Goal: Task Accomplishment & Management: Manage account settings

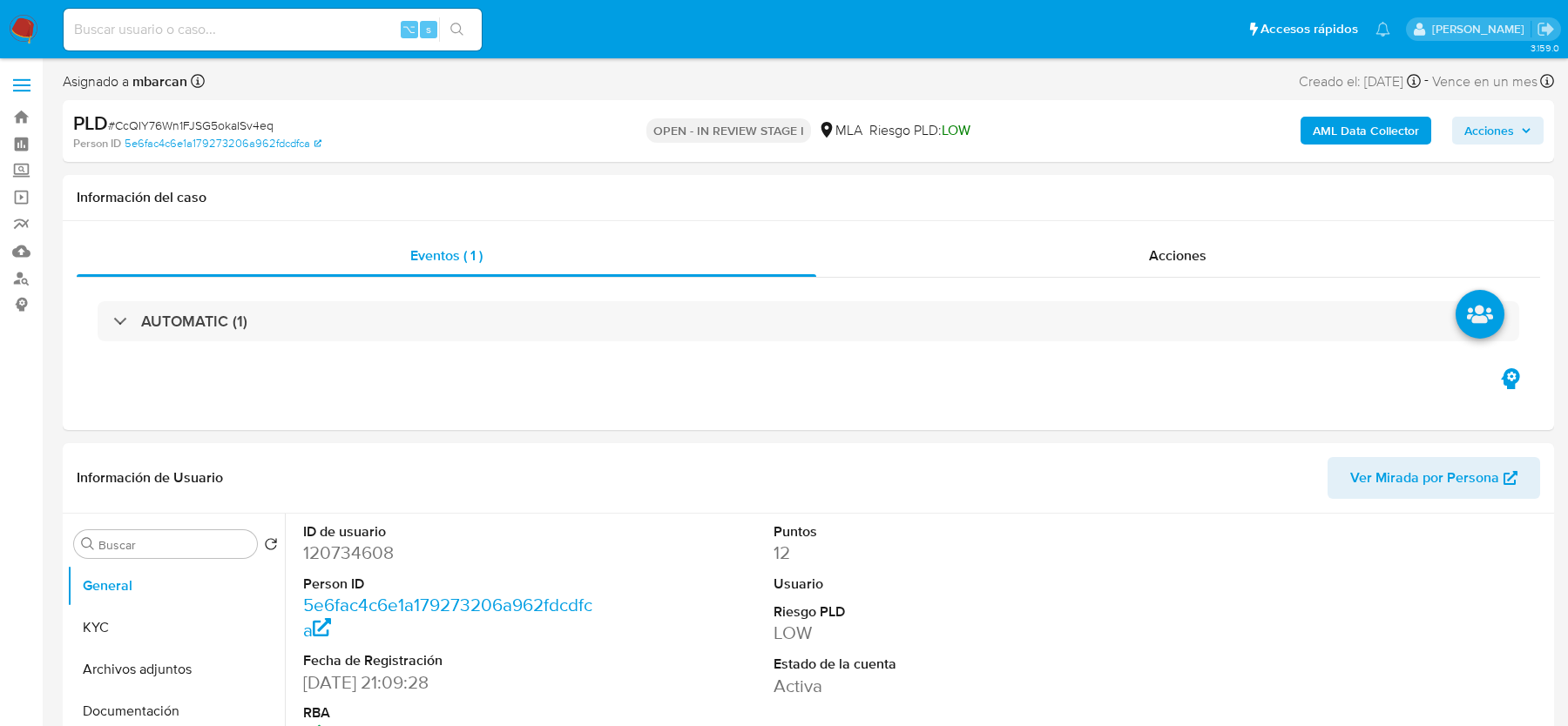
select select "10"
click at [179, 124] on span "# CcQIY76Wn1FJSG5okaISv4eq" at bounding box center [190, 125] width 166 height 18
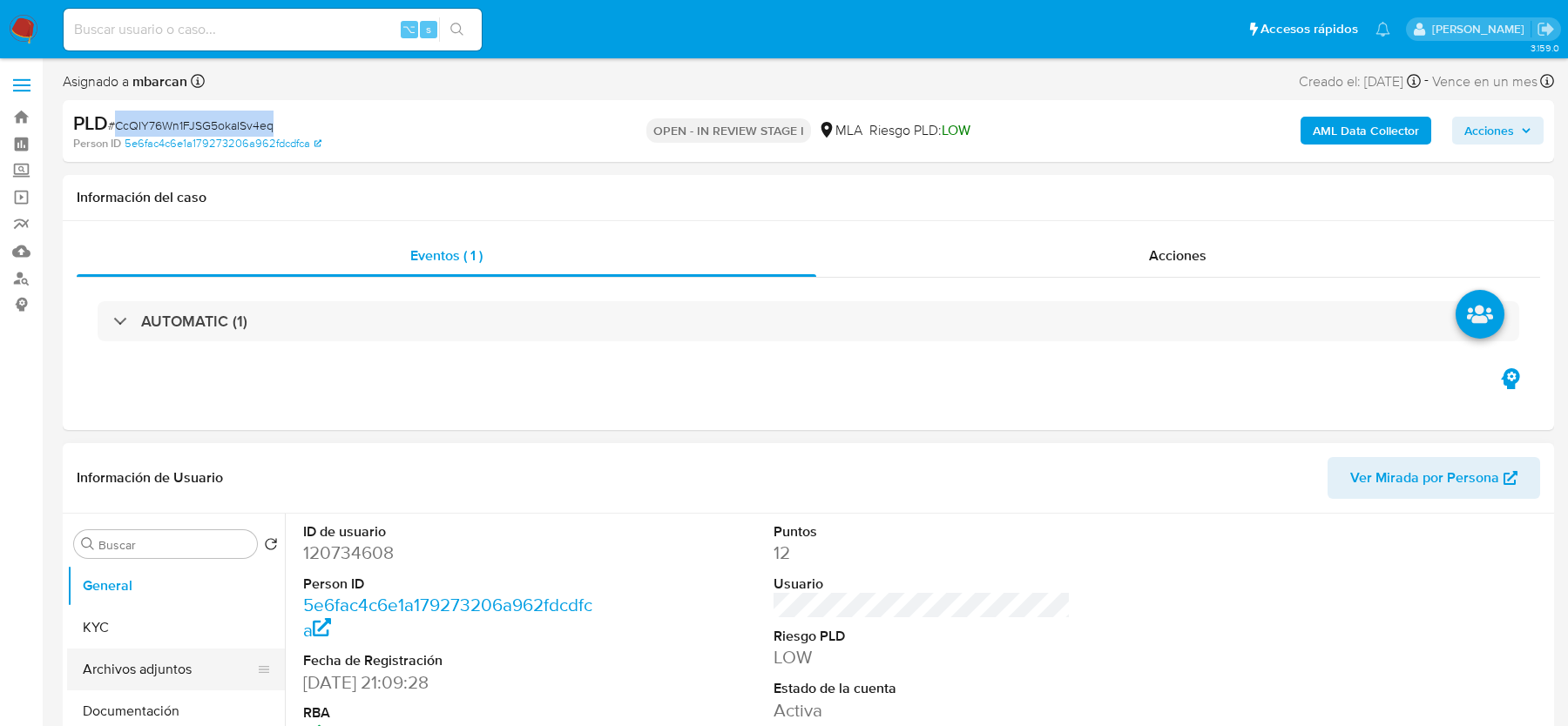
click at [183, 687] on button "Archivos adjuntos" at bounding box center [168, 669] width 204 height 42
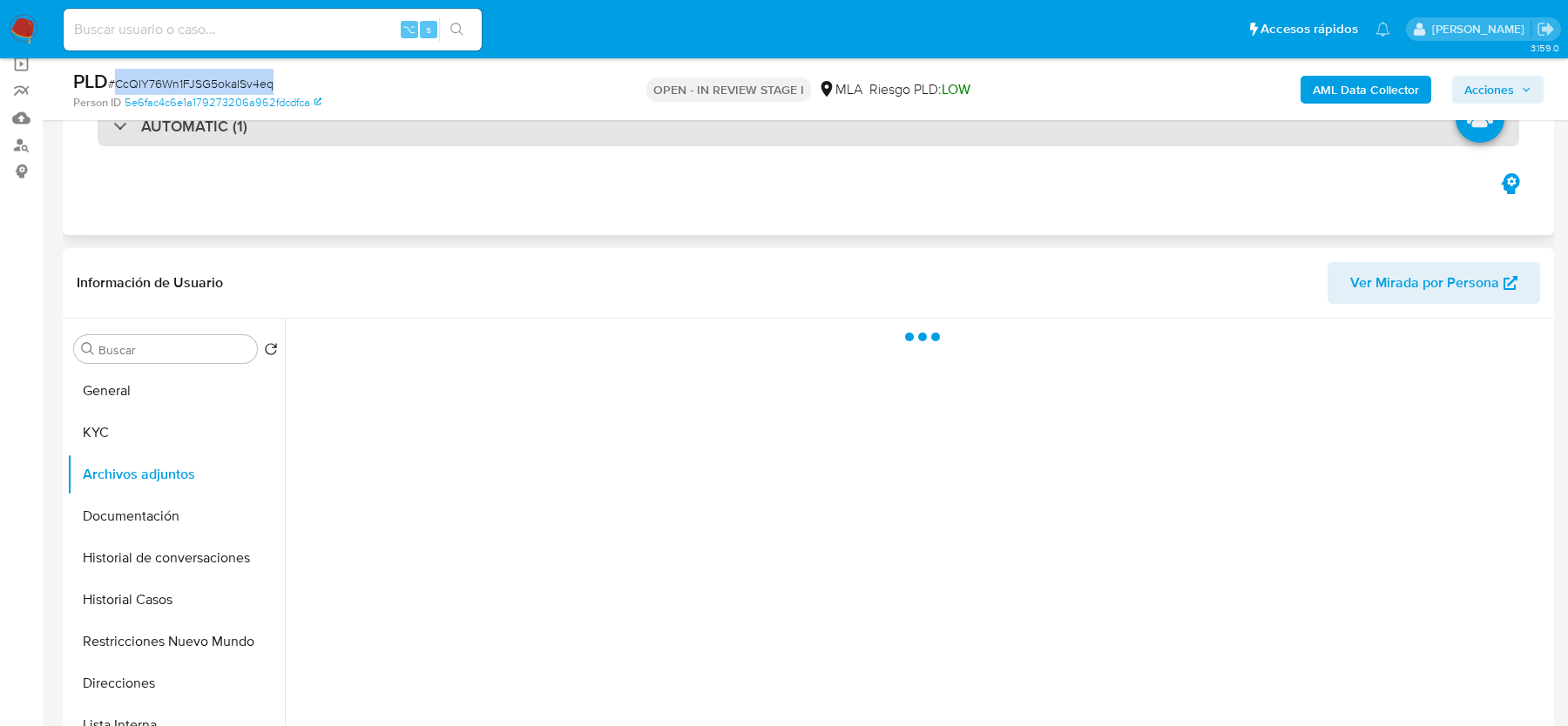
scroll to position [166, 0]
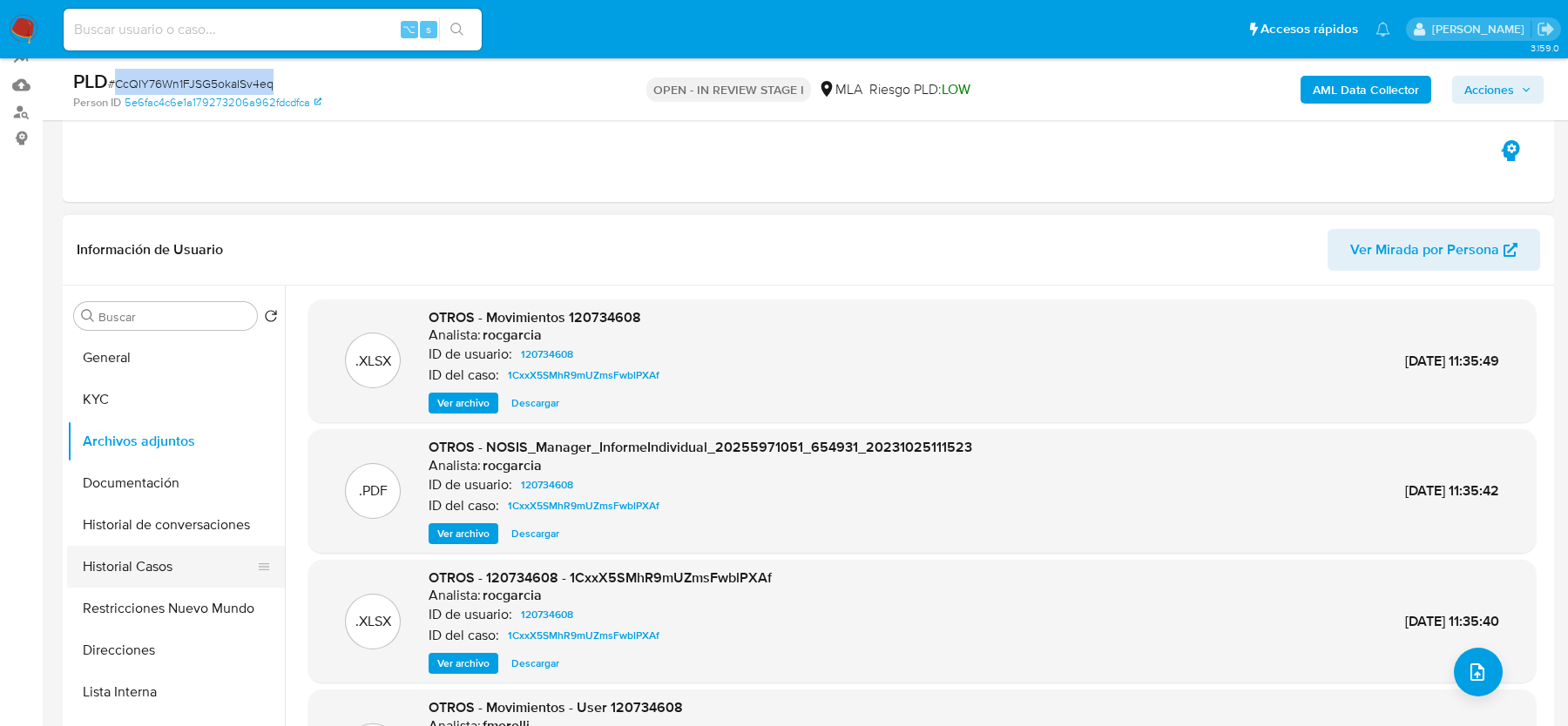
click at [144, 556] on button "Historial Casos" at bounding box center [168, 567] width 204 height 42
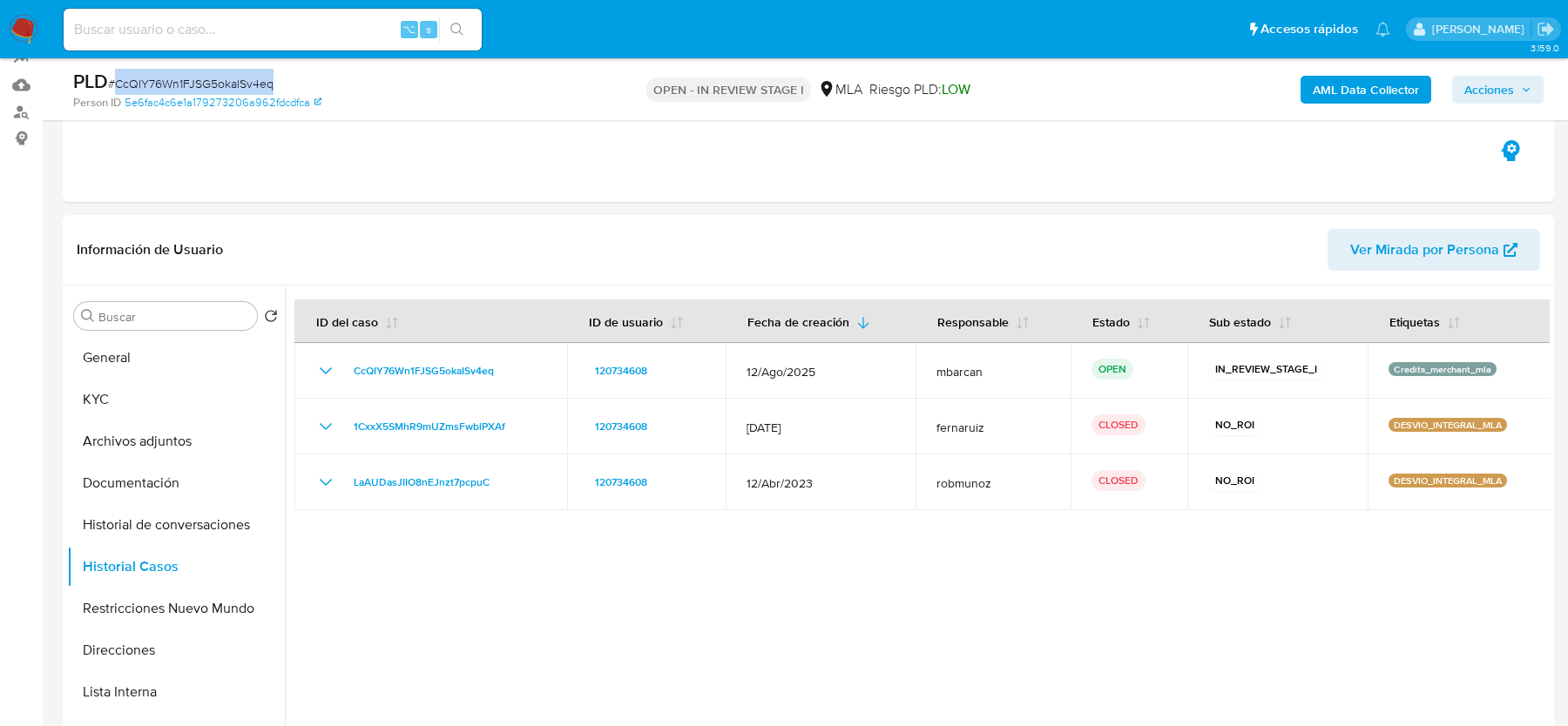
click at [1367, 97] on b "AML Data Collector" at bounding box center [1365, 89] width 106 height 28
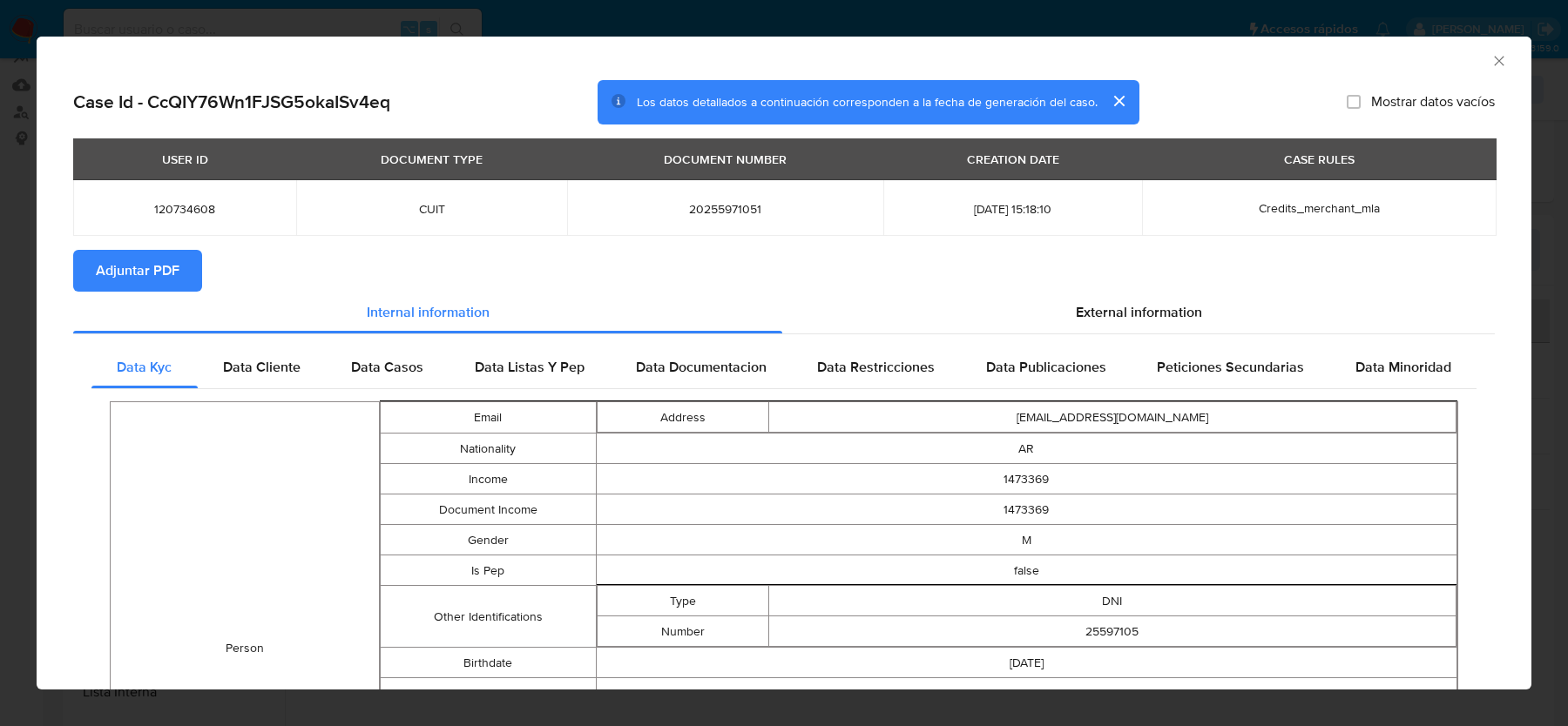
click at [91, 262] on button "Adjuntar PDF" at bounding box center [137, 270] width 129 height 42
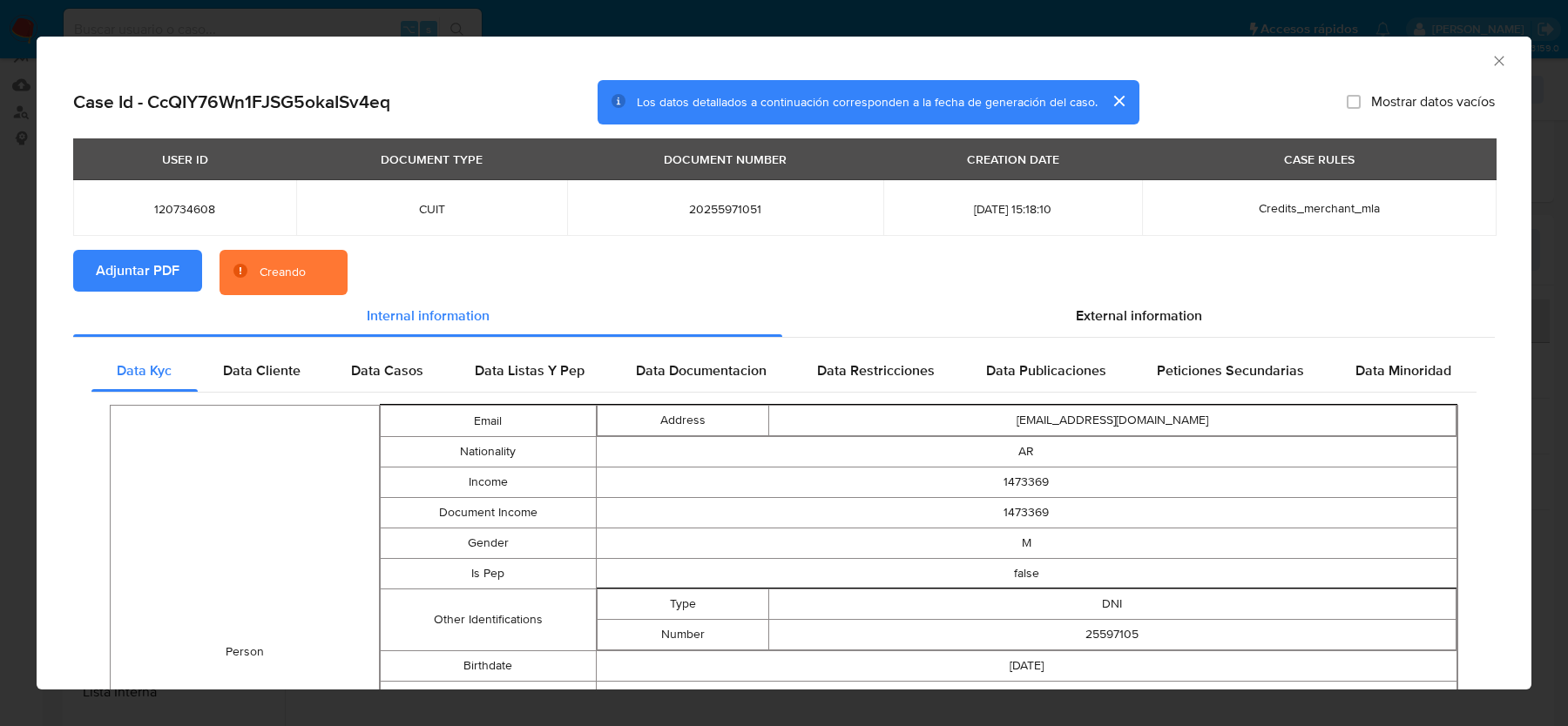
click at [1107, 286] on section "Adjuntar PDF Creando" at bounding box center [783, 272] width 1421 height 45
click at [1090, 331] on div "External information" at bounding box center [1138, 316] width 713 height 42
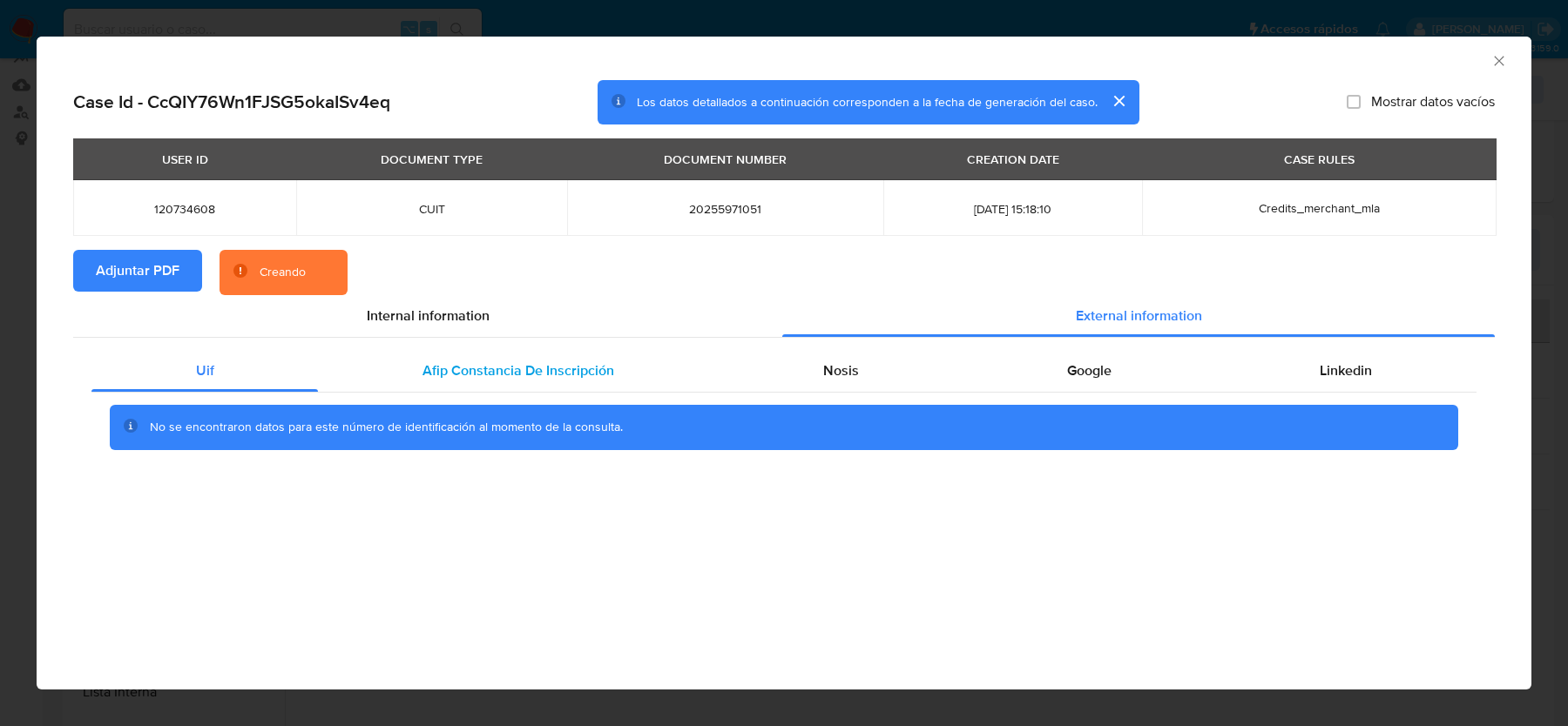
click at [482, 365] on span "Afip Constancia De Inscripción" at bounding box center [518, 370] width 191 height 20
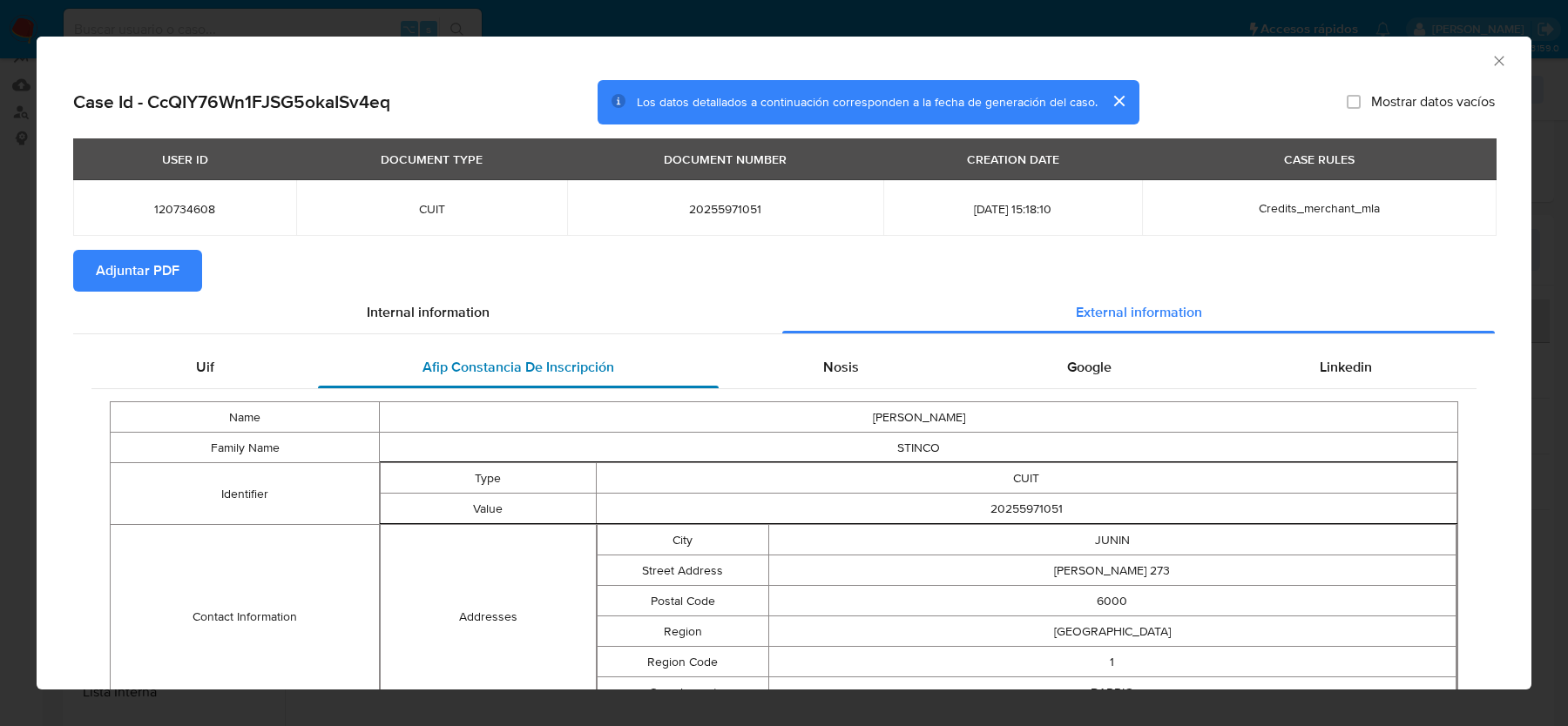
click at [482, 365] on span "Afip Constancia De Inscripción" at bounding box center [518, 367] width 191 height 20
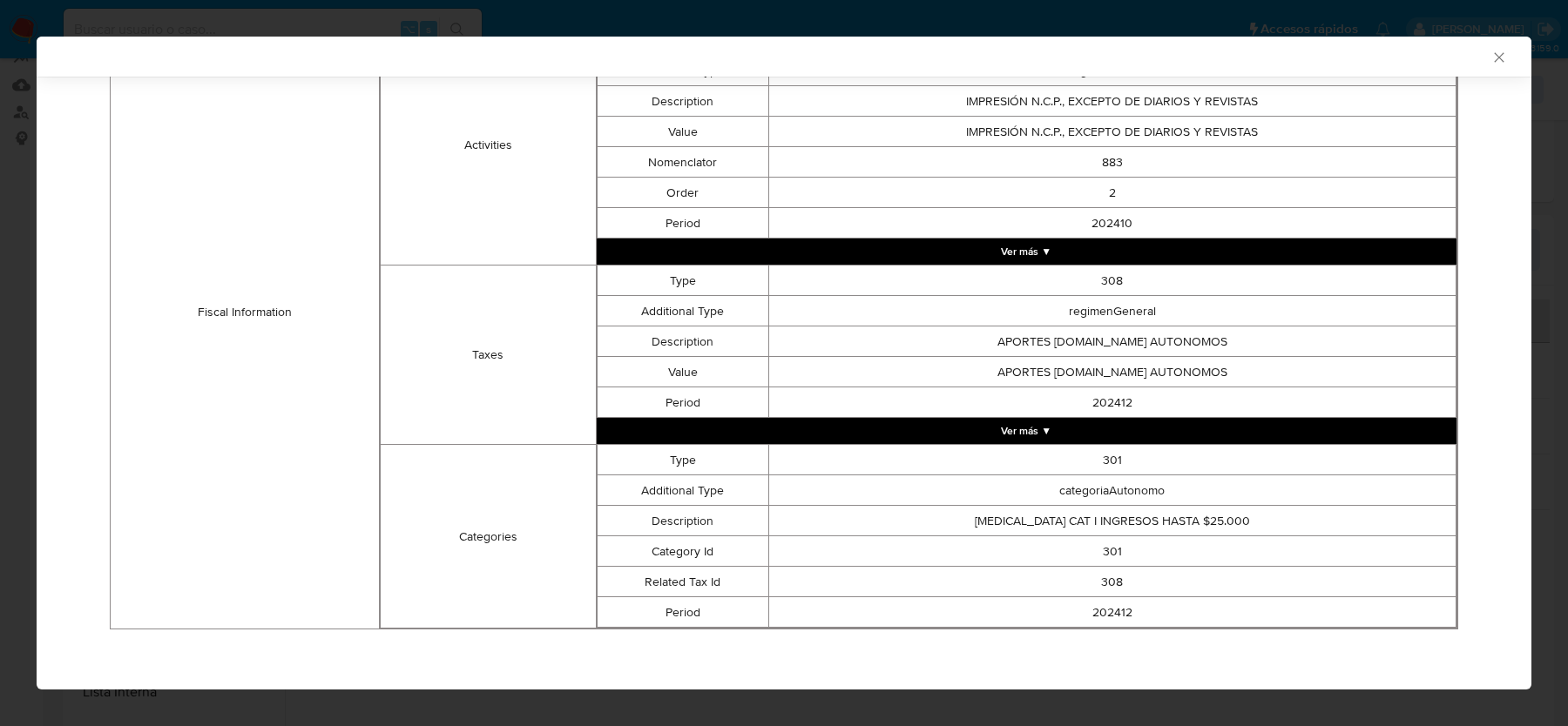
scroll to position [0, 0]
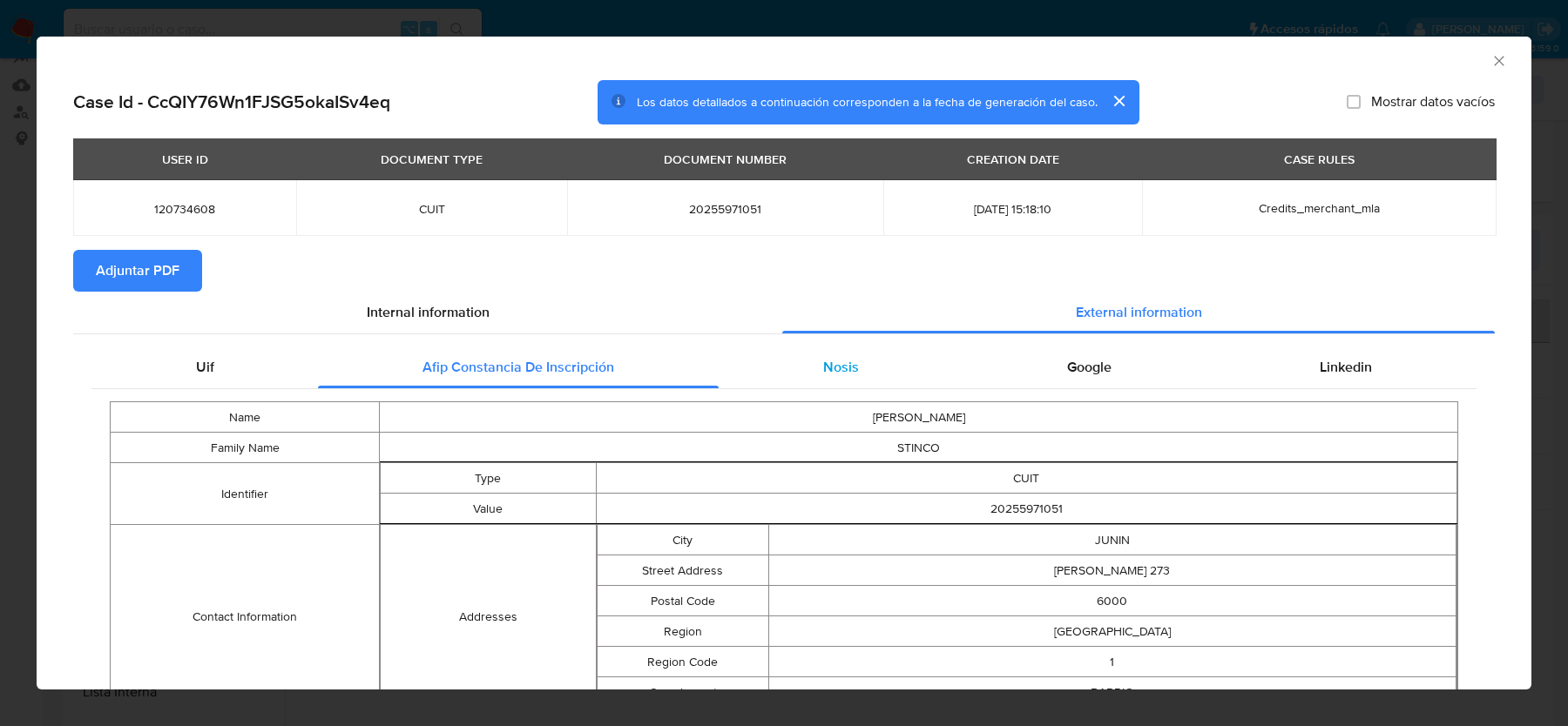
click at [838, 373] on span "Nosis" at bounding box center [841, 367] width 36 height 20
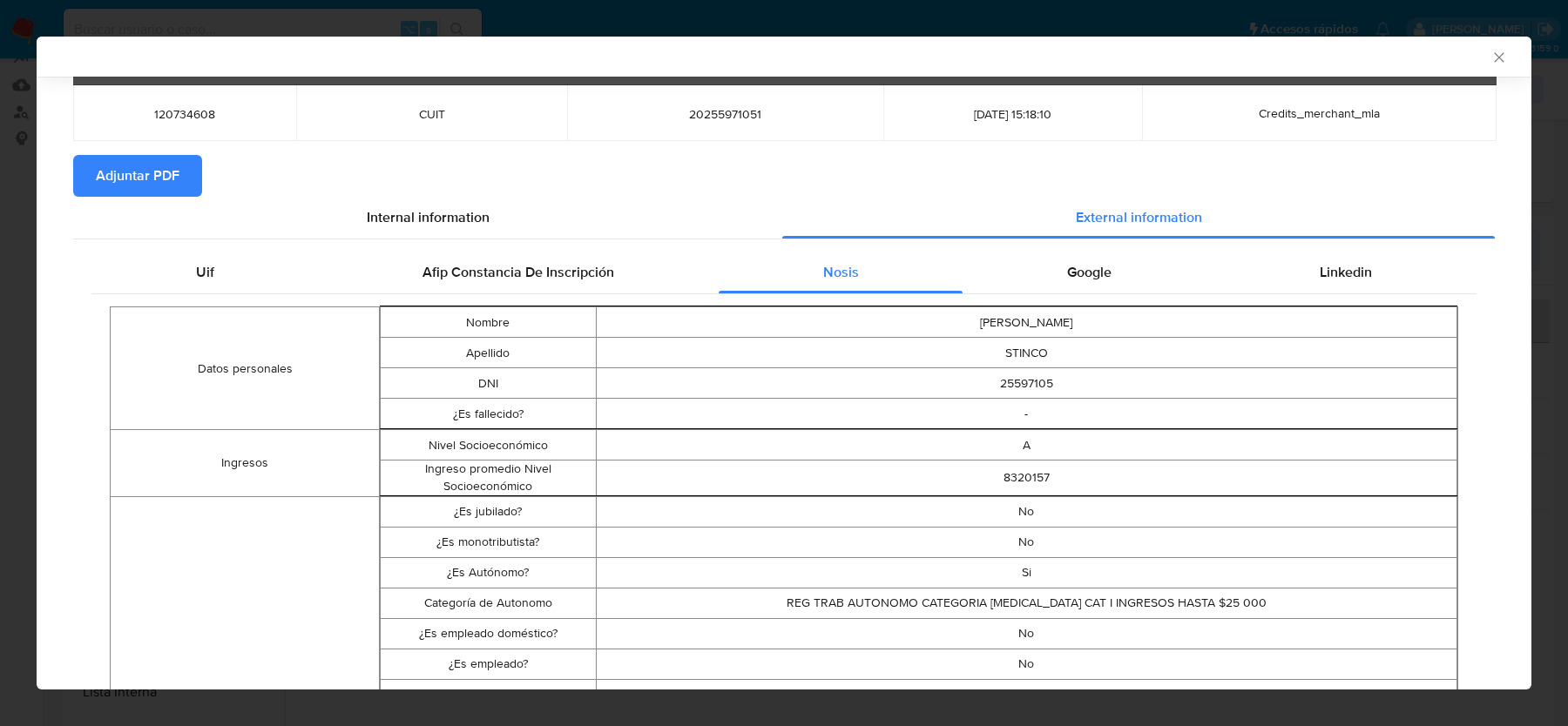
scroll to position [98, 0]
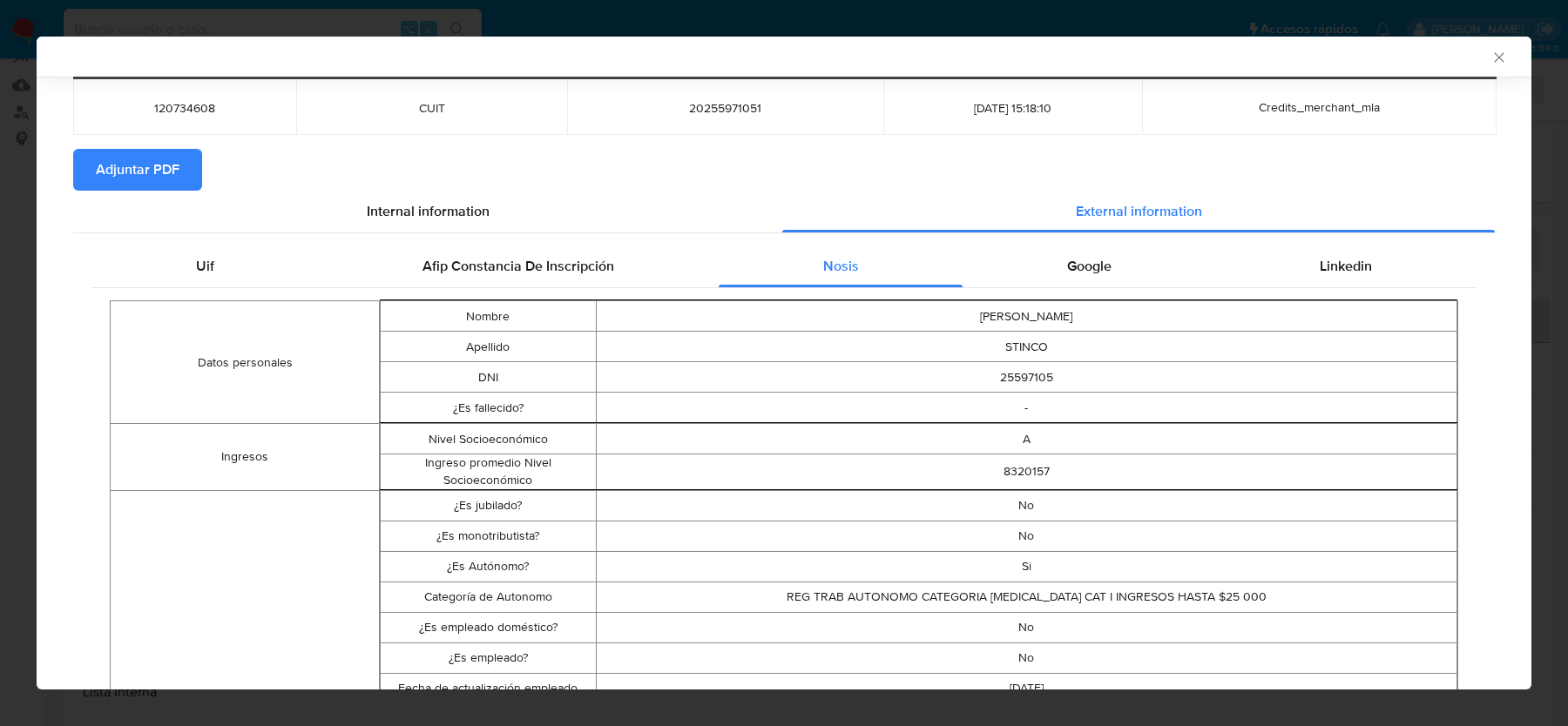
click at [1028, 568] on td "Si" at bounding box center [1026, 567] width 861 height 30
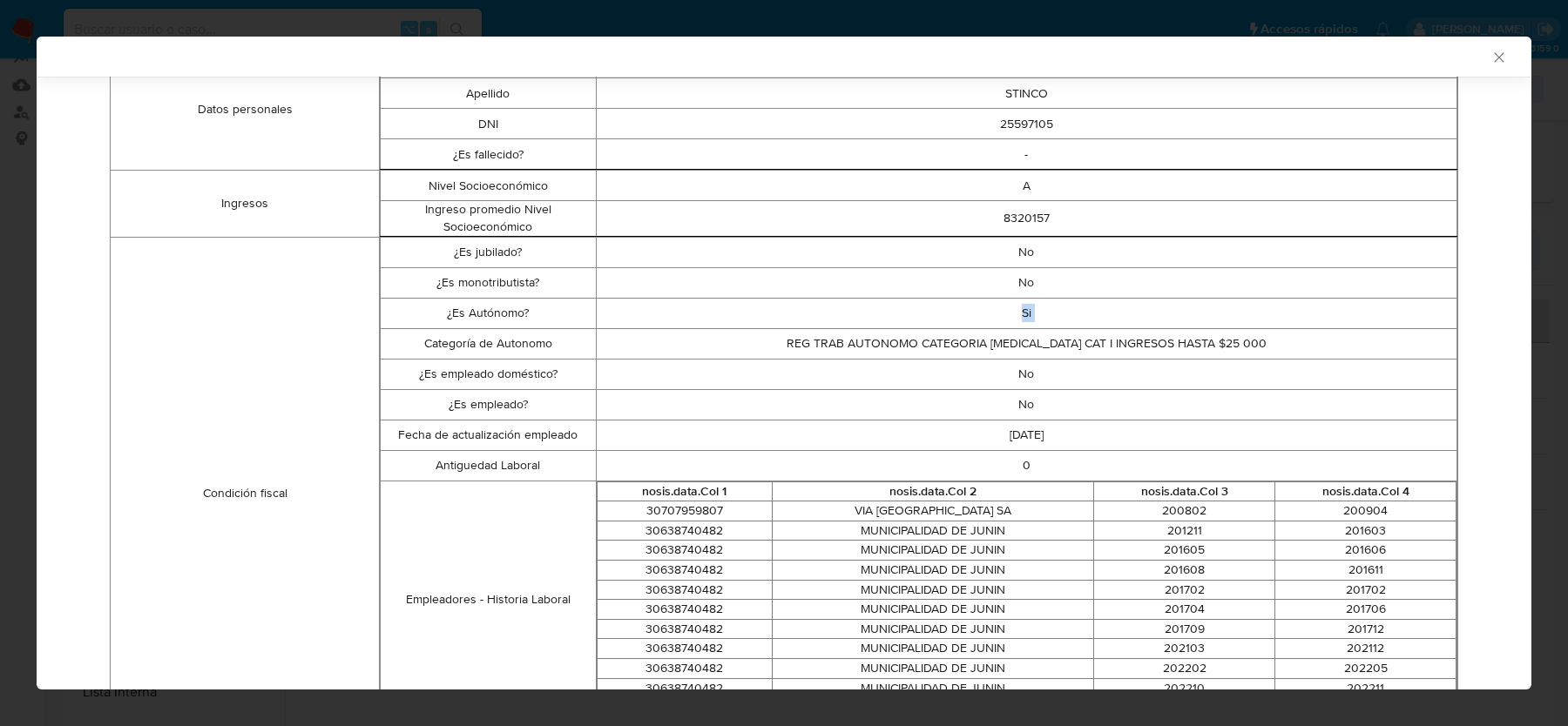
scroll to position [0, 0]
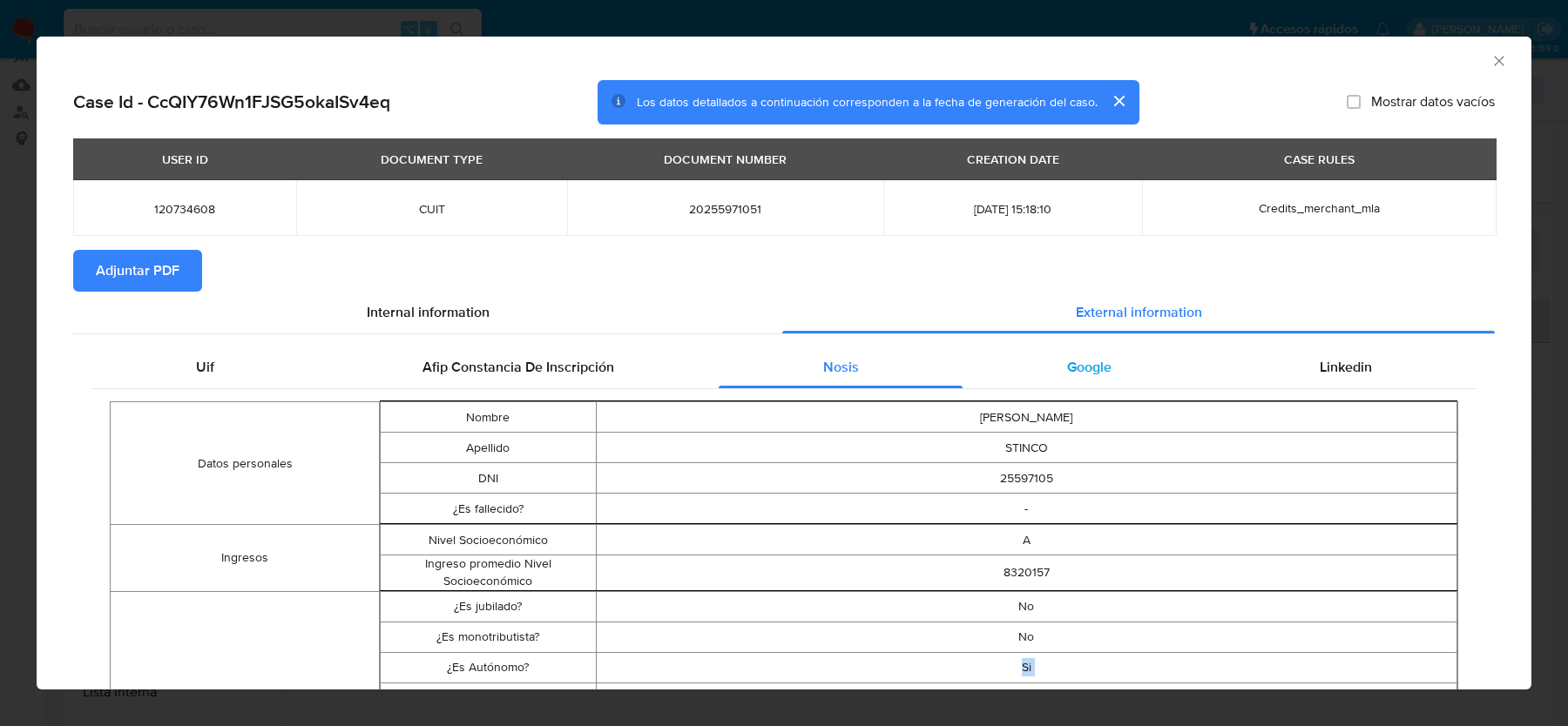
click at [1192, 348] on div "Google" at bounding box center [1089, 367] width 253 height 42
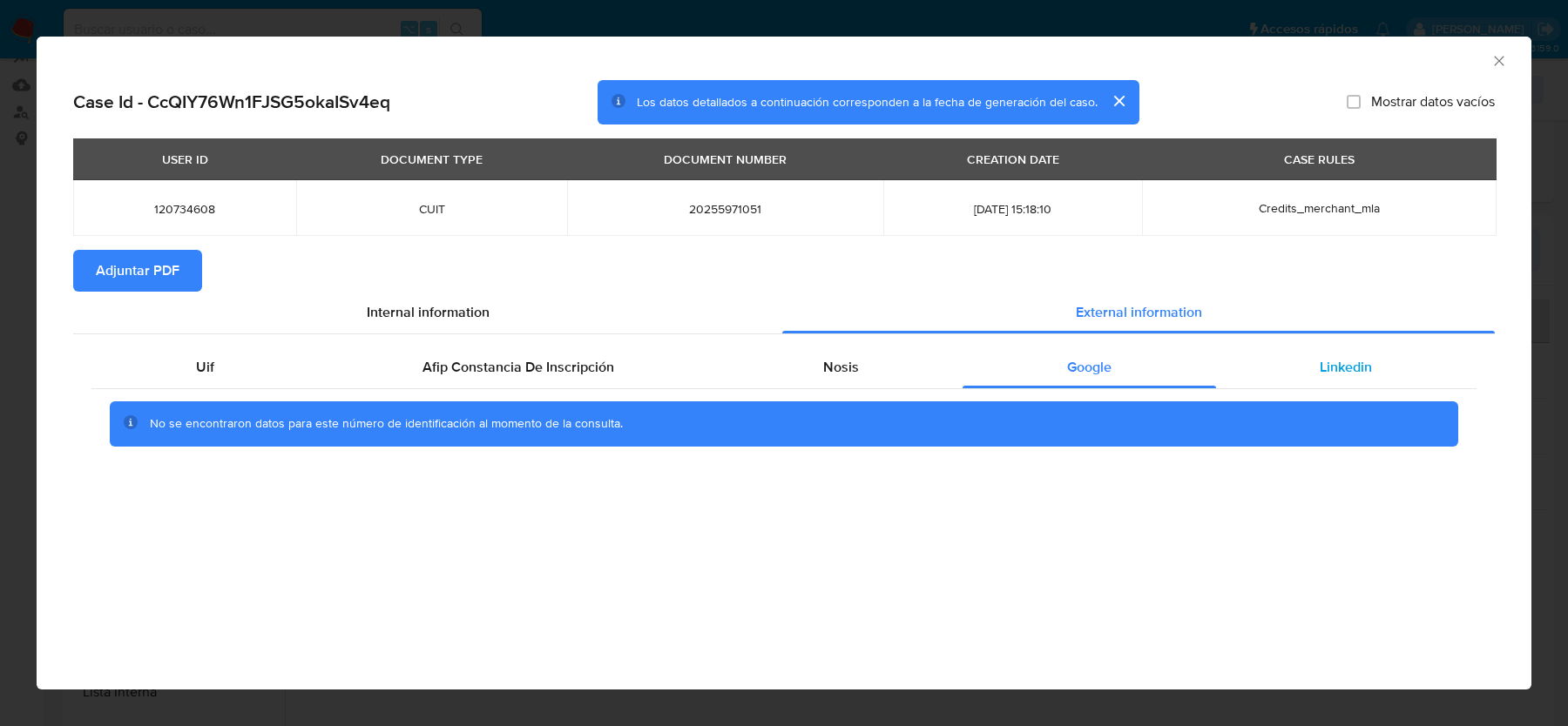
click at [1370, 367] on span "Linkedin" at bounding box center [1346, 367] width 53 height 20
click at [1494, 66] on icon "Cerrar ventana" at bounding box center [1499, 61] width 18 height 18
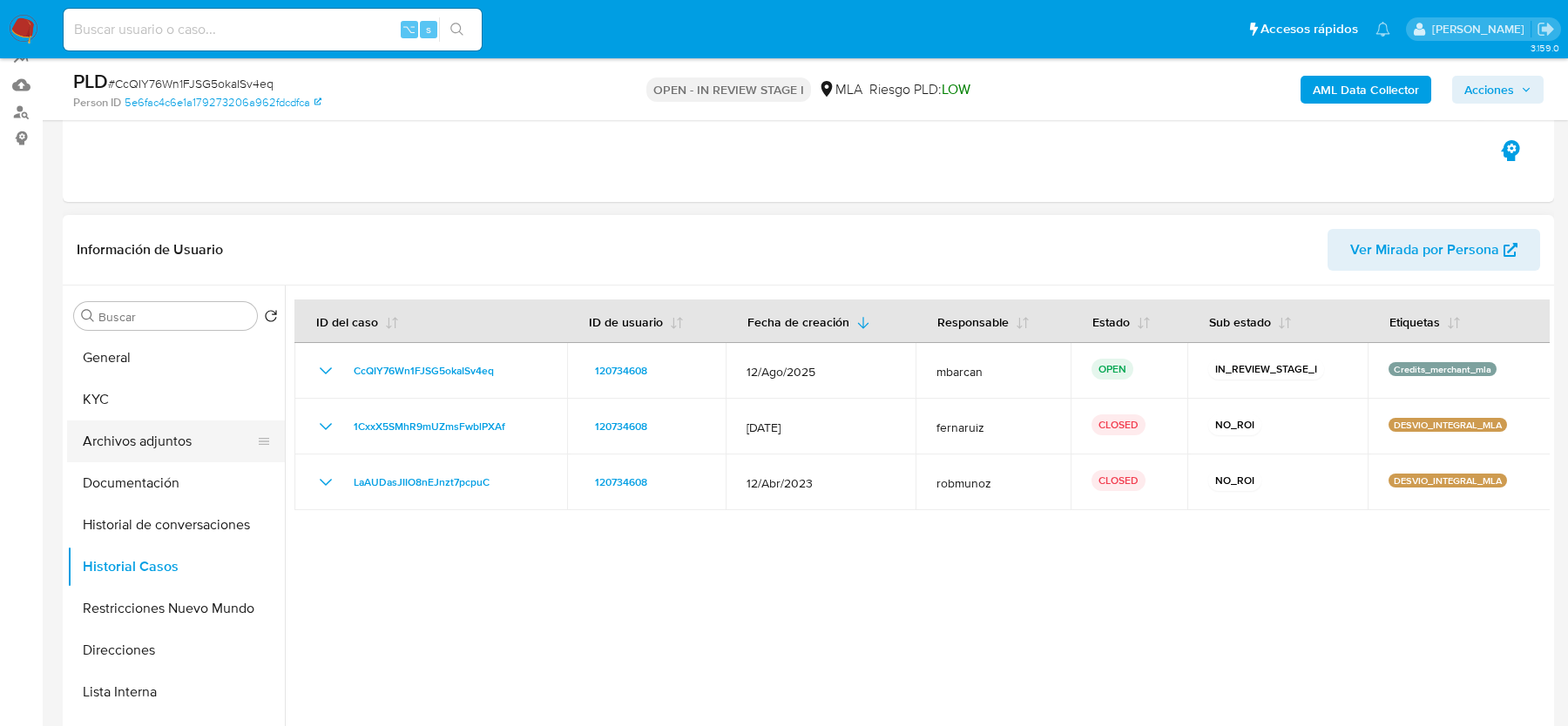
click at [221, 431] on button "Archivos adjuntos" at bounding box center [168, 441] width 204 height 42
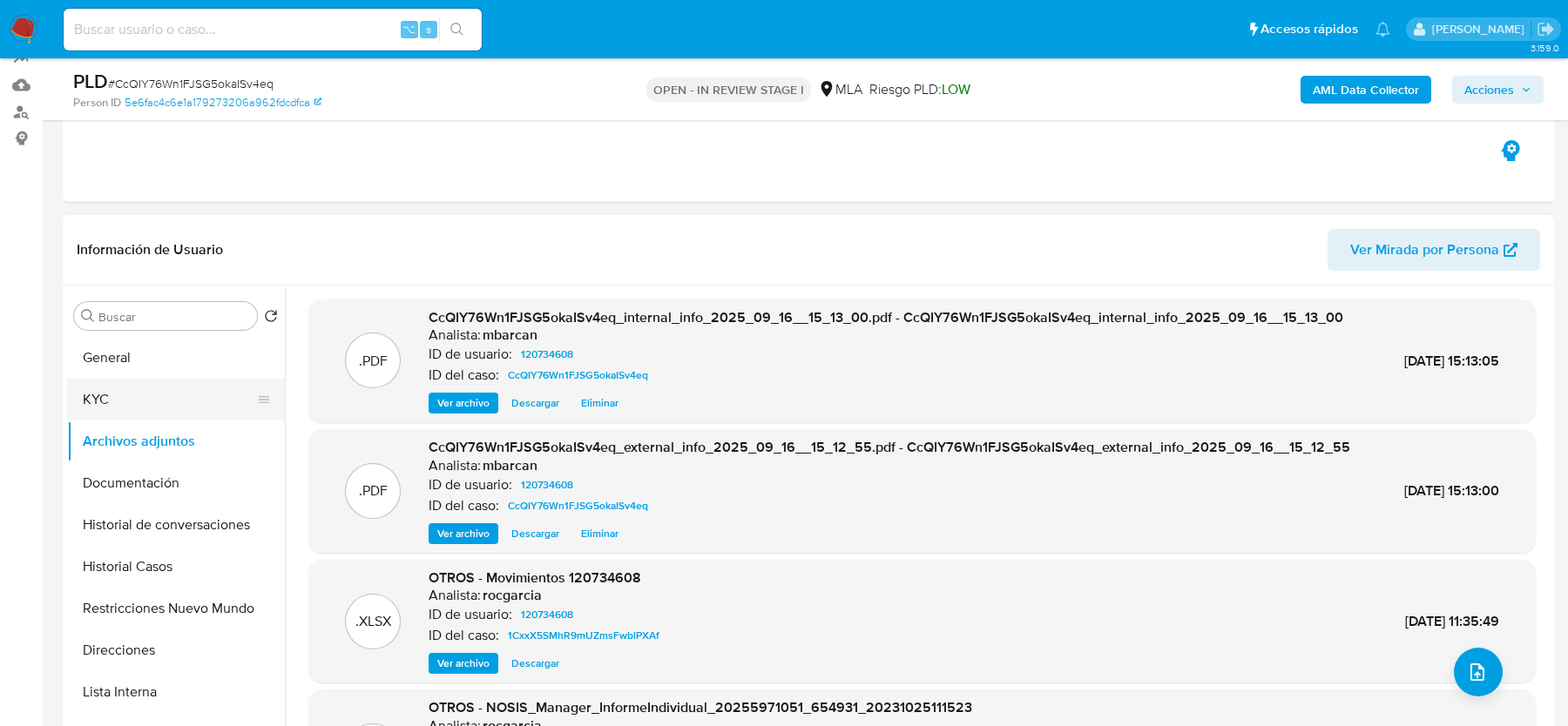
click at [167, 397] on button "KYC" at bounding box center [168, 399] width 204 height 42
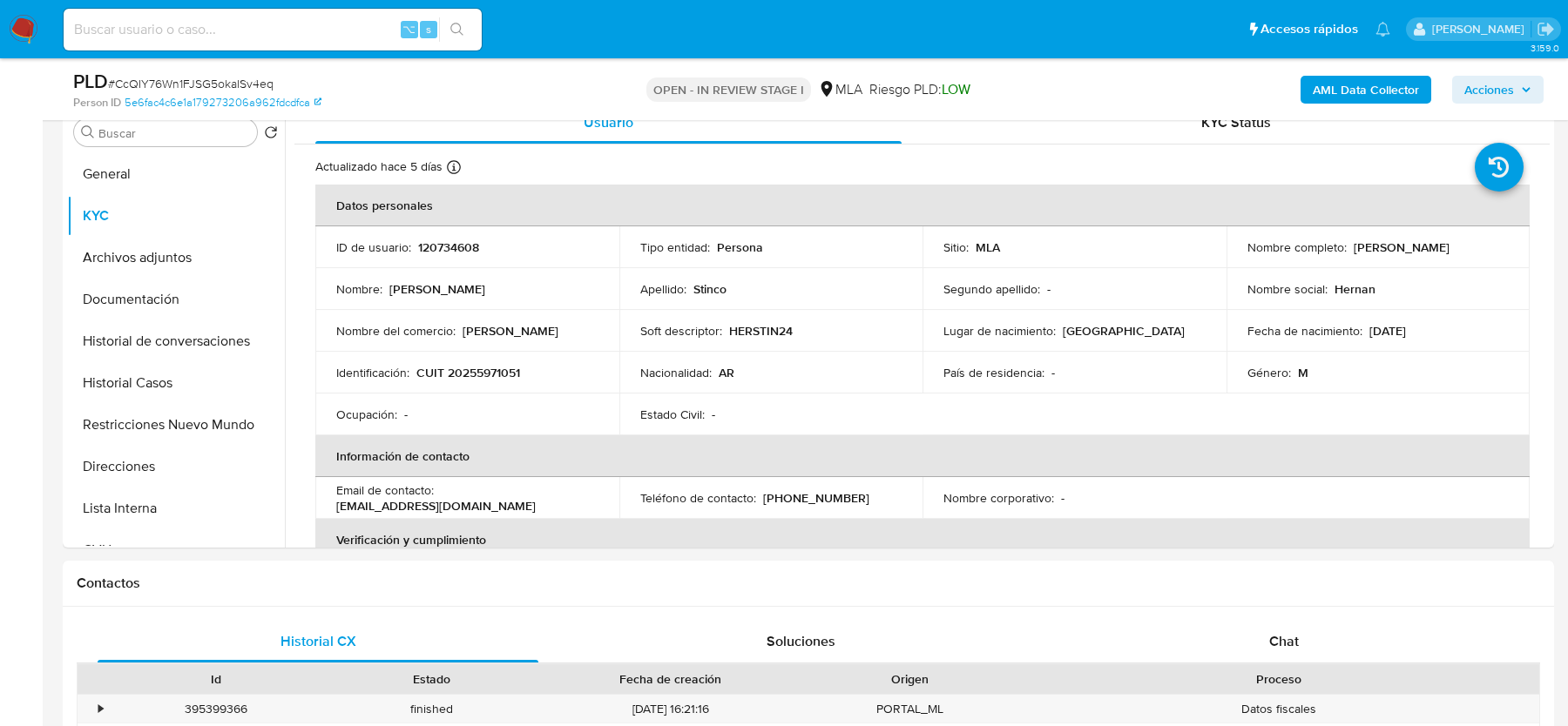
scroll to position [671, 0]
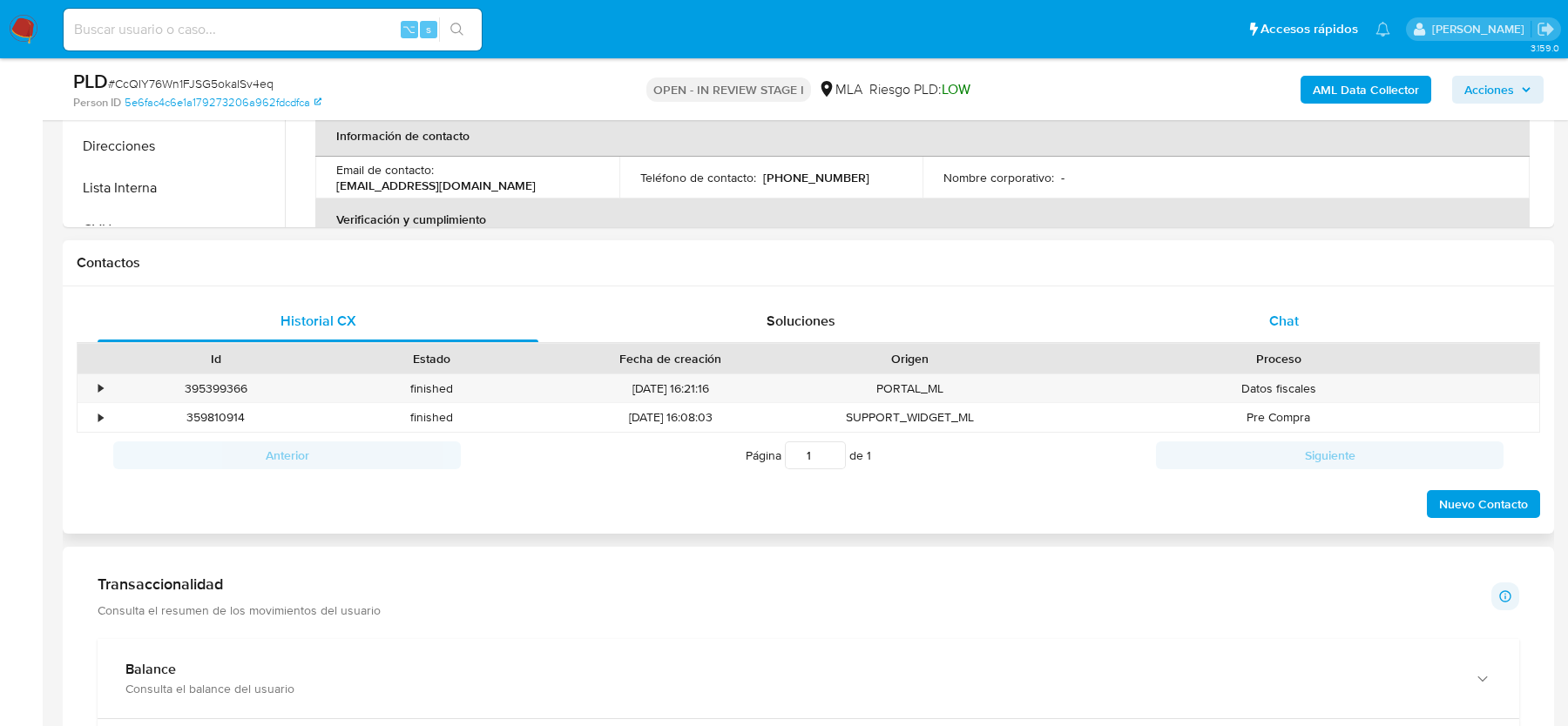
click at [1198, 311] on div "Chat" at bounding box center [1283, 321] width 440 height 42
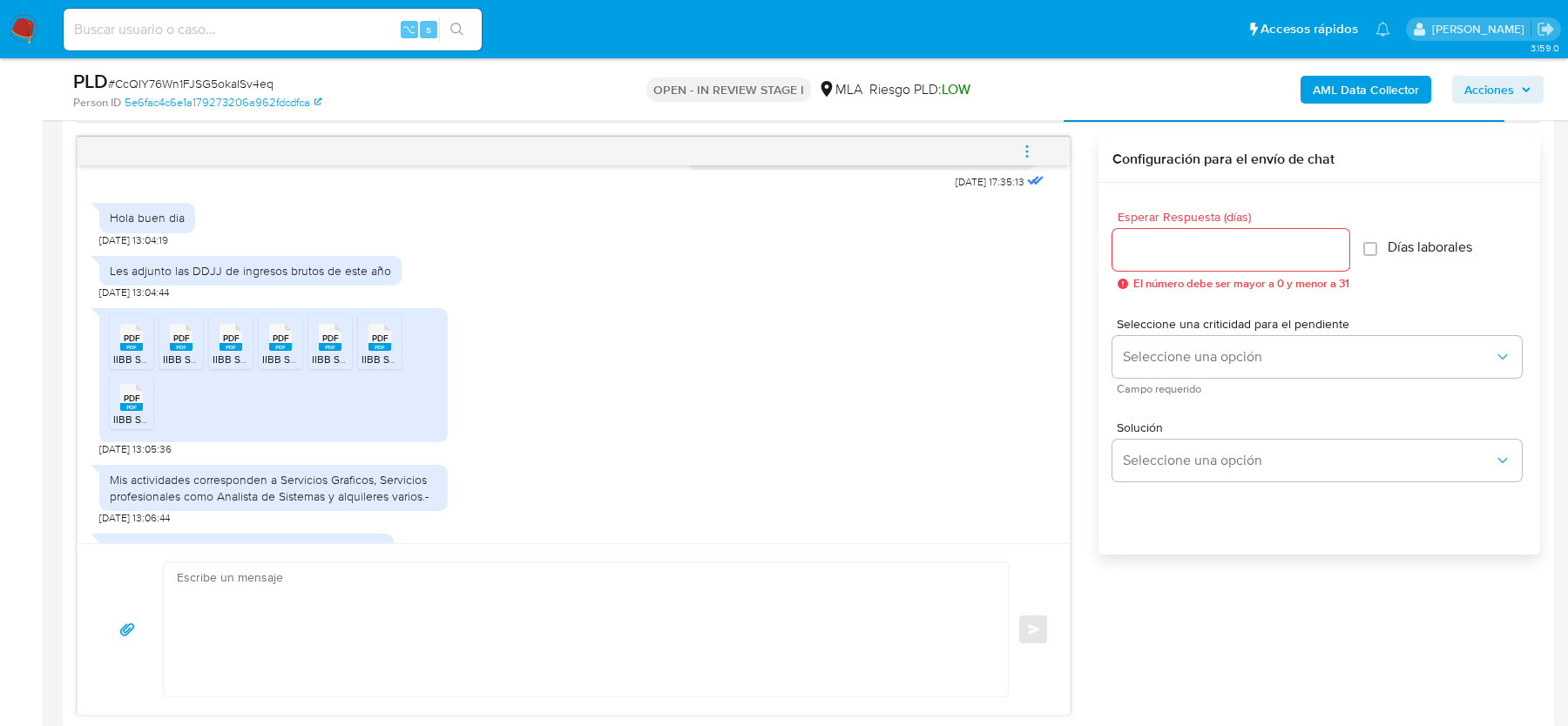
scroll to position [1024, 0]
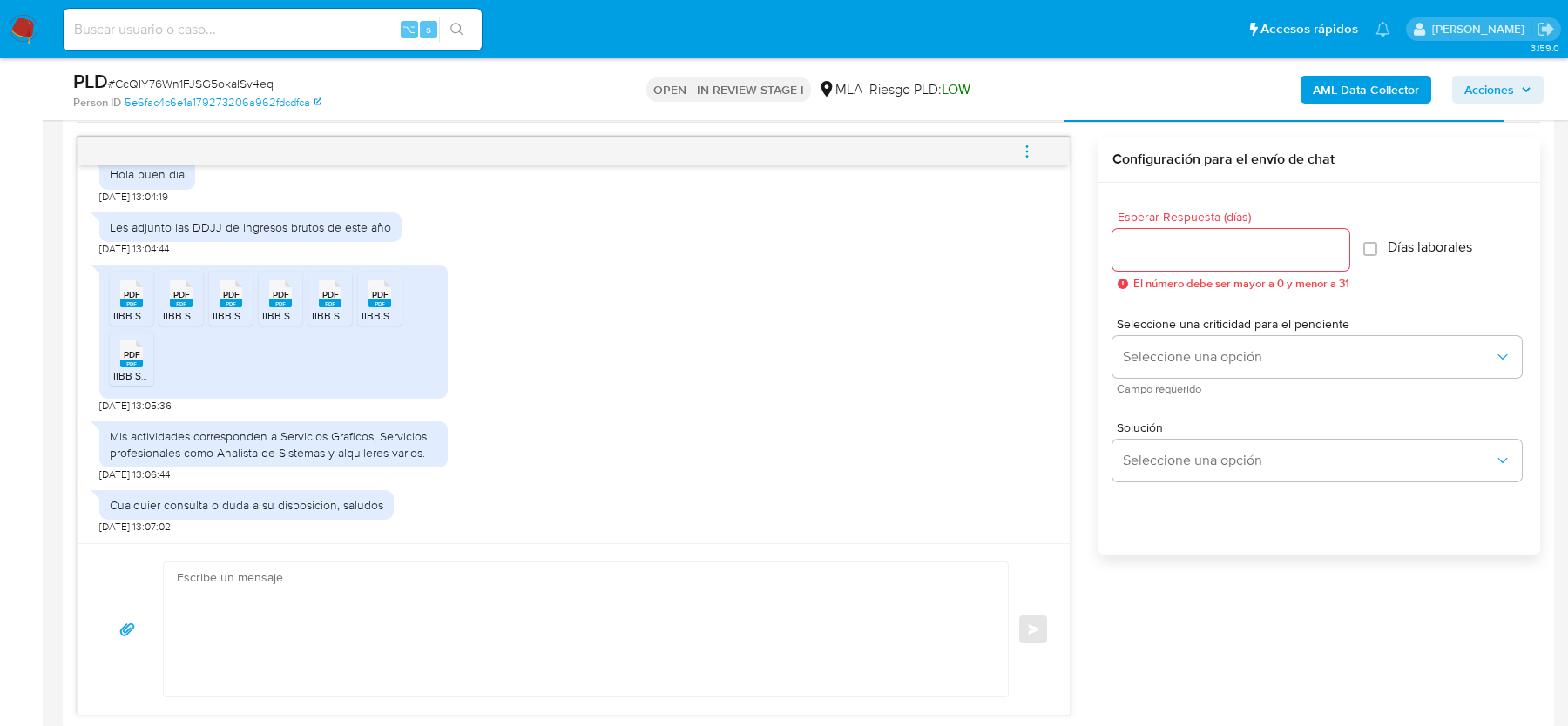
click at [127, 289] on span "PDF" at bounding box center [132, 294] width 17 height 12
click at [184, 289] on span "PDF" at bounding box center [182, 294] width 17 height 12
click at [213, 290] on div "PDF PDF" at bounding box center [230, 292] width 36 height 34
drag, startPoint x: 259, startPoint y: 290, endPoint x: 307, endPoint y: 290, distance: 48.0
click at [260, 290] on li "PDF PDF IIBB STINCO 06 2025.pdf" at bounding box center [280, 298] width 44 height 54
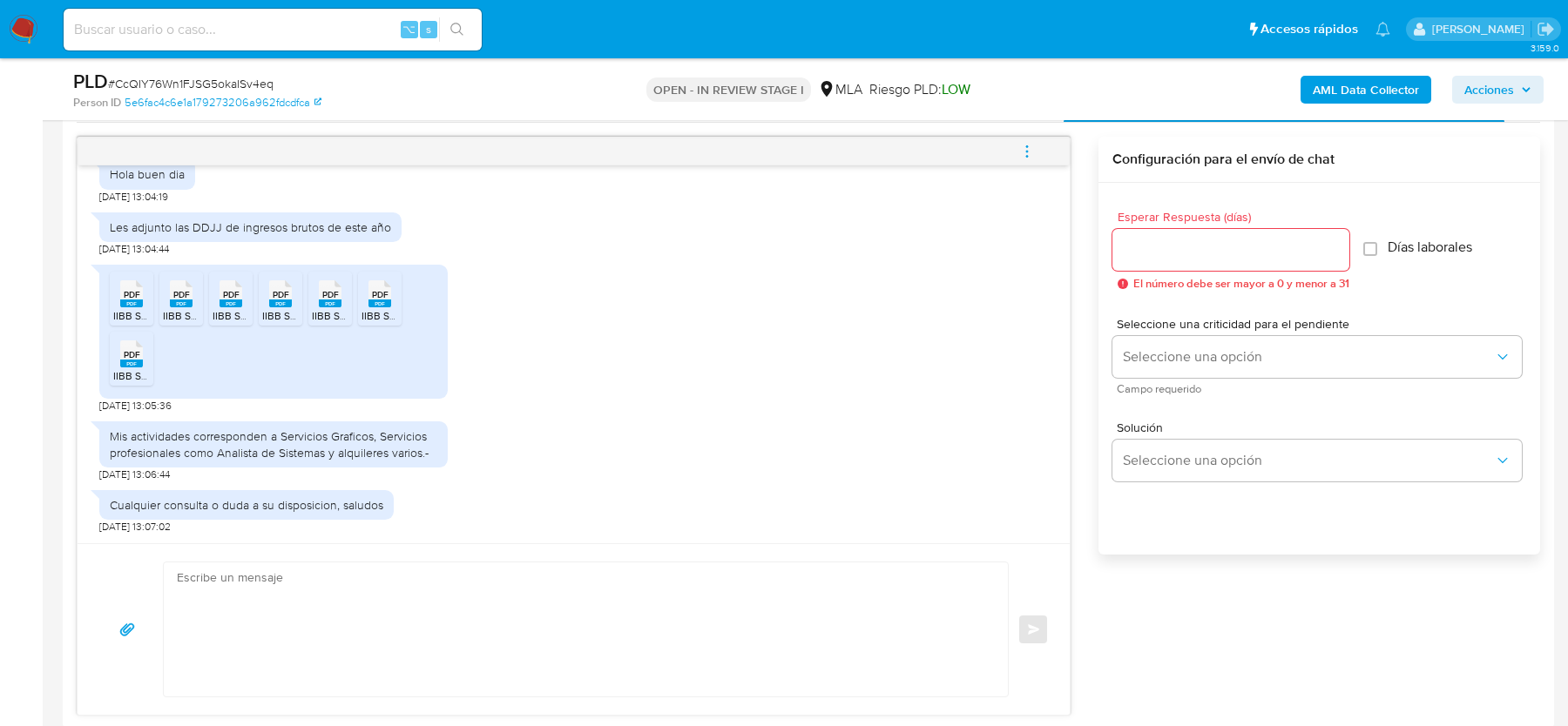
click at [342, 293] on div "PDF PDF" at bounding box center [329, 292] width 36 height 34
click at [372, 294] on span "PDF" at bounding box center [380, 294] width 17 height 12
click at [110, 351] on li "PDF PDF IIBB STINCO 02 2025.pdf" at bounding box center [131, 359] width 44 height 54
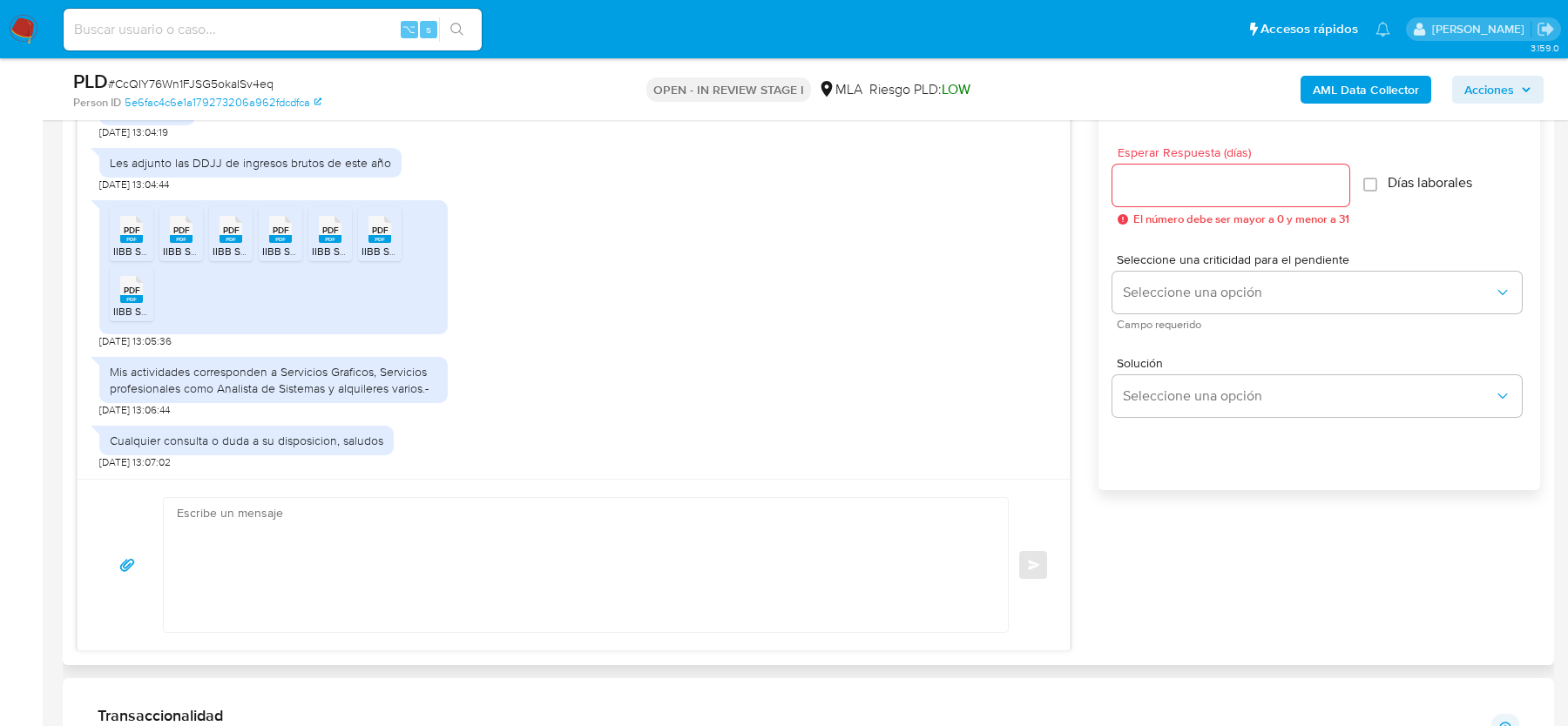
scroll to position [960, 0]
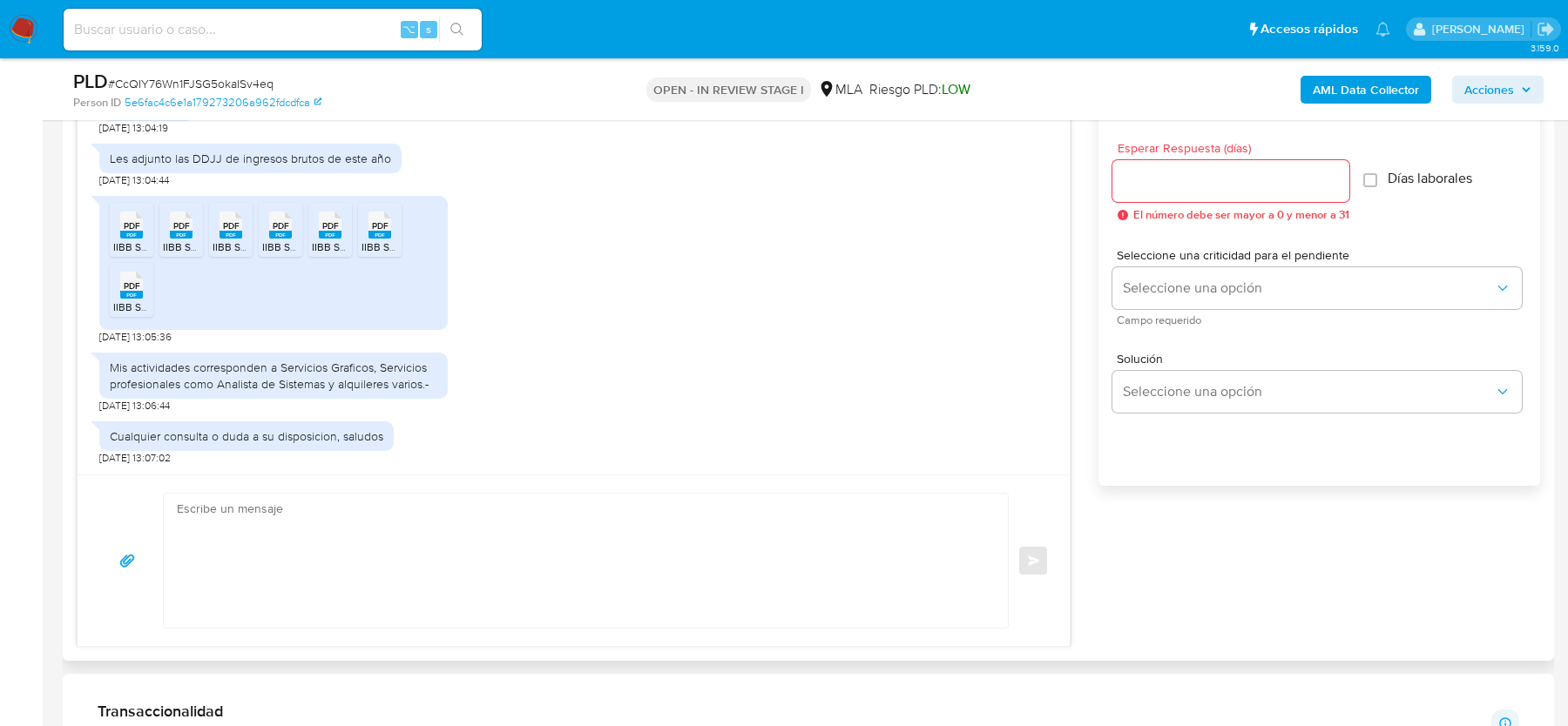
click at [249, 376] on div "Mis actividades corresponden a Servicios Graficos, Servicios profesionales como…" at bounding box center [273, 375] width 327 height 31
copy div "Mis actividades corresponden a Servicios Graficos, Servicios profesionales como…"
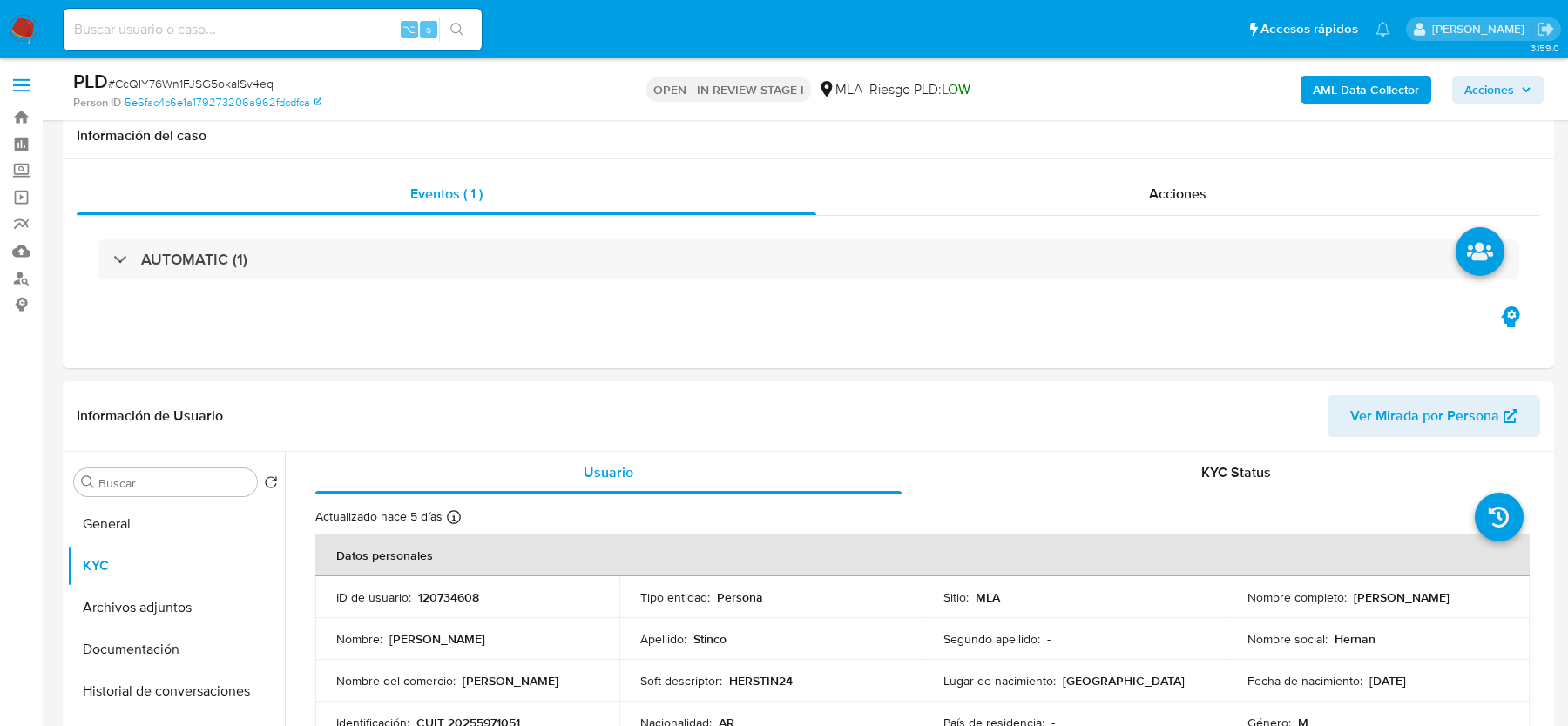
scroll to position [270, 0]
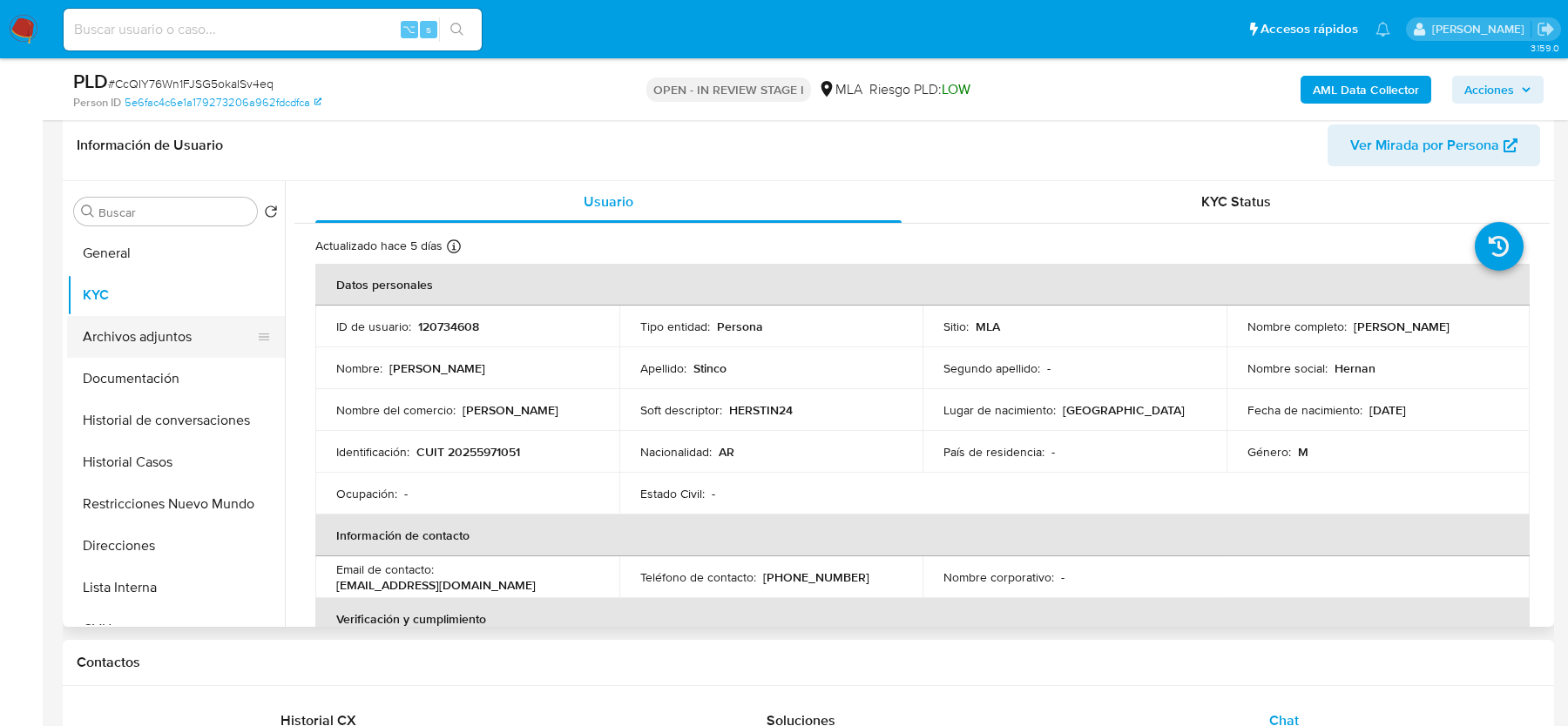
click at [190, 335] on button "Archivos adjuntos" at bounding box center [168, 336] width 204 height 42
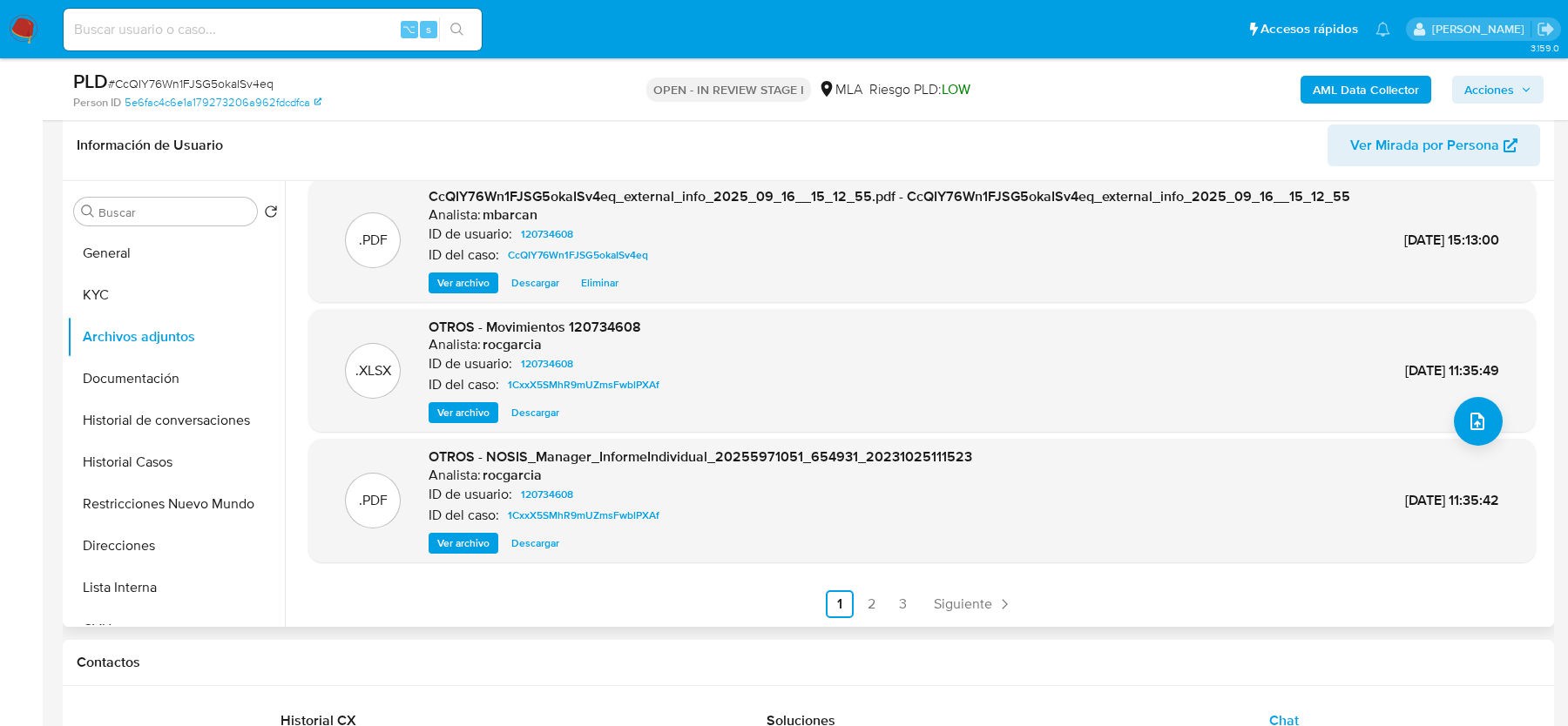
scroll to position [0, 0]
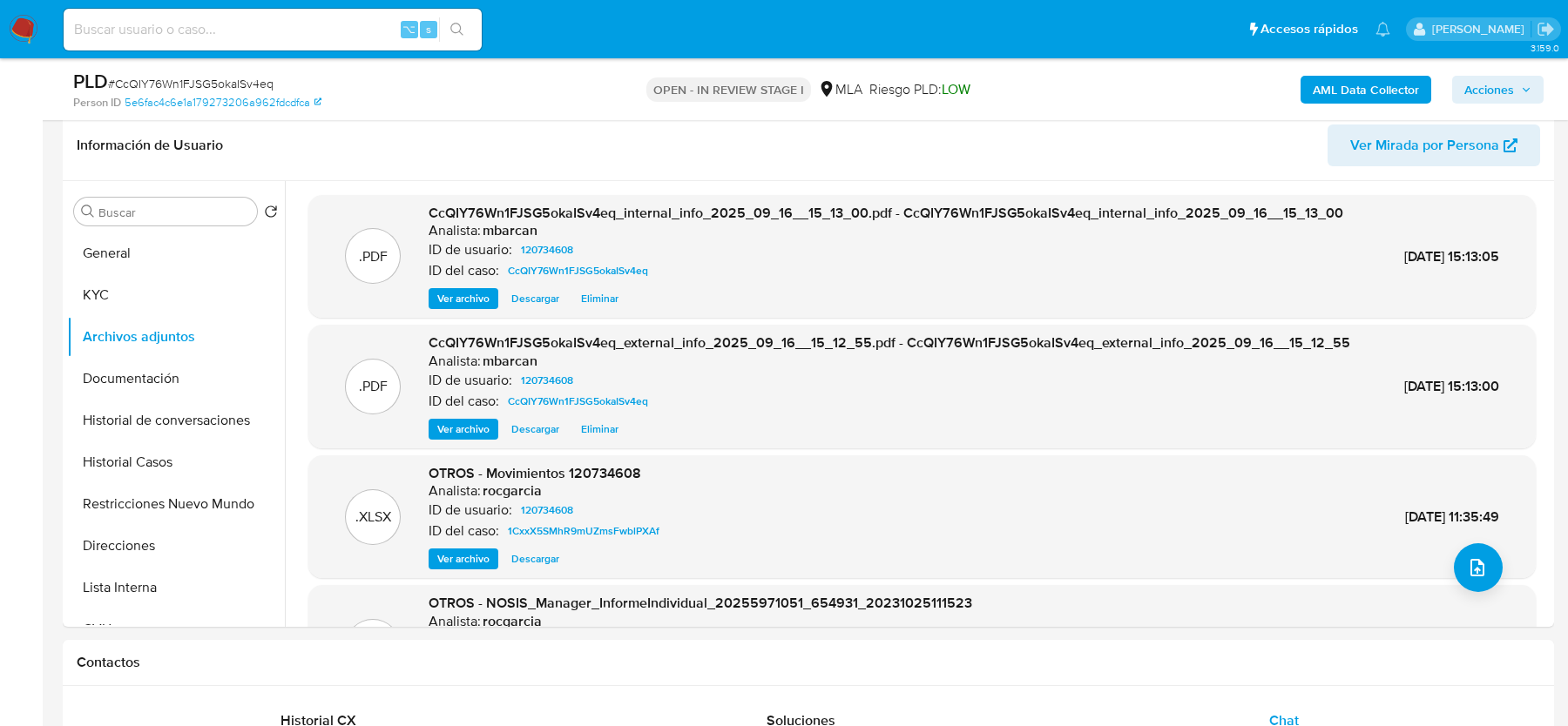
click at [342, 31] on input at bounding box center [272, 29] width 418 height 22
paste input "wLIUjCnza5tFGdUrHuCfiA4x"
type input "wLIUjCnza5tFGdUrHuCfiA4x"
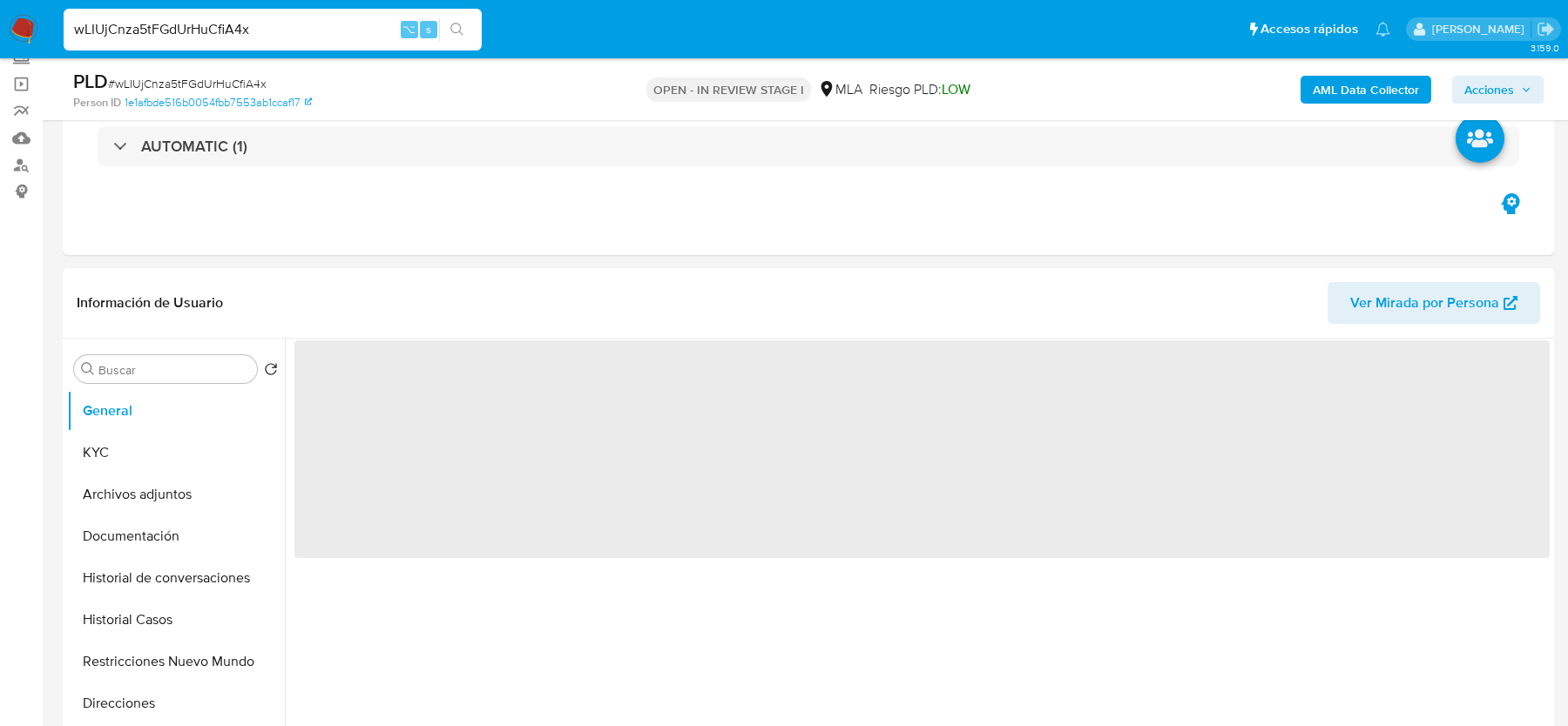
scroll to position [114, 0]
select select "10"
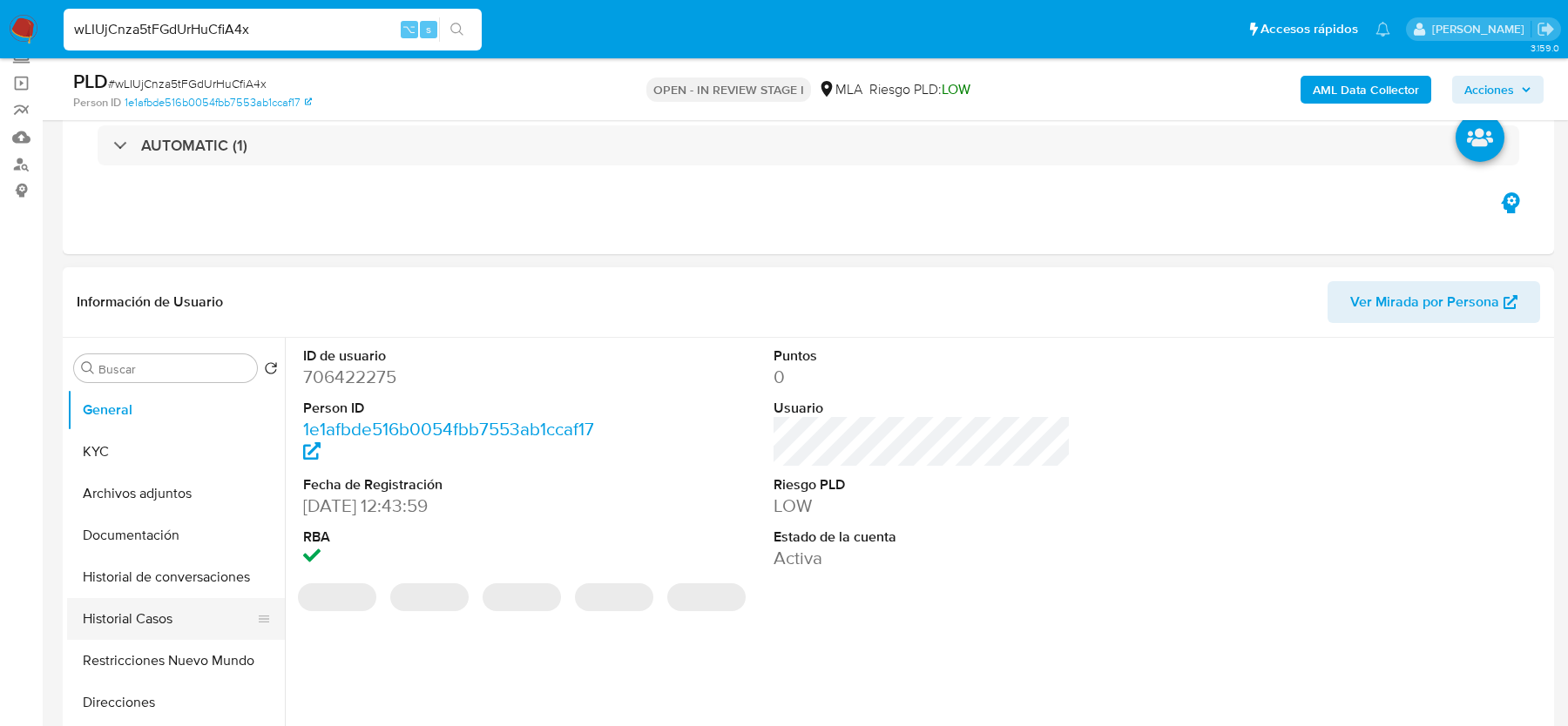
click at [141, 631] on button "Historial Casos" at bounding box center [168, 618] width 204 height 42
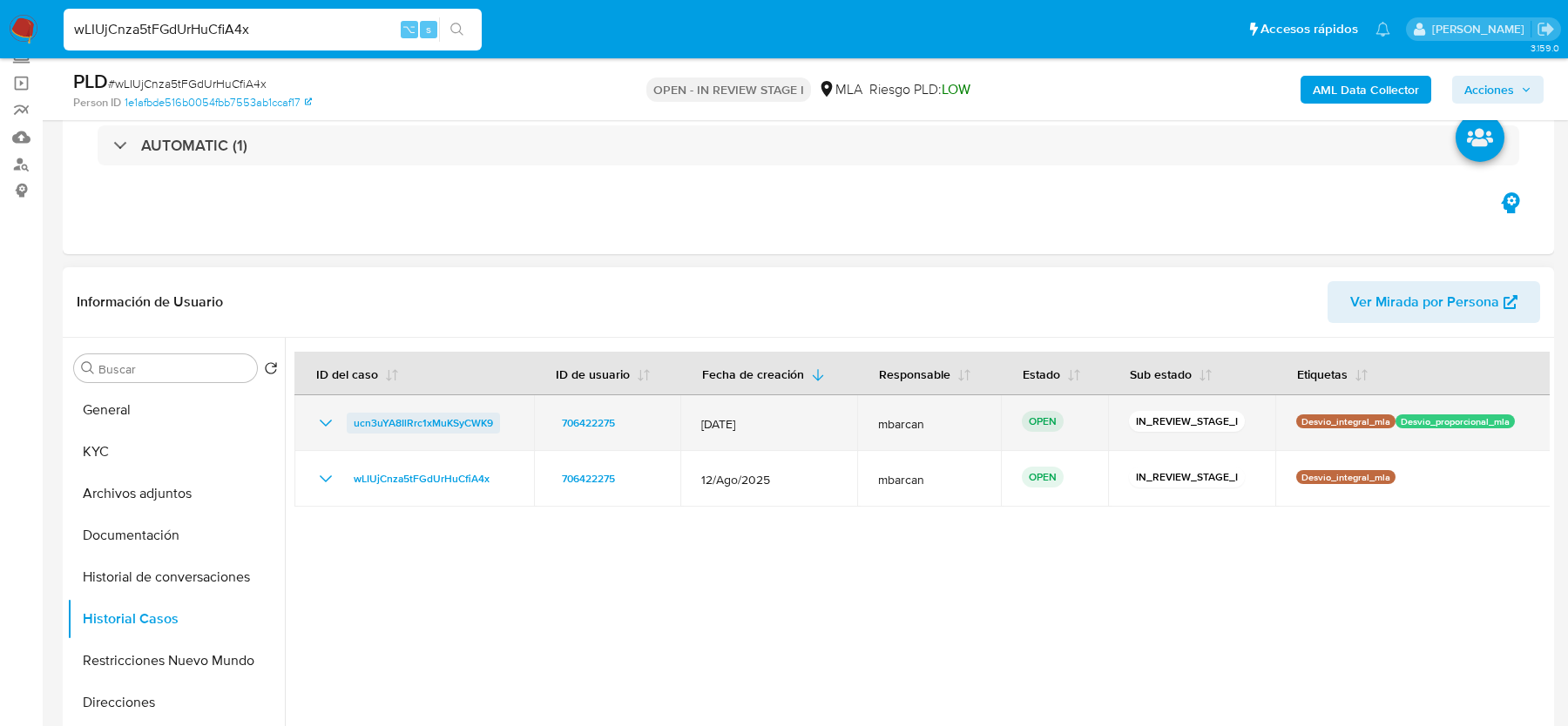
click at [397, 430] on span "ucn3uYA8IlRrc1xMuKSyCWK9" at bounding box center [423, 423] width 140 height 20
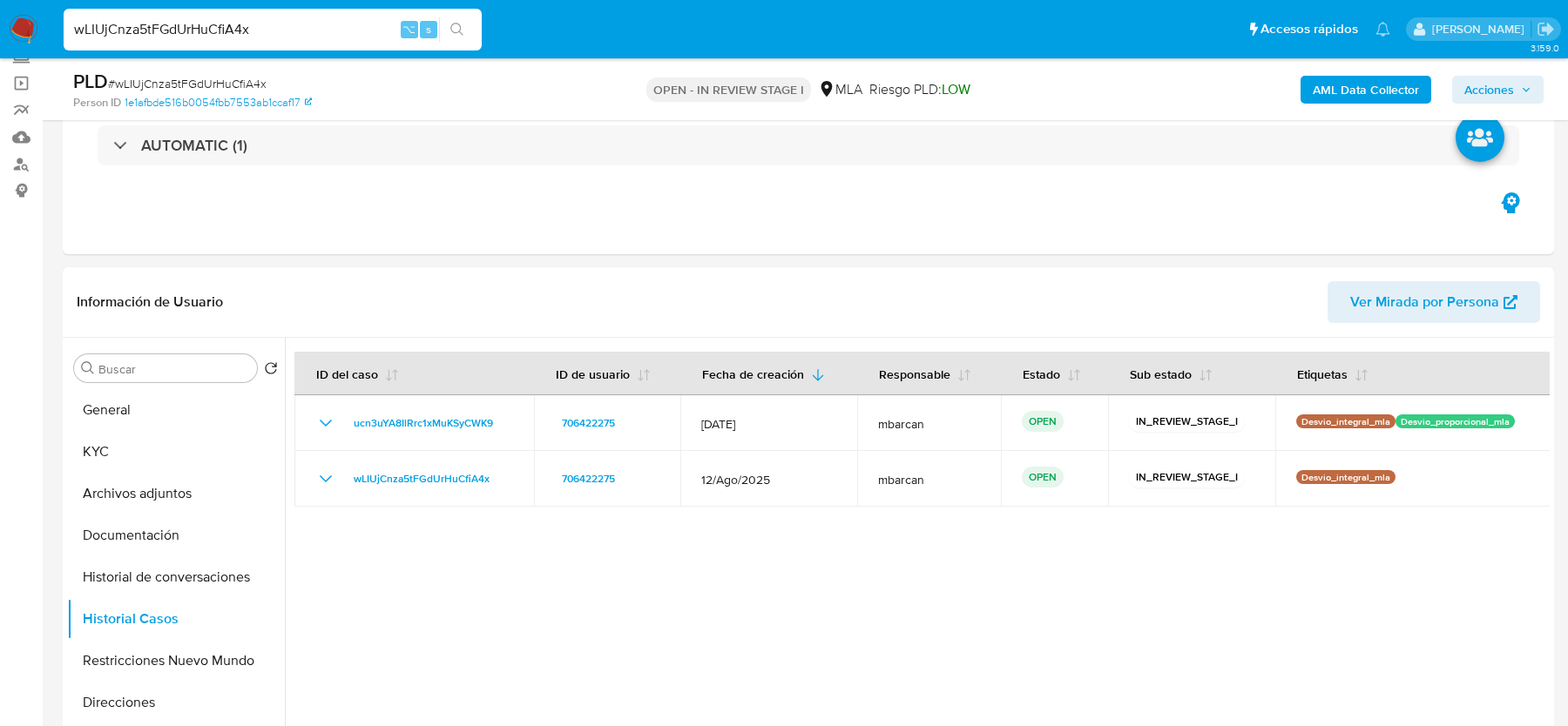
click at [191, 84] on span "# wLIUjCnza5tFGdUrHuCfiA4x" at bounding box center [187, 84] width 158 height 18
copy span "wLIUjCnza5tFGdUrHuCfiA4x"
click at [123, 443] on button "KYC" at bounding box center [168, 451] width 204 height 42
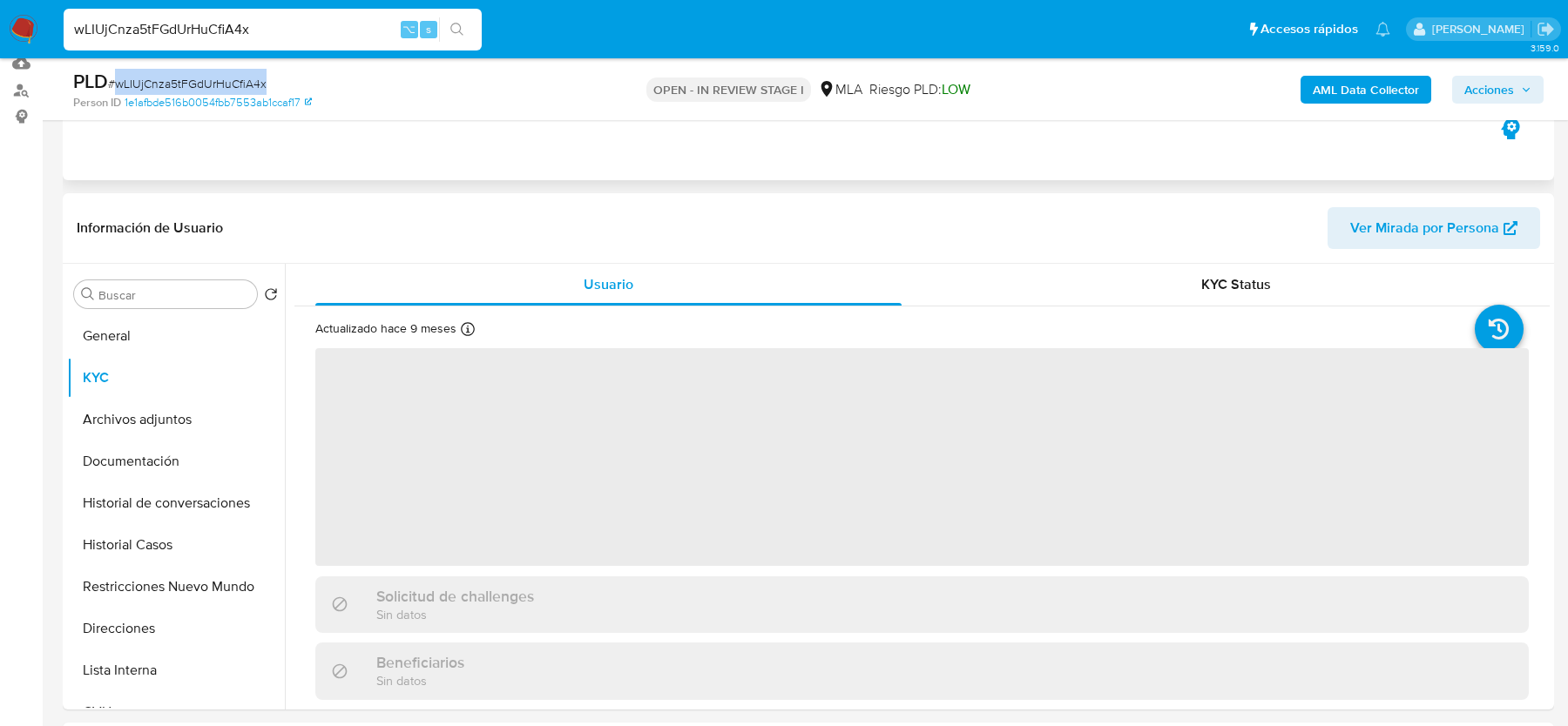
scroll to position [200, 0]
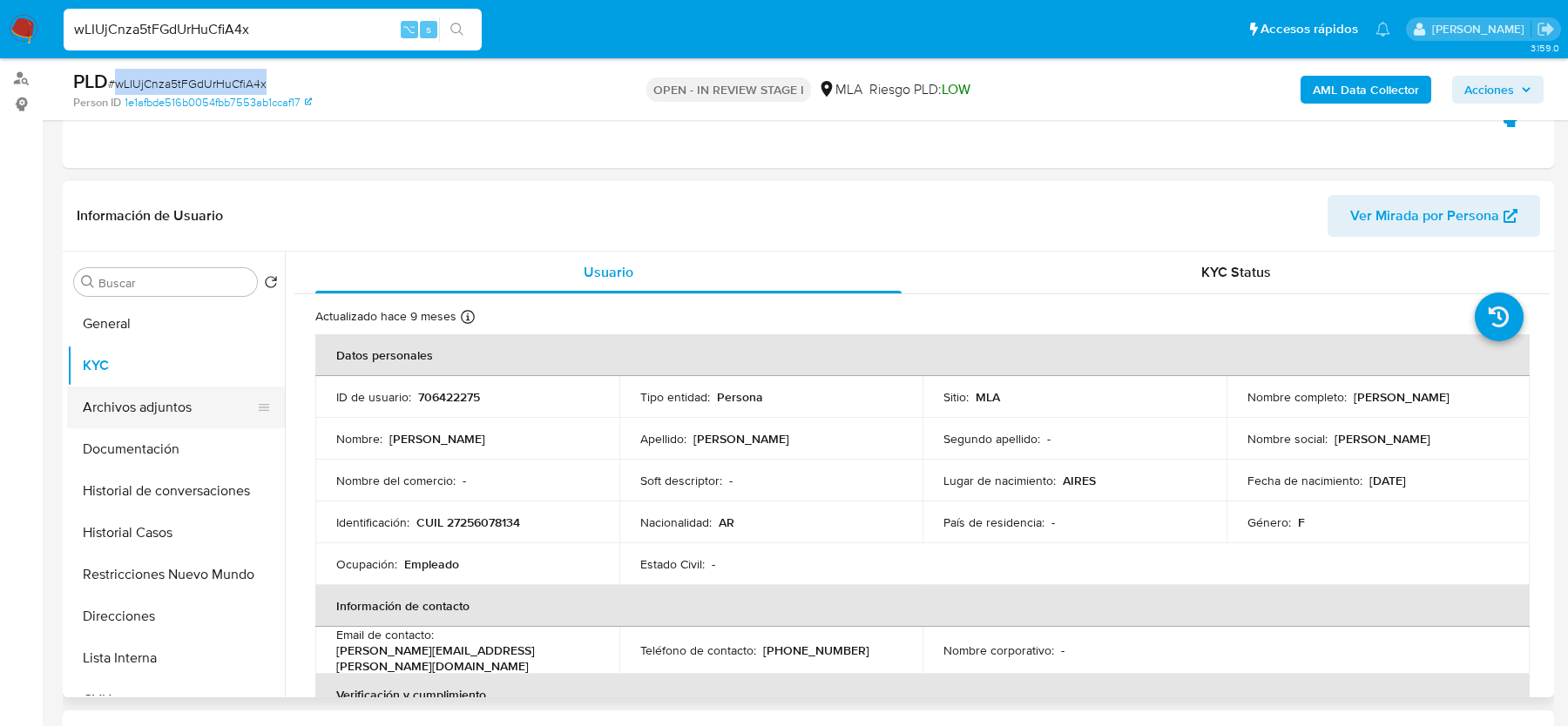
click at [143, 412] on button "Archivos adjuntos" at bounding box center [168, 407] width 204 height 42
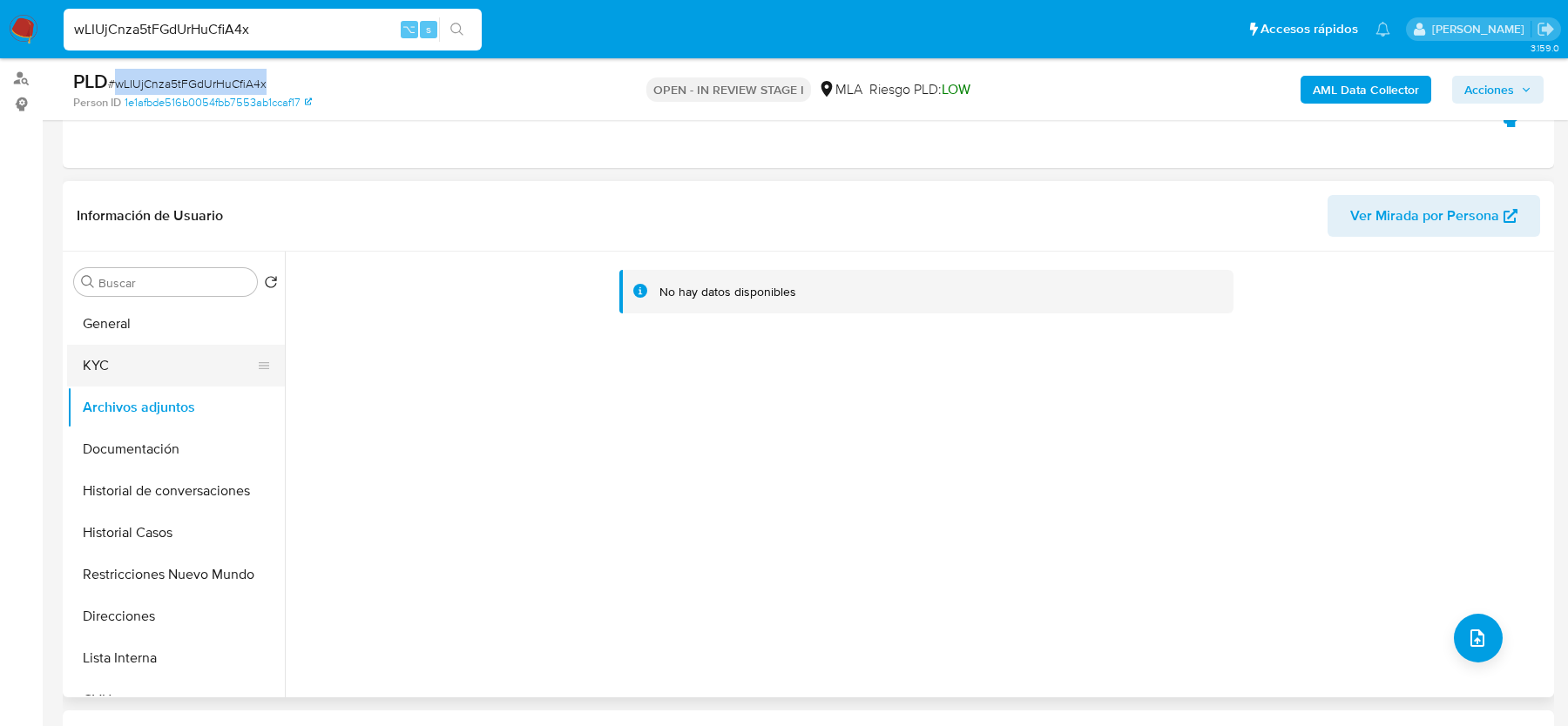
click at [197, 345] on button "KYC" at bounding box center [168, 366] width 204 height 42
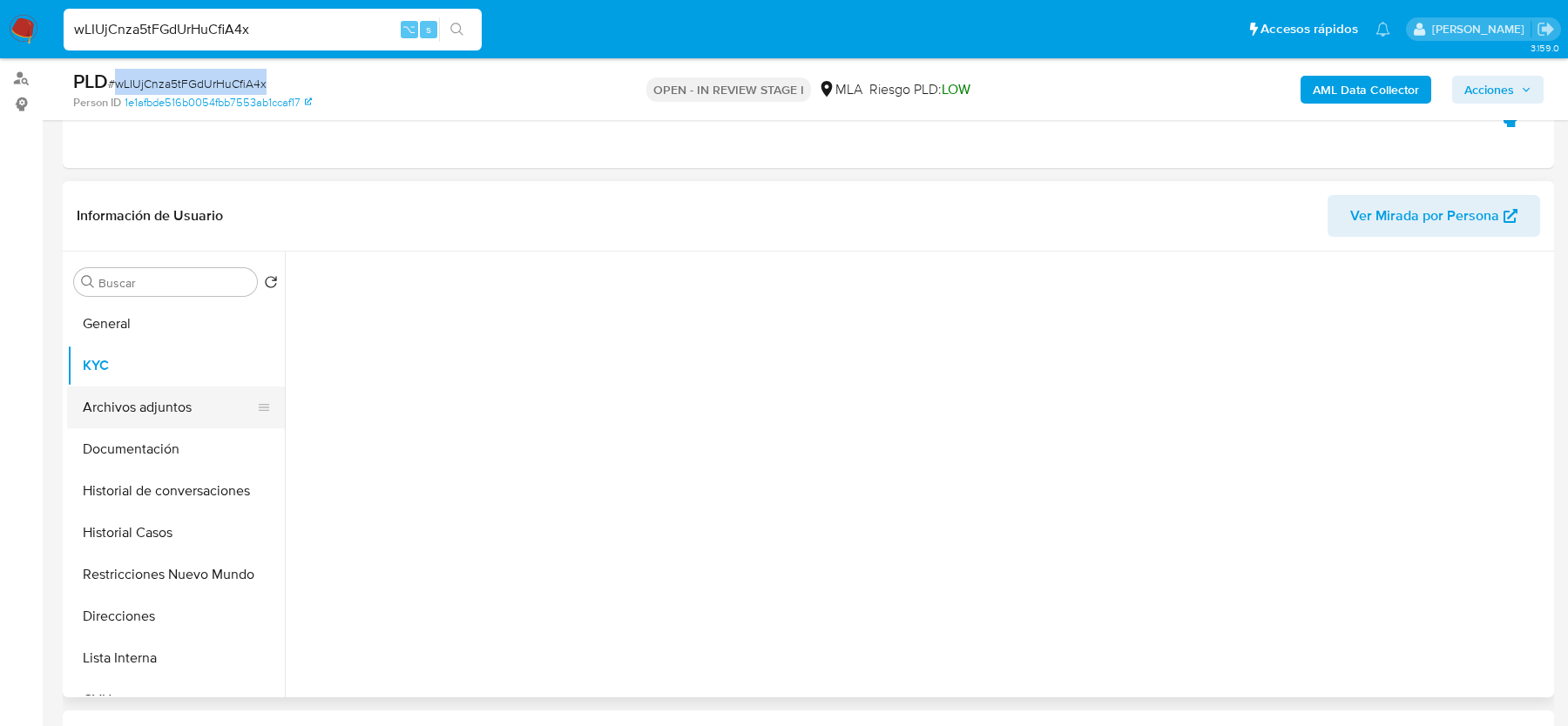
click at [189, 388] on button "Archivos adjuntos" at bounding box center [168, 407] width 204 height 42
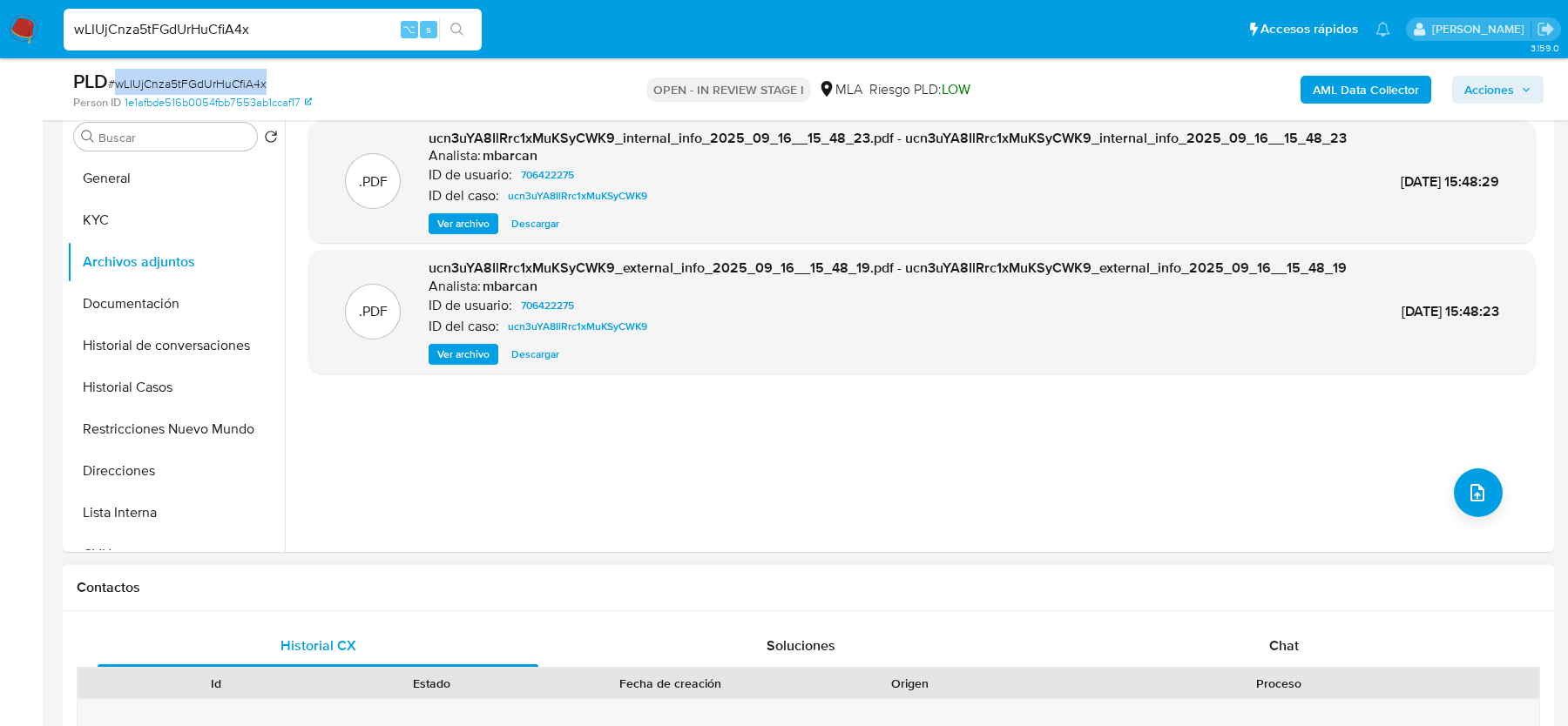
scroll to position [386, 0]
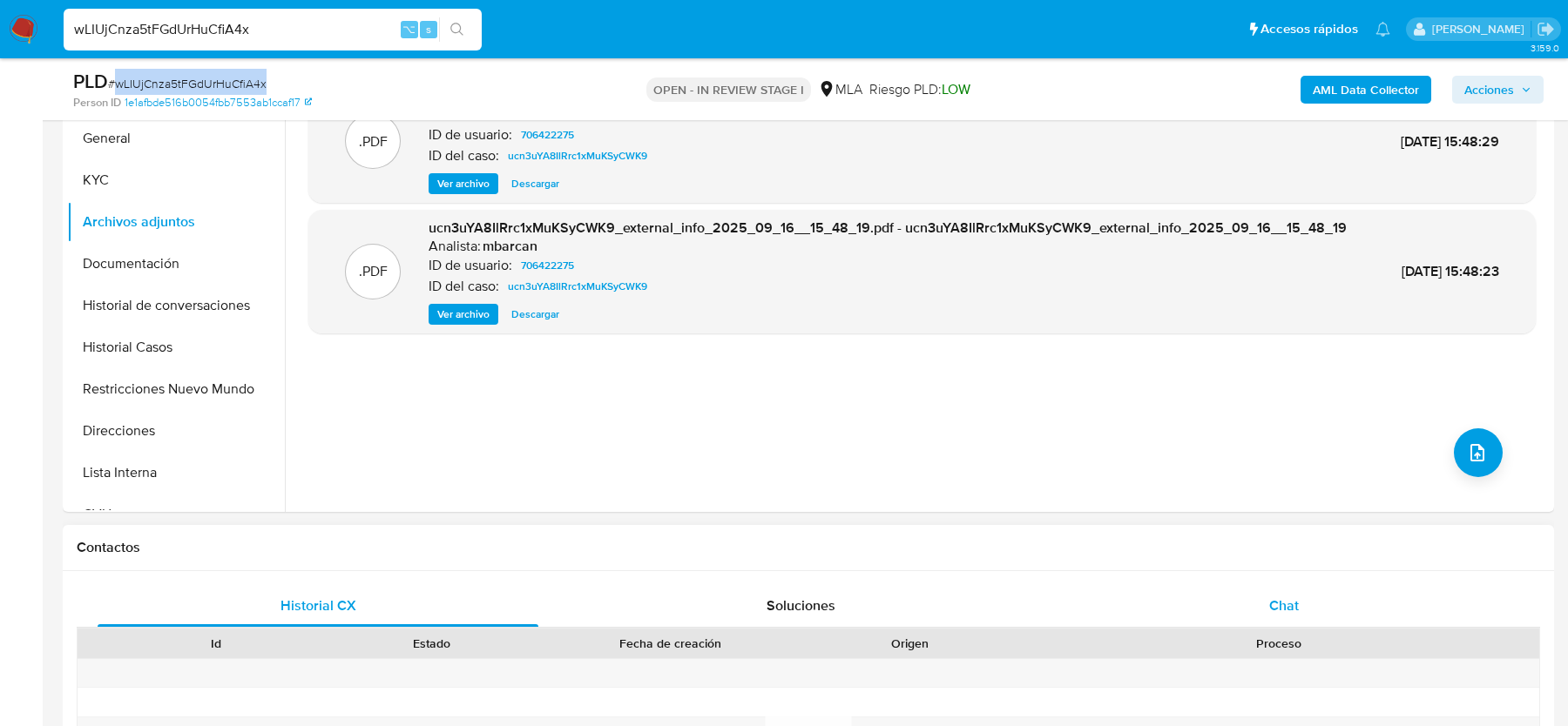
click at [1273, 596] on span "Chat" at bounding box center [1283, 605] width 29 height 20
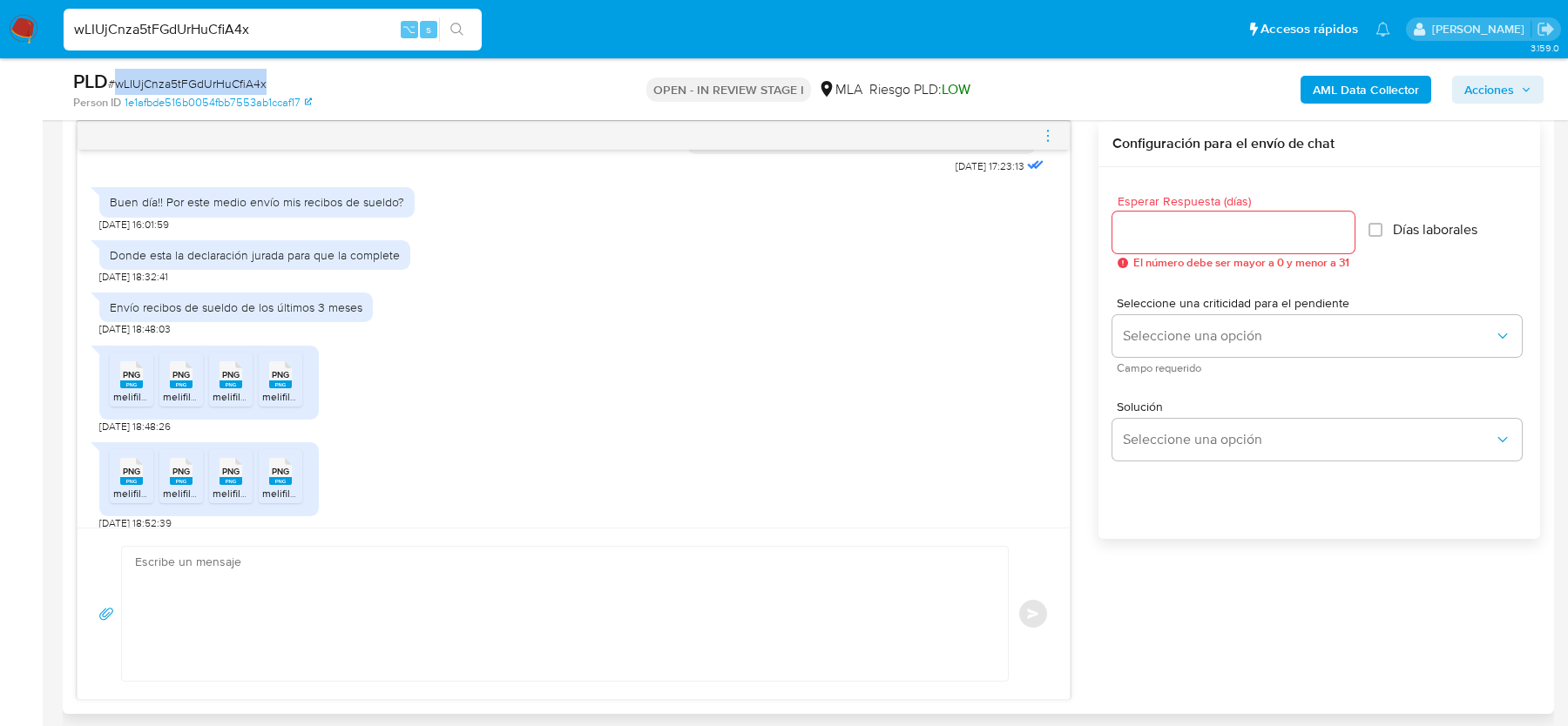
scroll to position [934, 0]
click at [131, 379] on span "PNG" at bounding box center [132, 373] width 18 height 12
click at [177, 379] on span "PNG" at bounding box center [182, 373] width 18 height 12
click at [217, 389] on div "PNG PNG" at bounding box center [230, 371] width 36 height 34
click at [292, 389] on div "PNG PNG" at bounding box center [280, 371] width 36 height 34
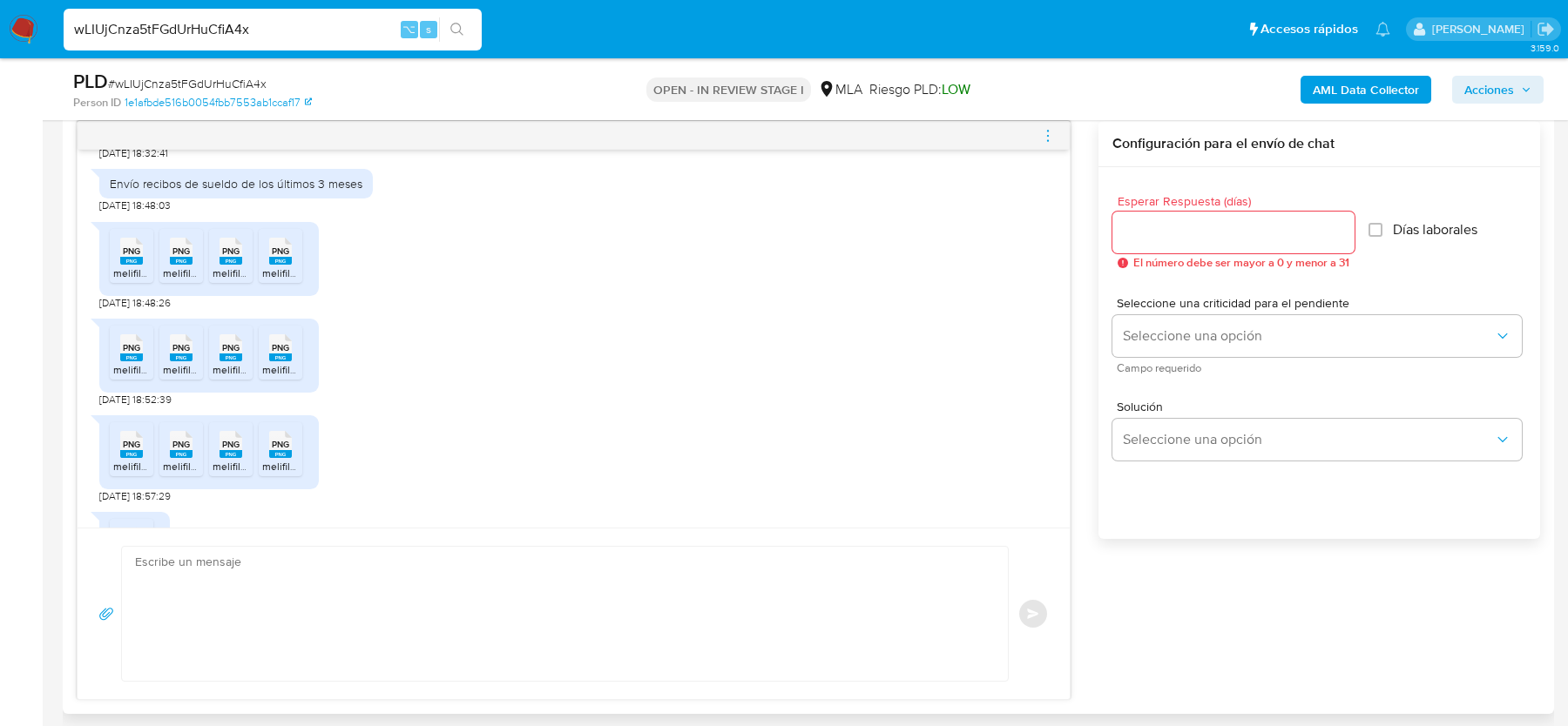
scroll to position [1061, 0]
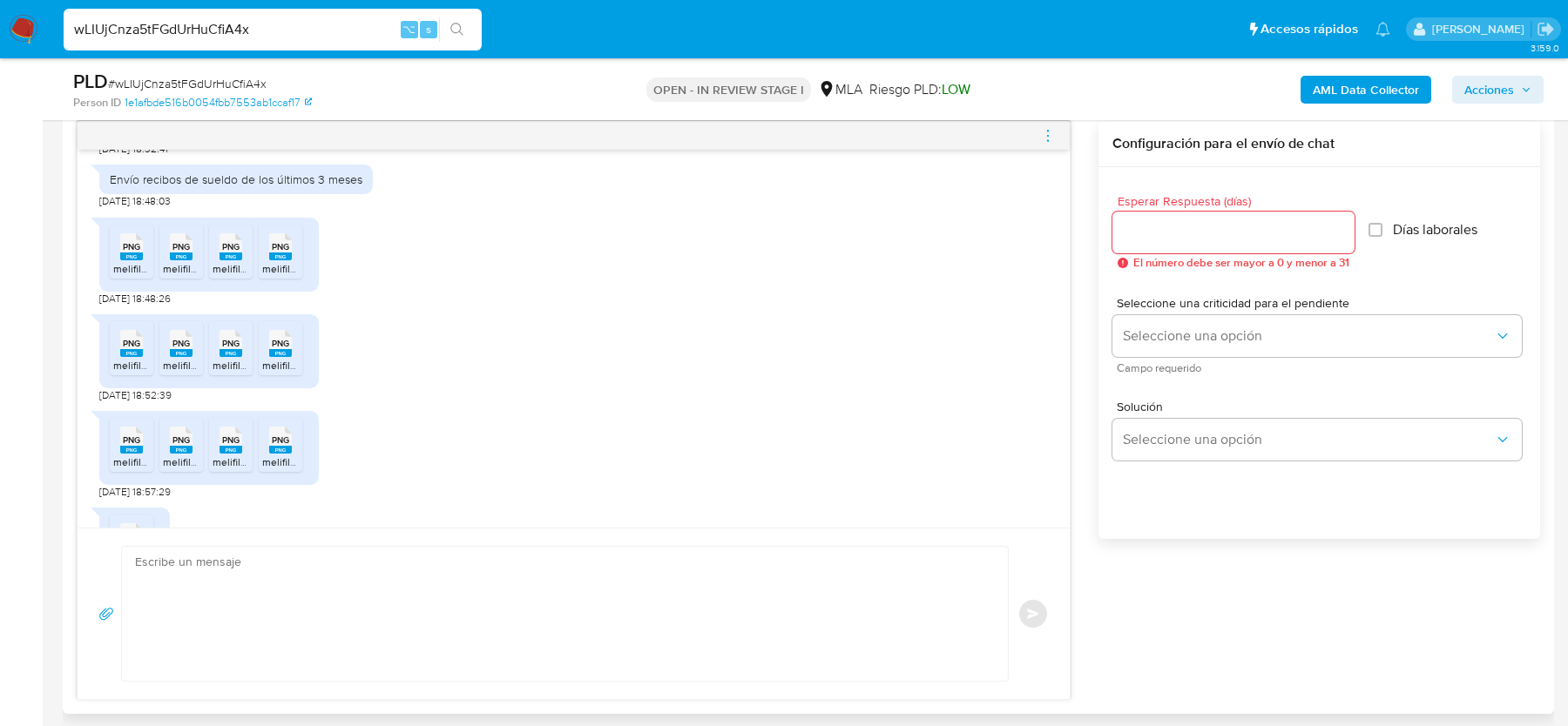
click at [142, 373] on span "melifile1223274848564512344.png" at bounding box center [195, 365] width 165 height 15
click at [182, 373] on span "melifile2970685937651312848.png" at bounding box center [245, 365] width 164 height 15
drag, startPoint x: 233, startPoint y: 389, endPoint x: 266, endPoint y: 388, distance: 33.0
click at [233, 373] on span "melifile6350705335231020794.png" at bounding box center [295, 365] width 166 height 15
click at [270, 359] on icon "PNG" at bounding box center [279, 343] width 22 height 30
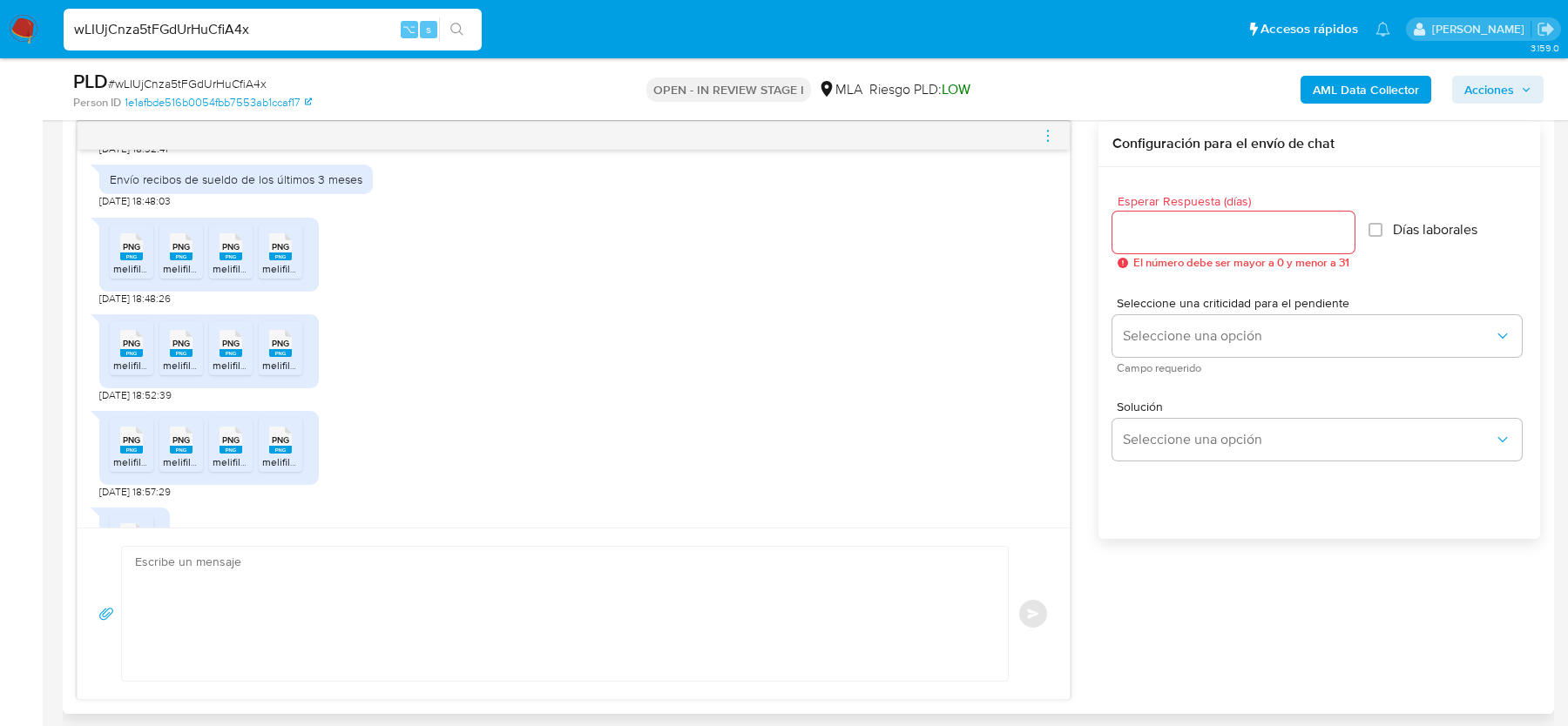
click at [143, 456] on div "PNG PNG" at bounding box center [131, 439] width 36 height 34
click at [180, 446] on span "PNG" at bounding box center [182, 440] width 18 height 12
click at [226, 446] on span "PNG" at bounding box center [231, 440] width 18 height 12
click at [284, 446] on span "PNG" at bounding box center [280, 440] width 18 height 12
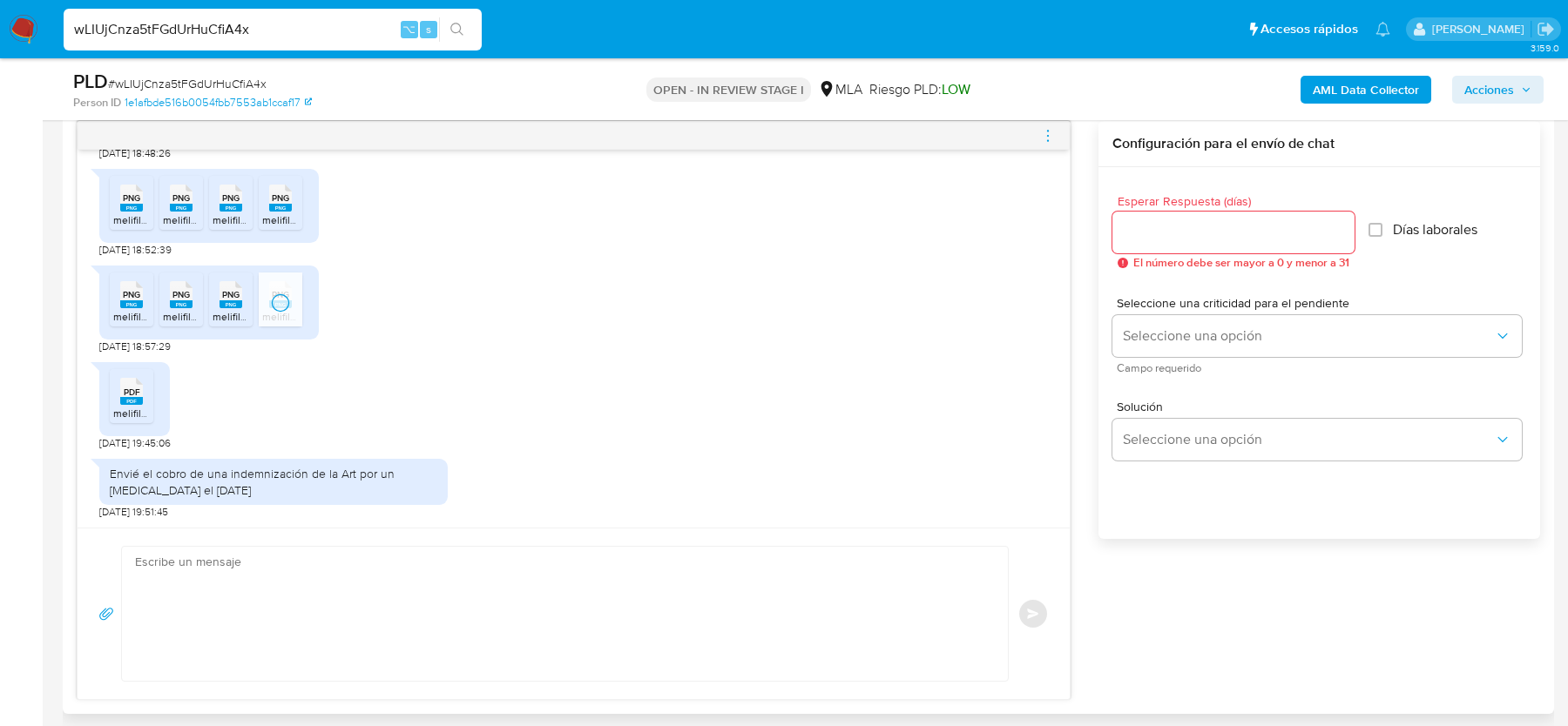
scroll to position [1239, 0]
click at [152, 407] on ul "PDF PDF melifile5299694807567815398.pdf" at bounding box center [134, 399] width 50 height 60
click at [137, 406] on span "melifile5299694807567815398.pdf" at bounding box center [194, 413] width 163 height 15
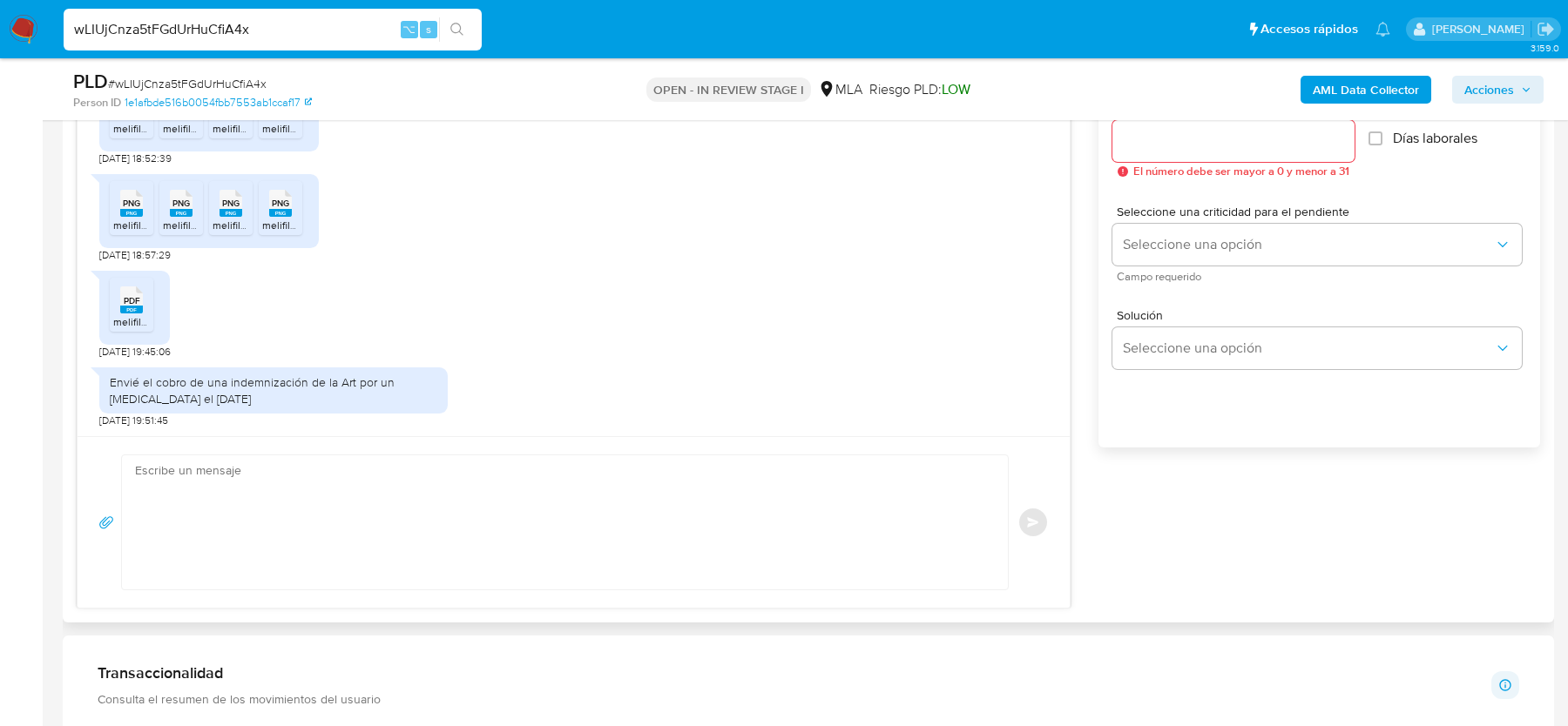
scroll to position [1028, 0]
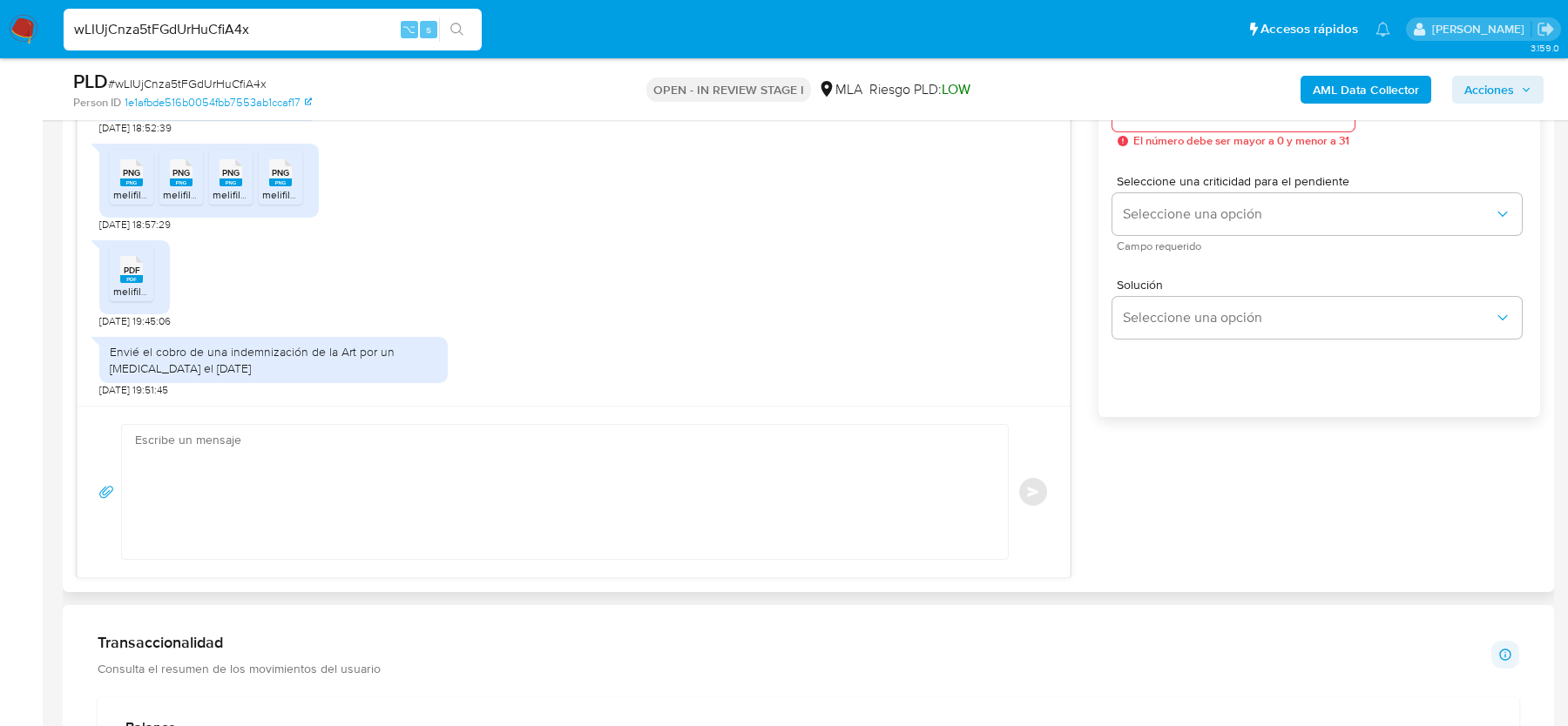
drag, startPoint x: 143, startPoint y: 349, endPoint x: 430, endPoint y: 358, distance: 287.1
click at [430, 358] on div "Envié el cobro de una indemnización de la Art por un accidente de trabajo el 7/…" at bounding box center [273, 359] width 327 height 31
copy div "el cobro de una indemnización de la Art por un accidente de trabajo el 7/8/2025"
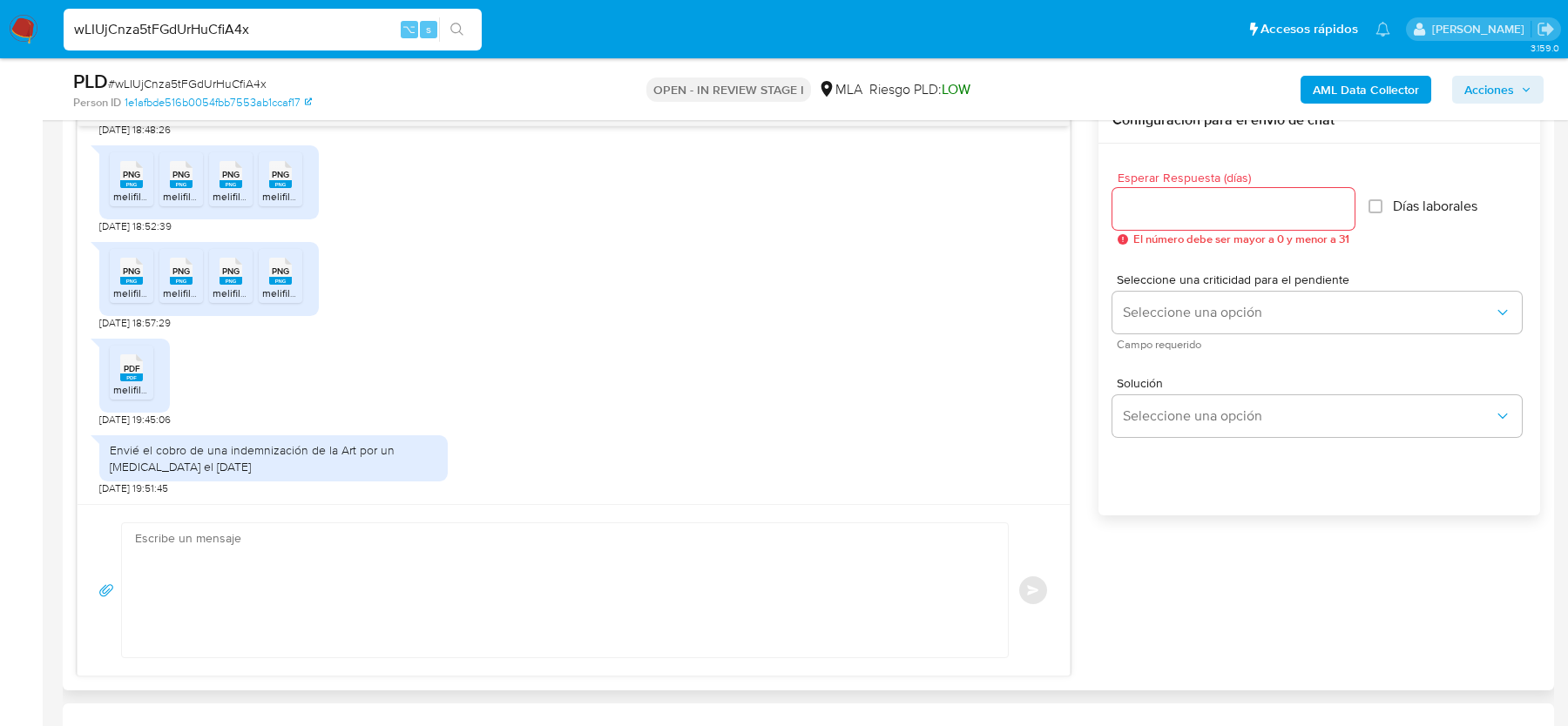
scroll to position [950, 0]
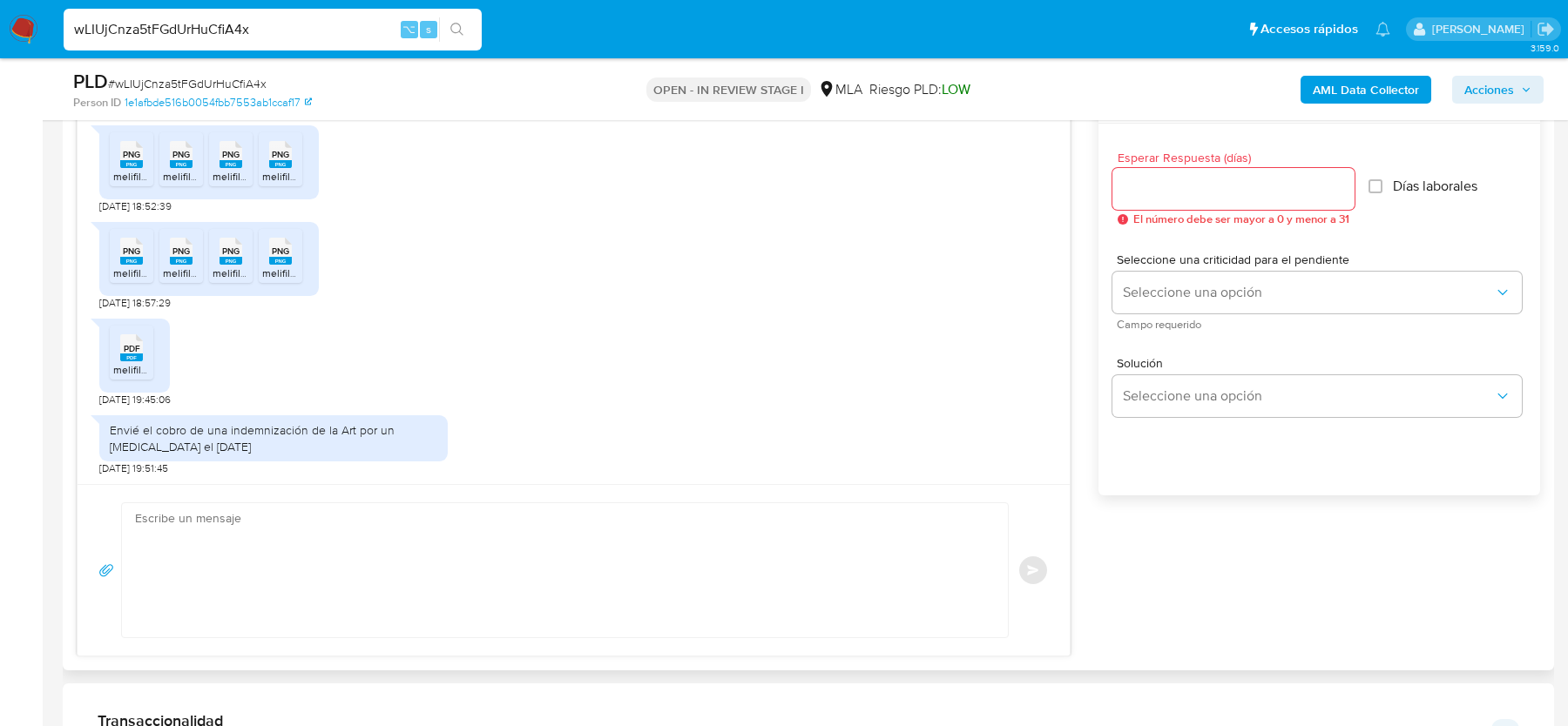
click at [749, 420] on div "Envié el cobro de una indemnización de la Art por un accidente de trabajo el 7/…" at bounding box center [574, 440] width 949 height 69
click at [463, 589] on textarea at bounding box center [561, 570] width 851 height 134
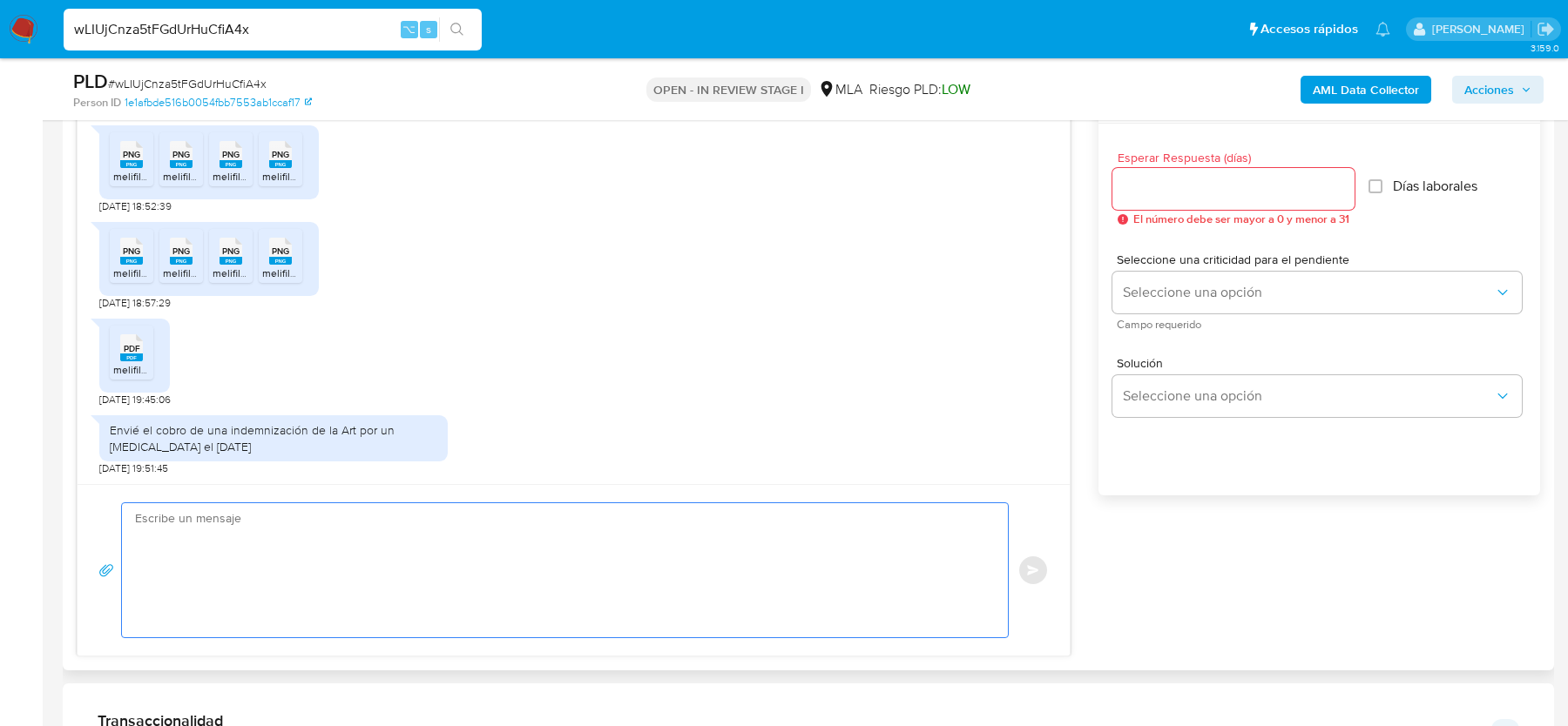
paste textarea "Hola, ¡Muchas gracias por tu respuesta! Confirmamos la recepción de la document…"
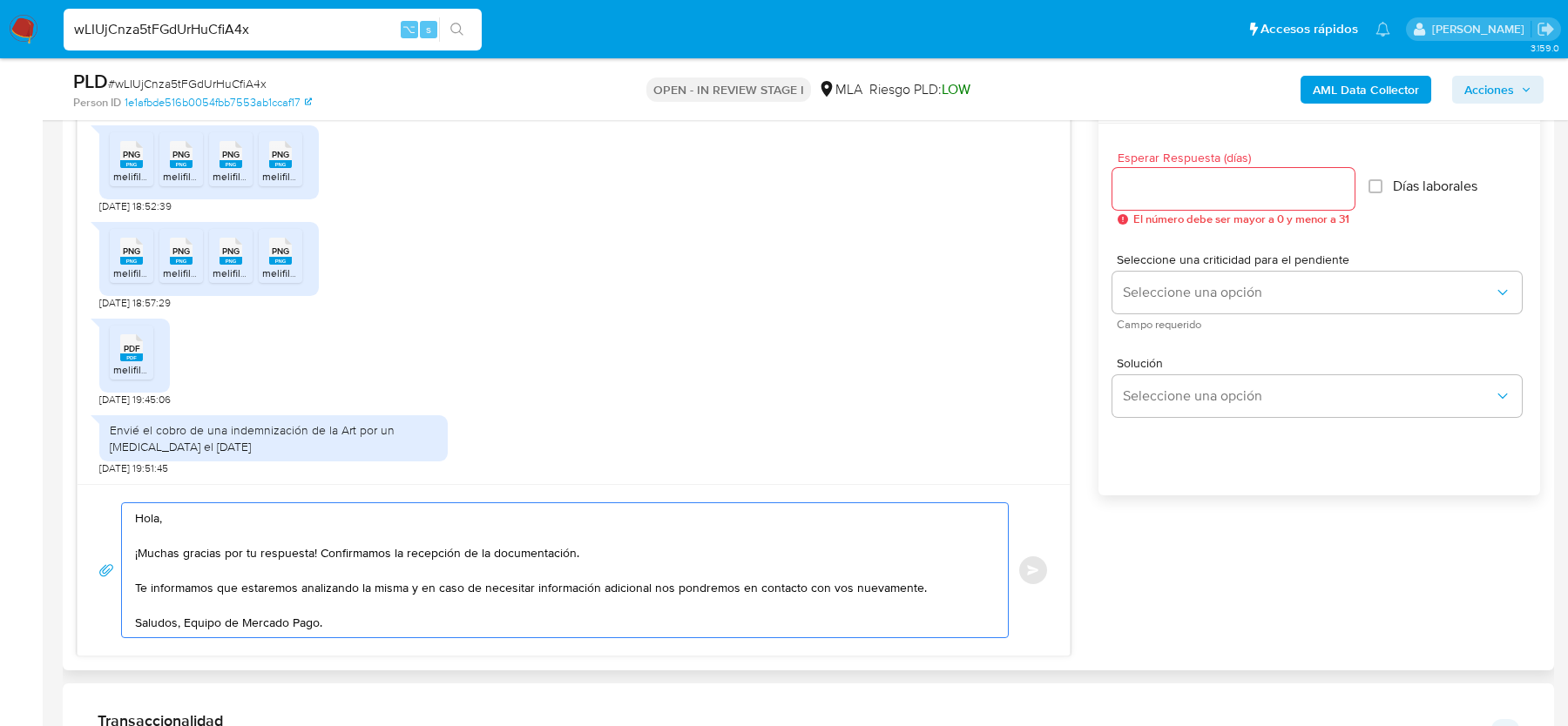
type textarea "Hola, ¡Muchas gracias por tu respuesta! Confirmamos la recepción de la document…"
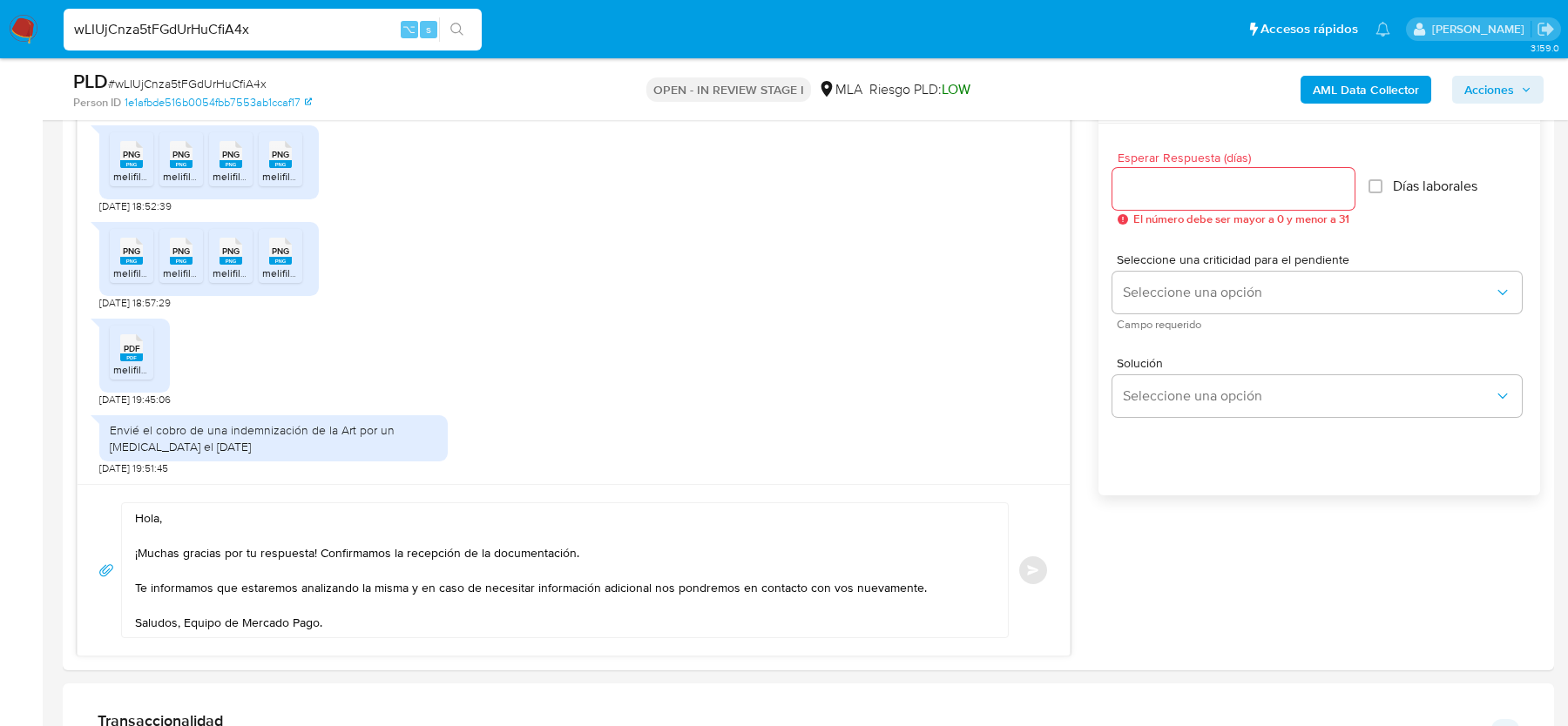
scroll to position [843, 0]
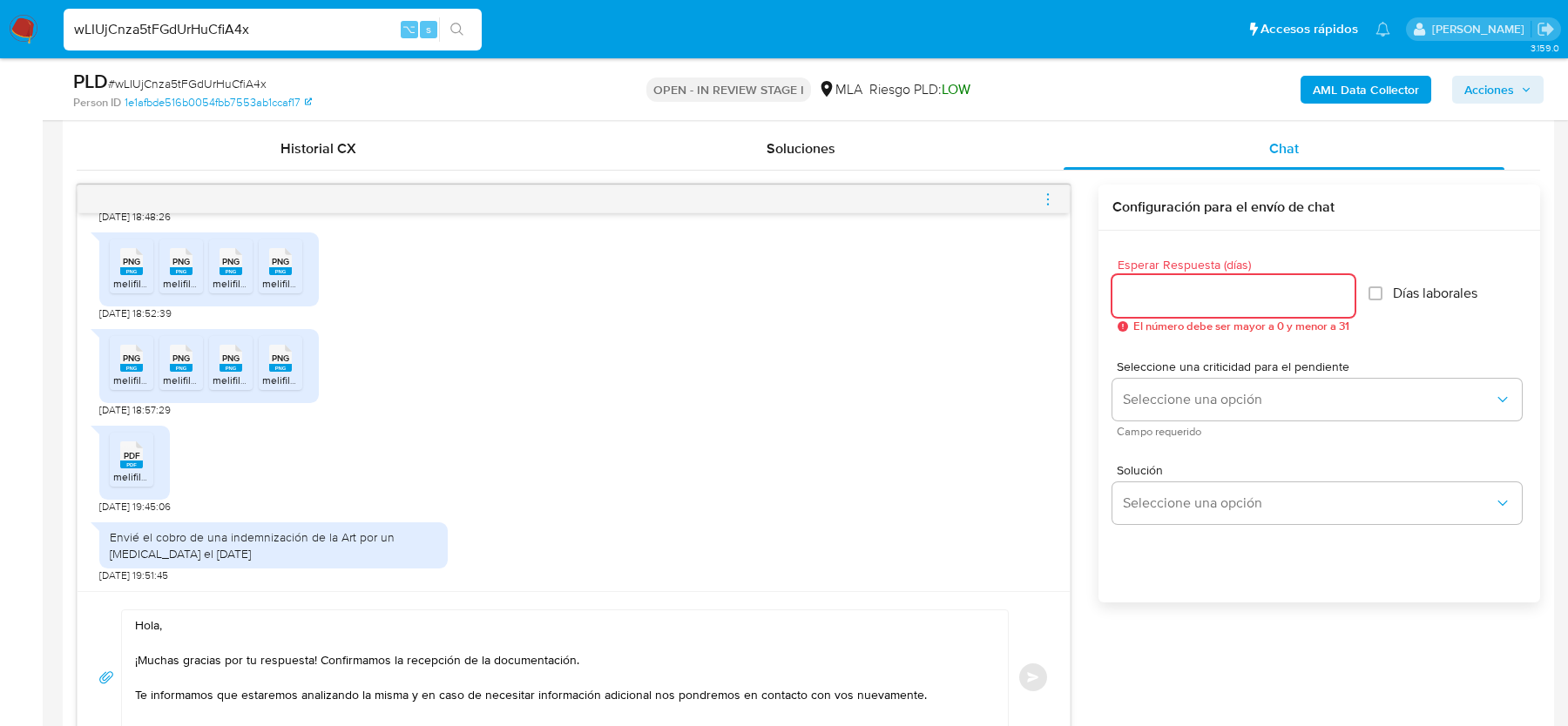
click at [1200, 295] on input "Esperar Respuesta (días)" at bounding box center [1233, 295] width 242 height 22
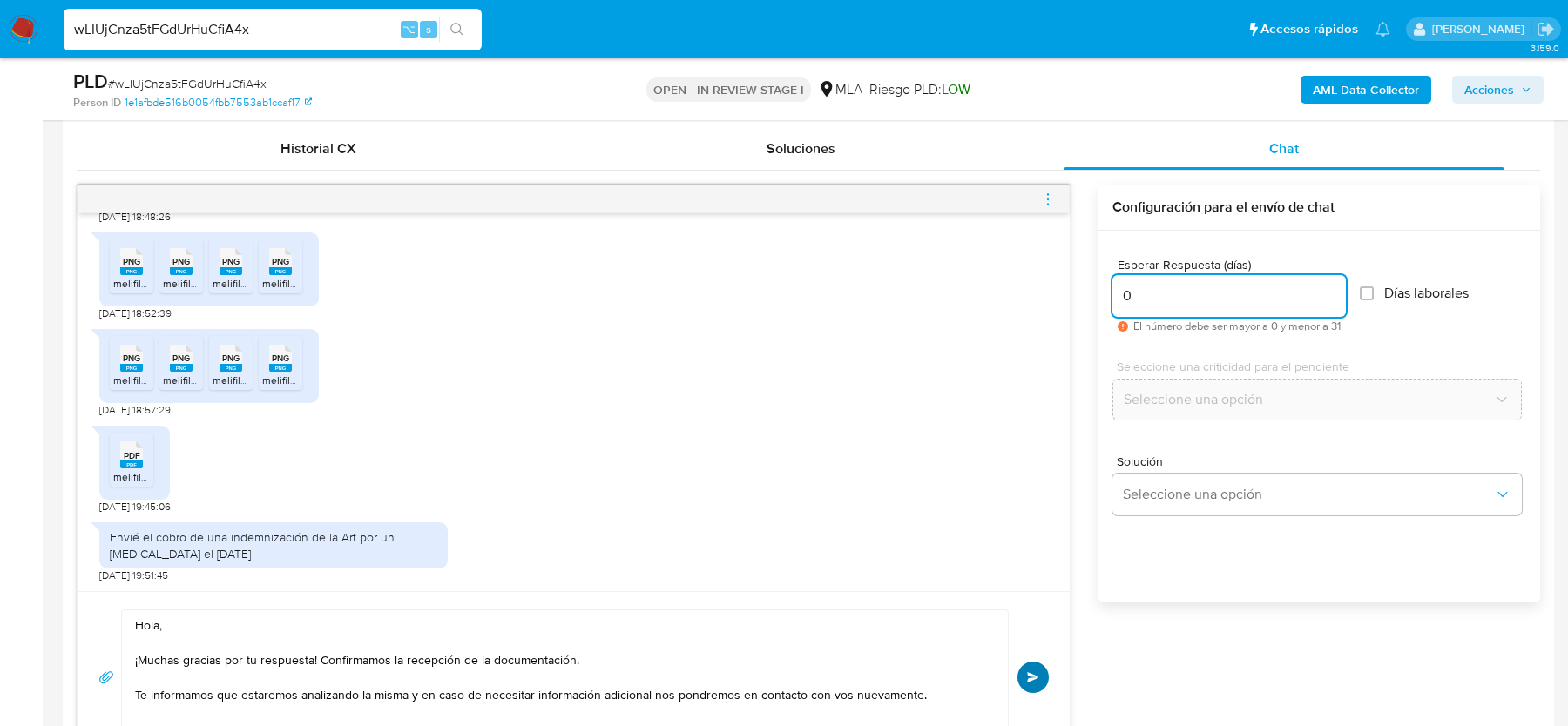
type input "0"
click at [1034, 667] on button "Enviar" at bounding box center [1032, 677] width 31 height 31
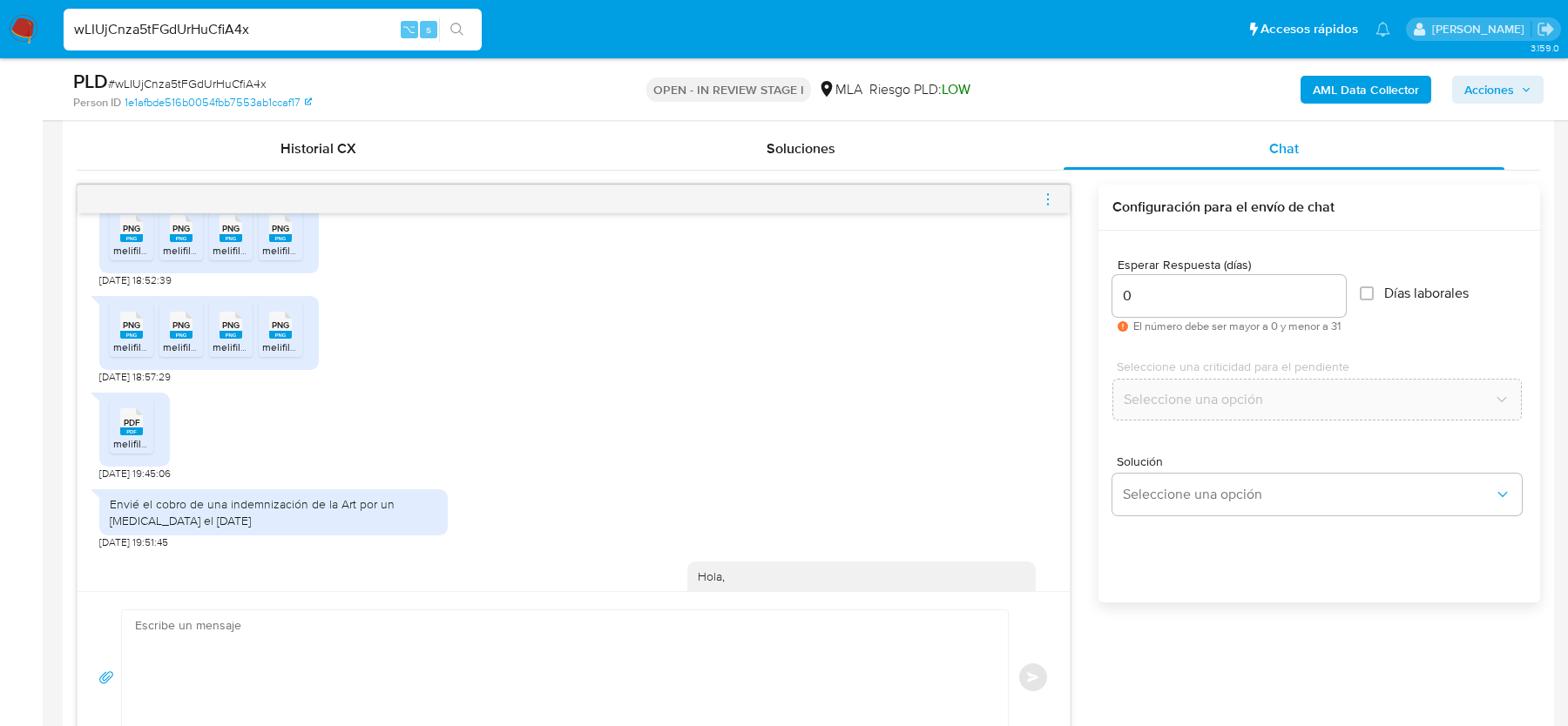
scroll to position [1448, 0]
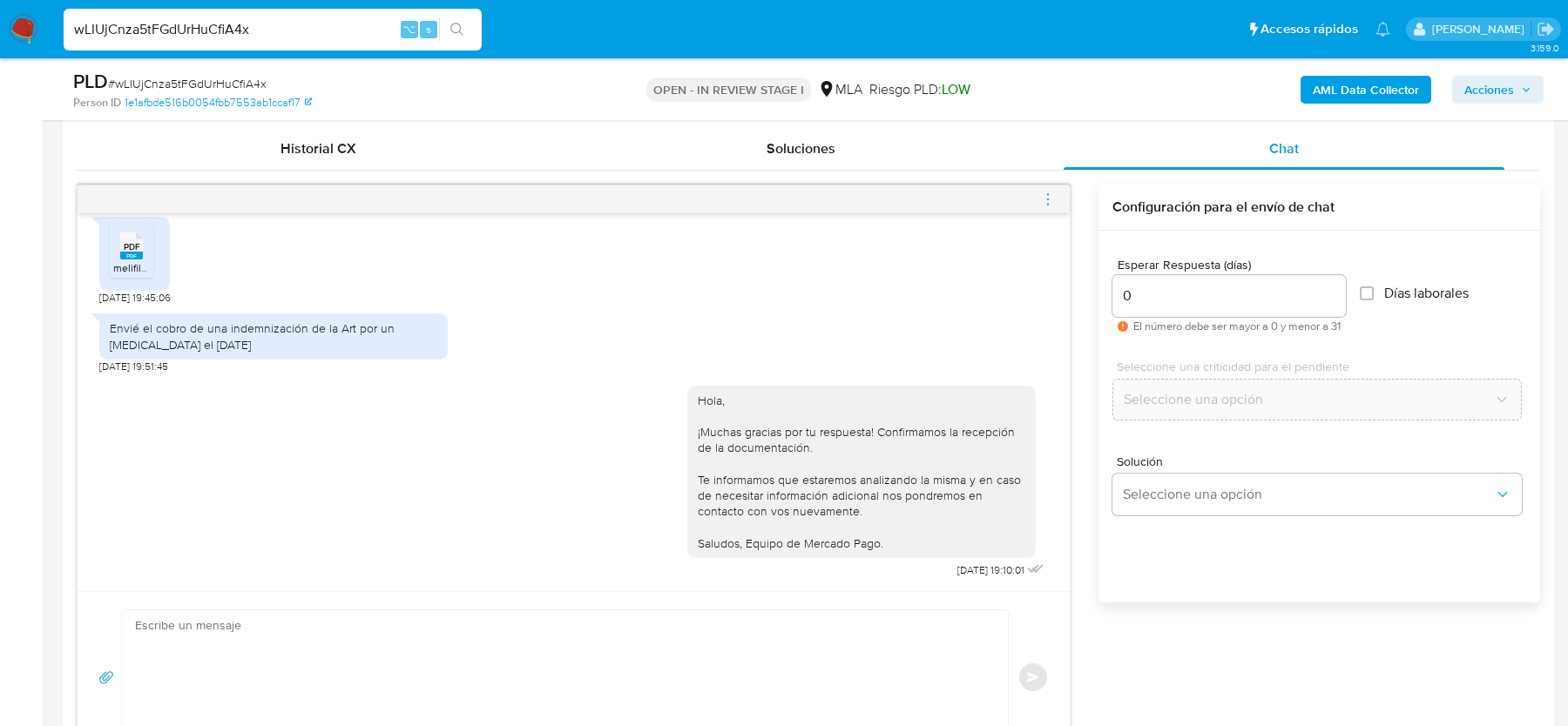
click at [1050, 195] on icon "menu-action" at bounding box center [1048, 199] width 16 height 16
click at [822, 199] on li "Cerrar conversación" at bounding box center [827, 199] width 128 height 20
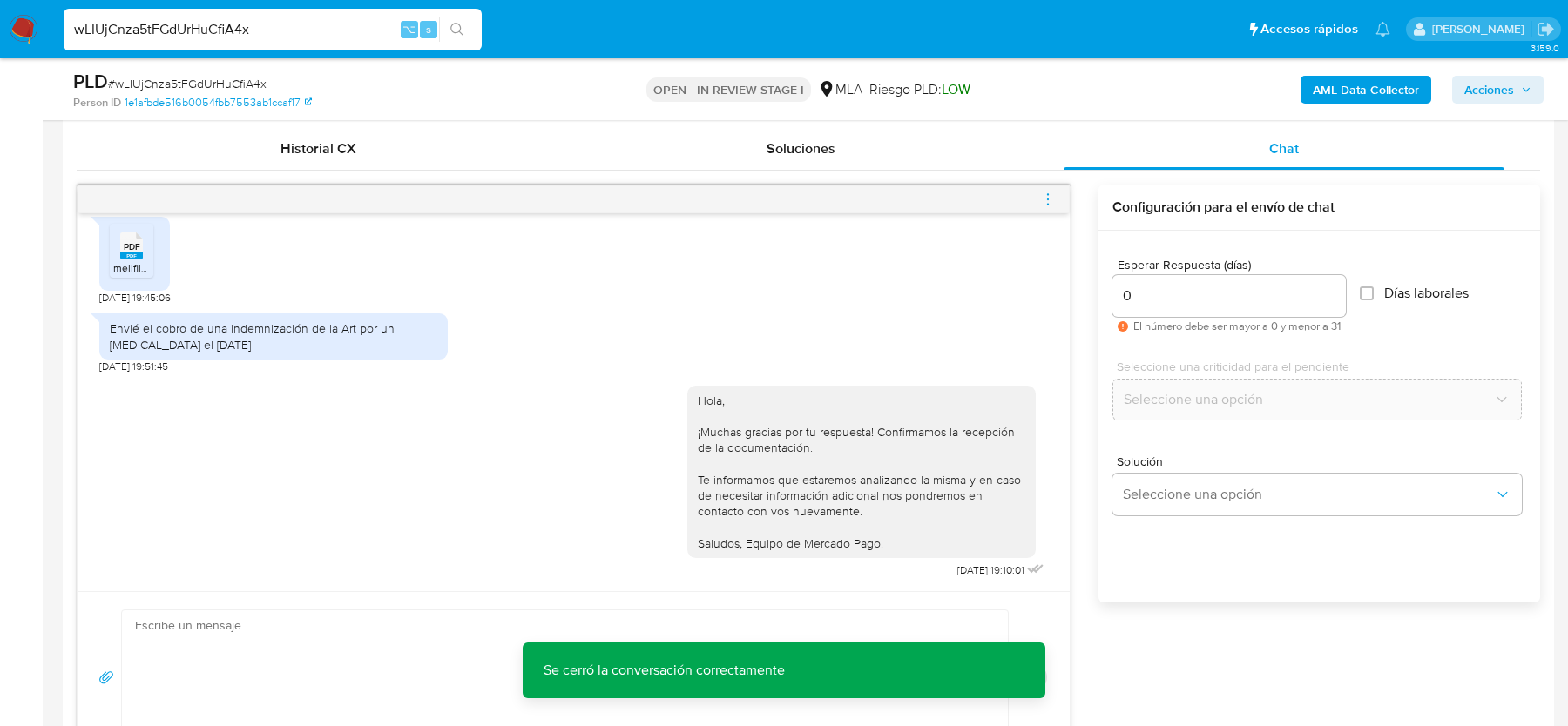
click at [186, 82] on span "# wLIUjCnza5tFGdUrHuCfiA4x" at bounding box center [187, 84] width 158 height 18
copy span "wLIUjCnza5tFGdUrHuCfiA4x"
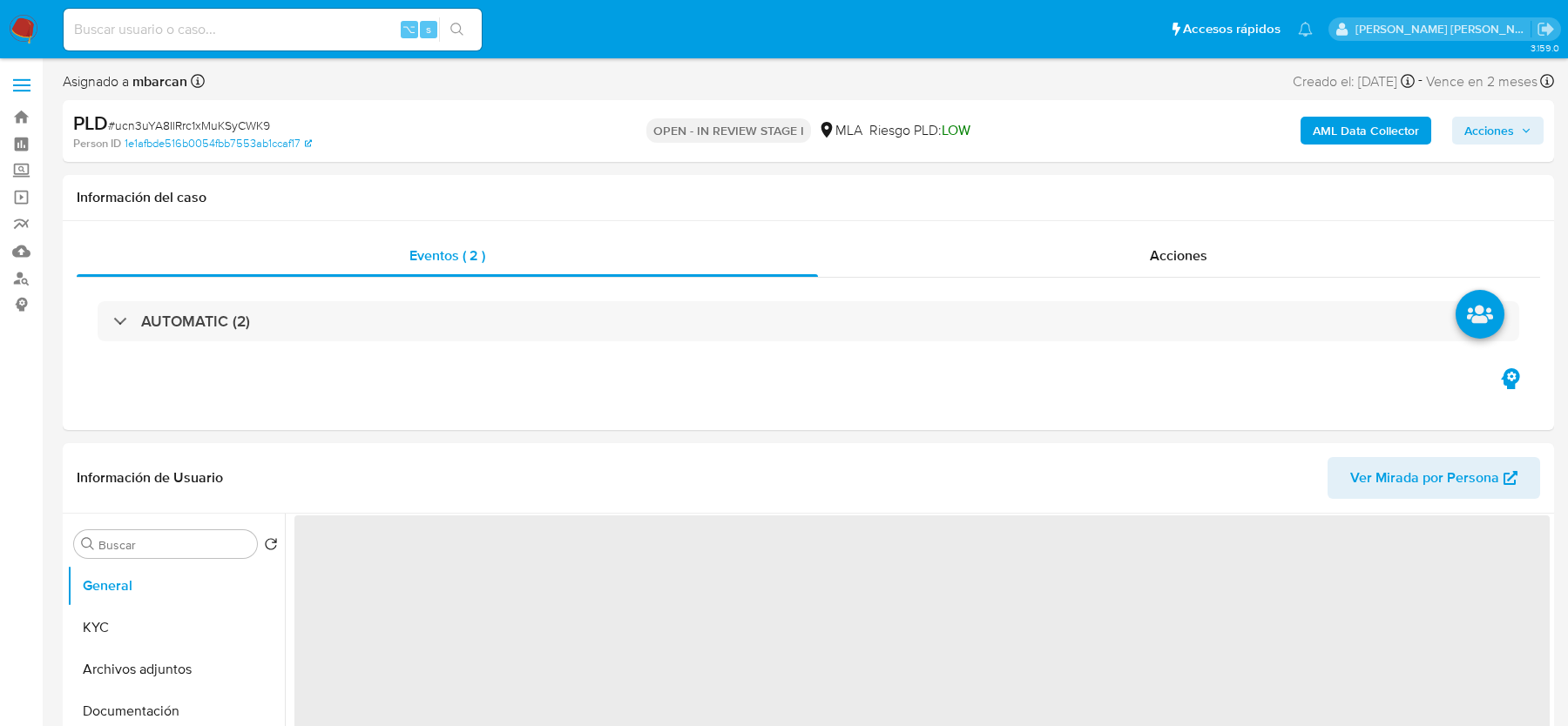
click at [161, 122] on span "# ucn3uYA8IlRrc1xMuKSyCWK9" at bounding box center [189, 125] width 162 height 18
select select "10"
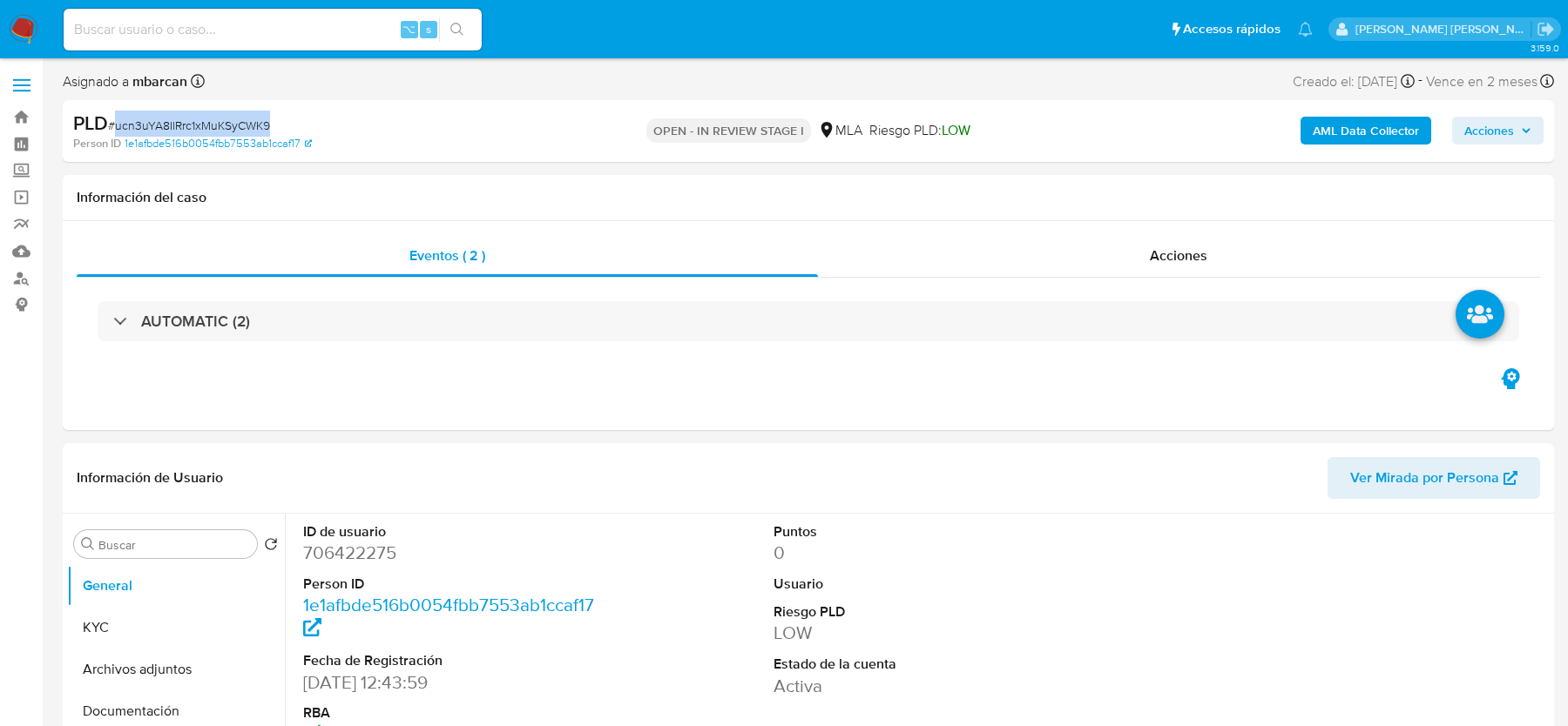
copy span "ucn3uYA8IlRrc1xMuKSyCWK9"
click at [337, 541] on dd "706422275" at bounding box center [451, 553] width 296 height 24
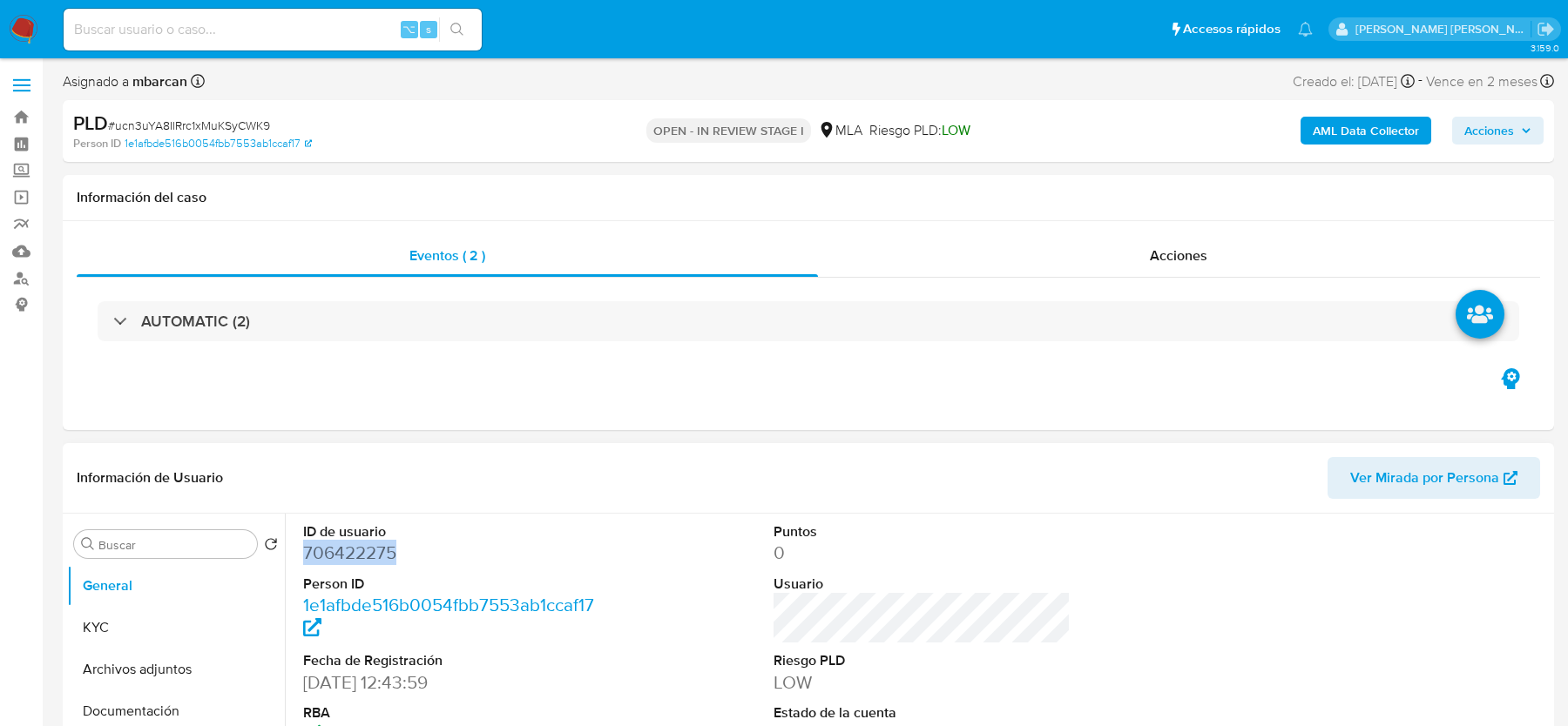
click at [337, 541] on dd "706422275" at bounding box center [451, 553] width 296 height 24
copy dd "706422275"
click at [182, 127] on span "# ucn3uYA8IlRrc1xMuKSyCWK9" at bounding box center [189, 125] width 162 height 18
copy span "ucn3uYA8IlRrc1xMuKSyCWK9"
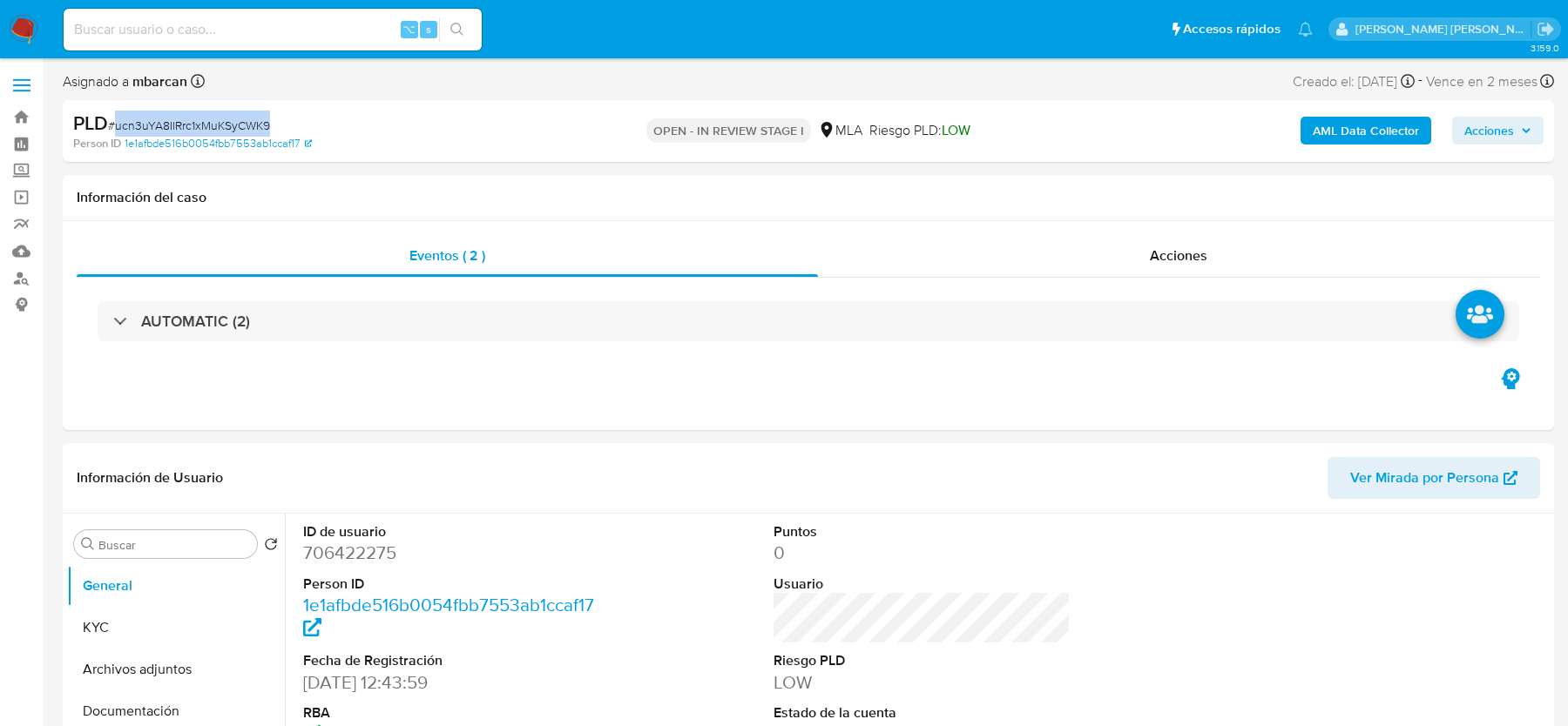
click at [1324, 135] on b "AML Data Collector" at bounding box center [1365, 130] width 106 height 28
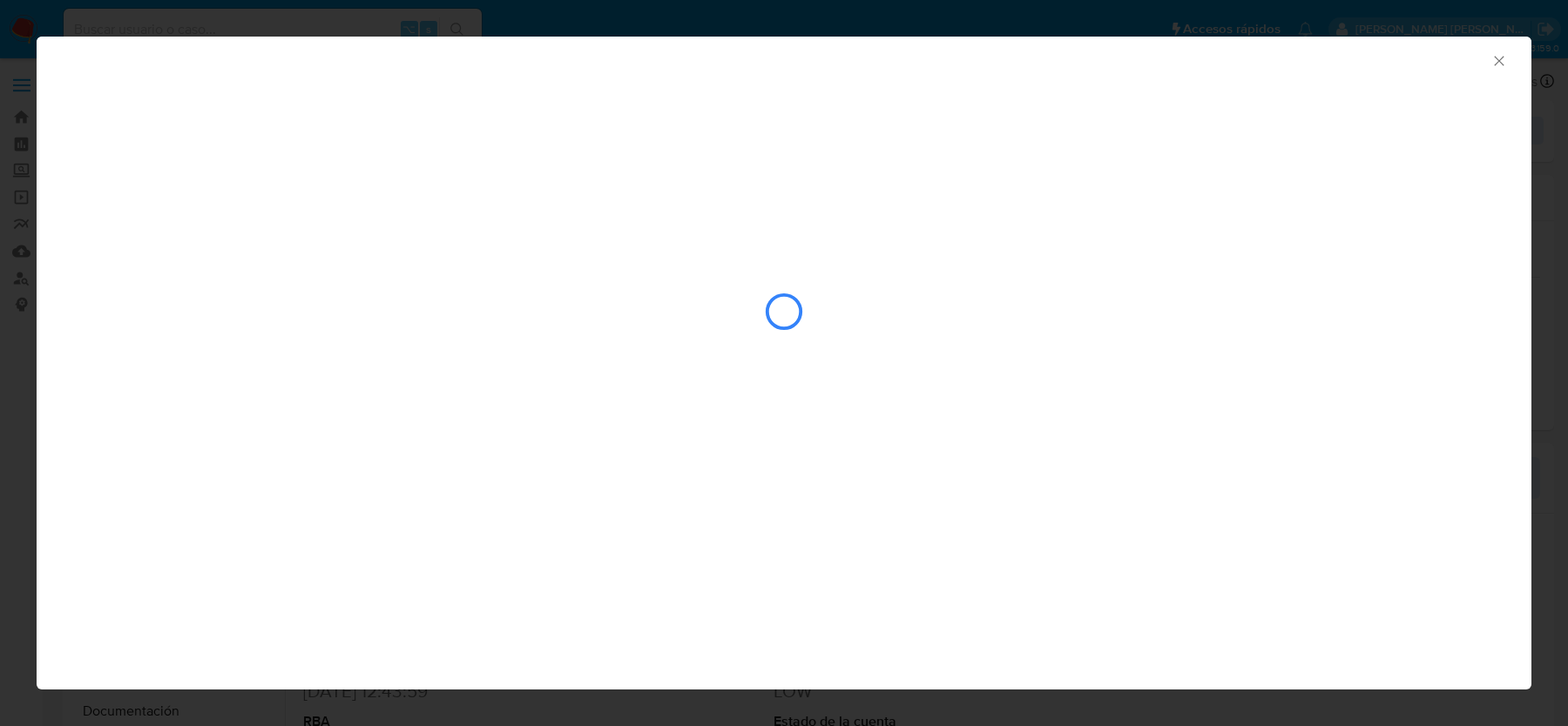
click at [800, 182] on div "closure-recommendation-modal" at bounding box center [784, 257] width 1495 height 355
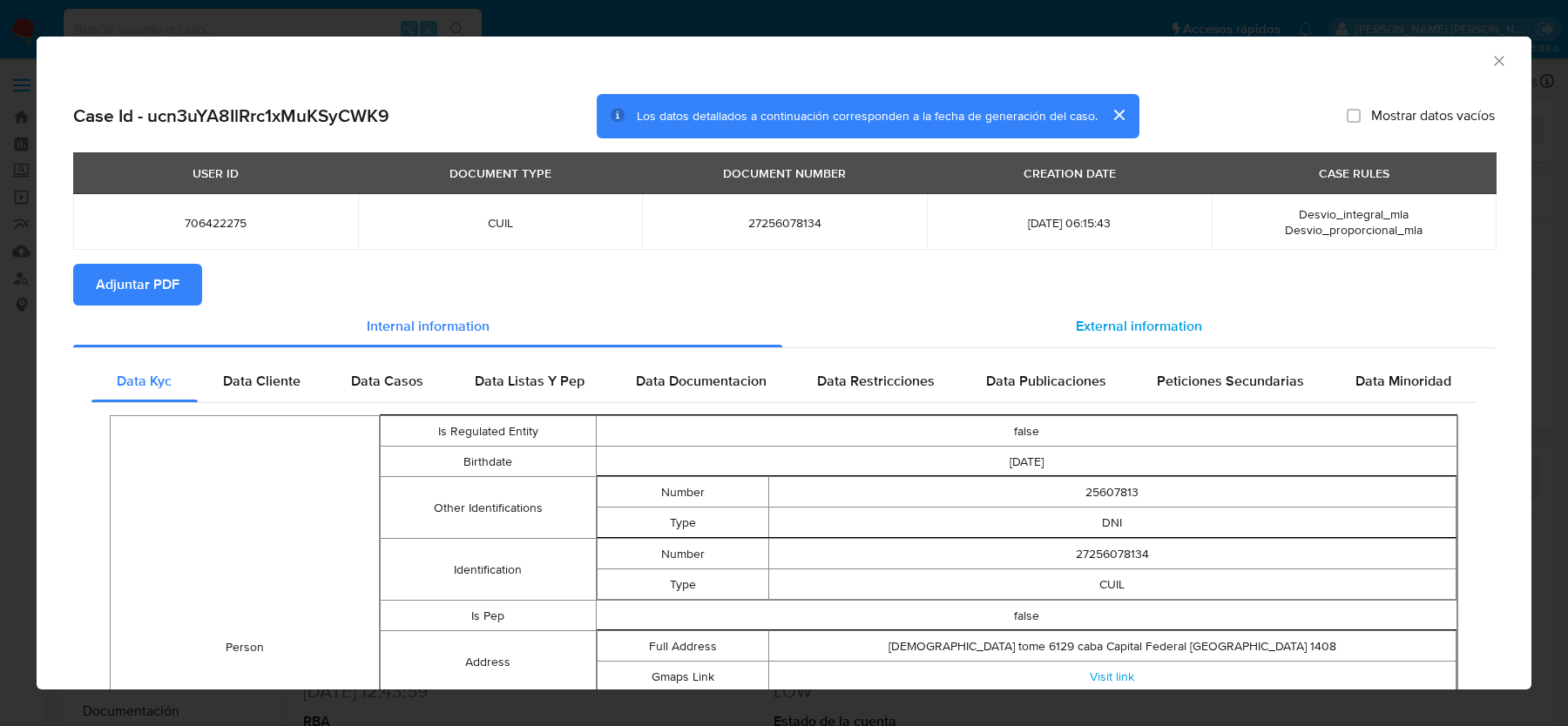
click at [1142, 312] on div "External information" at bounding box center [1138, 327] width 713 height 42
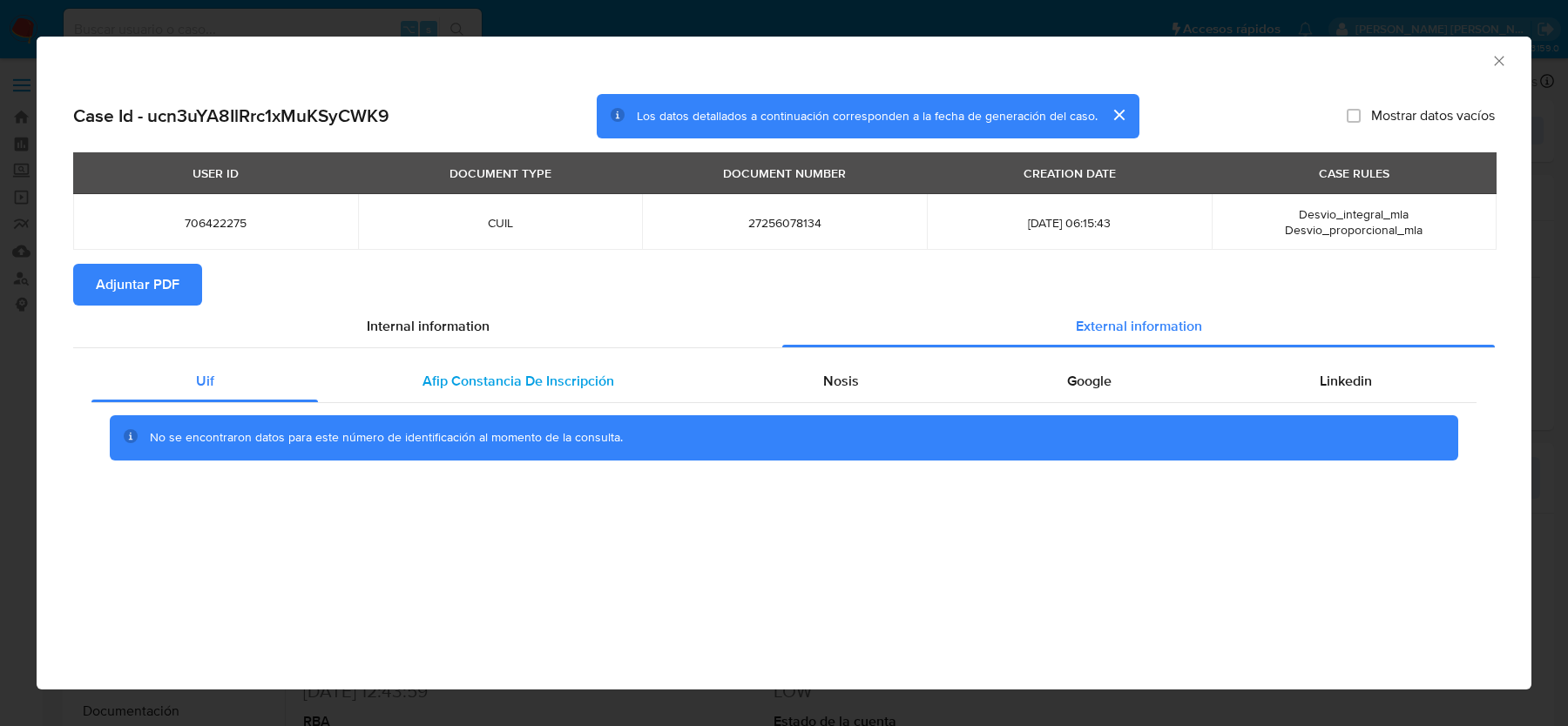
click at [660, 374] on div "Afip Constancia De Inscripción" at bounding box center [517, 381] width 400 height 42
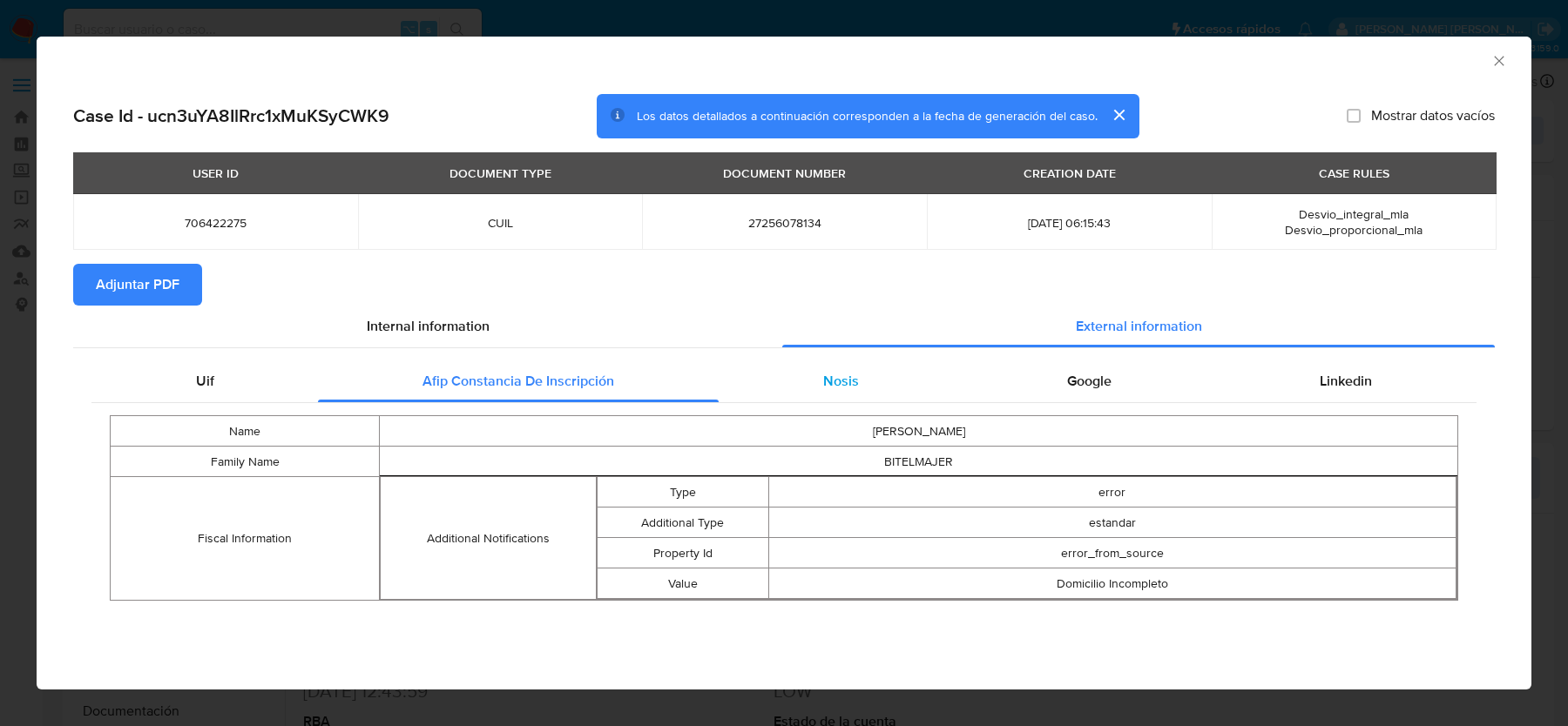
click at [861, 383] on div "Nosis" at bounding box center [840, 381] width 244 height 42
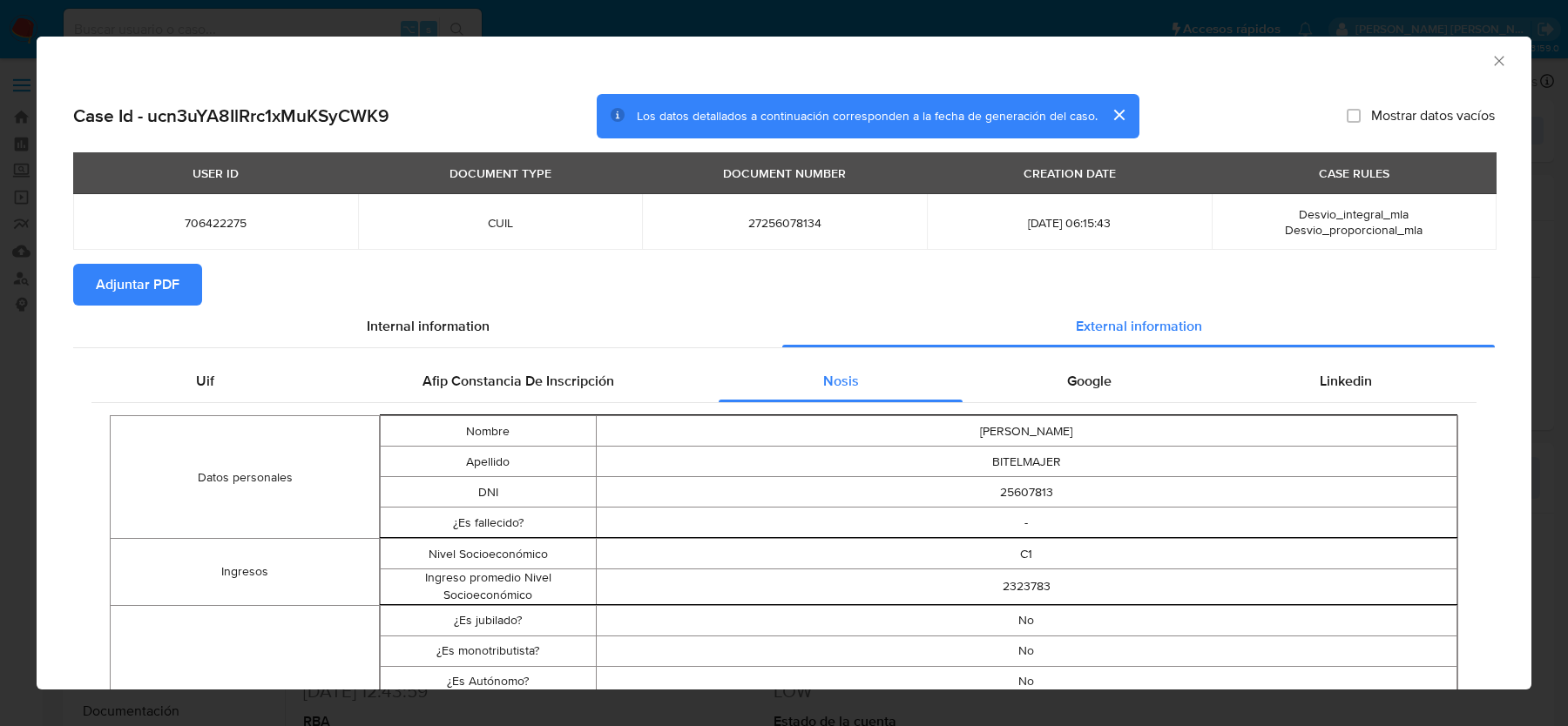
click at [157, 282] on span "Adjuntar PDF" at bounding box center [138, 285] width 84 height 38
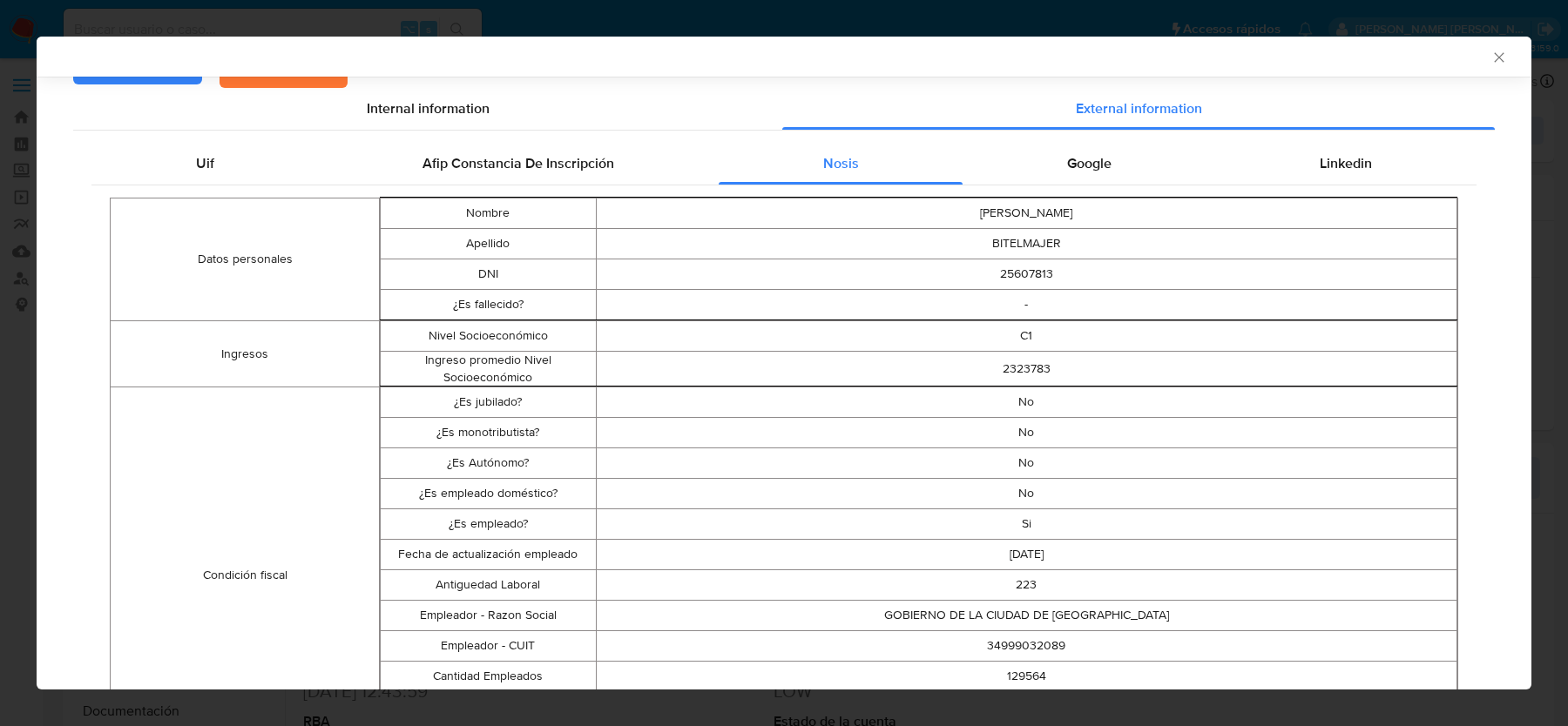
scroll to position [225, 0]
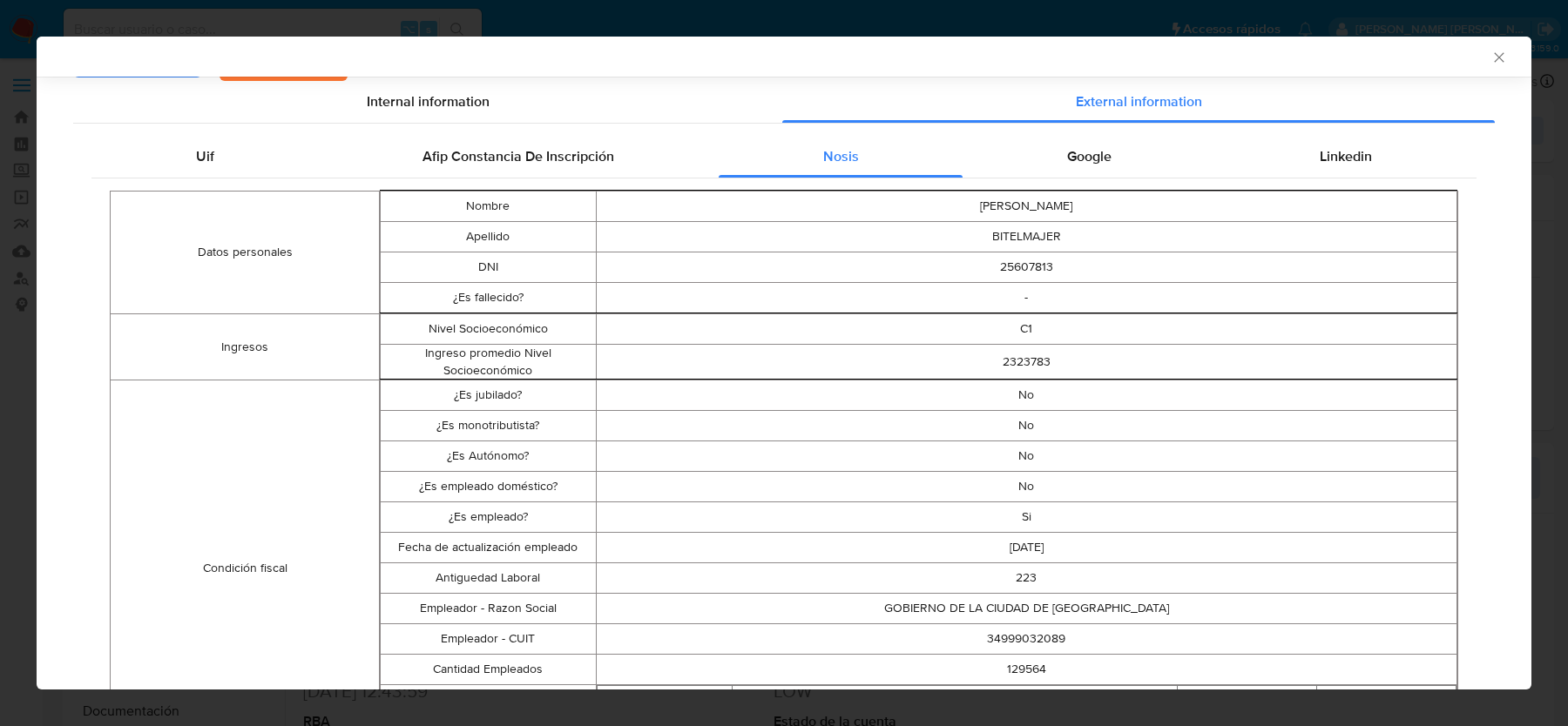
click at [1013, 637] on td "34999032089" at bounding box center [1026, 640] width 861 height 30
copy td "34999032089"
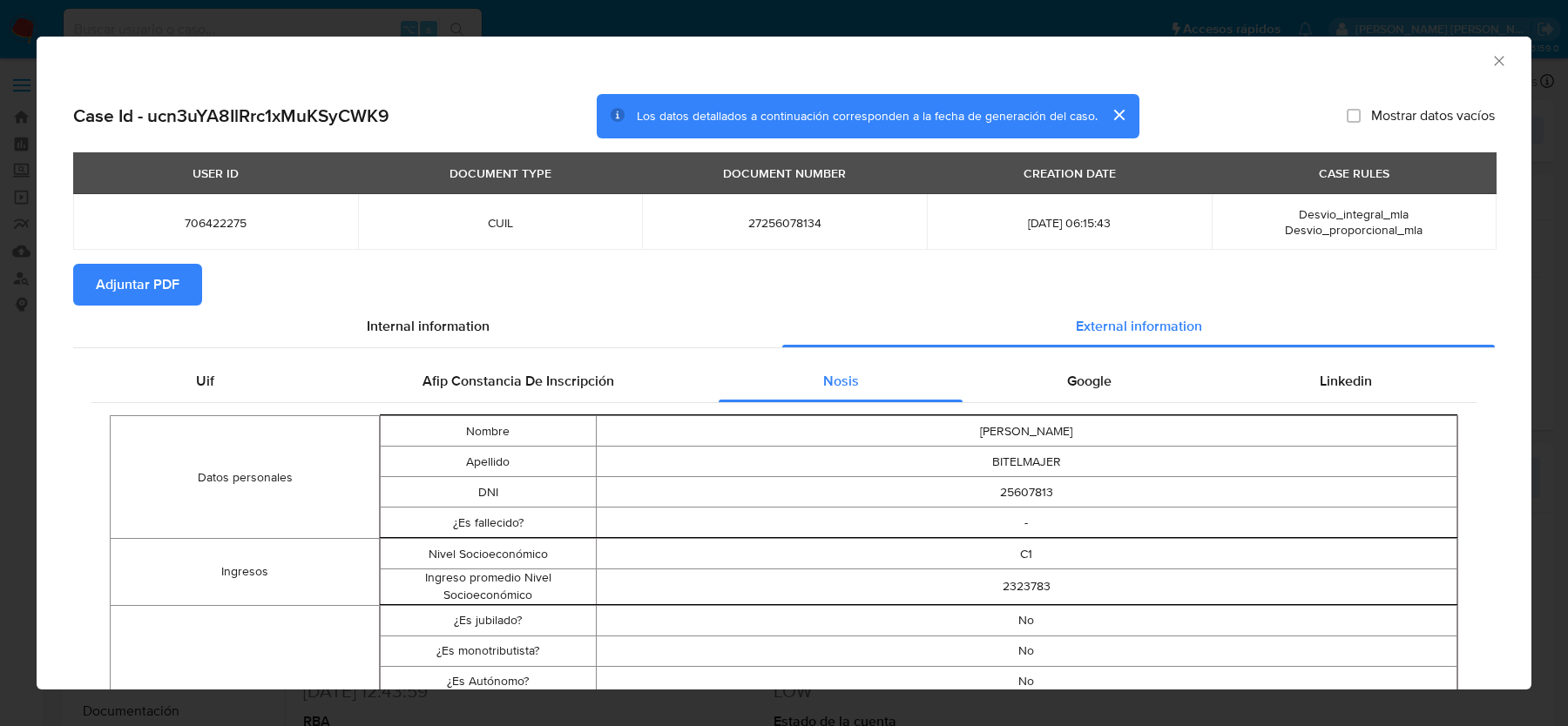
click at [1491, 60] on icon "Cerrar ventana" at bounding box center [1499, 61] width 18 height 18
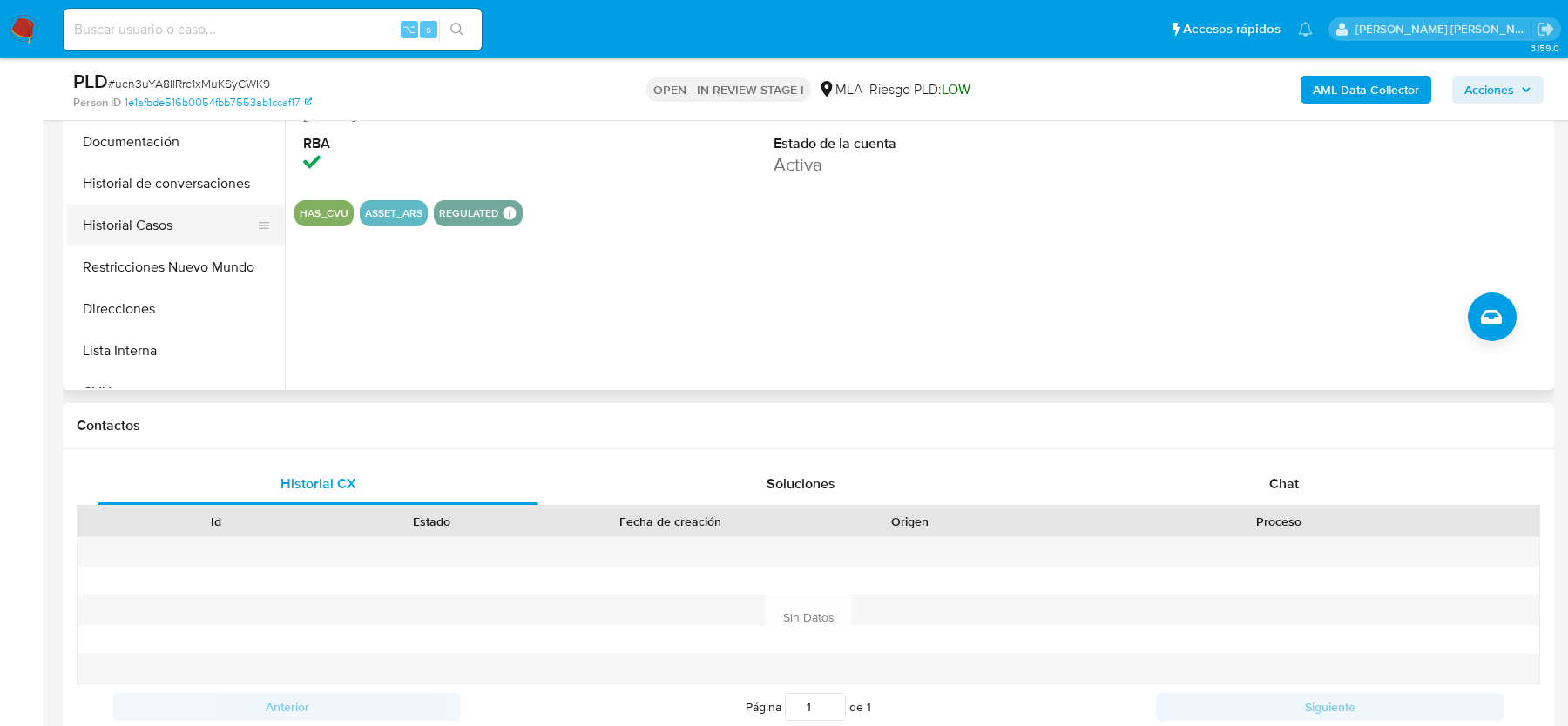
scroll to position [55, 0]
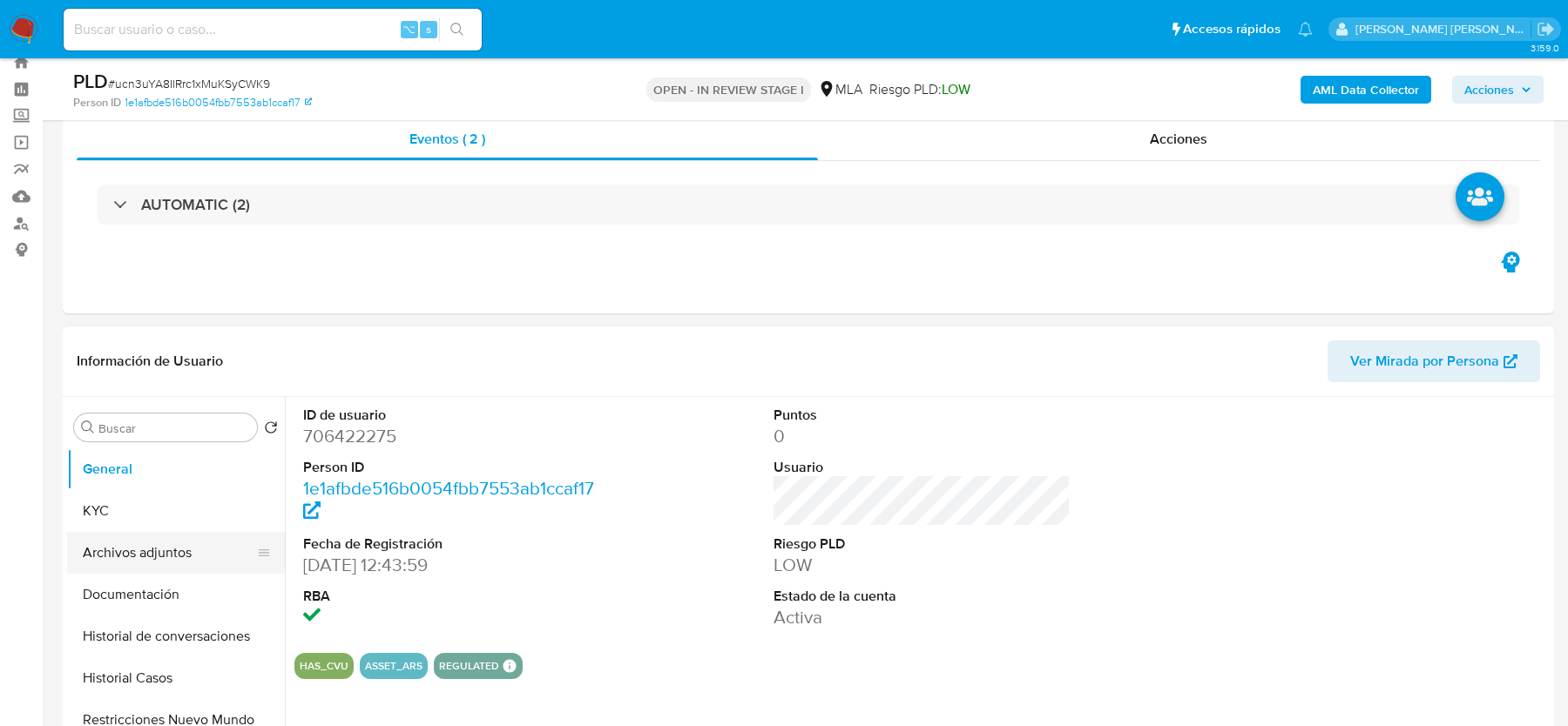
click at [120, 541] on button "Archivos adjuntos" at bounding box center [168, 553] width 204 height 42
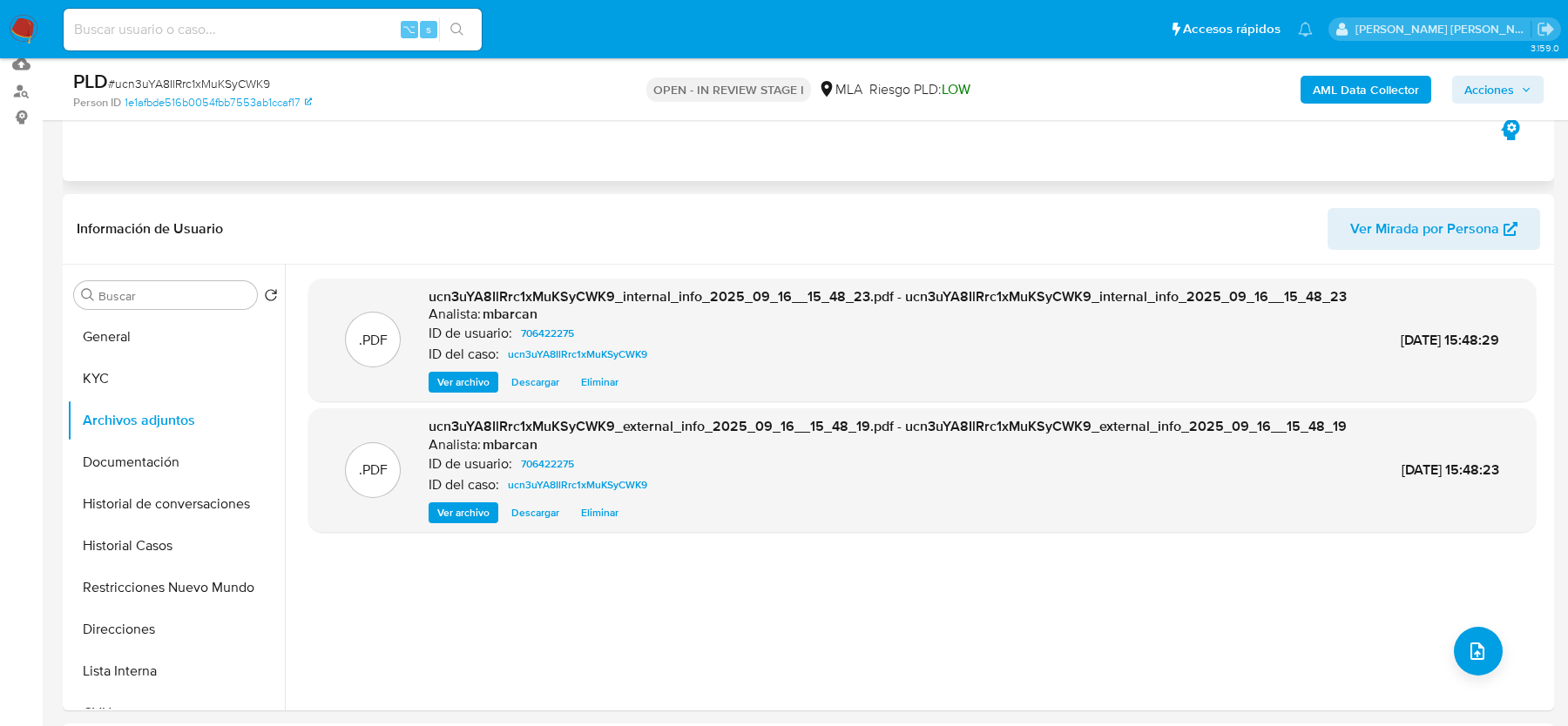
scroll to position [190, 0]
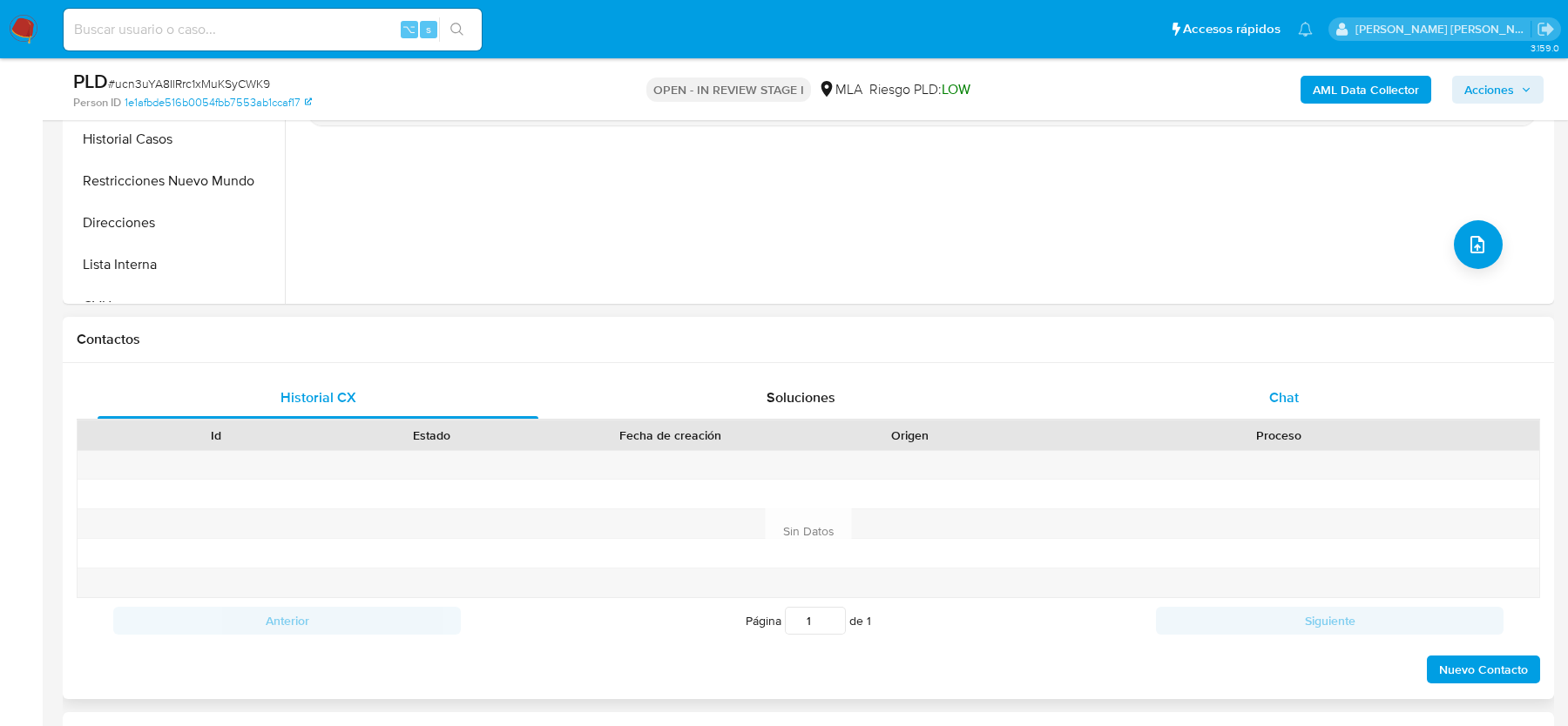
click at [1280, 388] on span "Chat" at bounding box center [1283, 398] width 29 height 20
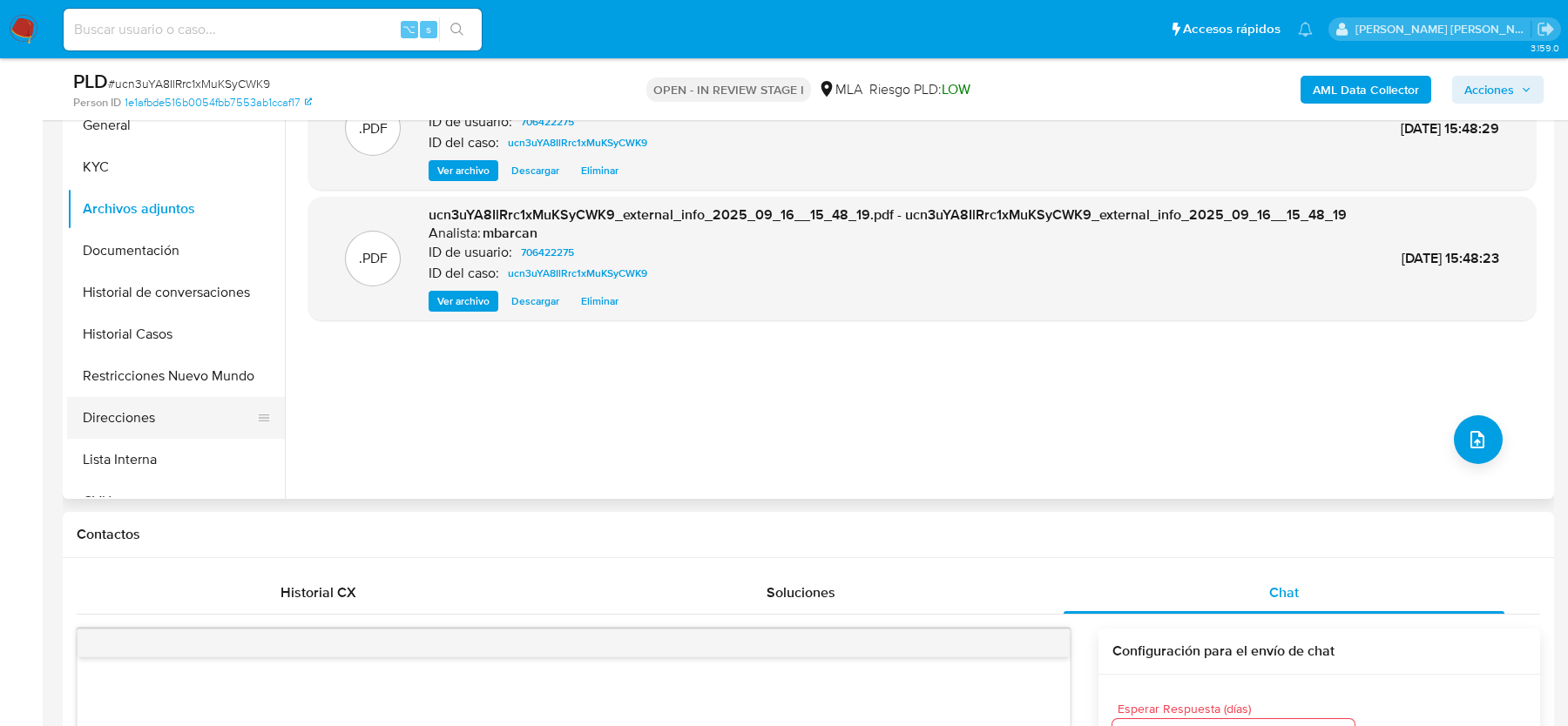
scroll to position [193, 0]
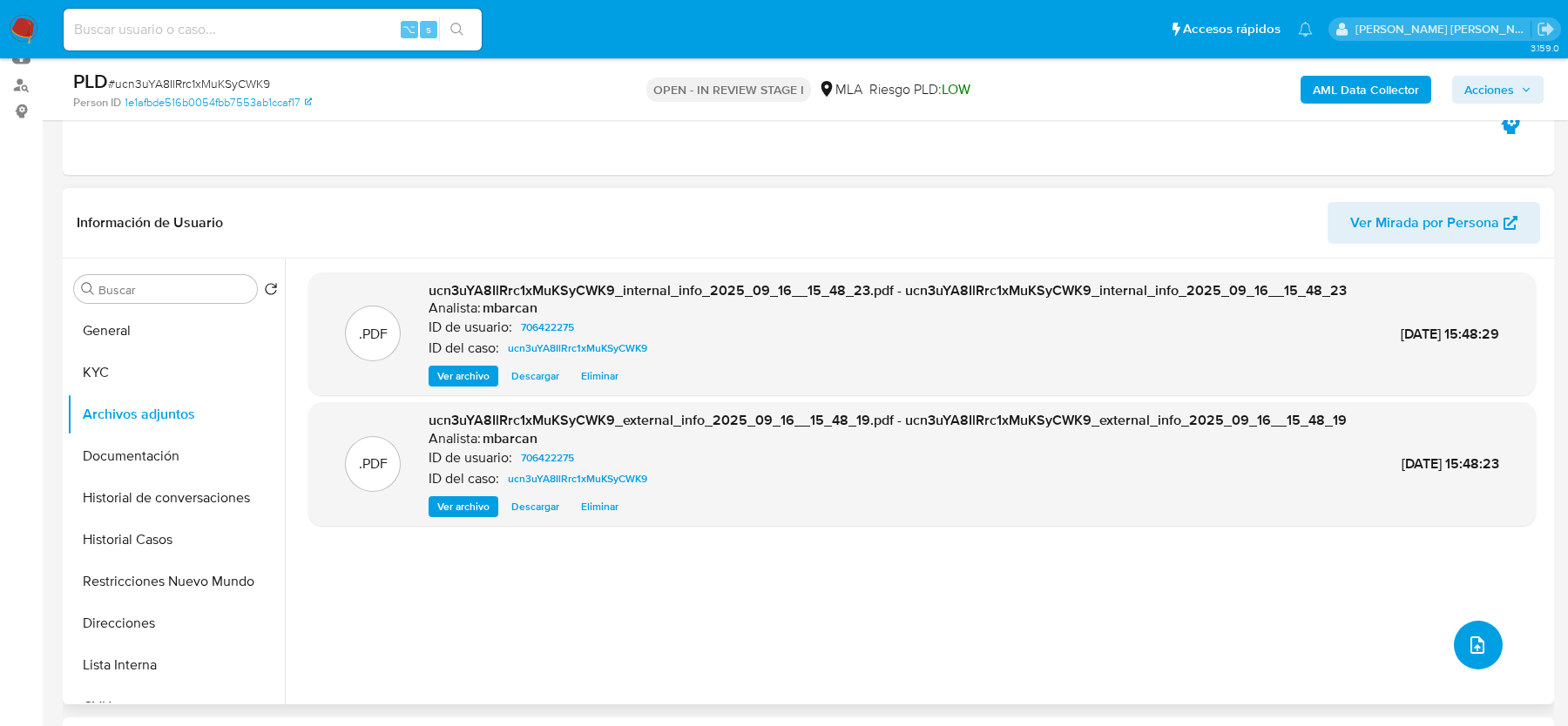
click at [1471, 647] on icon "upload-file" at bounding box center [1476, 644] width 20 height 20
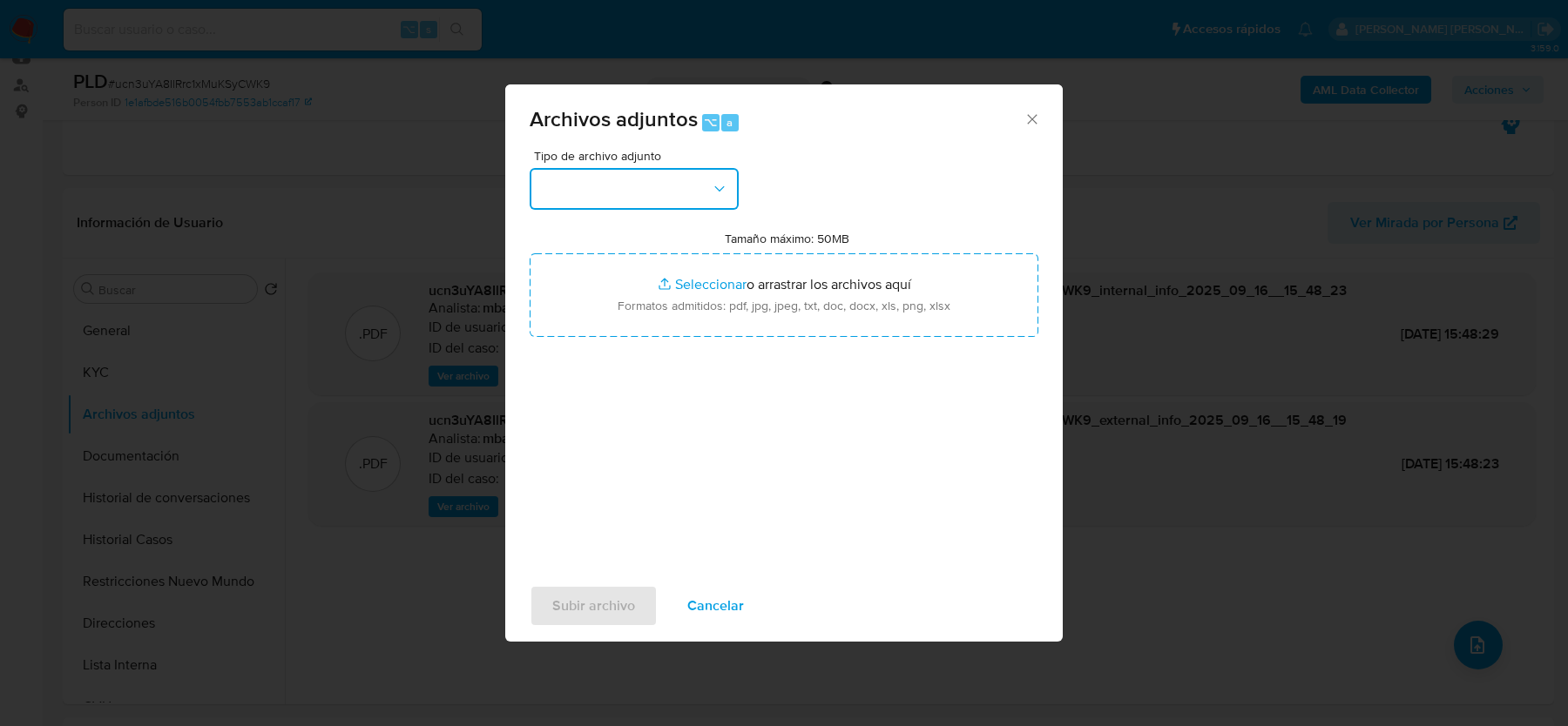
click at [595, 188] on button "button" at bounding box center [634, 189] width 209 height 42
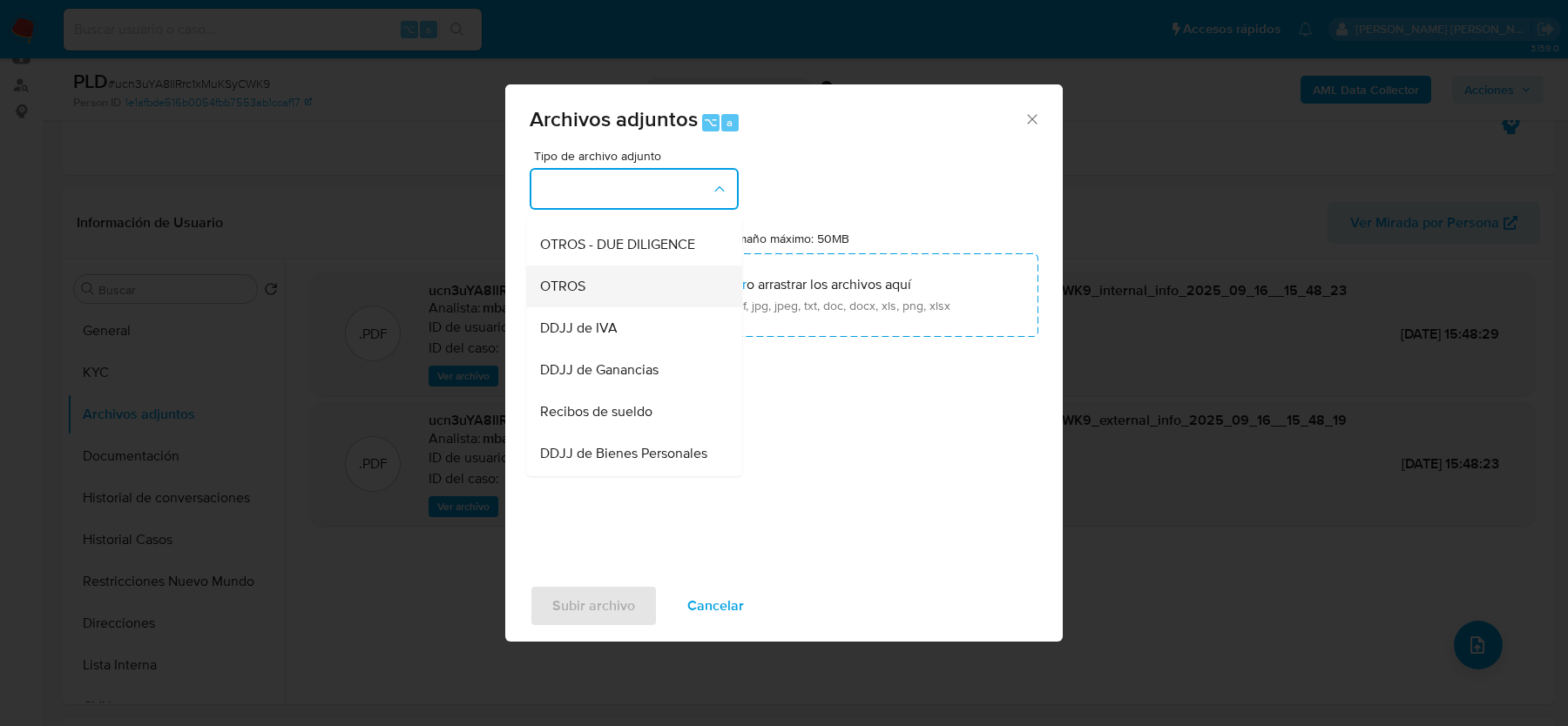
scroll to position [286, 0]
click at [587, 411] on span "Recibos de sueldo" at bounding box center [596, 410] width 112 height 18
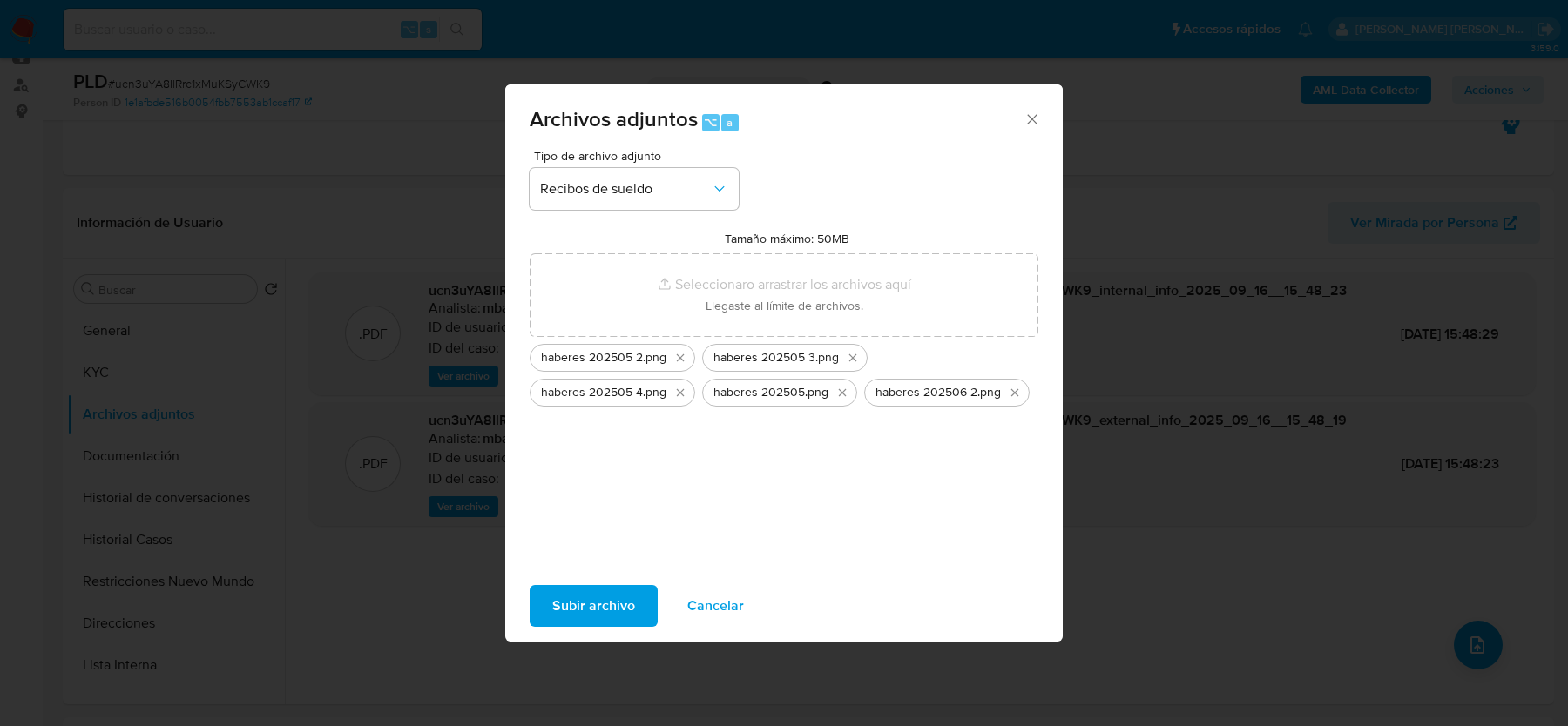
click at [570, 593] on span "Subir archivo" at bounding box center [594, 606] width 83 height 38
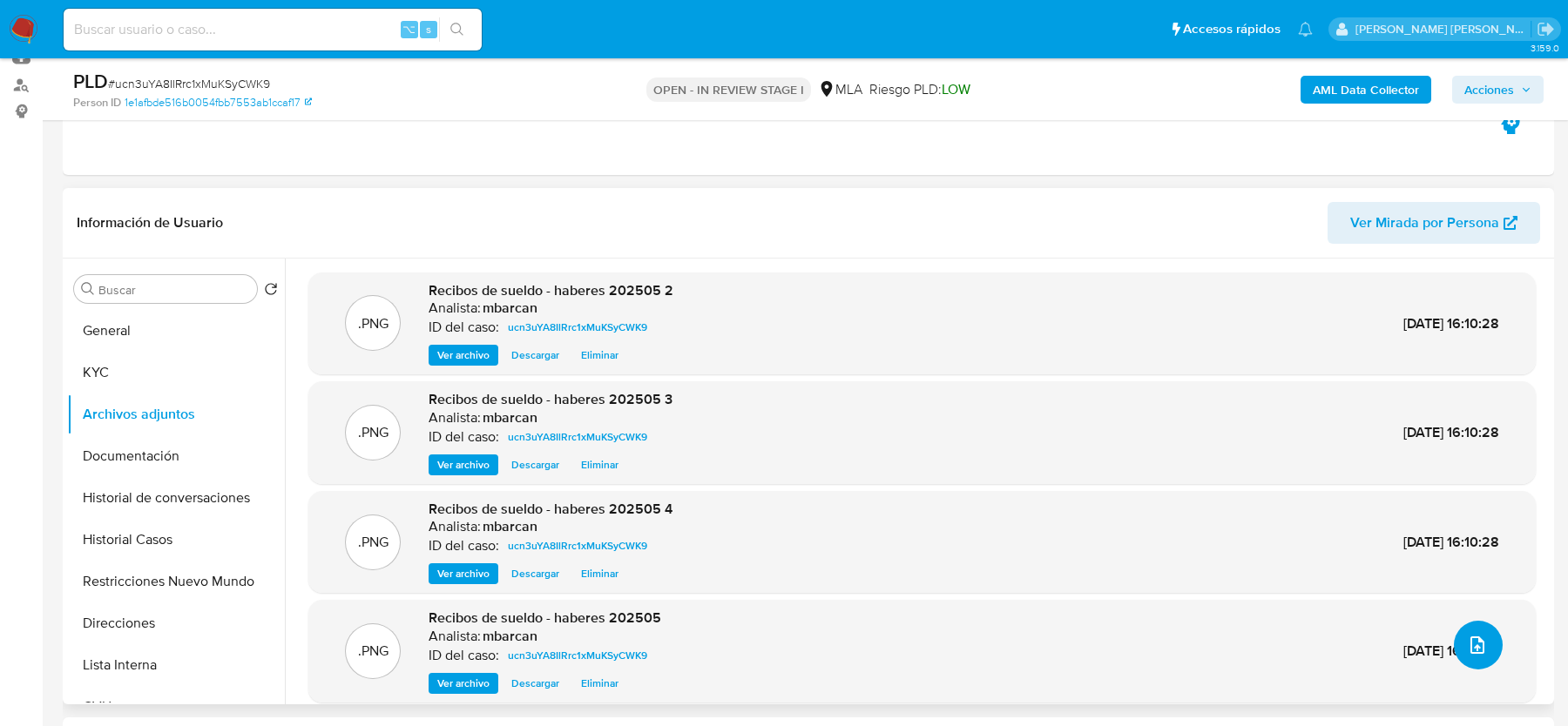
click at [1471, 654] on icon "upload-file" at bounding box center [1476, 644] width 20 height 20
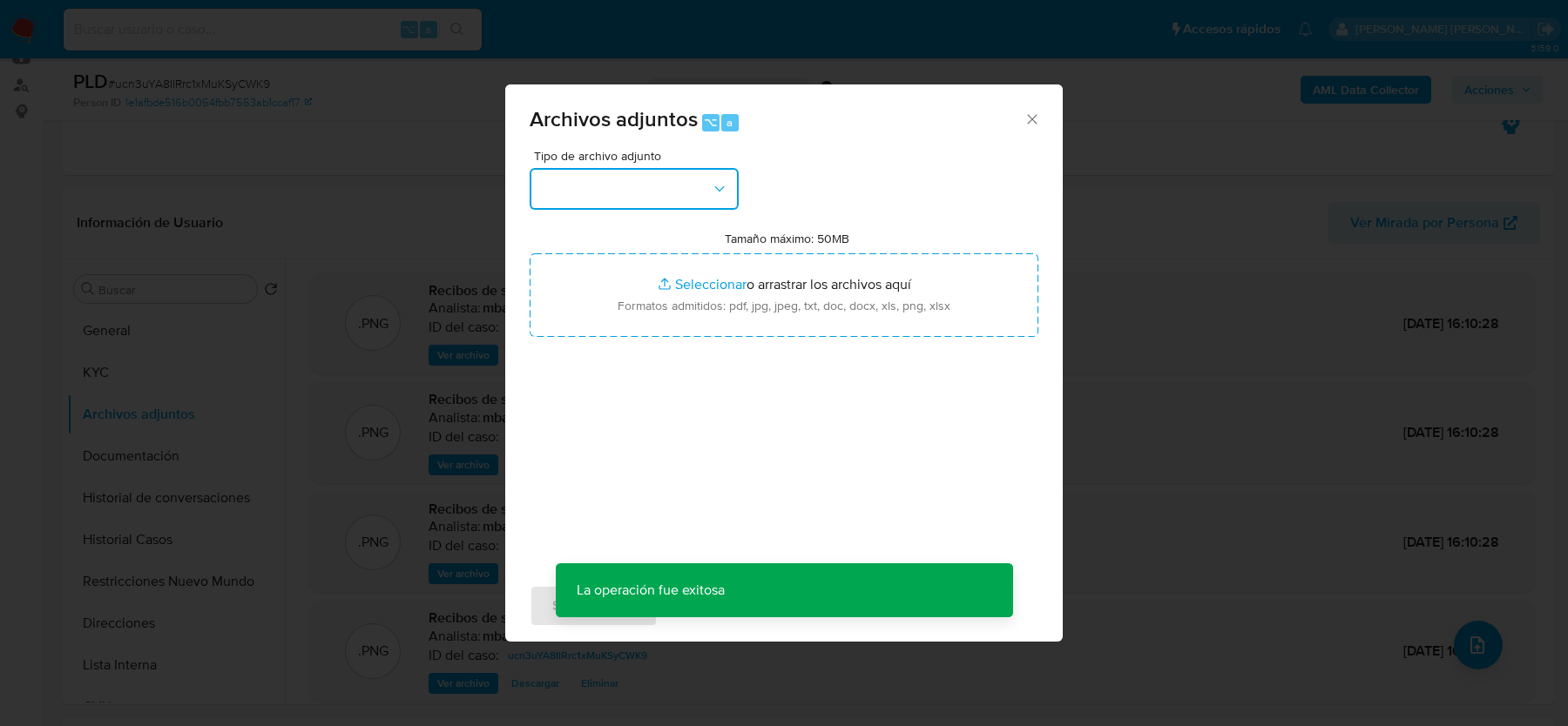
click at [691, 177] on button "button" at bounding box center [634, 189] width 209 height 42
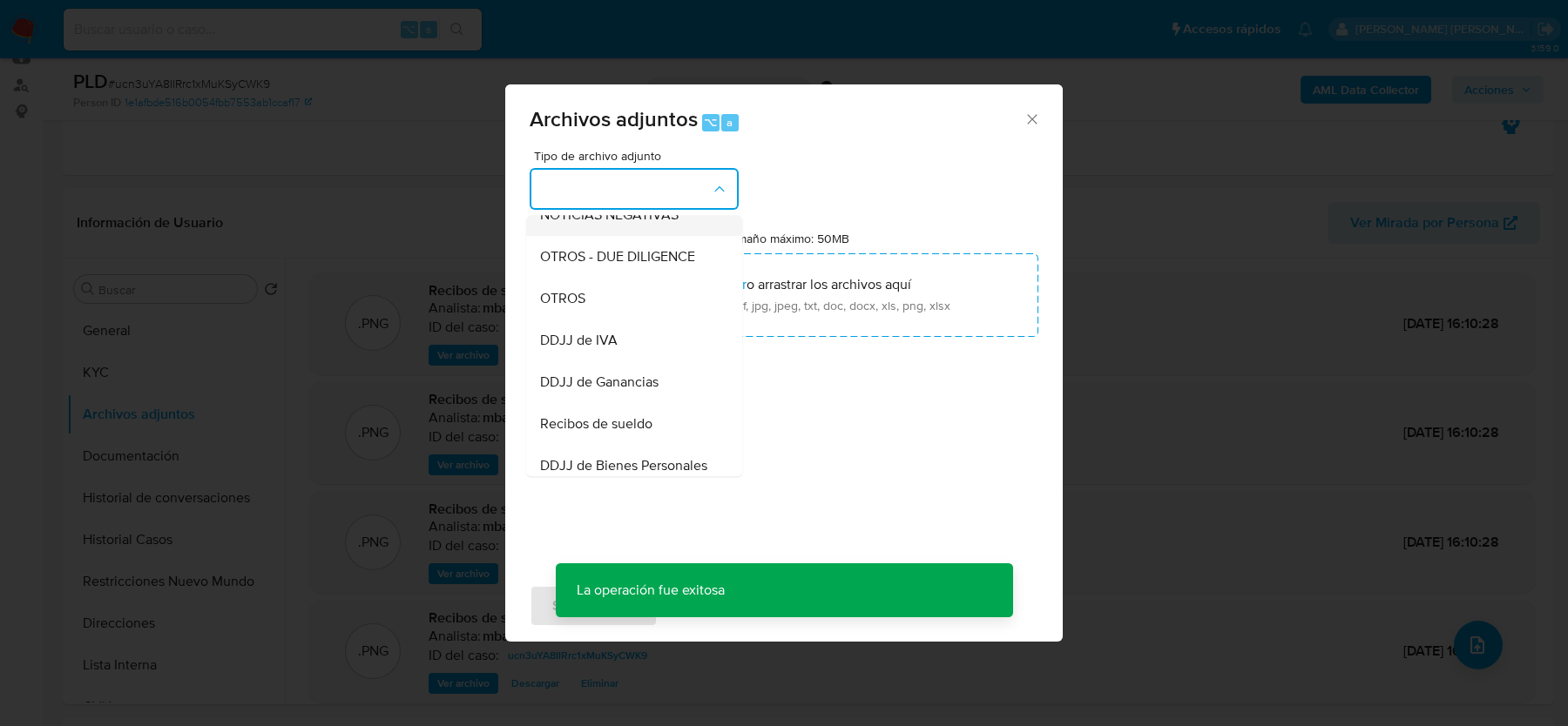
scroll to position [303, 0]
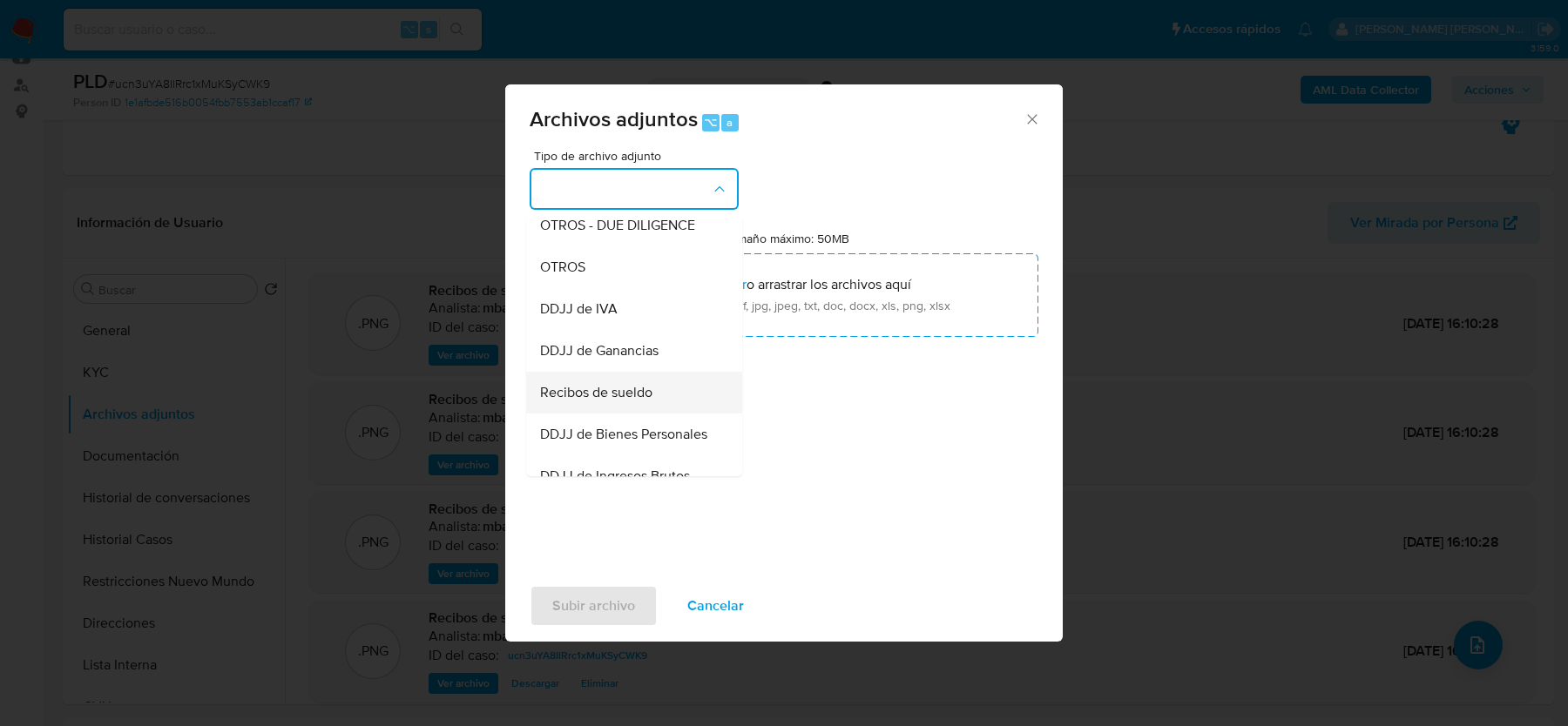
click at [601, 387] on span "Recibos de sueldo" at bounding box center [596, 393] width 112 height 18
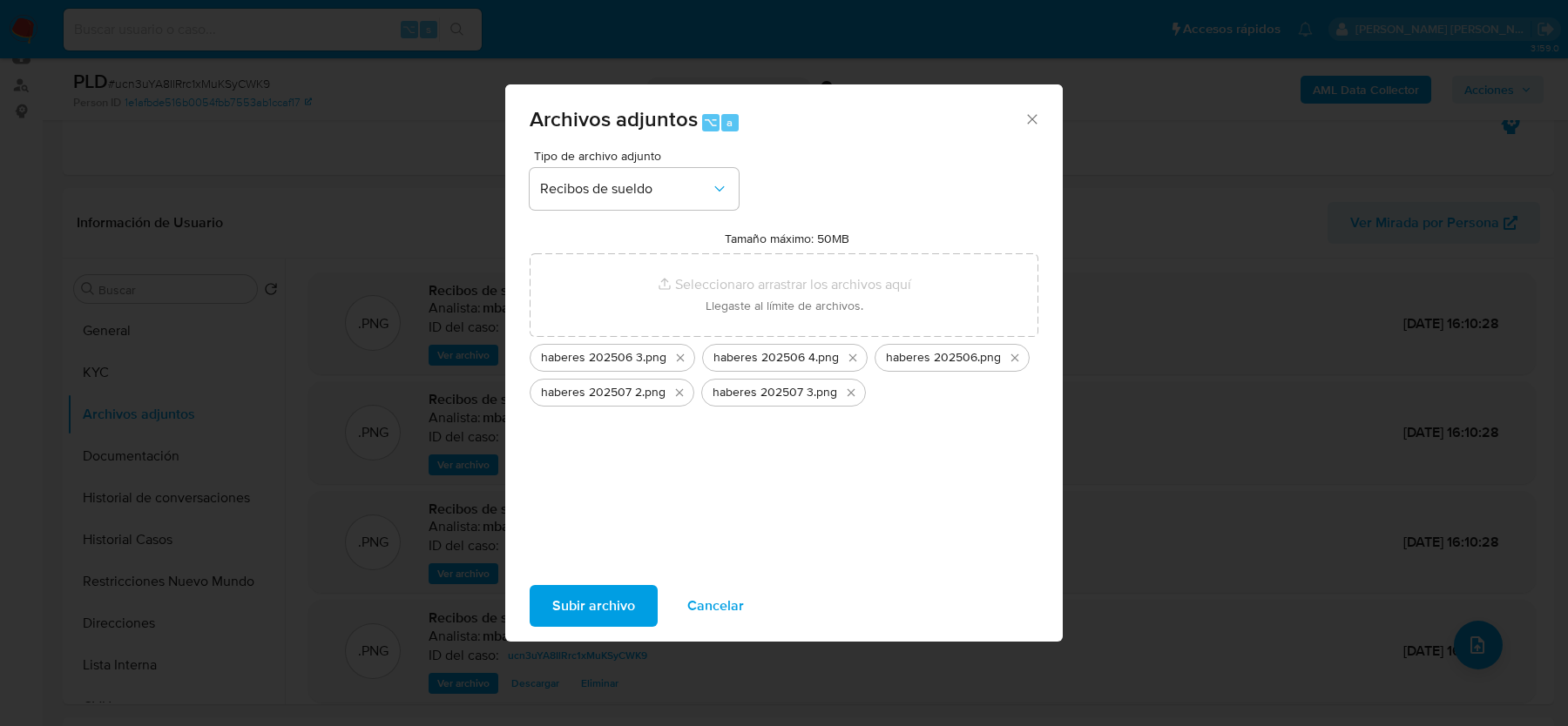
click at [587, 593] on span "Subir archivo" at bounding box center [594, 606] width 83 height 38
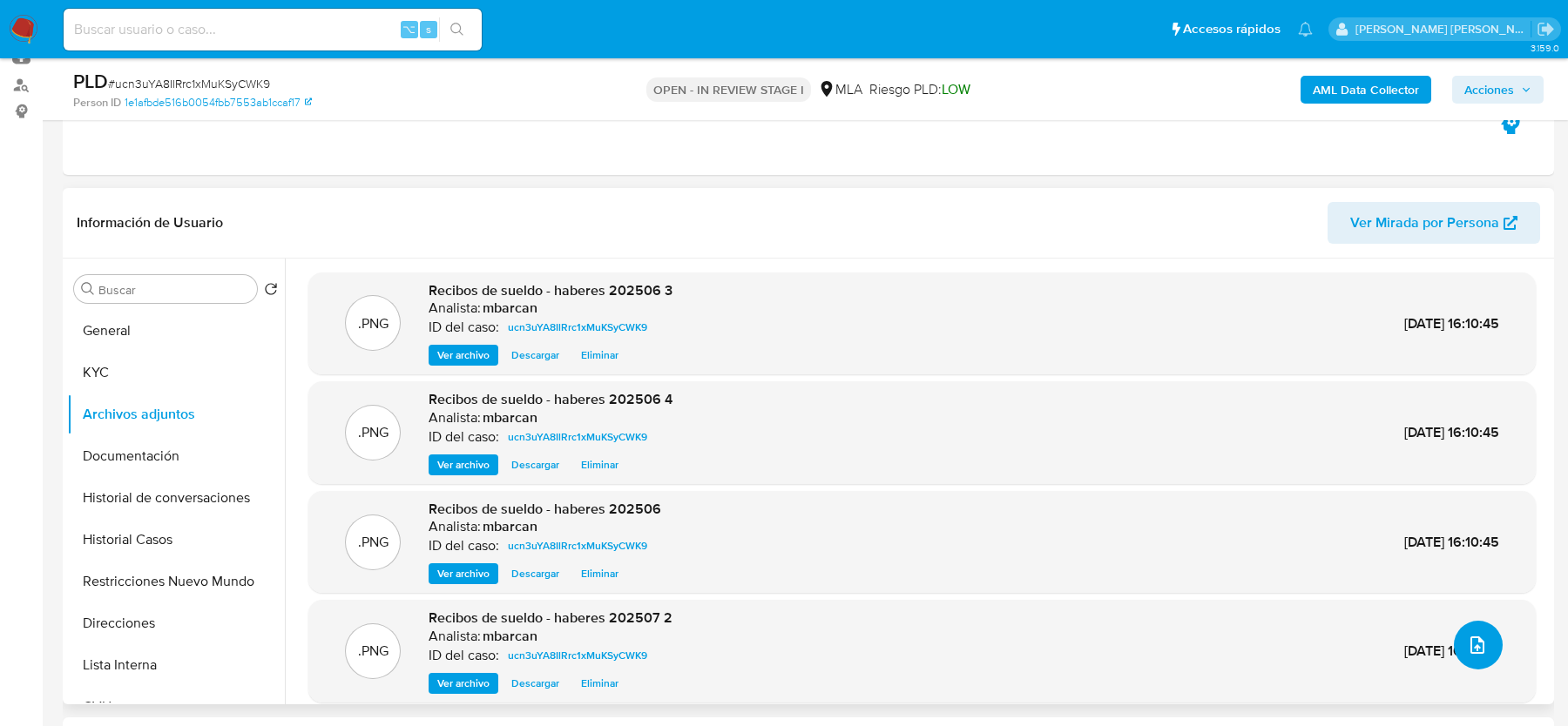
click at [1475, 638] on icon "upload-file" at bounding box center [1476, 644] width 20 height 20
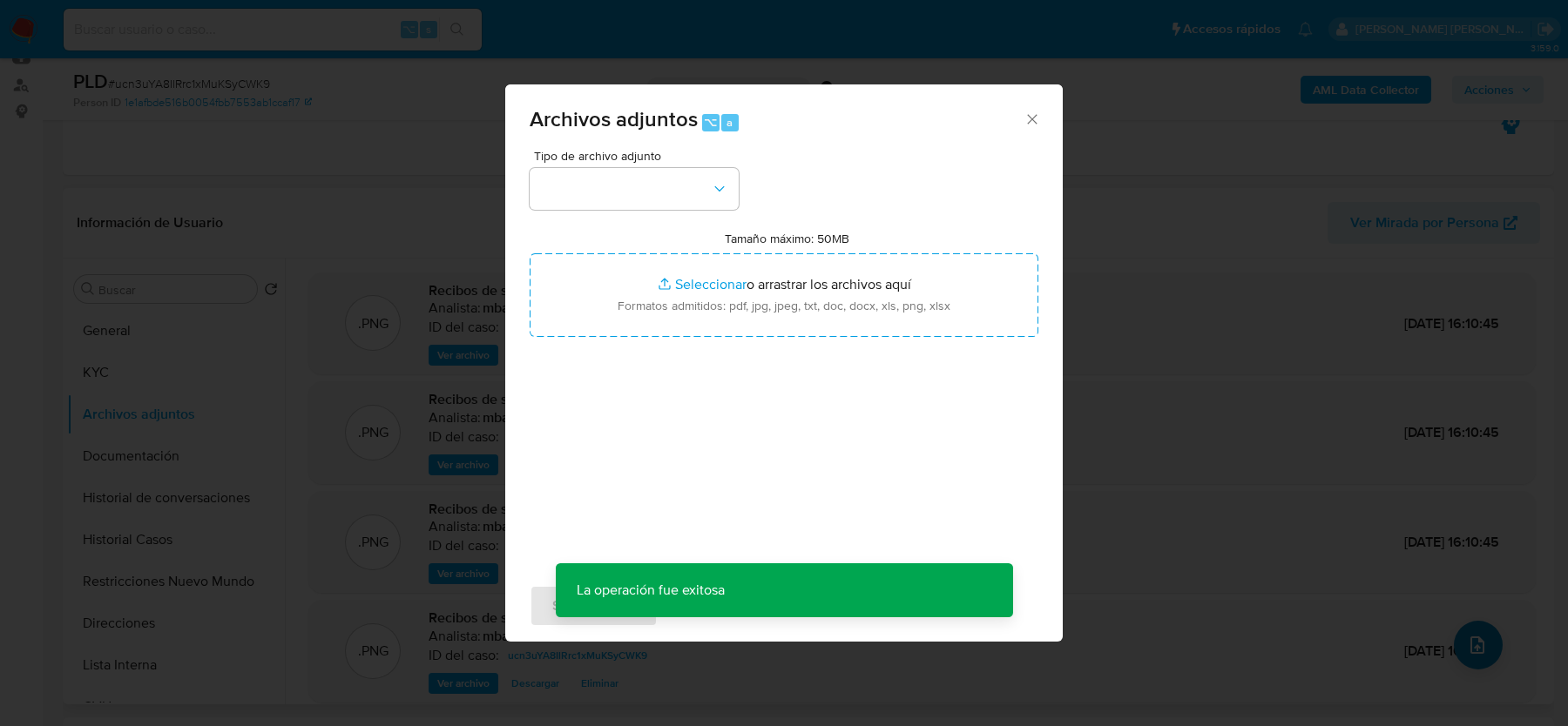
click at [1475, 638] on div "Archivos adjuntos ⌥ a Tipo de archivo adjunto Tamaño máximo: 50MB Seleccionar a…" at bounding box center [784, 363] width 1568 height 726
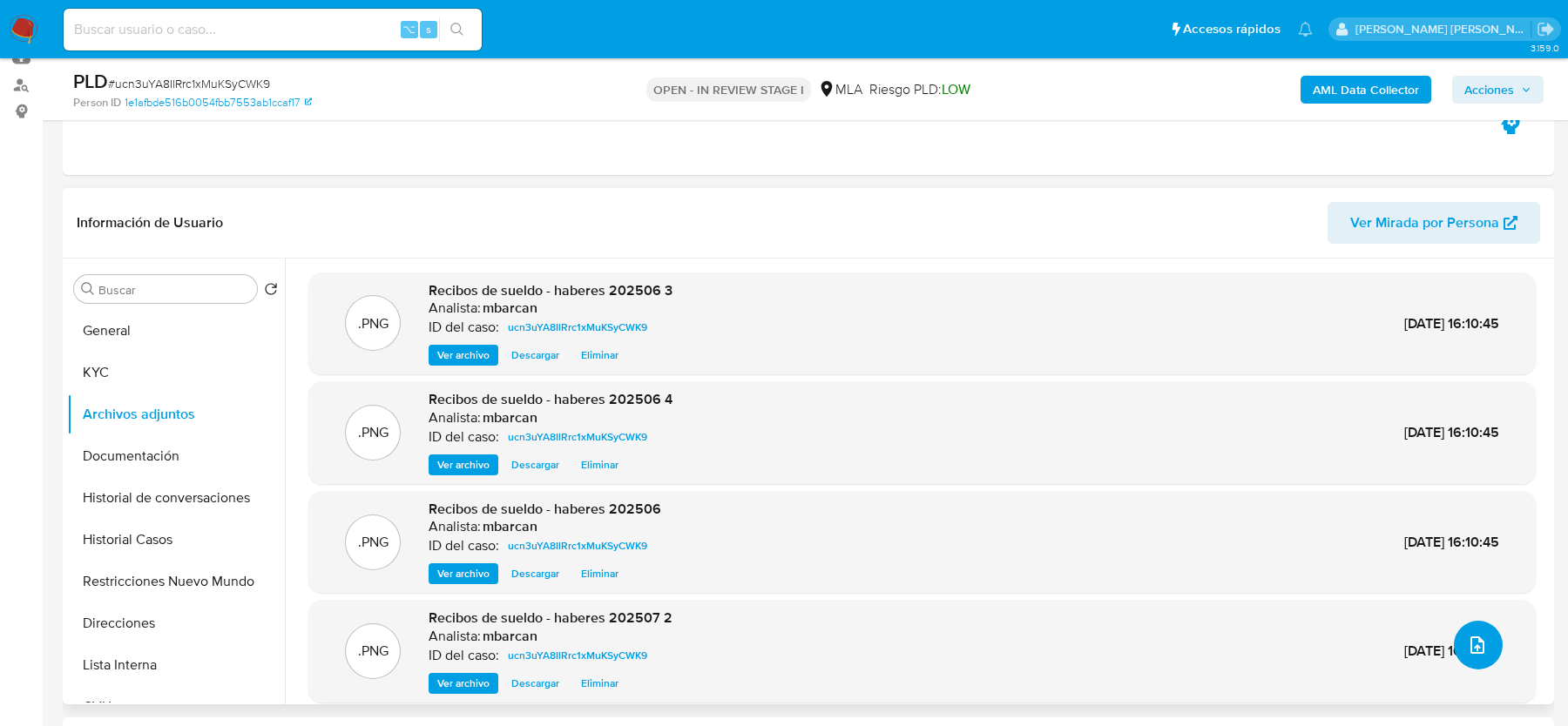
click at [1477, 649] on icon "upload-file" at bounding box center [1476, 644] width 20 height 20
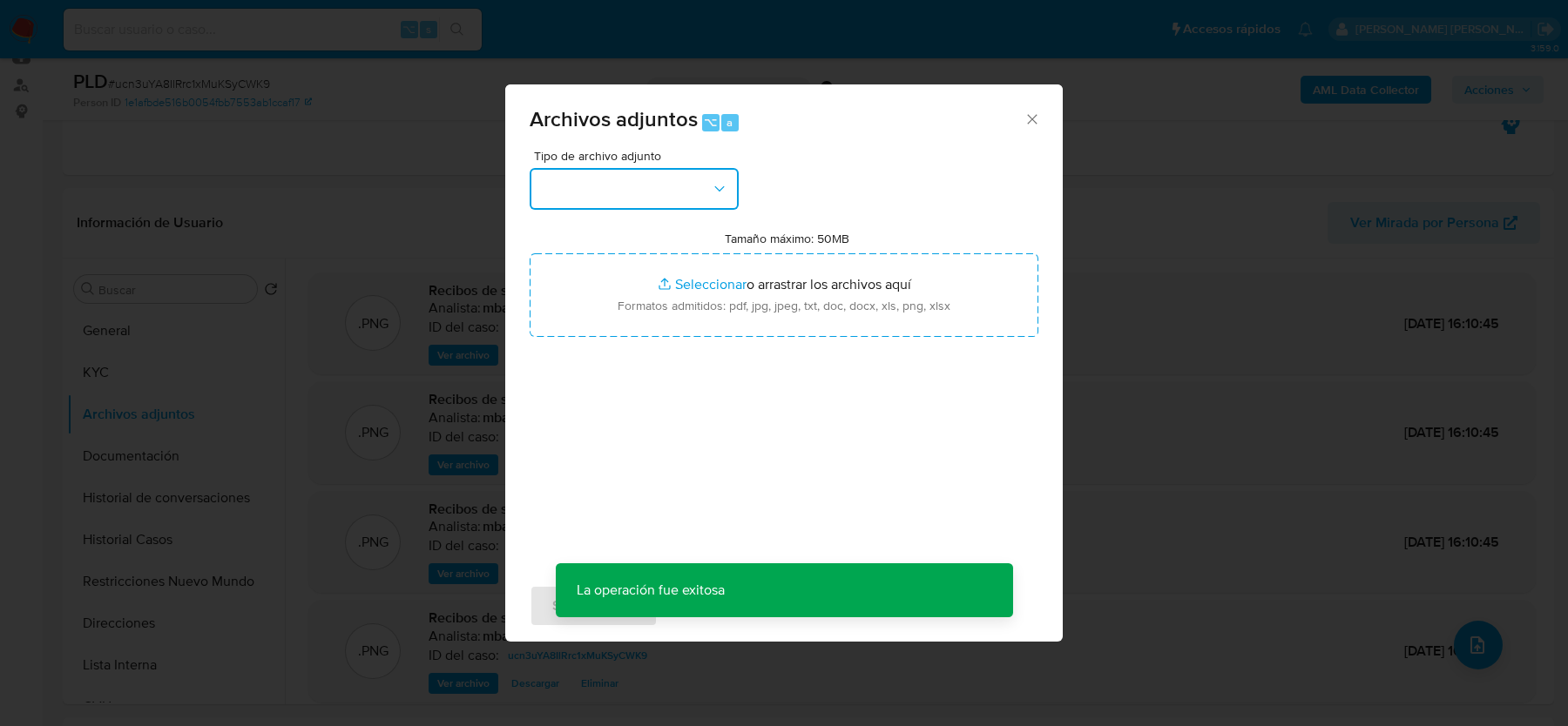
click at [675, 176] on button "button" at bounding box center [634, 189] width 209 height 42
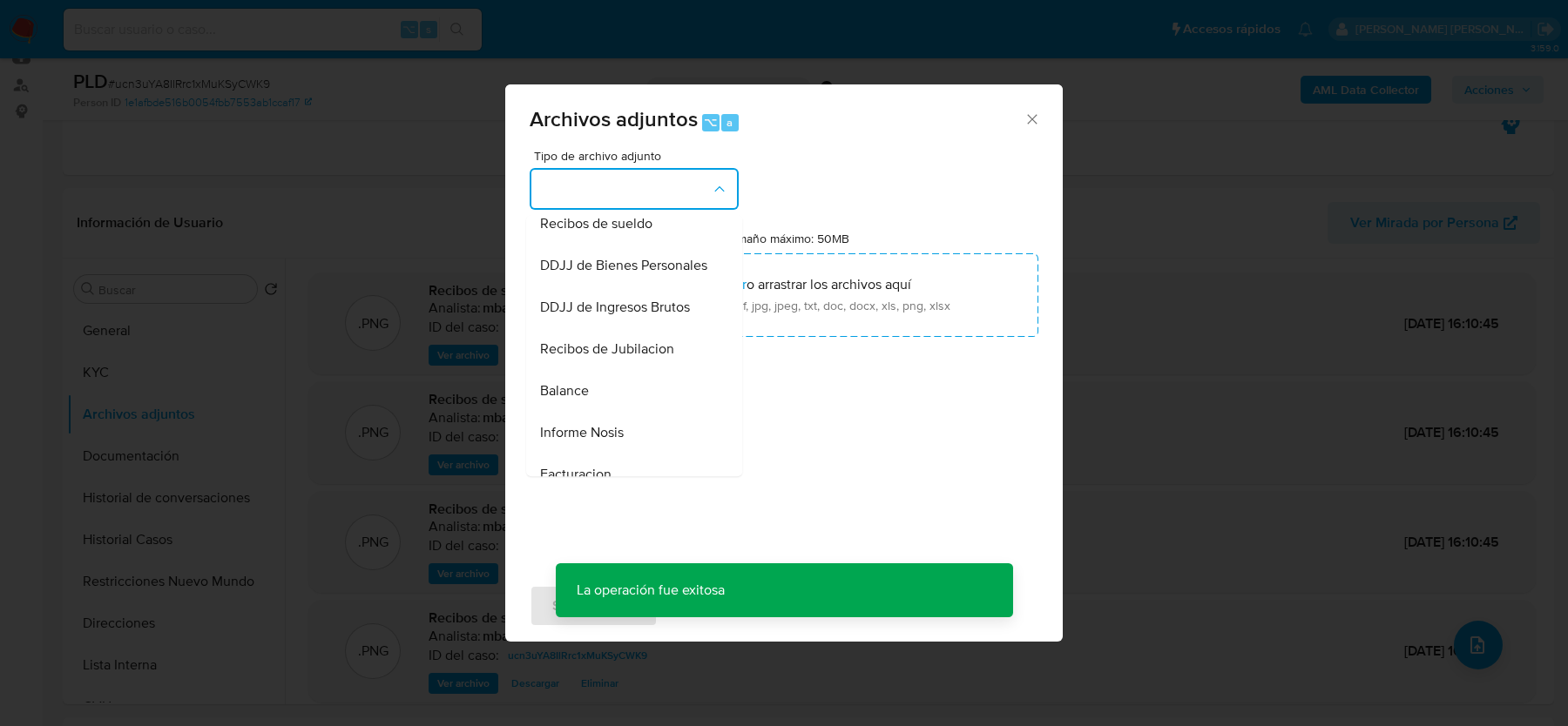
scroll to position [407, 0]
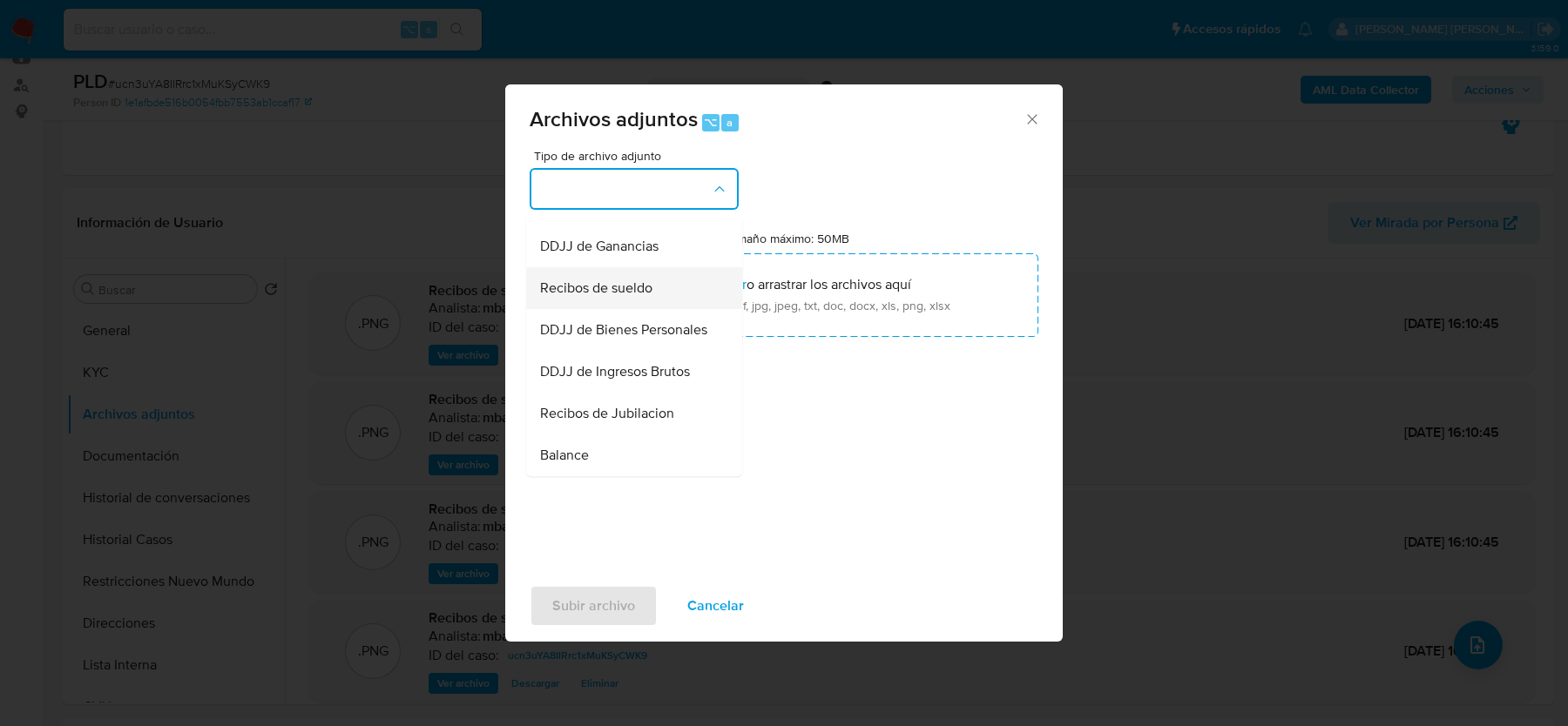
click at [627, 271] on div "Recibos de sueldo" at bounding box center [629, 287] width 178 height 42
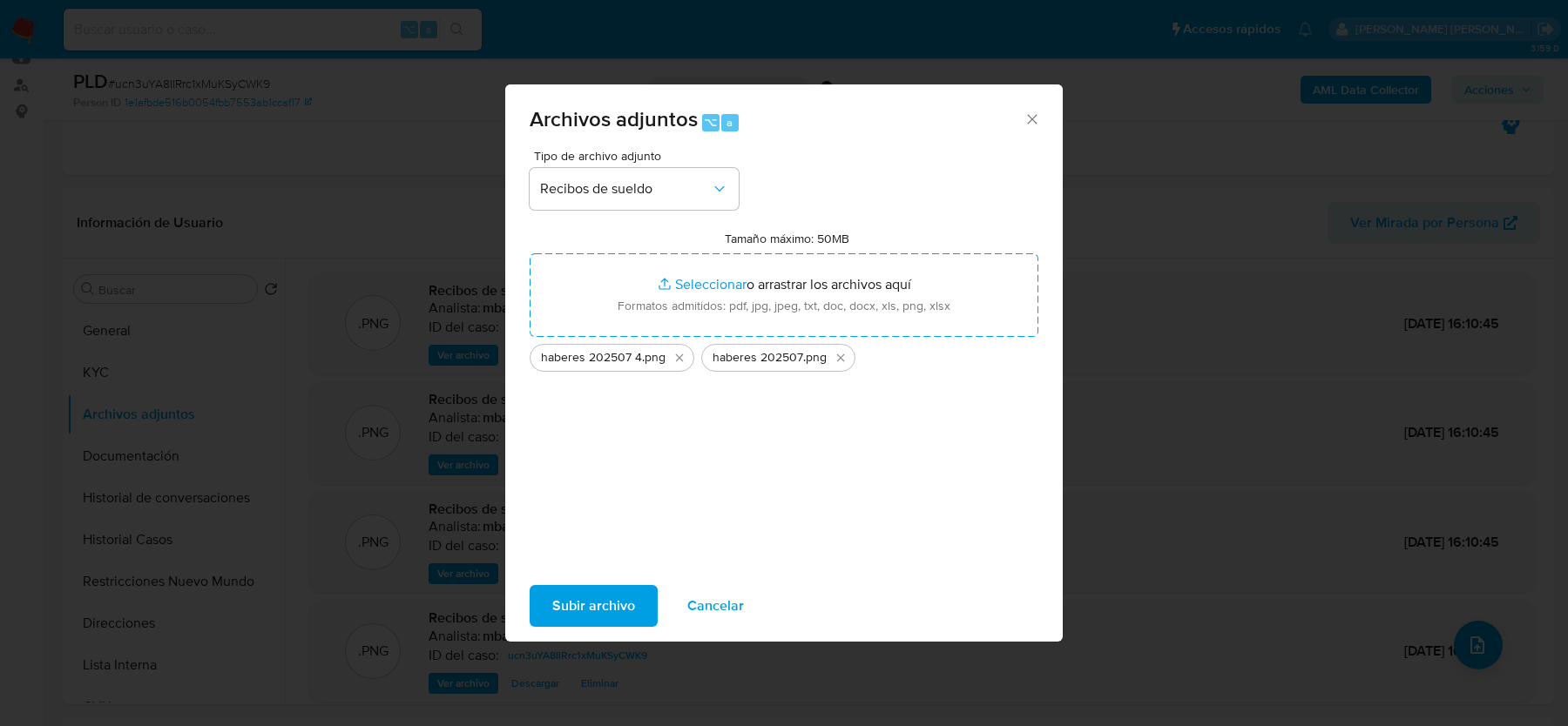
click at [590, 603] on span "Subir archivo" at bounding box center [594, 606] width 83 height 38
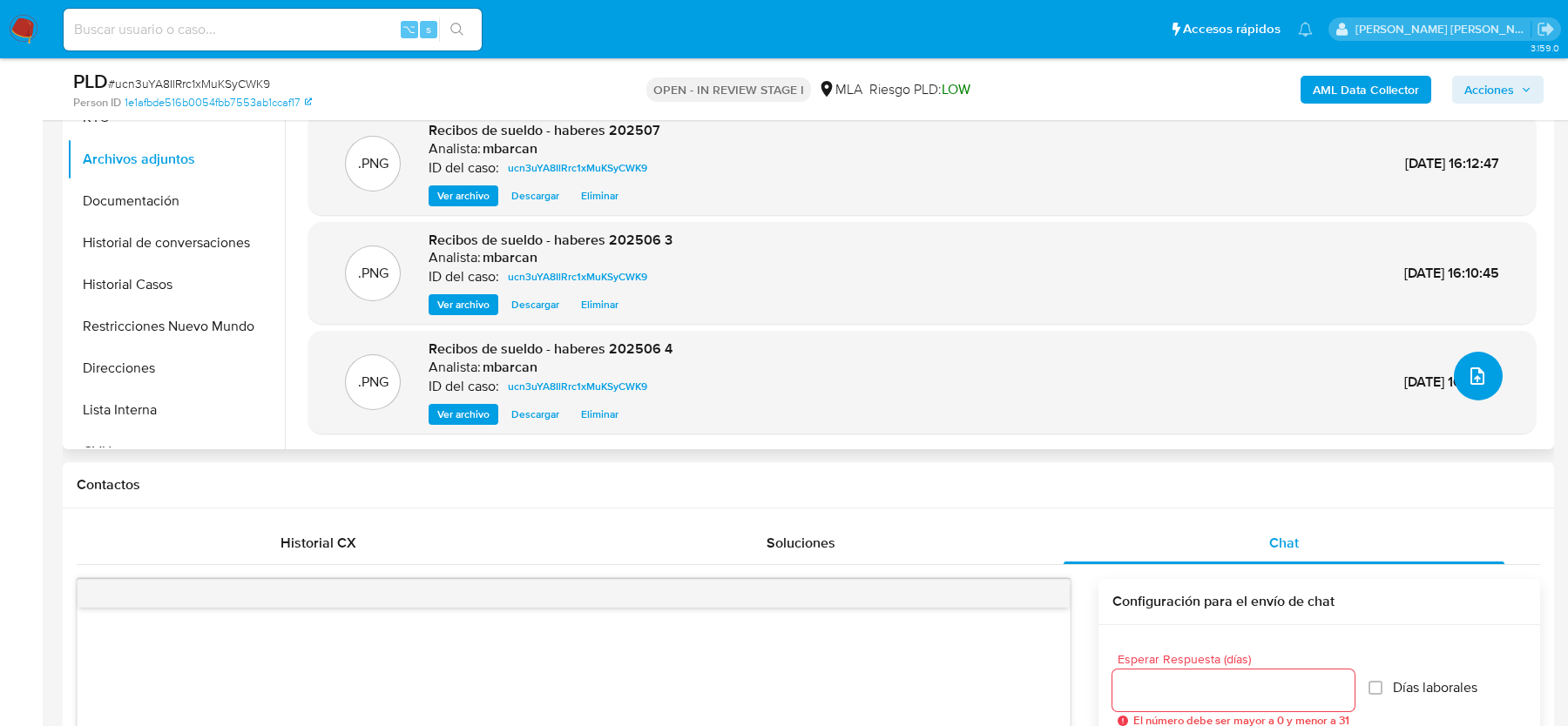
scroll to position [449, 0]
click at [173, 267] on button "Historial Casos" at bounding box center [168, 284] width 204 height 42
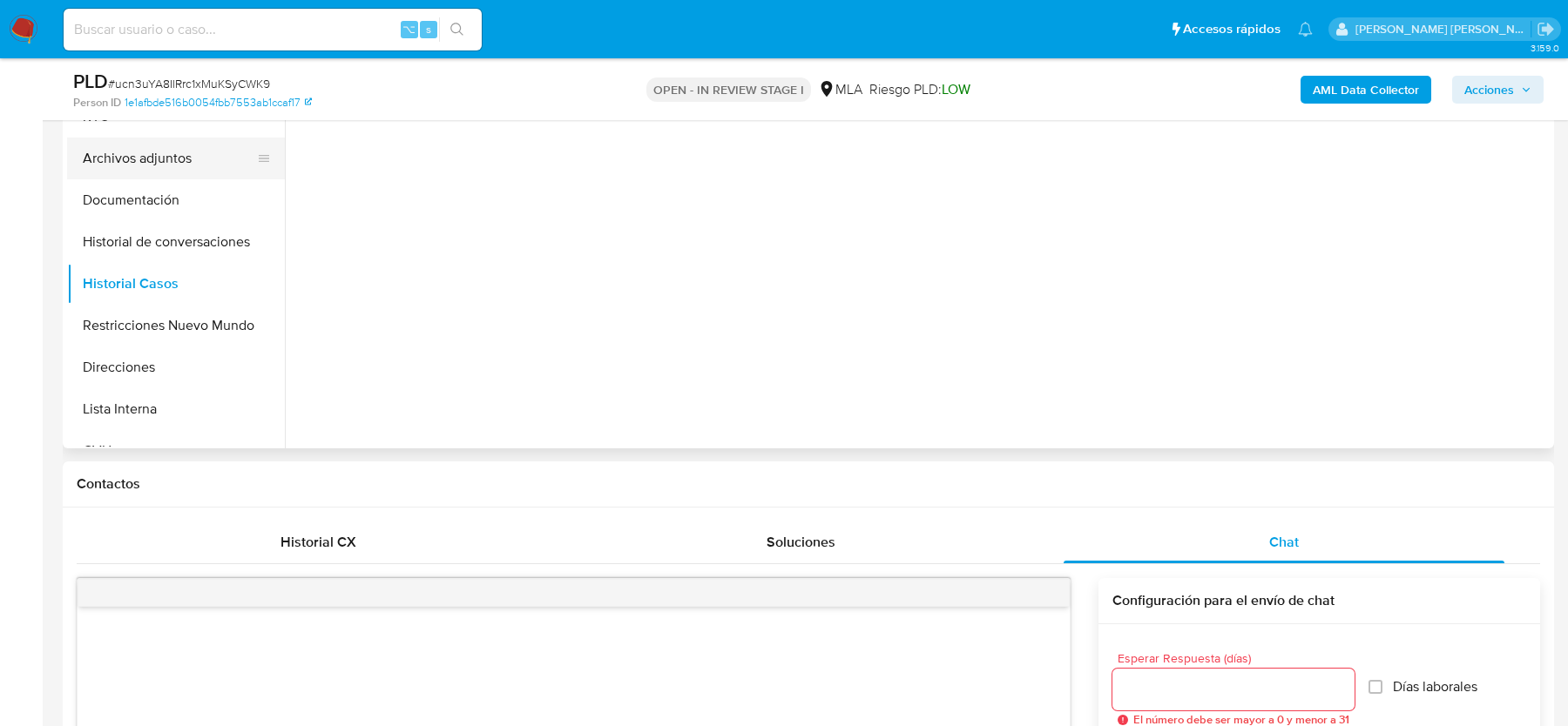
click at [162, 173] on button "Archivos adjuntos" at bounding box center [168, 158] width 204 height 42
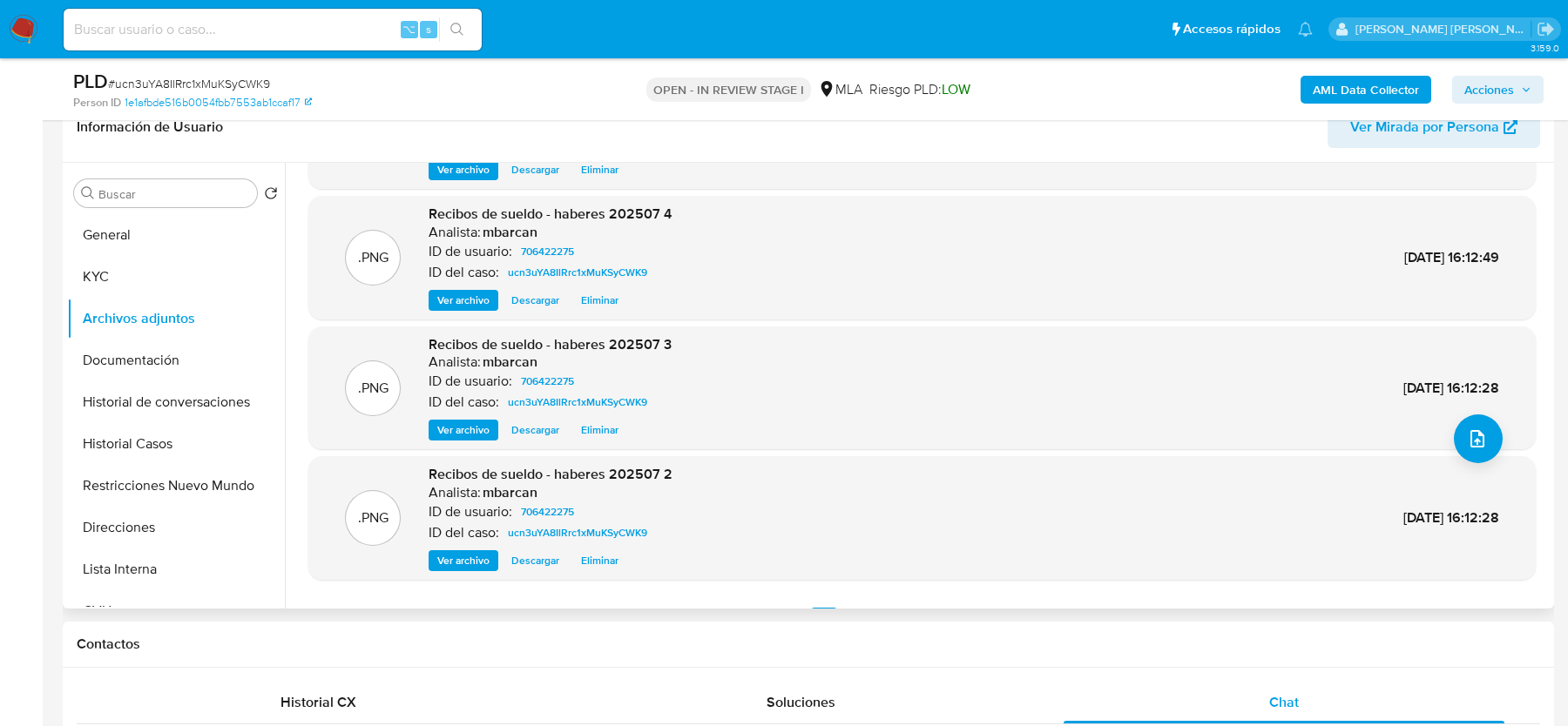
scroll to position [146, 0]
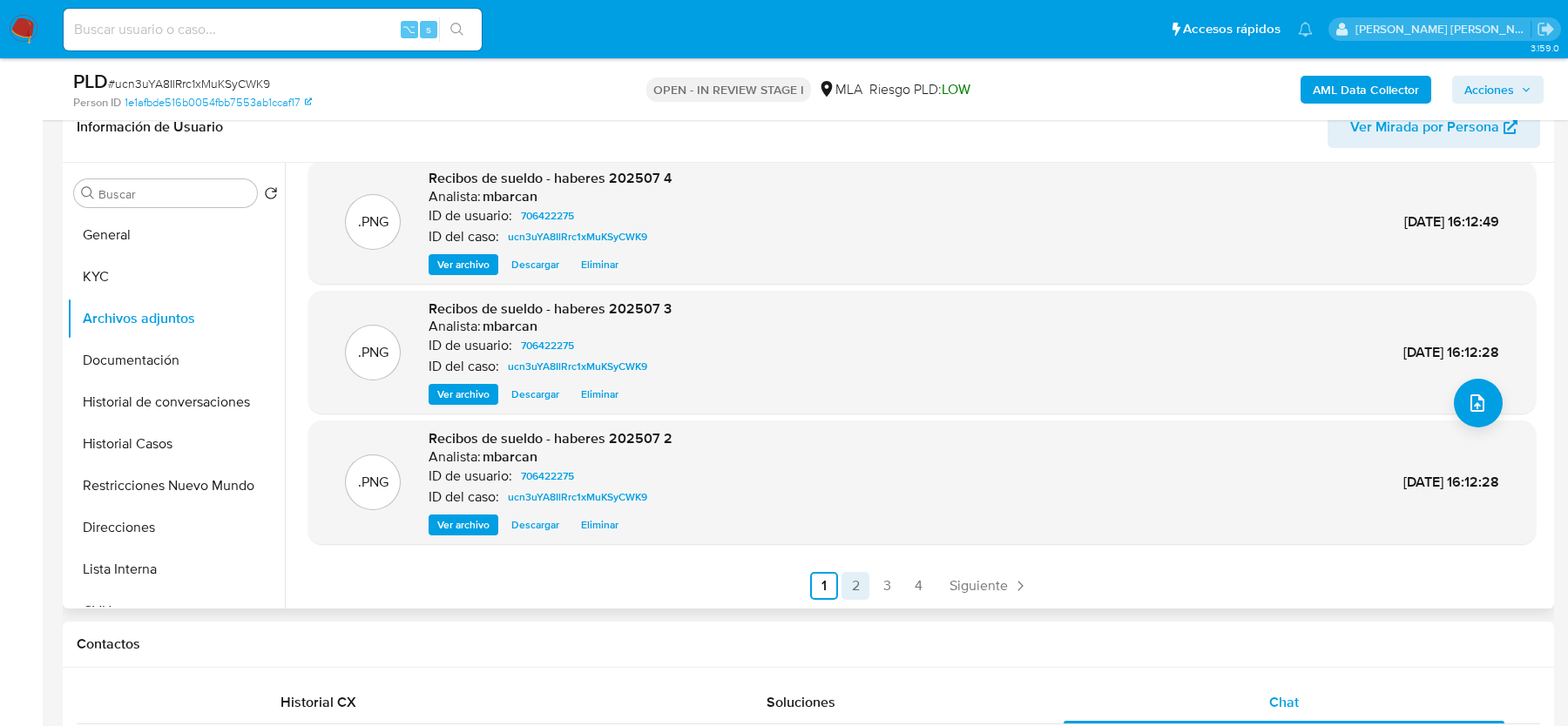
click at [845, 580] on link "2" at bounding box center [854, 585] width 28 height 28
click at [1455, 408] on button "upload-file" at bounding box center [1478, 403] width 49 height 49
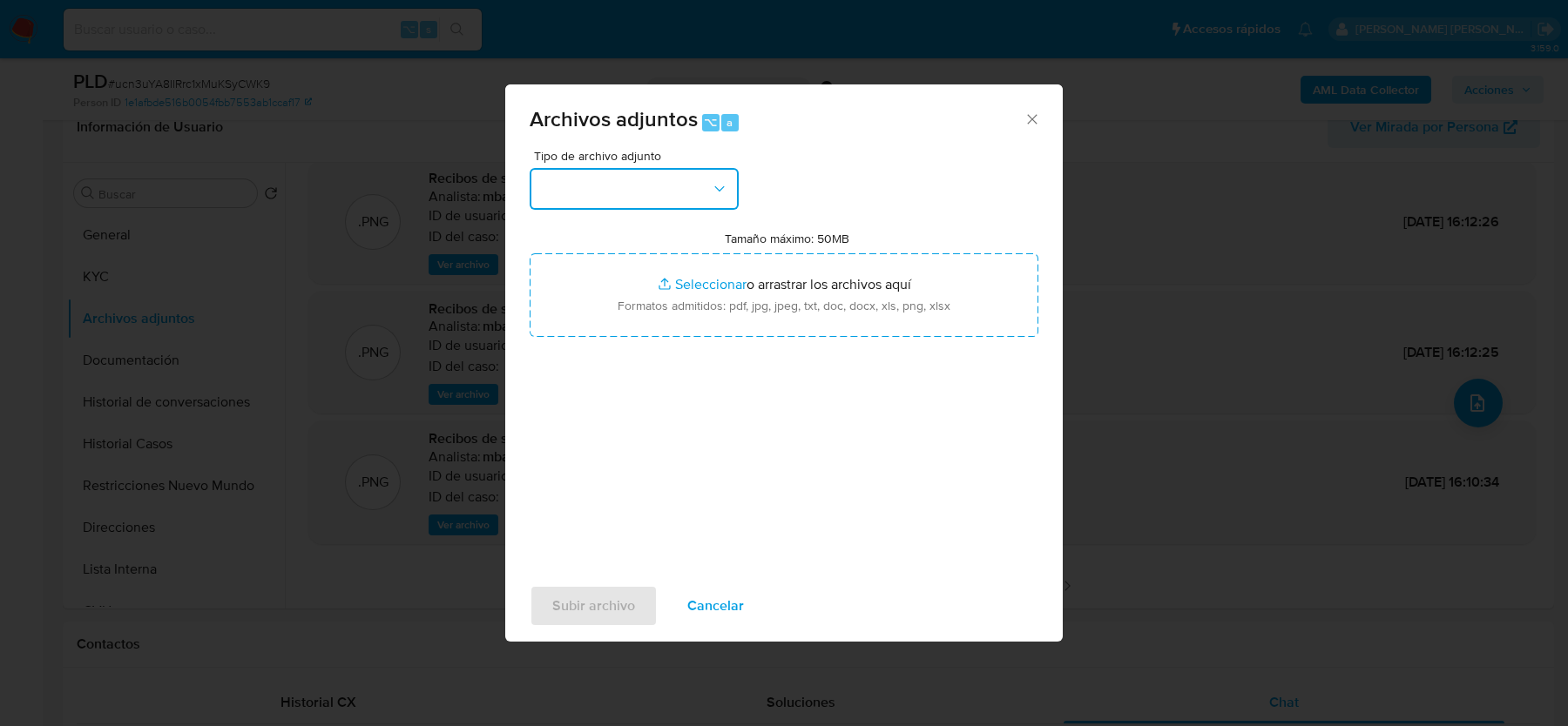
click at [644, 187] on button "button" at bounding box center [634, 189] width 209 height 42
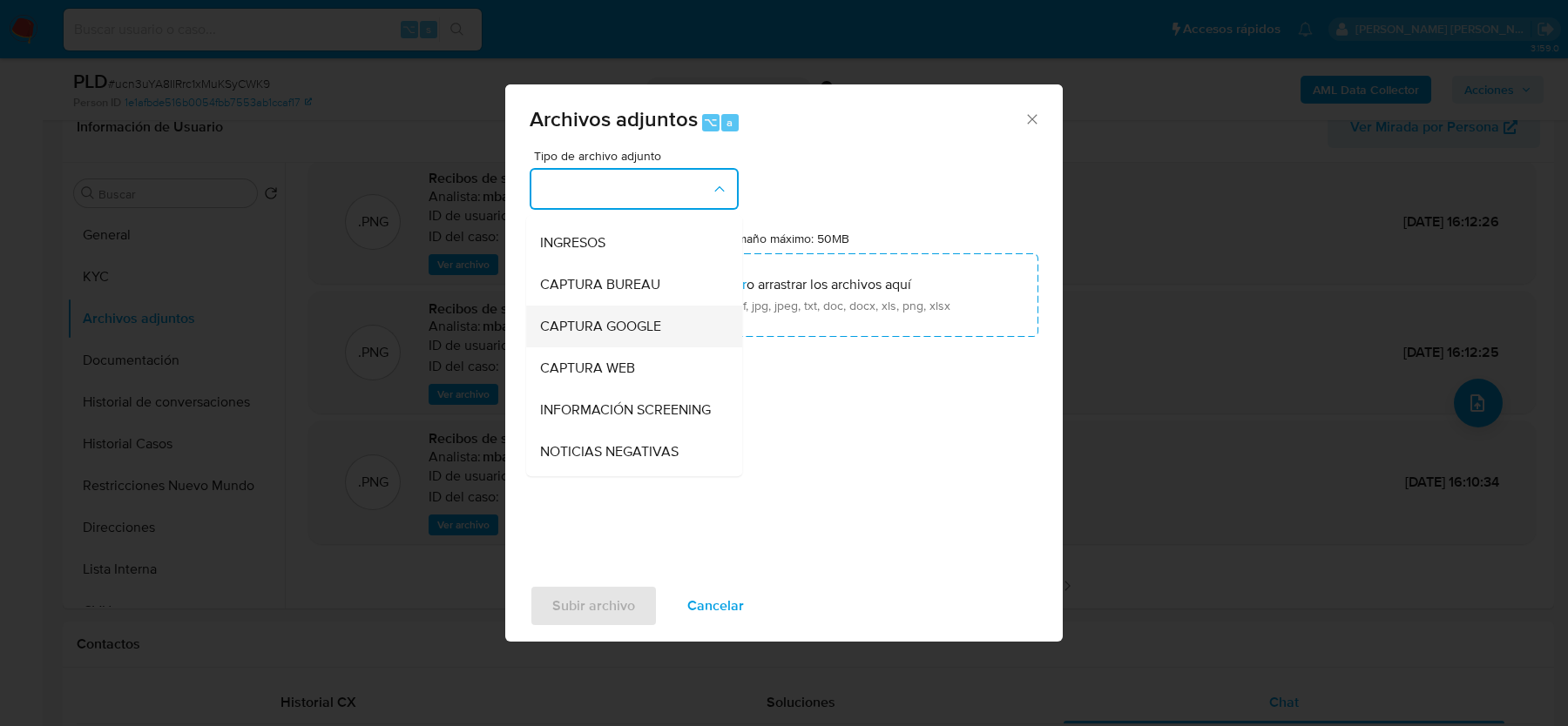
scroll to position [42, 0]
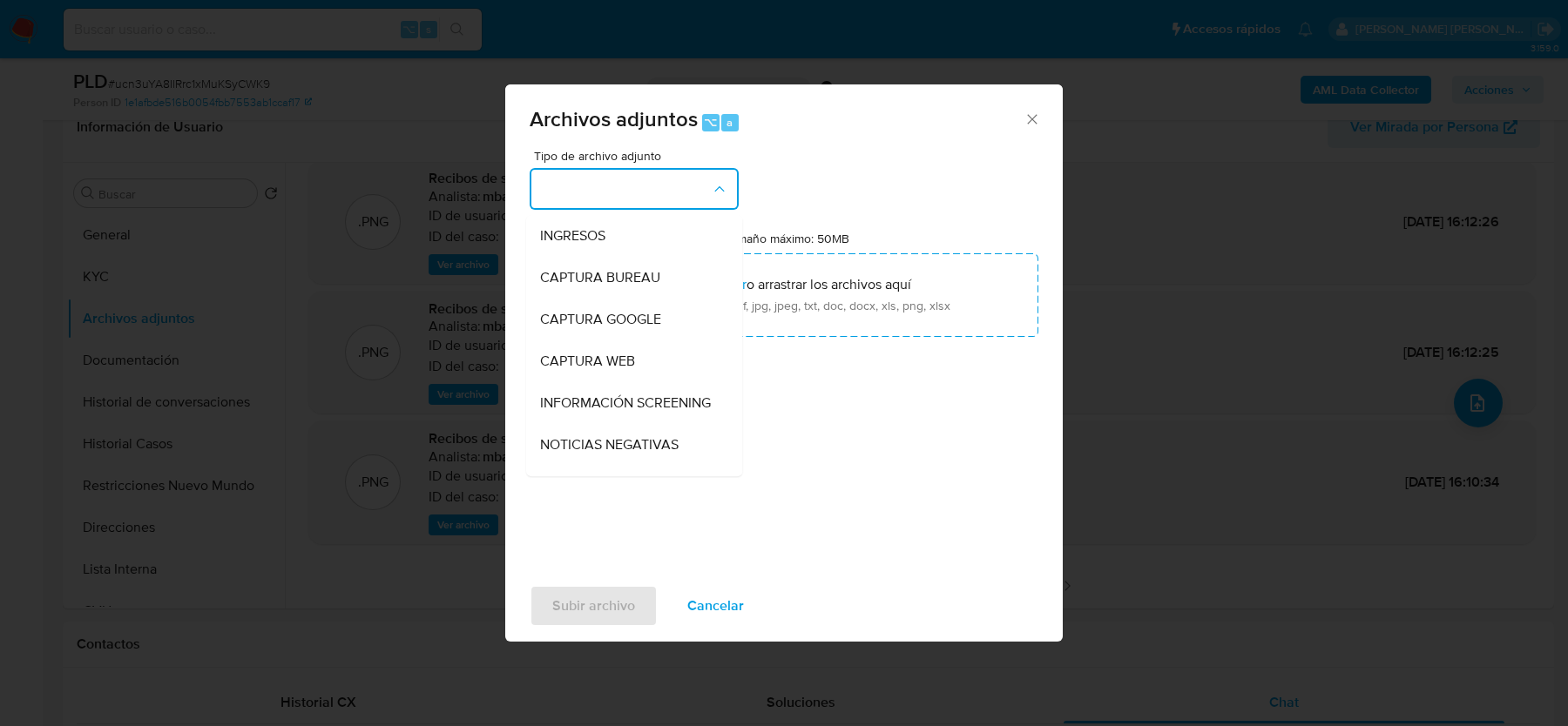
click at [634, 208] on button "button" at bounding box center [634, 189] width 209 height 42
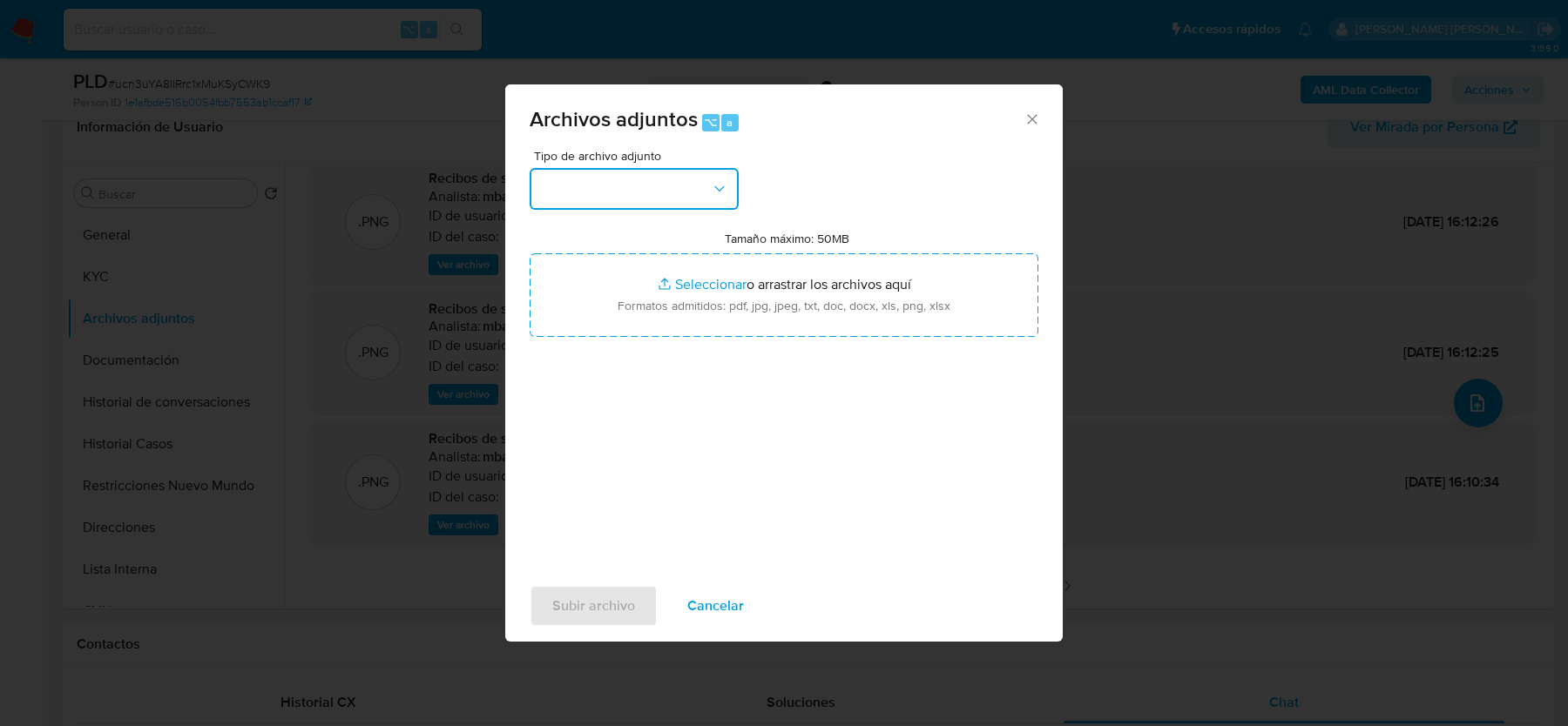
click at [619, 198] on button "button" at bounding box center [634, 189] width 209 height 42
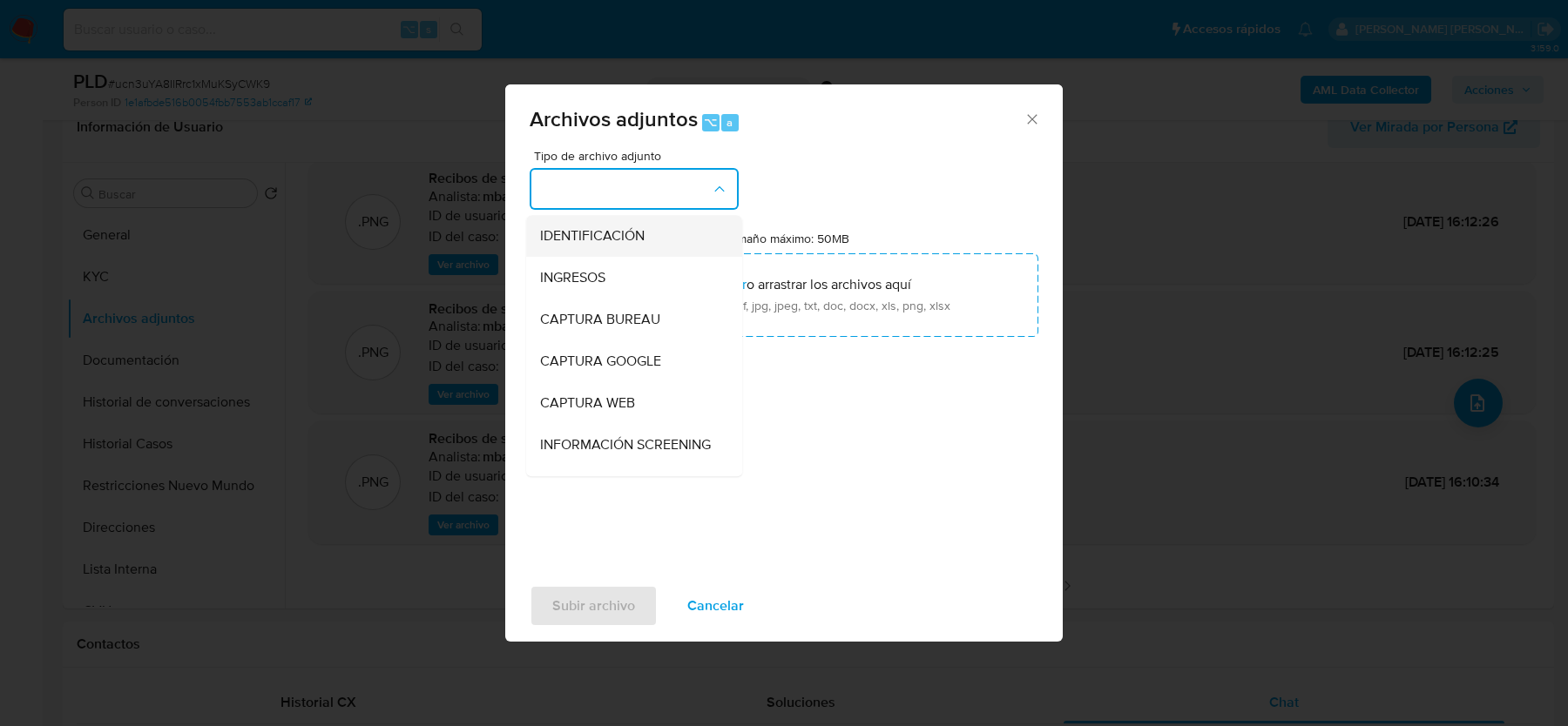
click at [618, 238] on span "IDENTIFICACIÓN" at bounding box center [592, 236] width 104 height 18
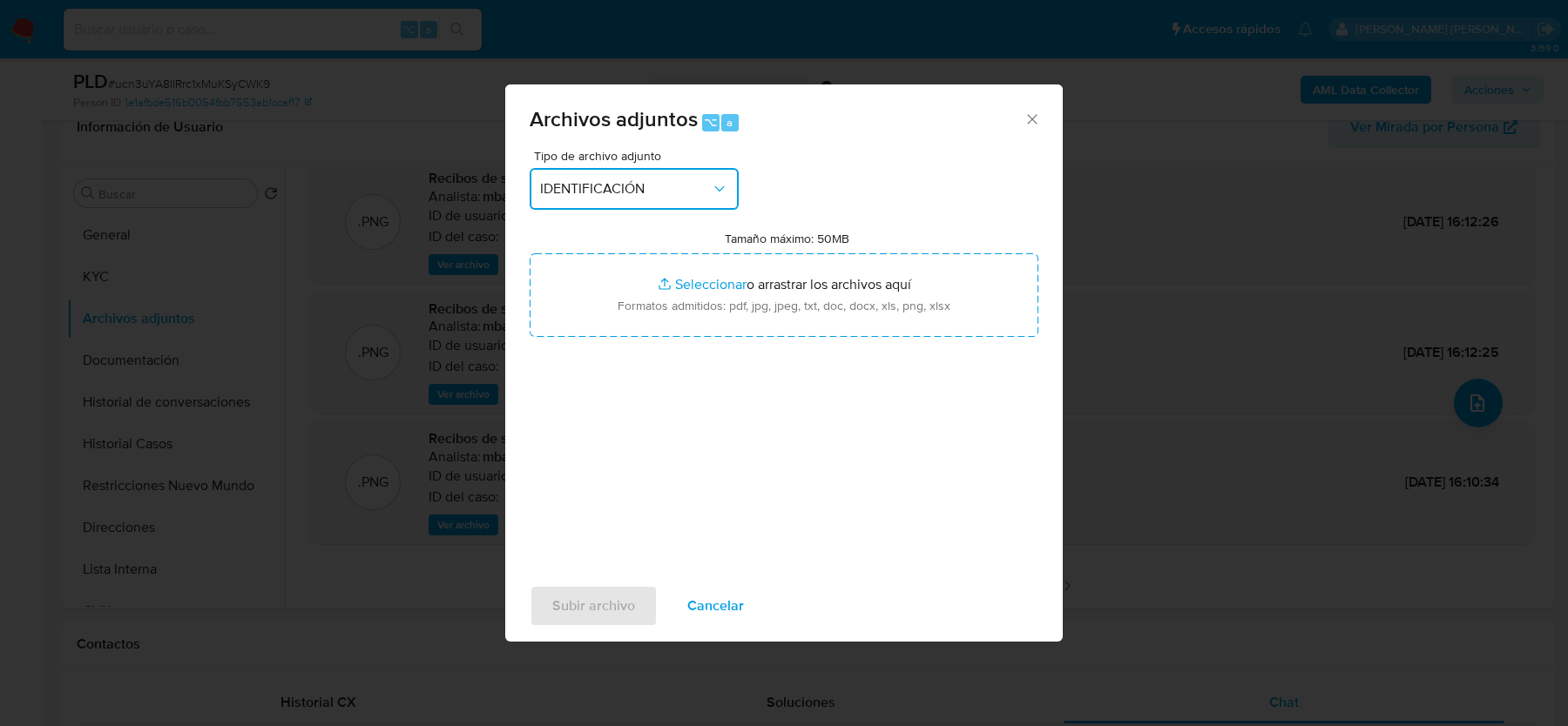
click at [602, 208] on button "IDENTIFICACIÓN" at bounding box center [634, 189] width 209 height 42
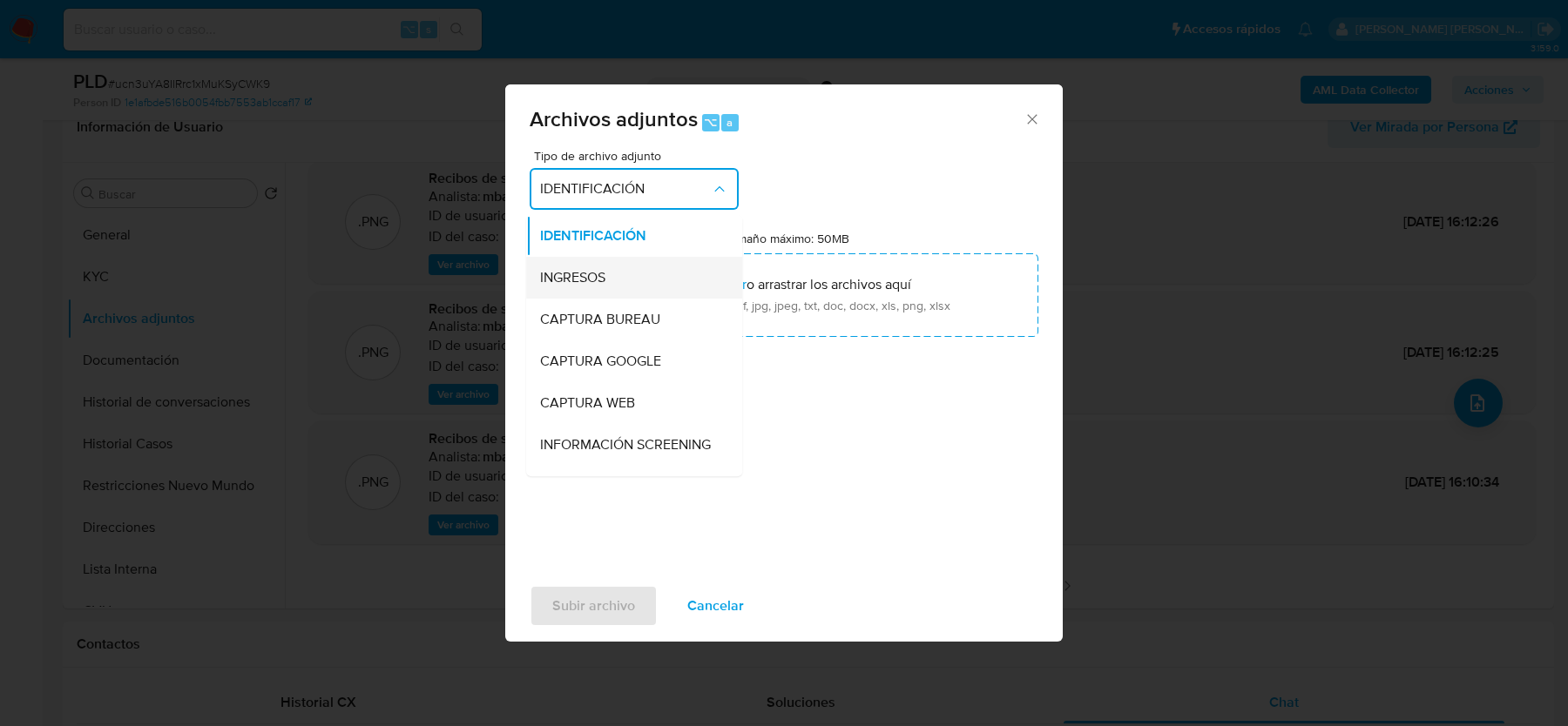
click at [577, 291] on div "INGRESOS" at bounding box center [629, 278] width 178 height 42
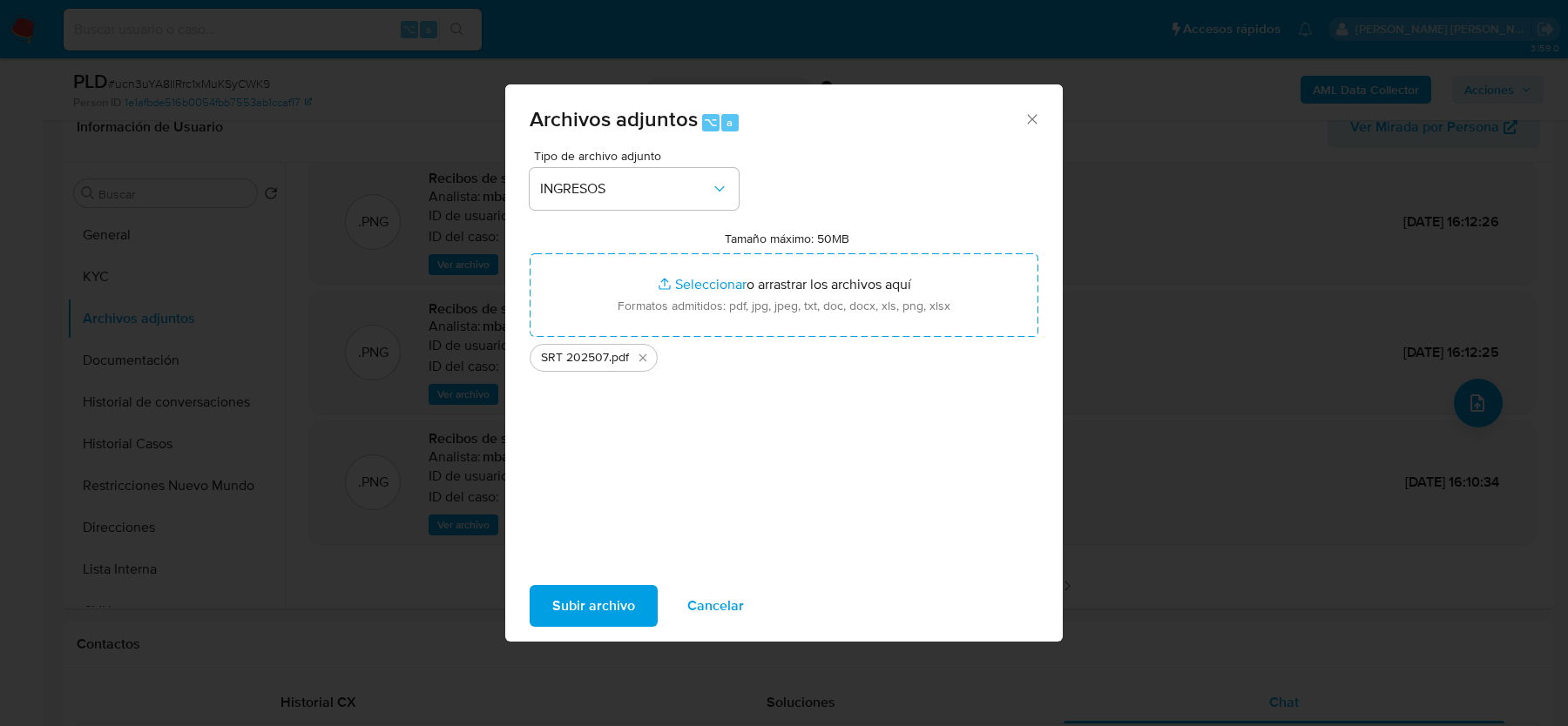
click at [586, 602] on span "Subir archivo" at bounding box center [594, 606] width 83 height 38
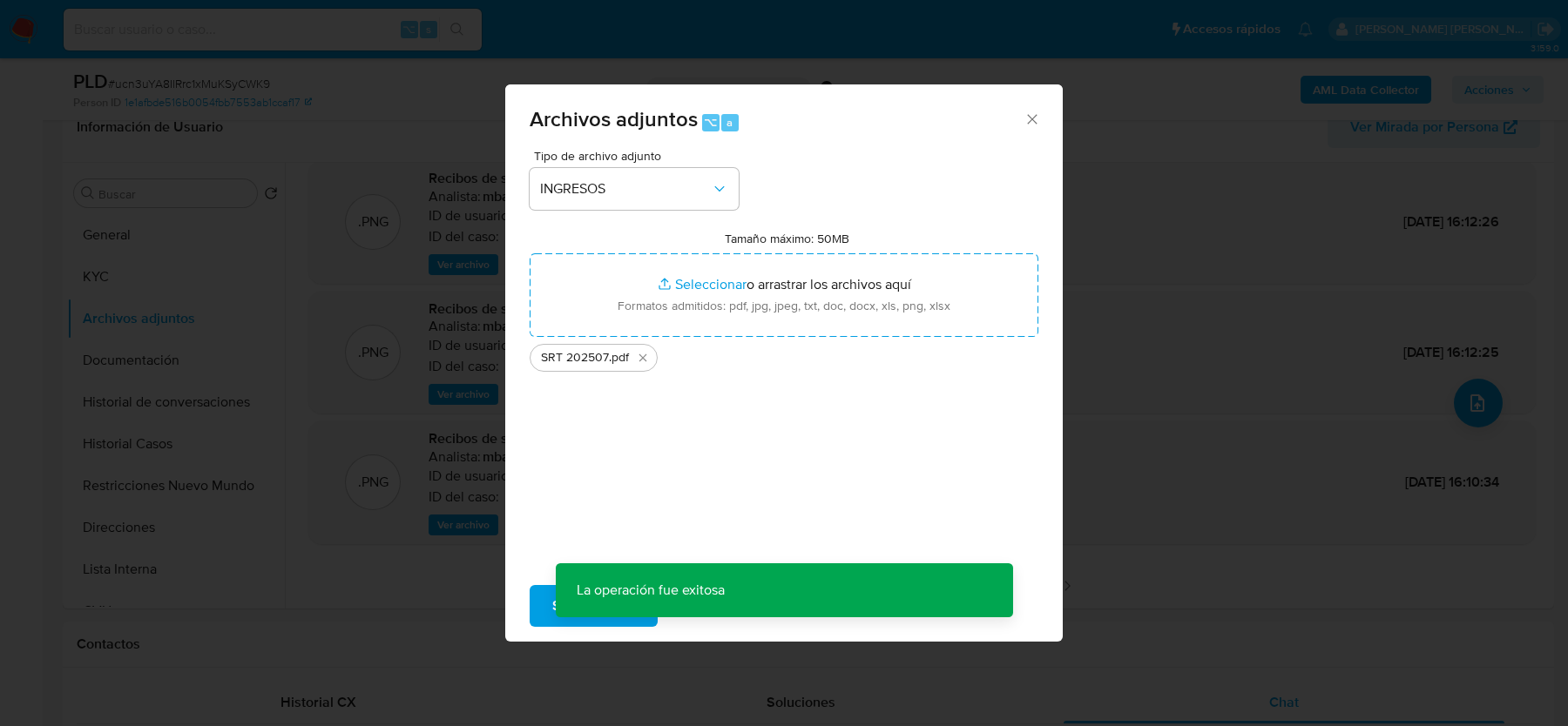
scroll to position [125, 0]
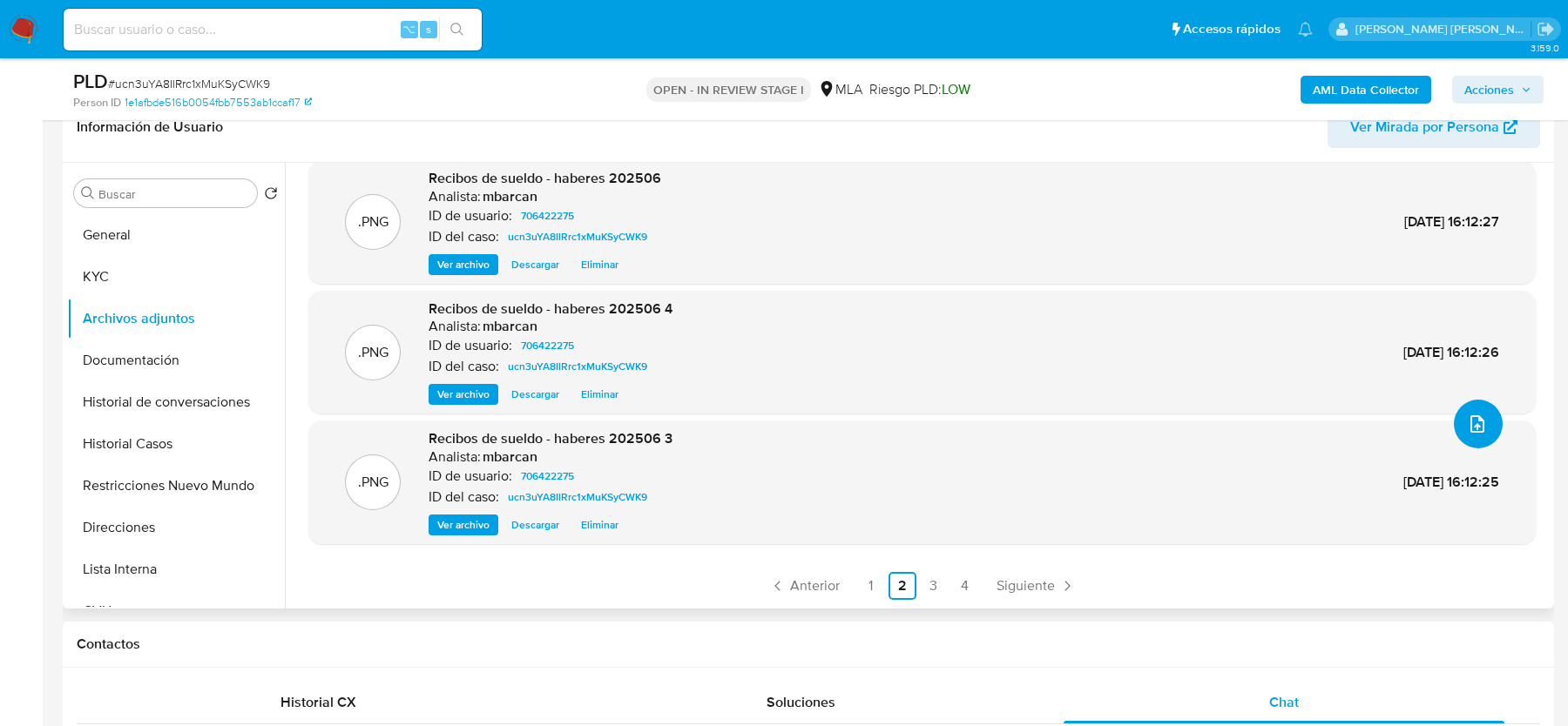
click at [1483, 405] on button "upload-file" at bounding box center [1478, 424] width 49 height 49
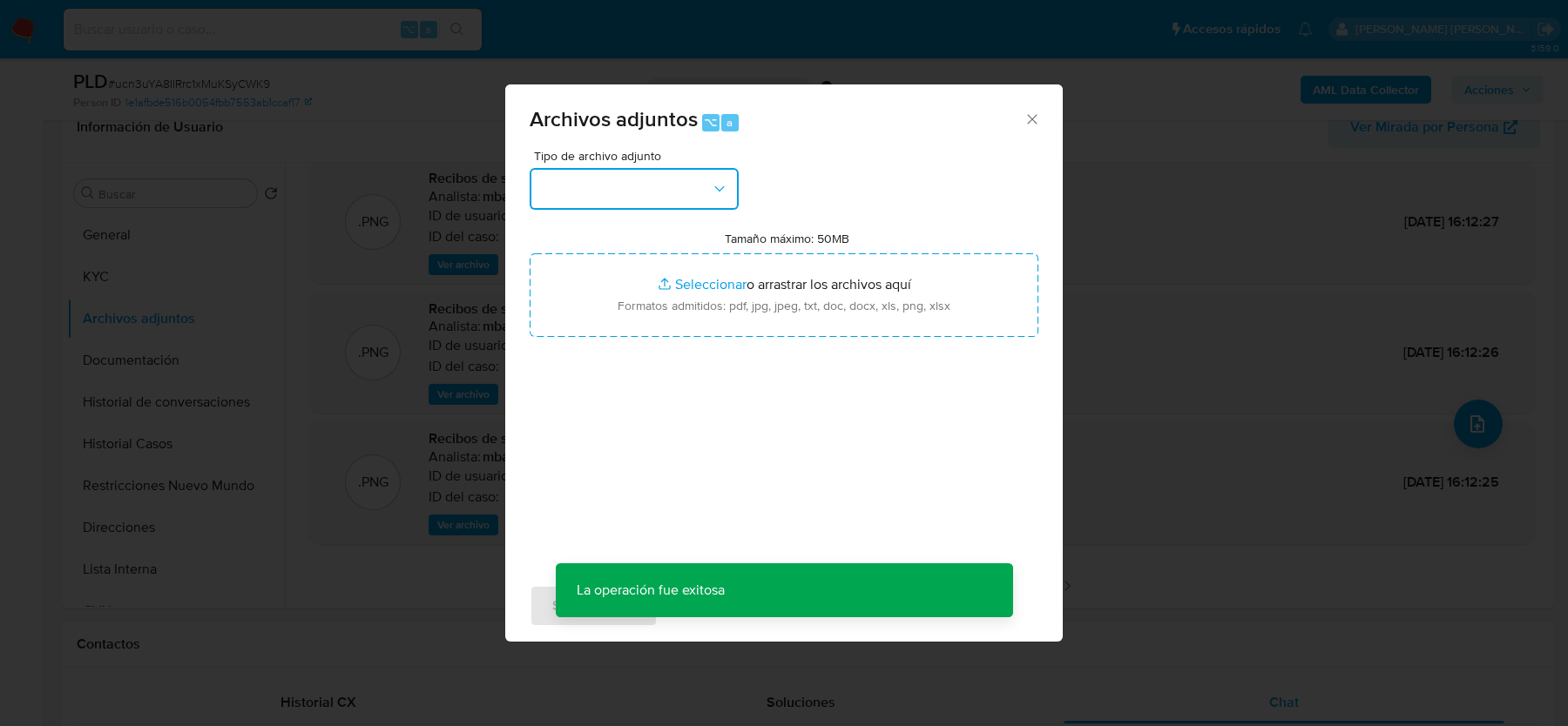
click at [655, 179] on button "button" at bounding box center [634, 189] width 209 height 42
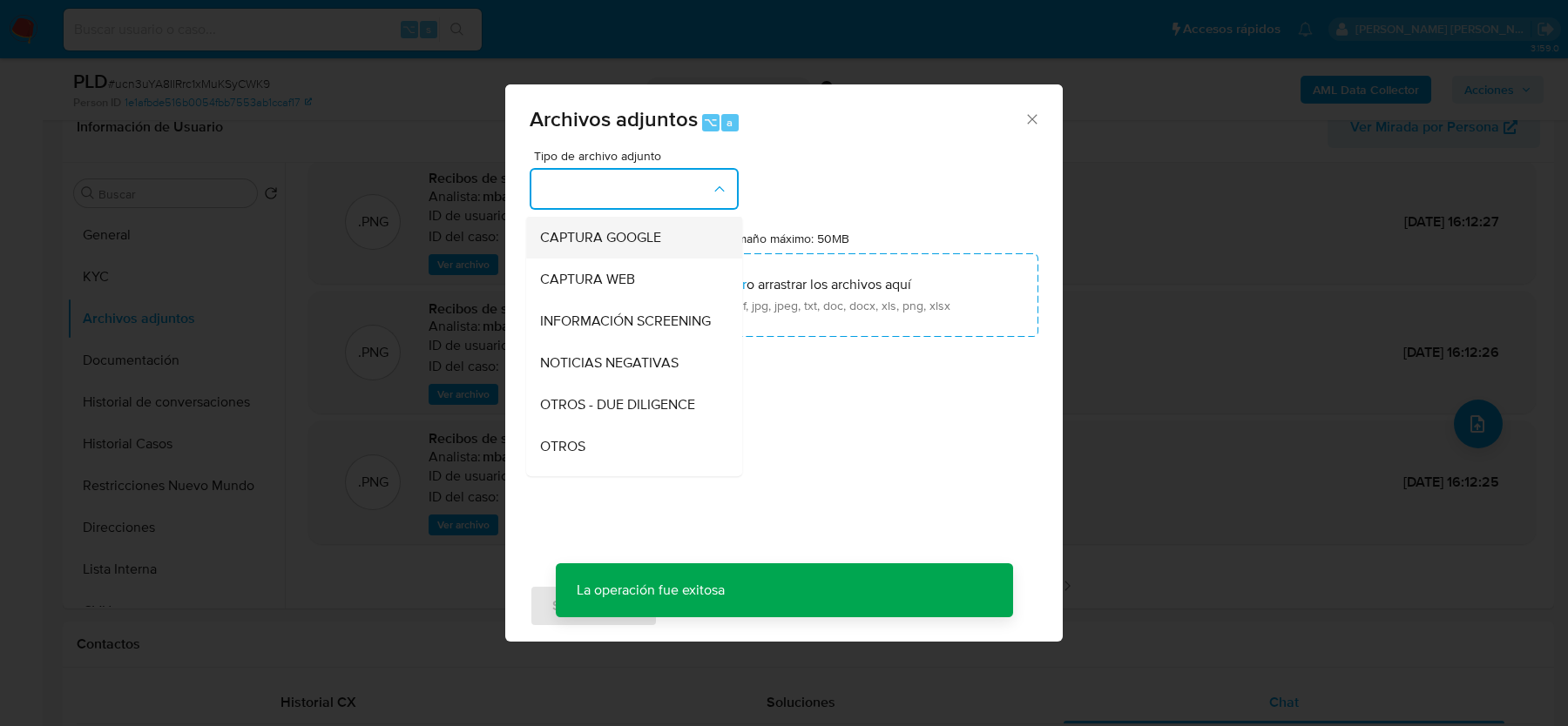
scroll to position [127, 0]
click at [616, 431] on div "OTROS" at bounding box center [629, 443] width 178 height 42
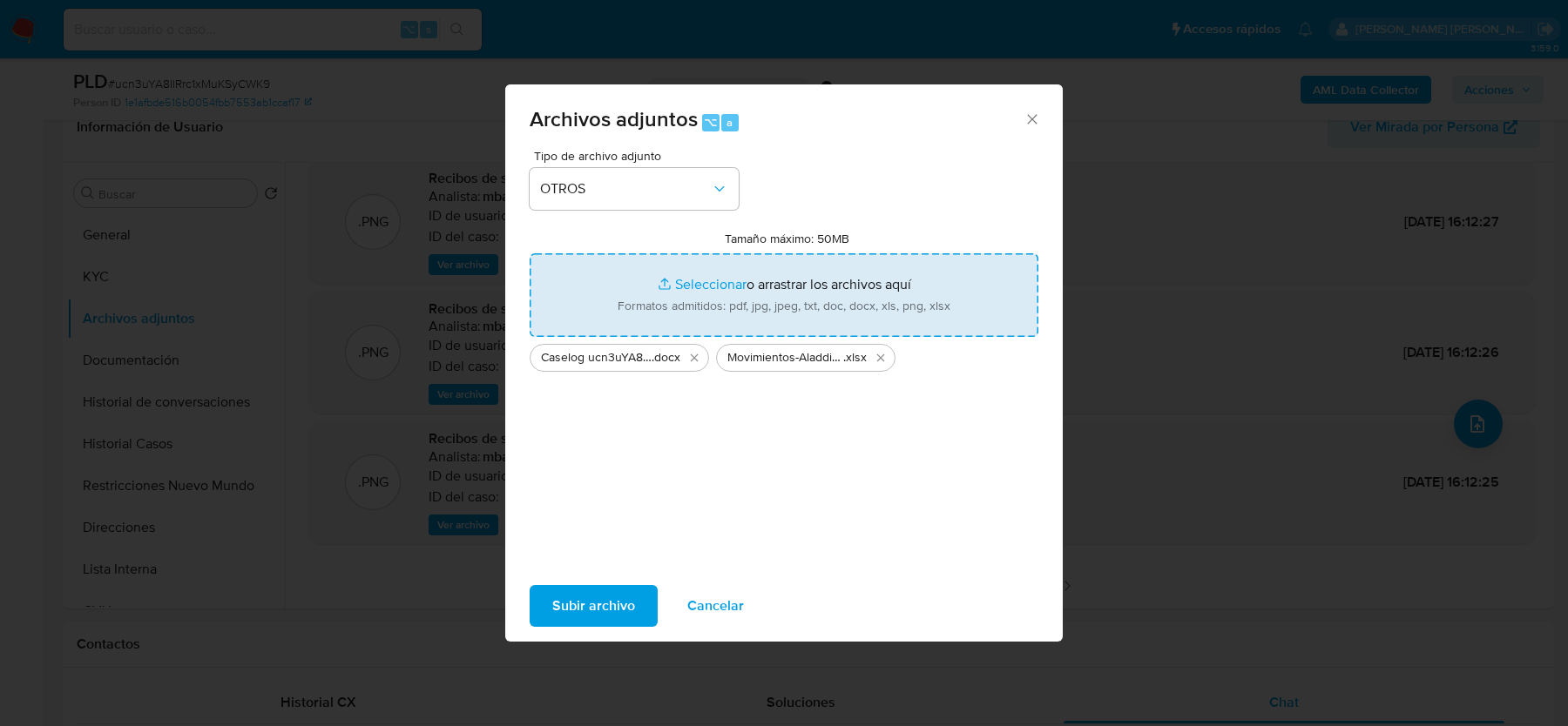
click at [572, 609] on span "Subir archivo" at bounding box center [594, 606] width 83 height 38
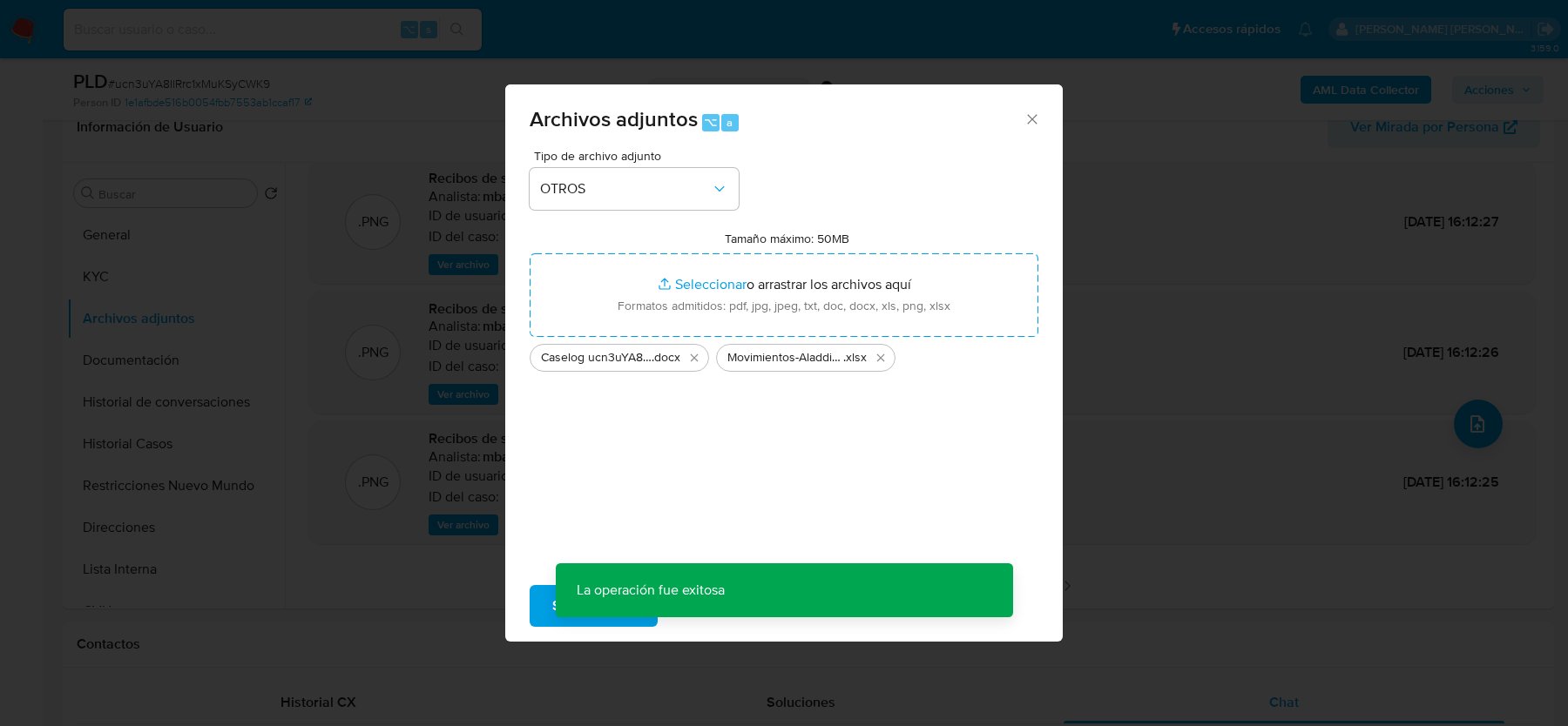
scroll to position [84, 0]
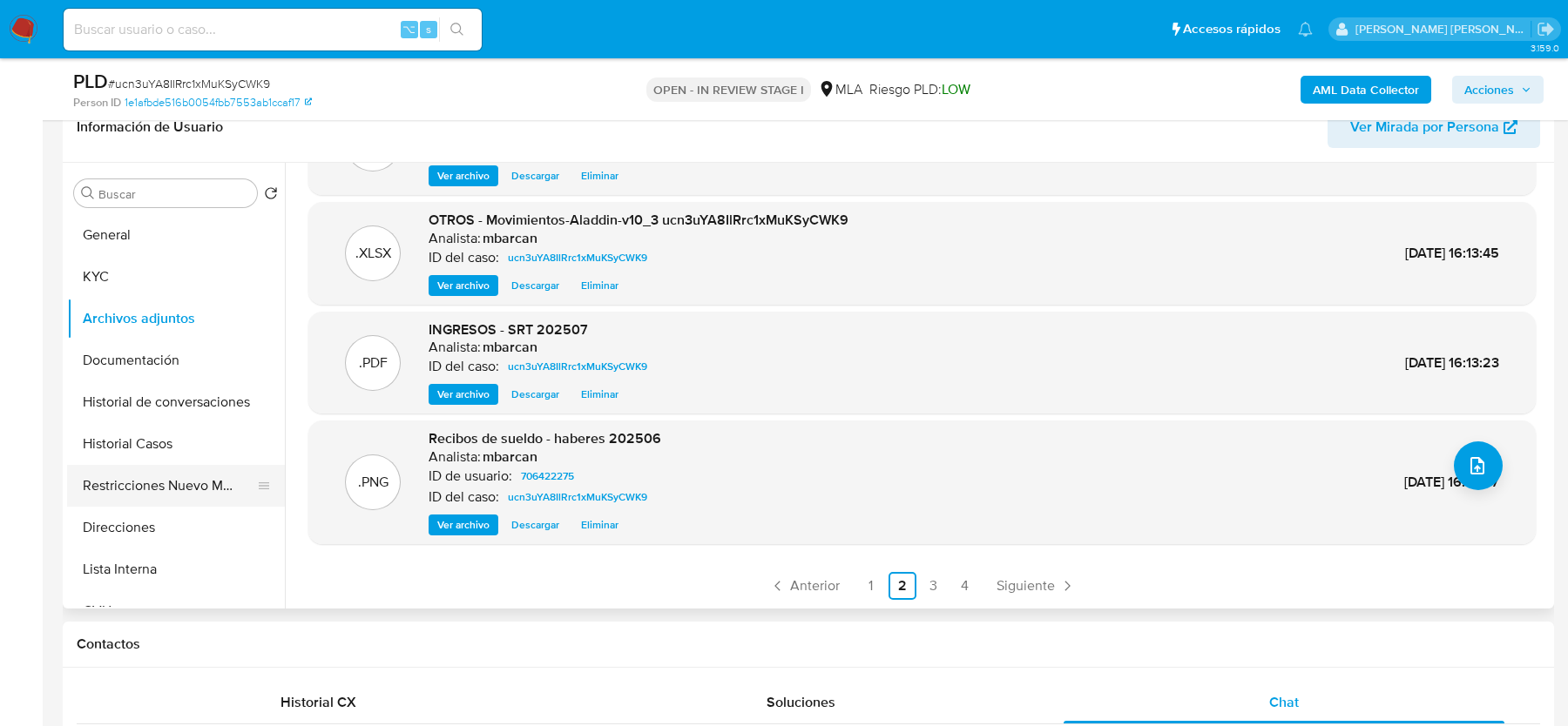
click at [184, 493] on button "Restricciones Nuevo Mundo" at bounding box center [168, 486] width 204 height 42
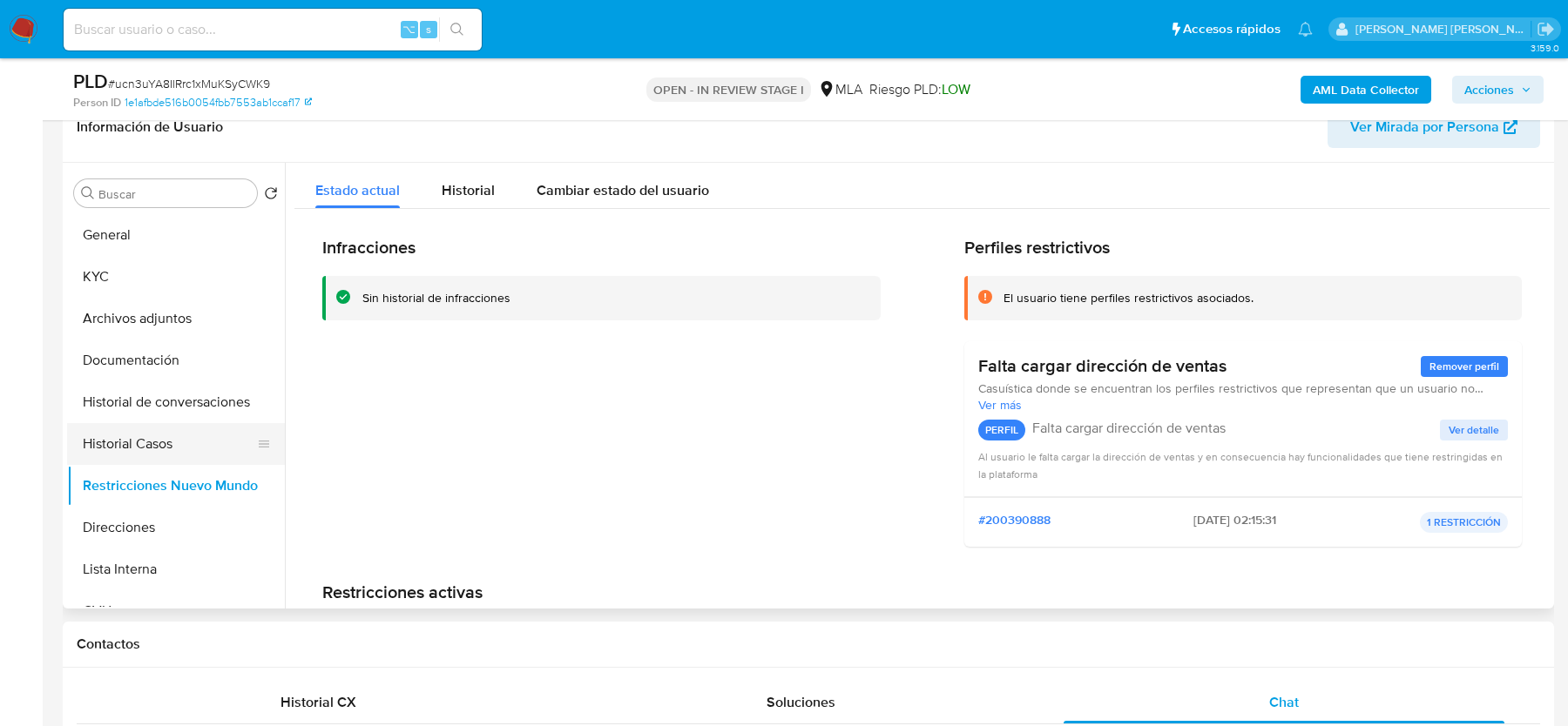
click at [132, 433] on button "Historial Casos" at bounding box center [168, 444] width 204 height 42
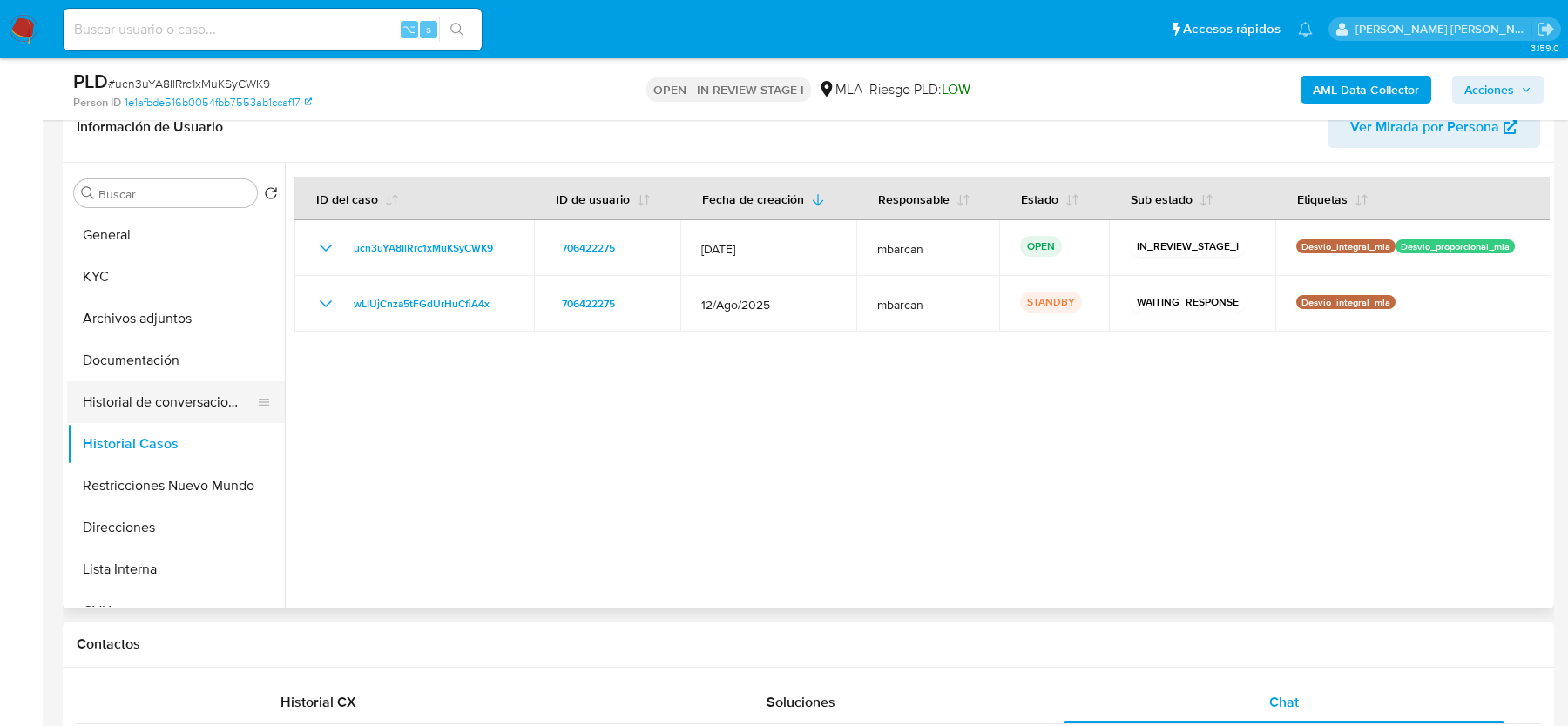
click at [151, 391] on button "Historial de conversaciones" at bounding box center [168, 402] width 204 height 42
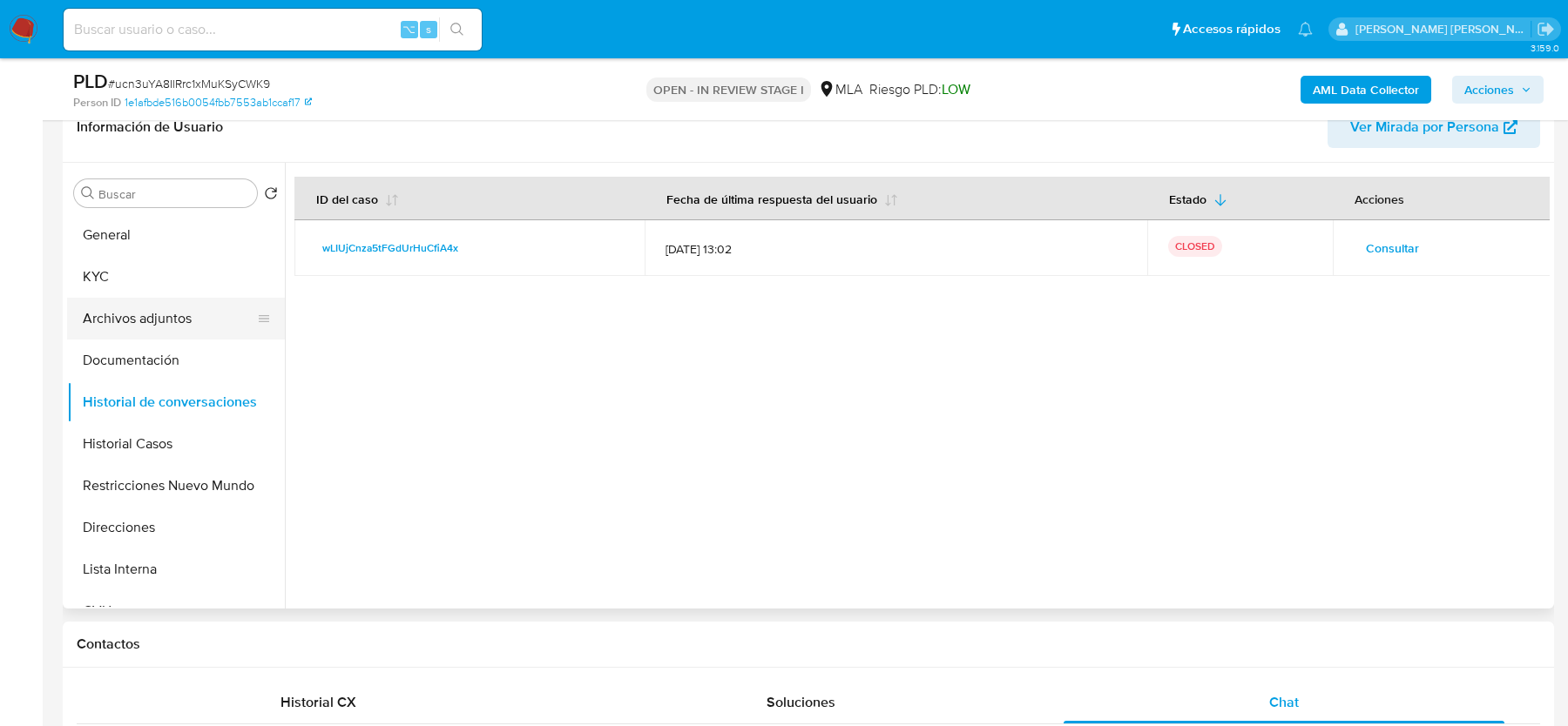
click at [151, 318] on button "Archivos adjuntos" at bounding box center [168, 319] width 204 height 42
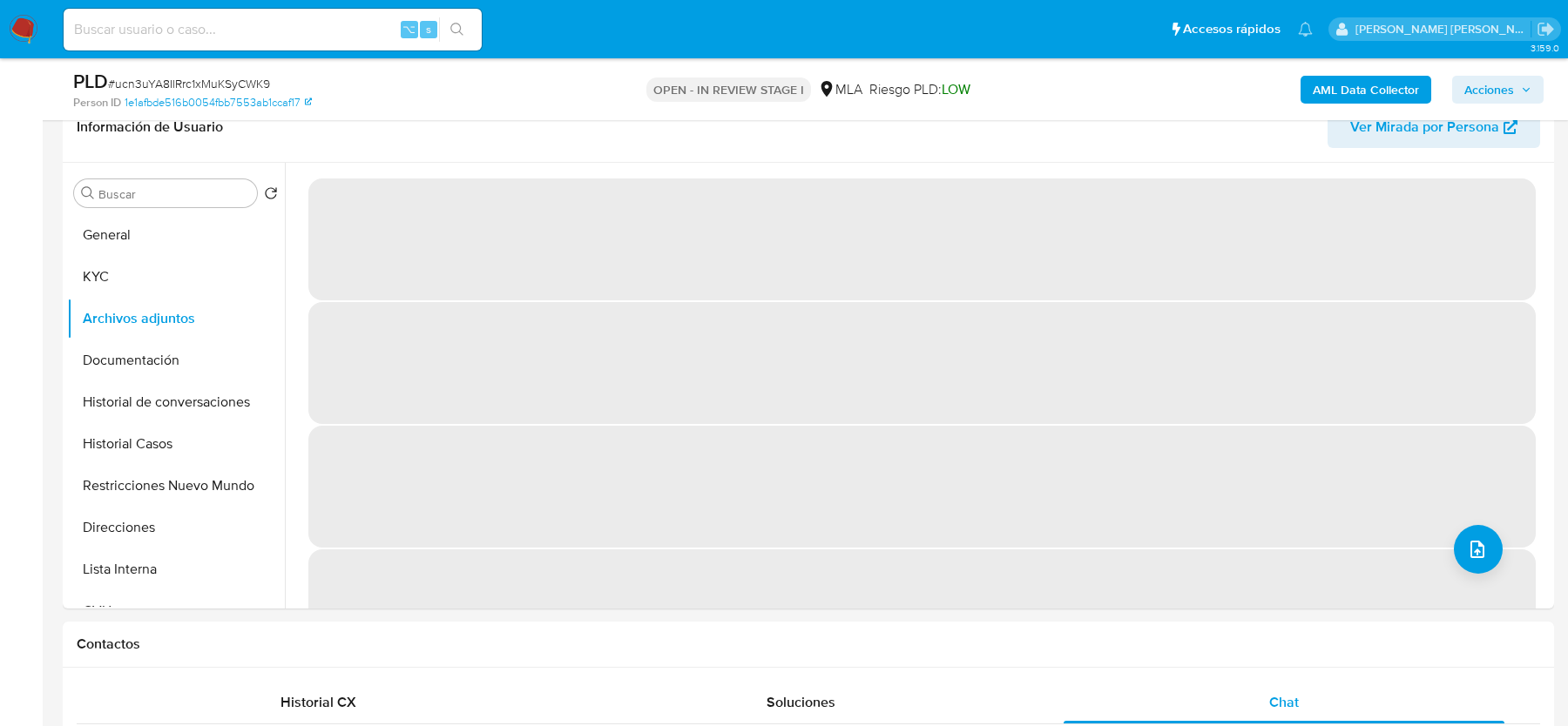
click at [1497, 81] on span "Acciones" at bounding box center [1489, 89] width 50 height 28
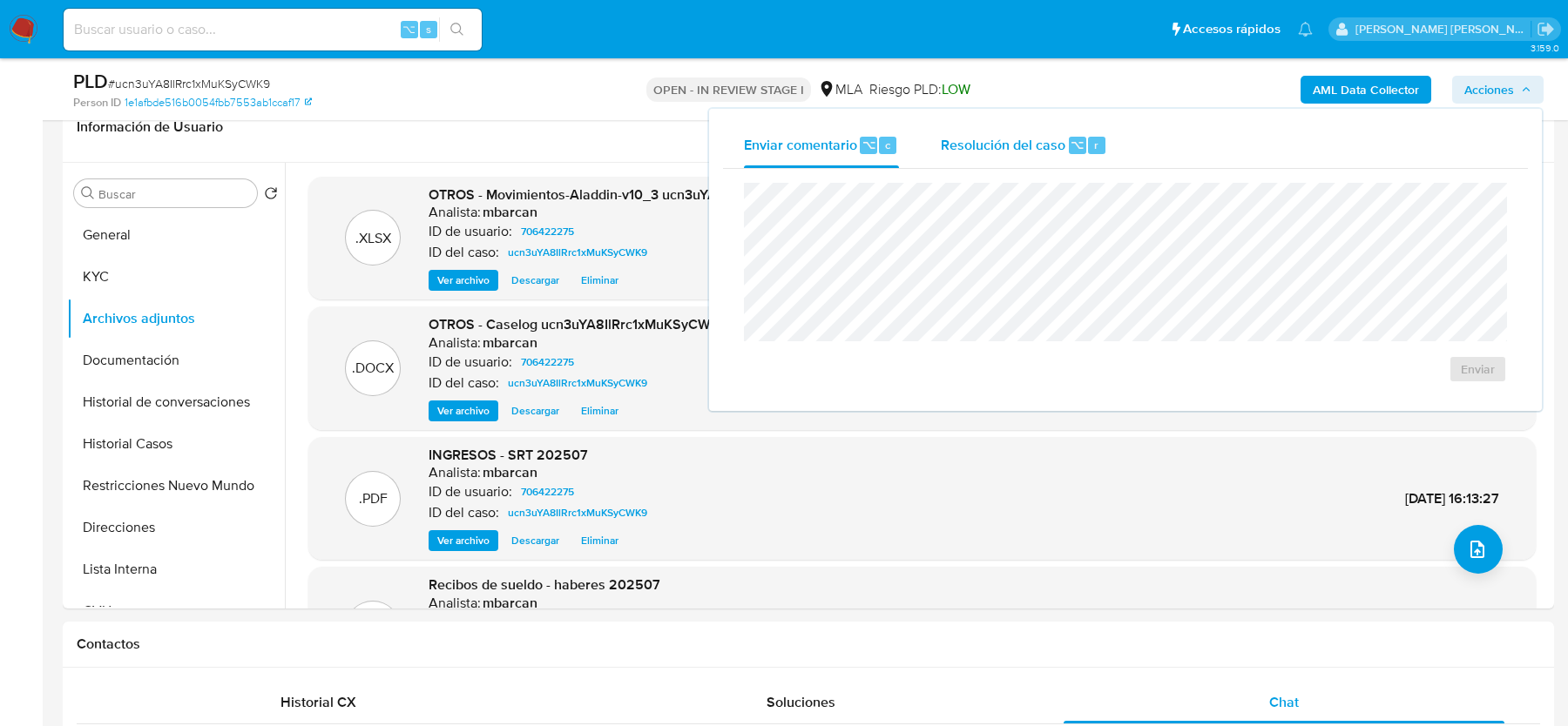
click at [986, 140] on span "Resolución del caso" at bounding box center [1003, 144] width 125 height 20
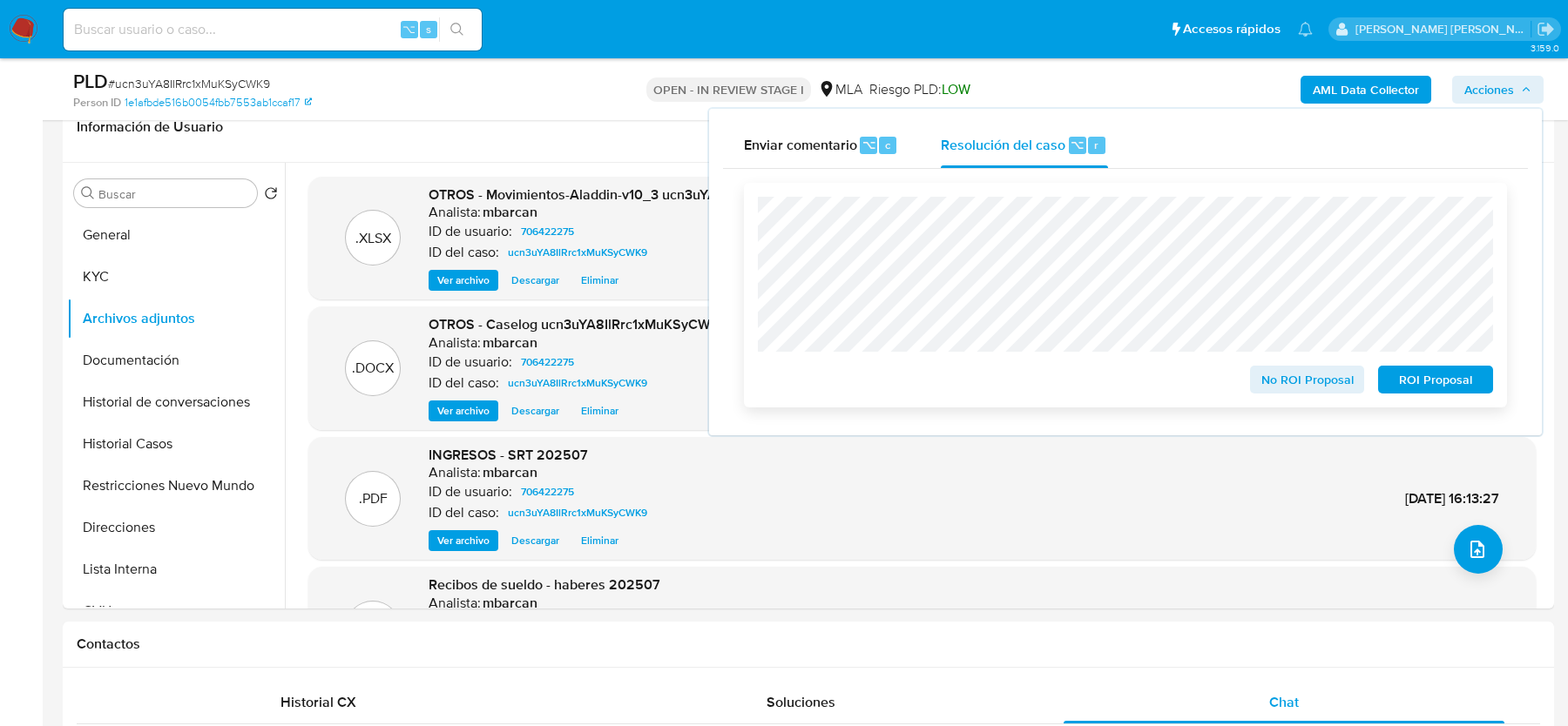
click at [1292, 390] on span "No ROI Proposal" at bounding box center [1307, 379] width 91 height 24
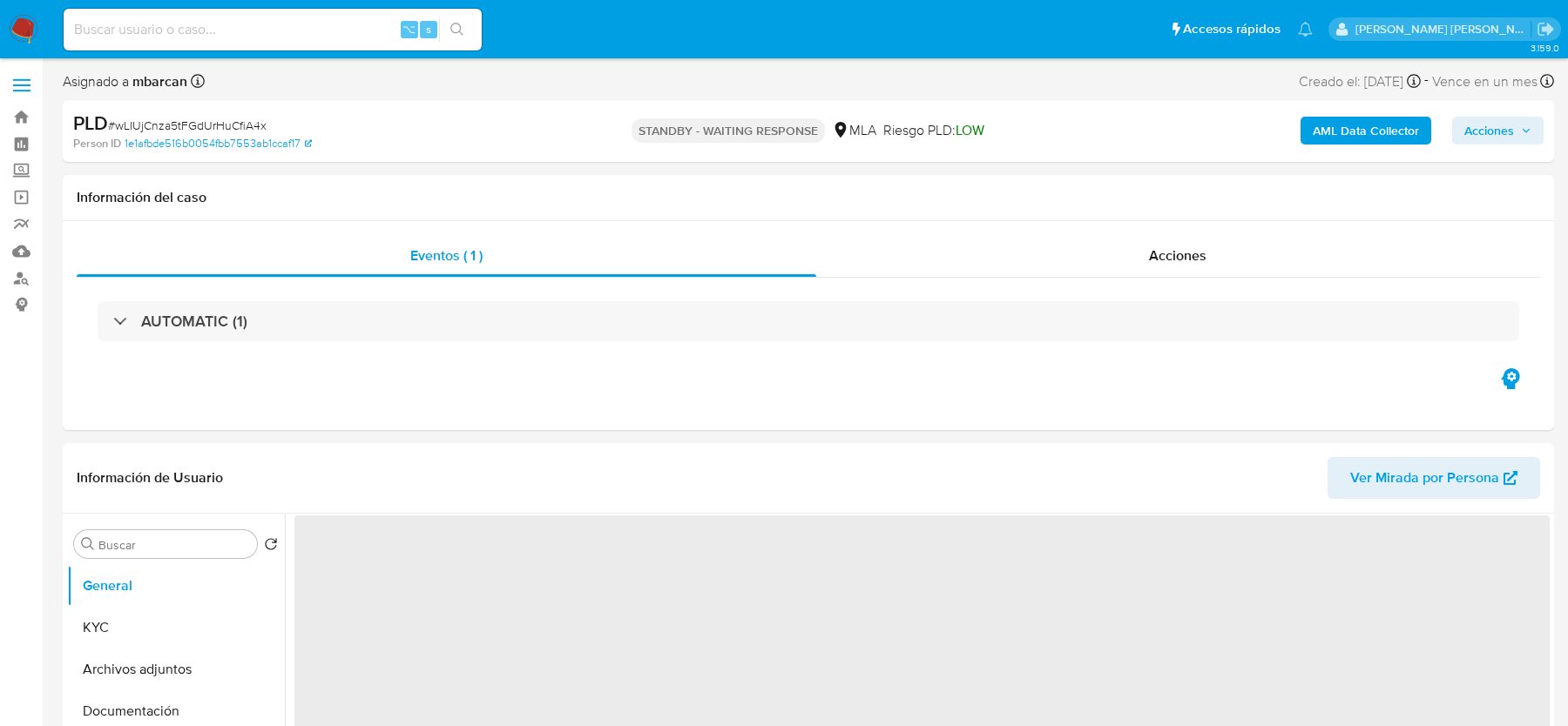
select select "10"
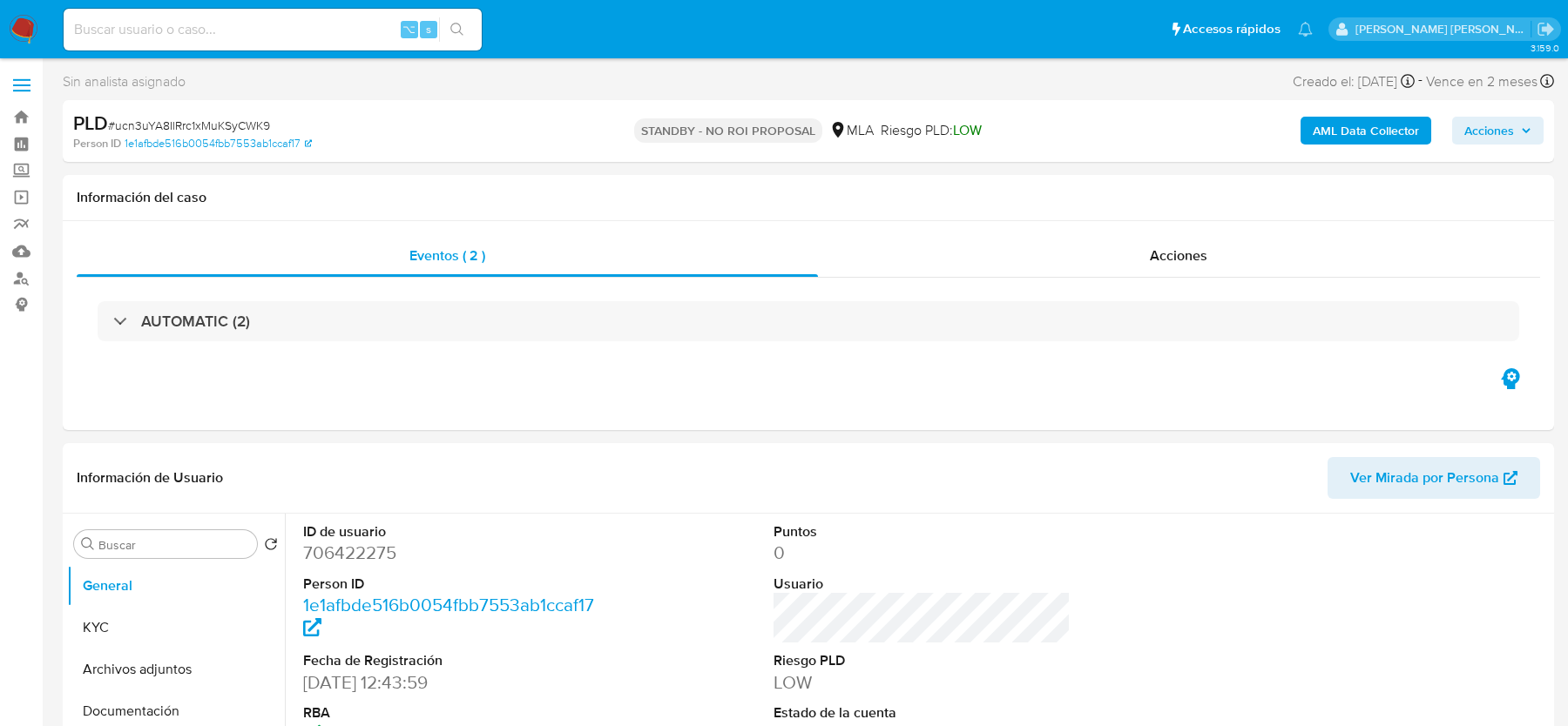
click at [168, 126] on span "# ucn3uYA8IlRrc1xMuKSyCWK9" at bounding box center [189, 125] width 162 height 18
copy span "ucn3uYA8IlRrc1xMuKSyCWK9"
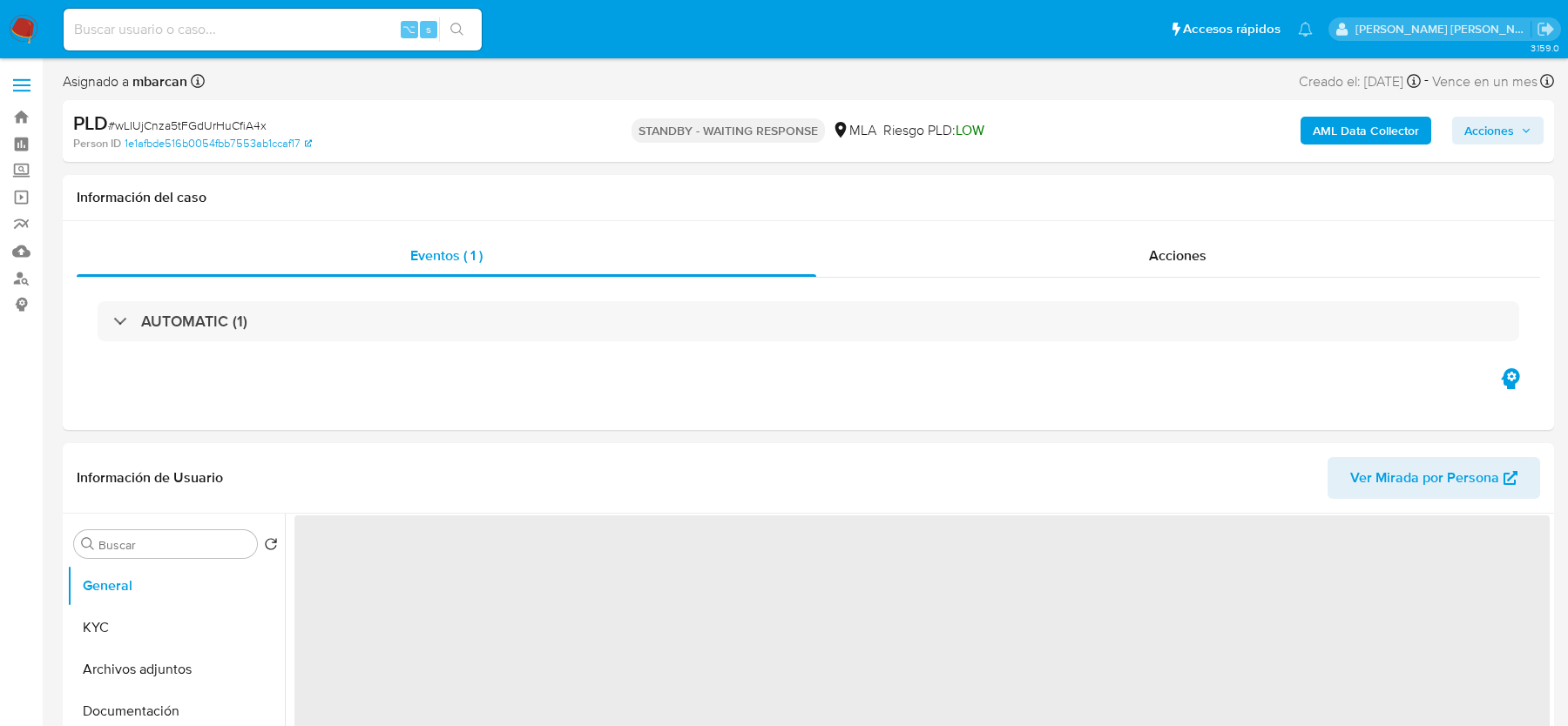
select select "10"
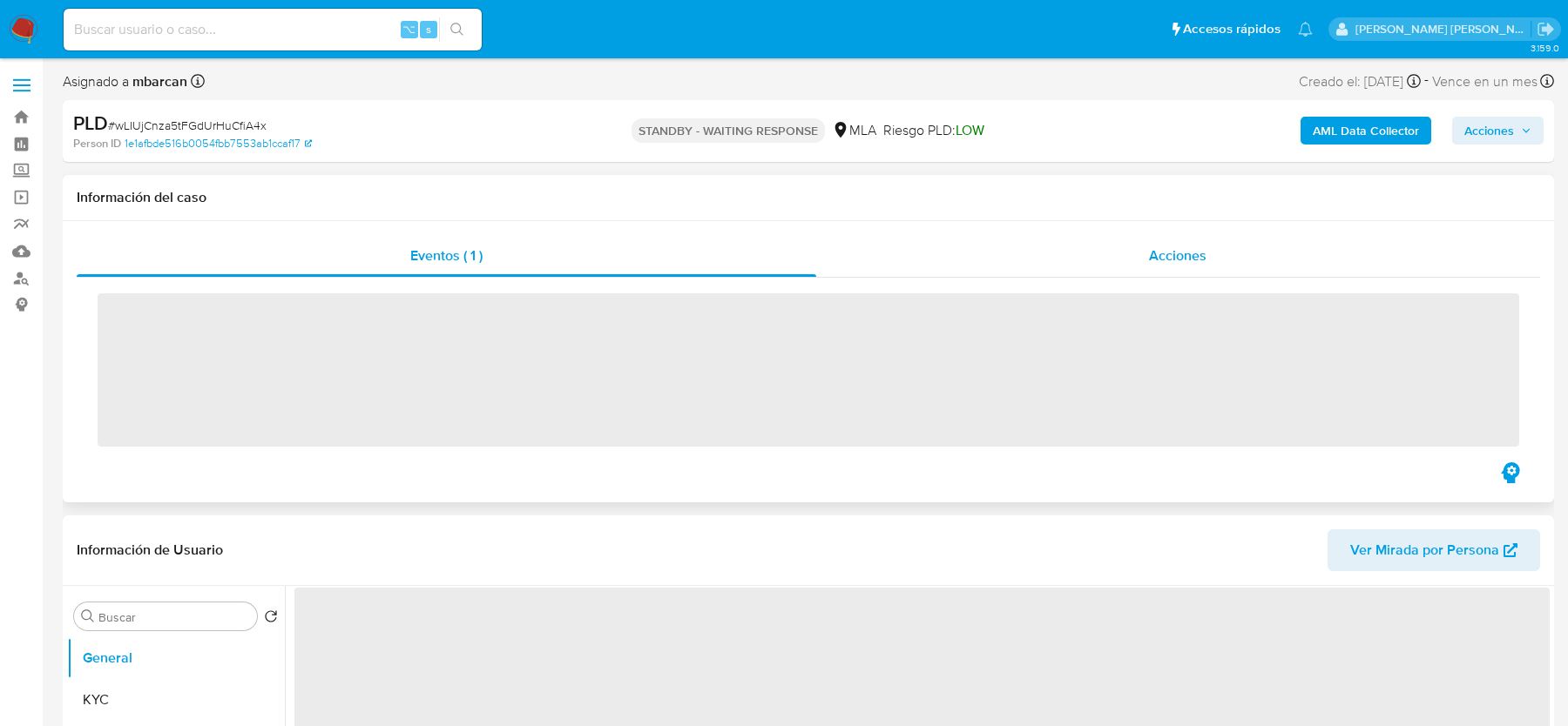
click at [1123, 249] on div "Acciones" at bounding box center [1178, 255] width 724 height 42
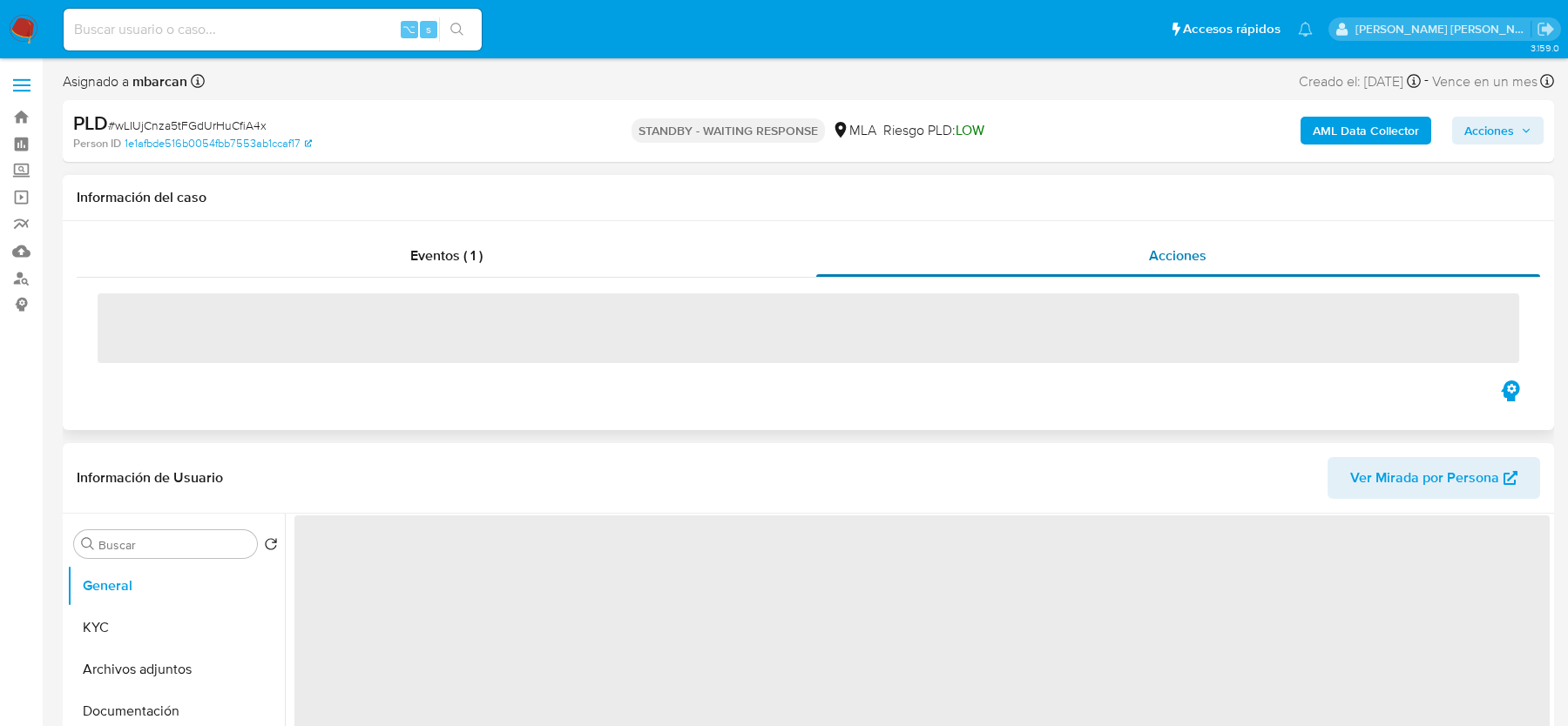
select select "10"
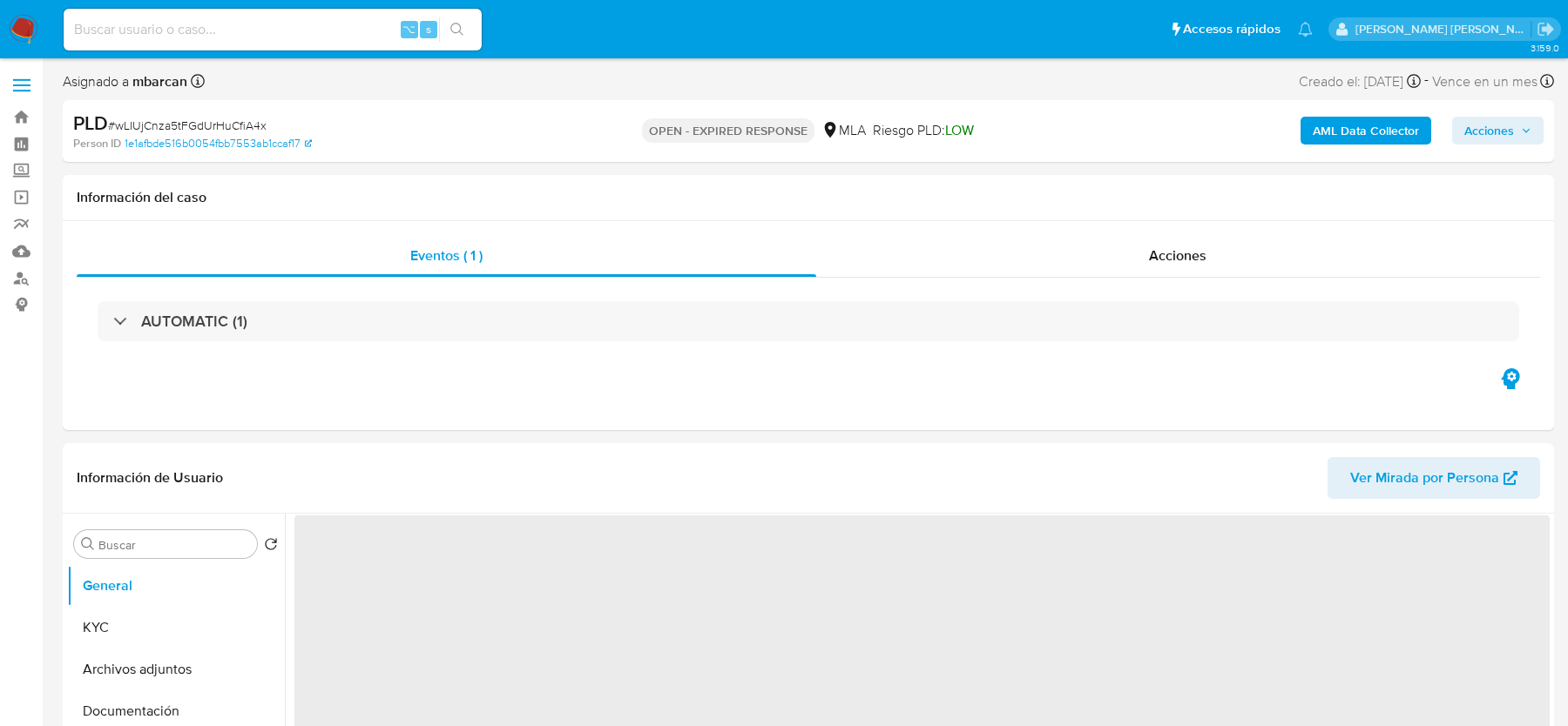
select select "10"
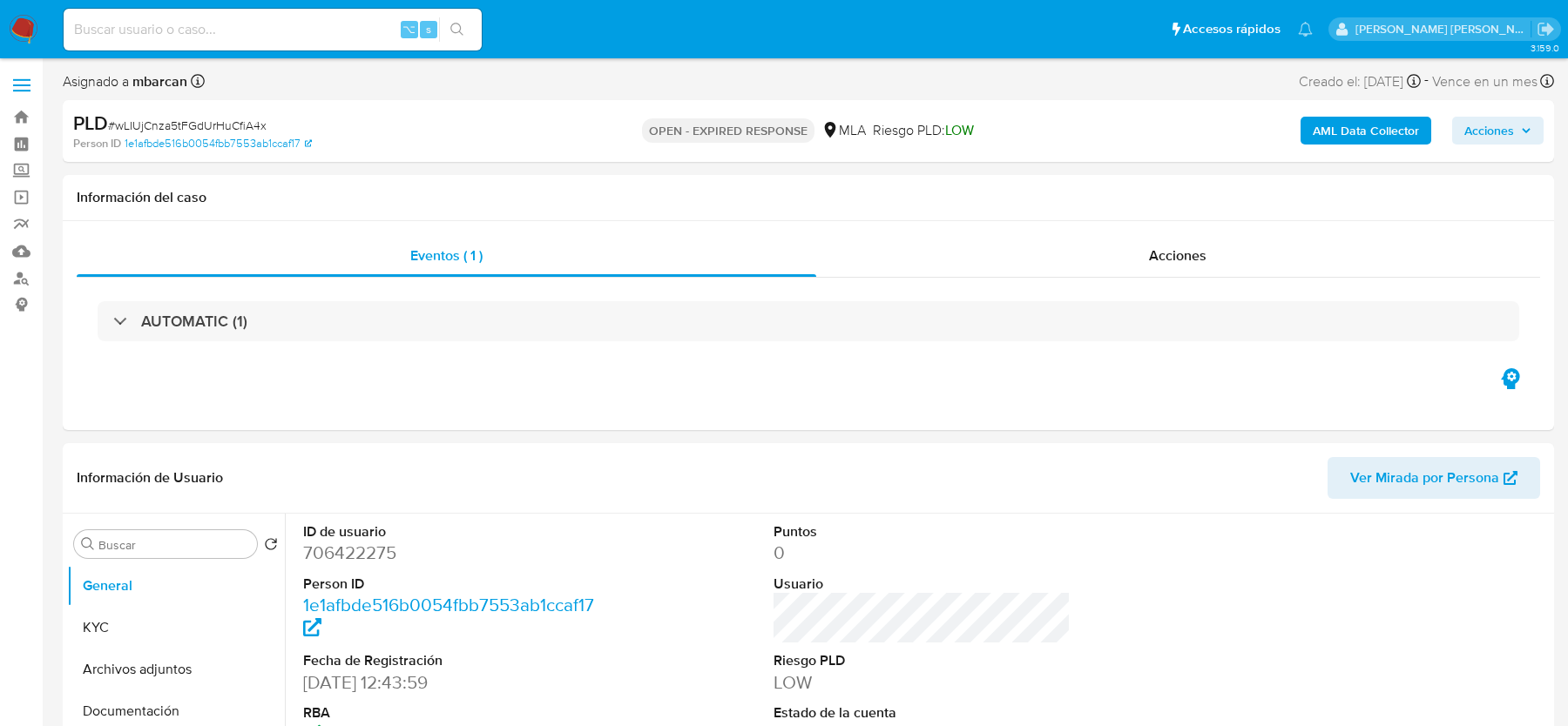
click at [214, 125] on span "# wLIUjCnza5tFGdUrHuCfiA4x" at bounding box center [187, 125] width 158 height 18
click at [31, 22] on img at bounding box center [23, 29] width 29 height 29
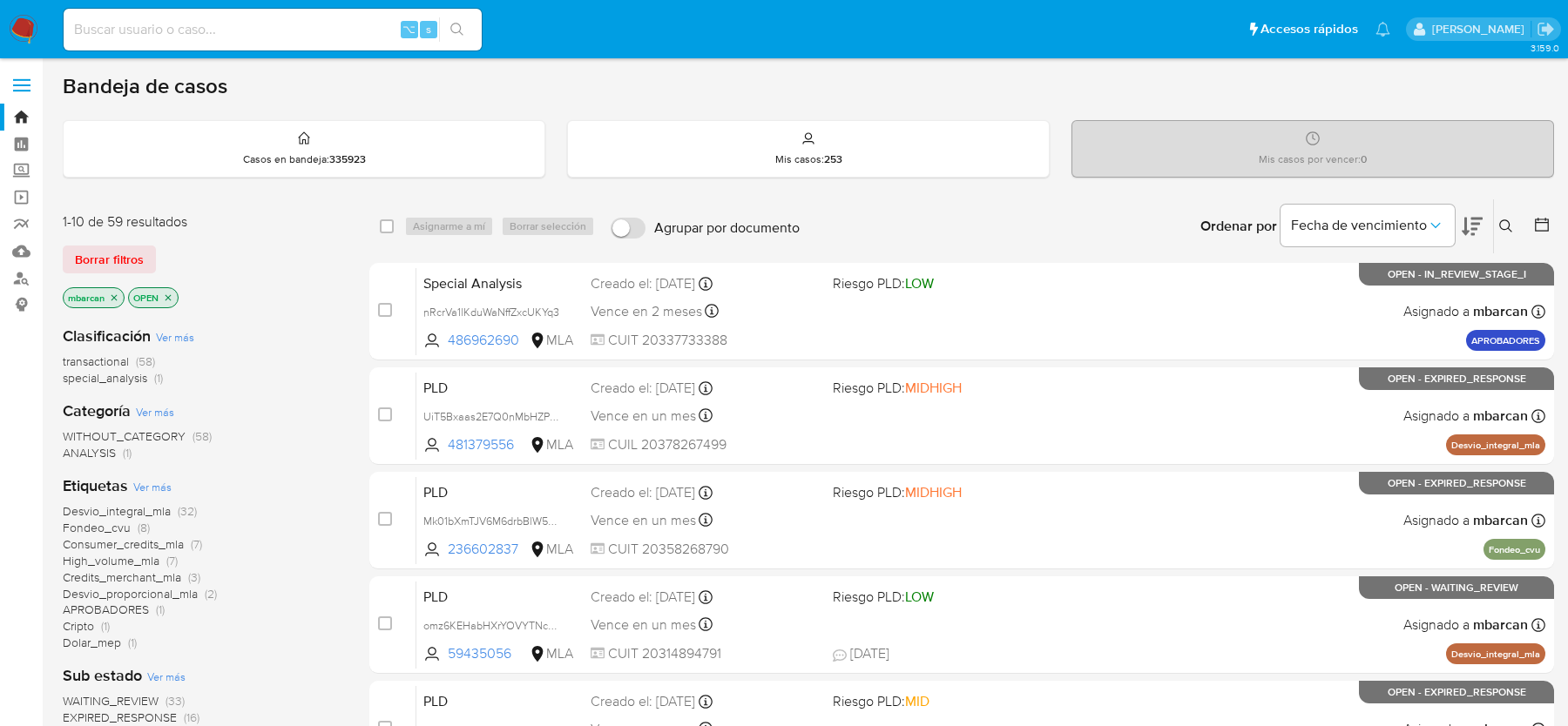
click at [1497, 225] on button at bounding box center [1508, 226] width 28 height 20
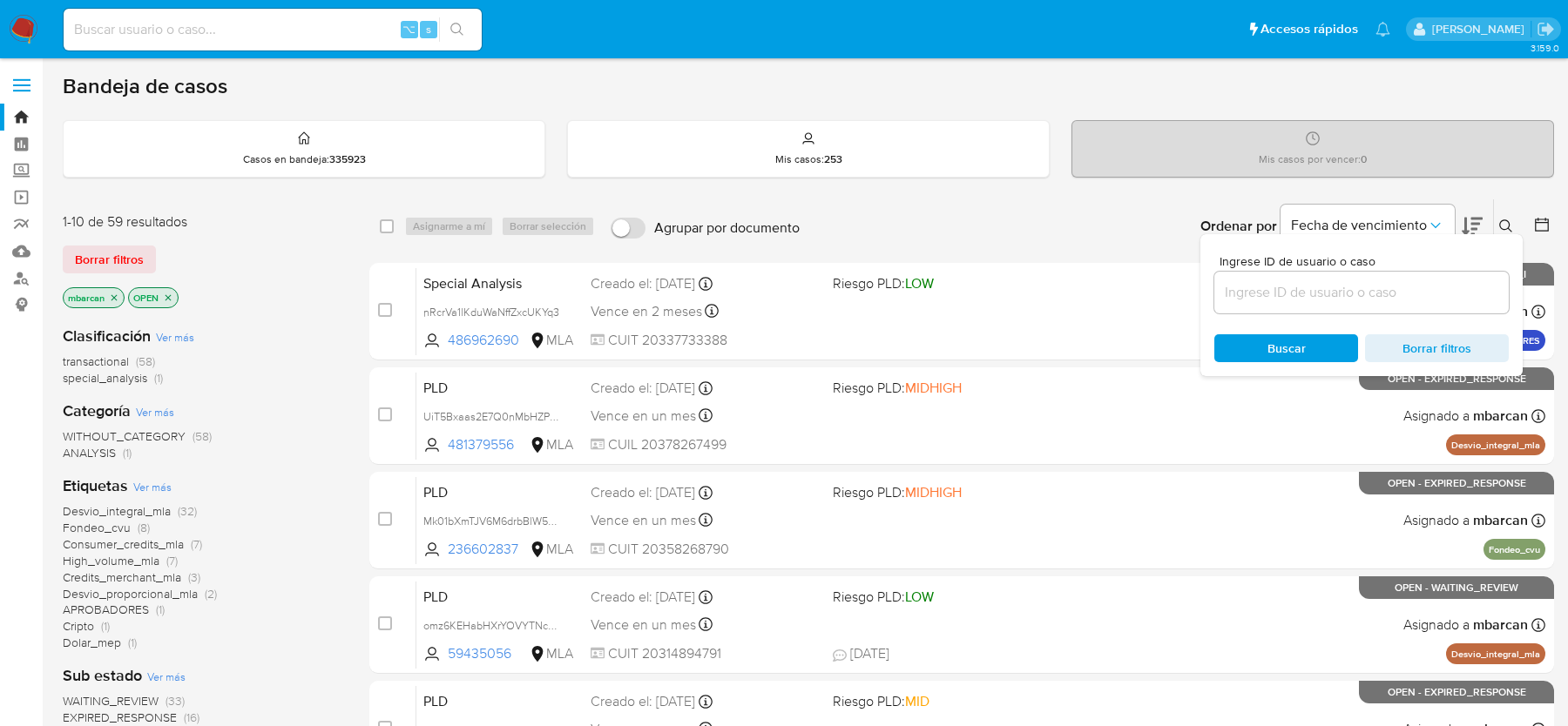
click at [1407, 294] on input at bounding box center [1361, 292] width 295 height 22
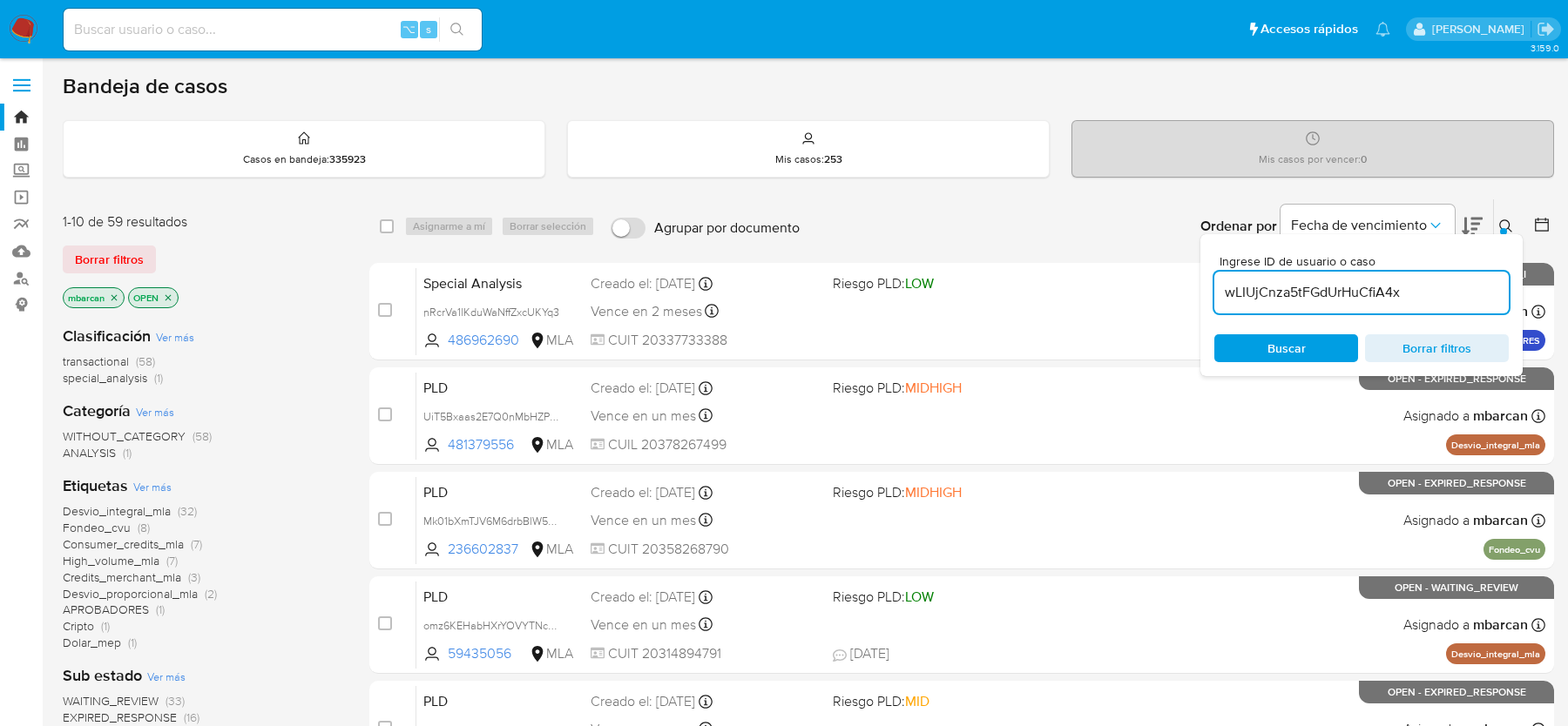
type input "wLIUjCnza5tFGdUrHuCfiA4x"
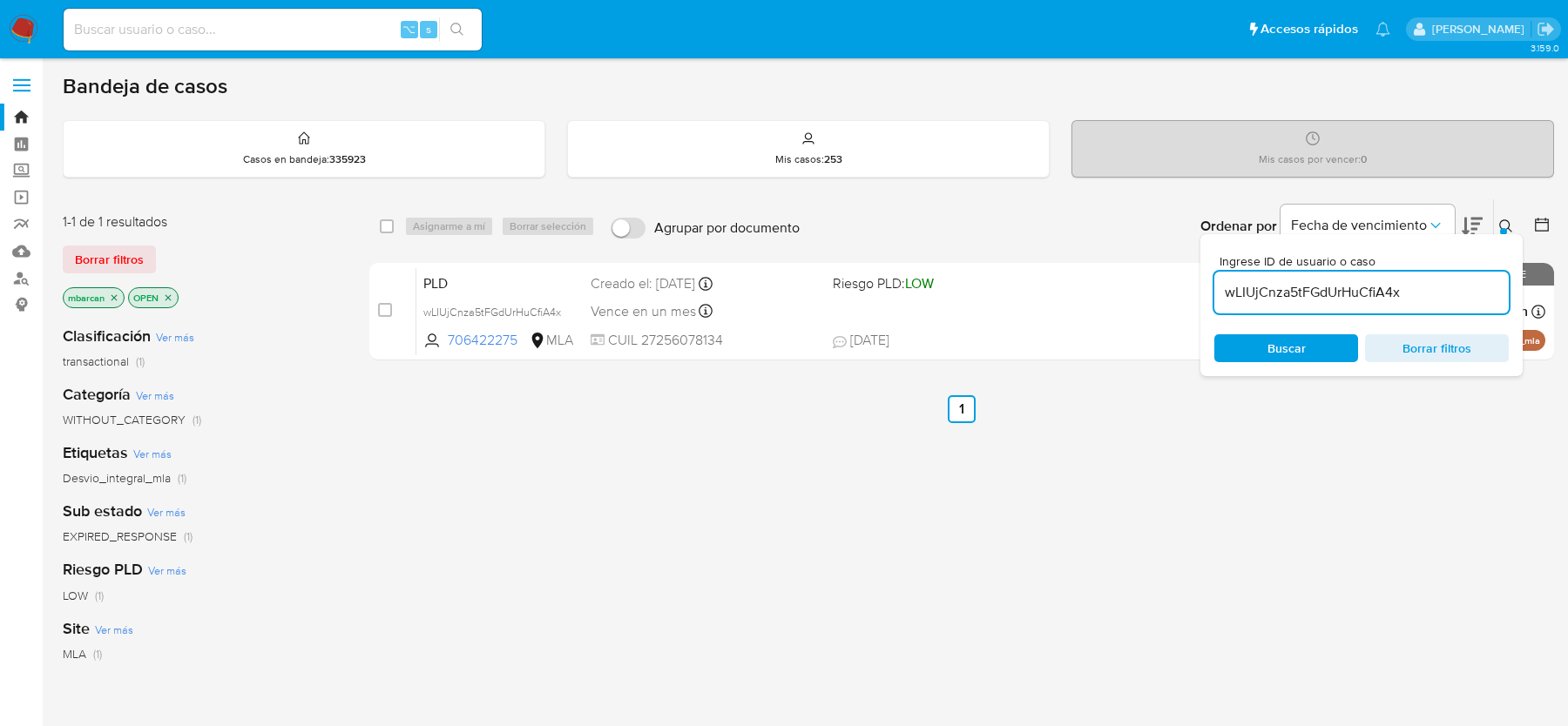
click at [1509, 220] on icon at bounding box center [1506, 227] width 14 height 14
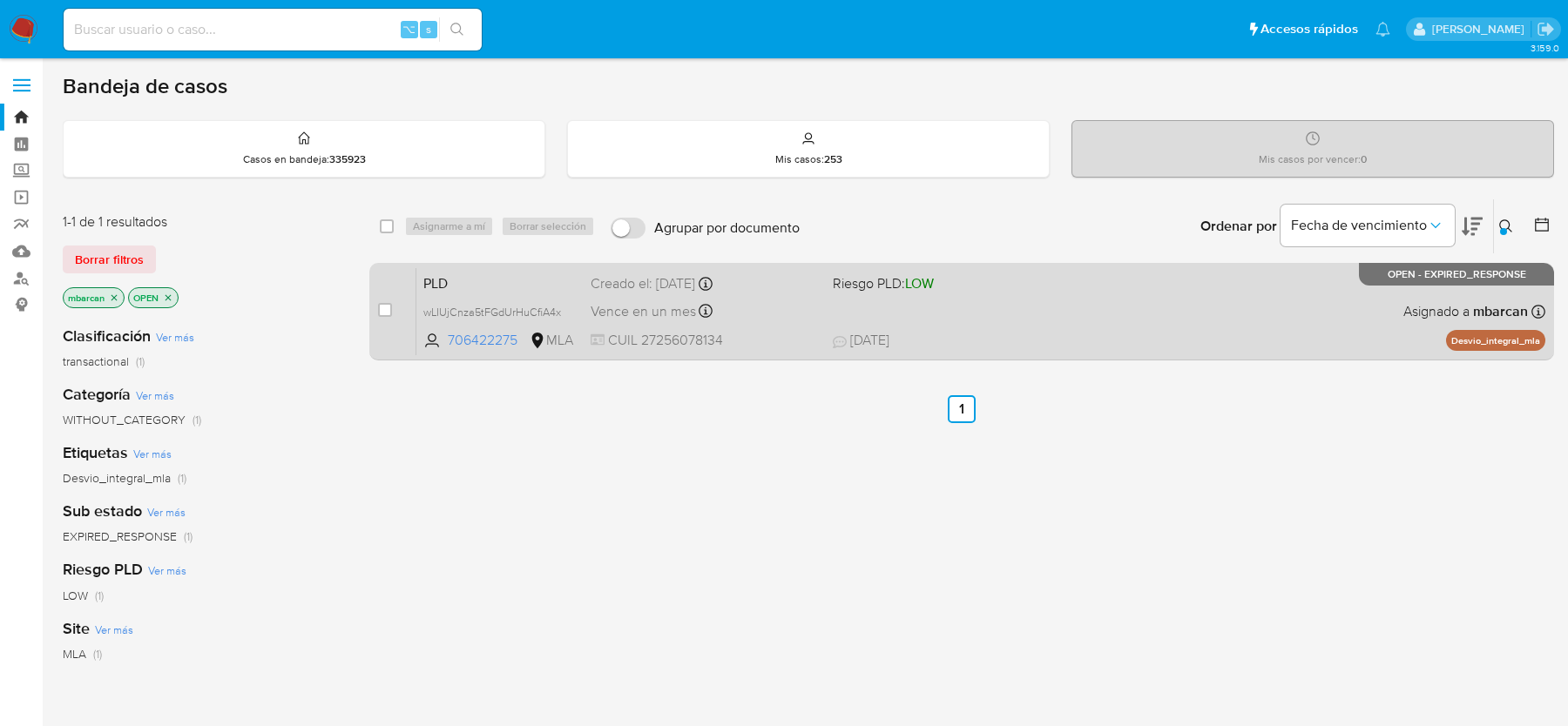
click at [406, 307] on div "case-item-checkbox No es posible asignar el caso" at bounding box center [397, 311] width 38 height 88
click at [397, 307] on div "case-item-checkbox No es posible asignar el caso" at bounding box center [397, 311] width 38 height 88
click at [389, 307] on input "checkbox" at bounding box center [385, 311] width 14 height 14
checkbox input "true"
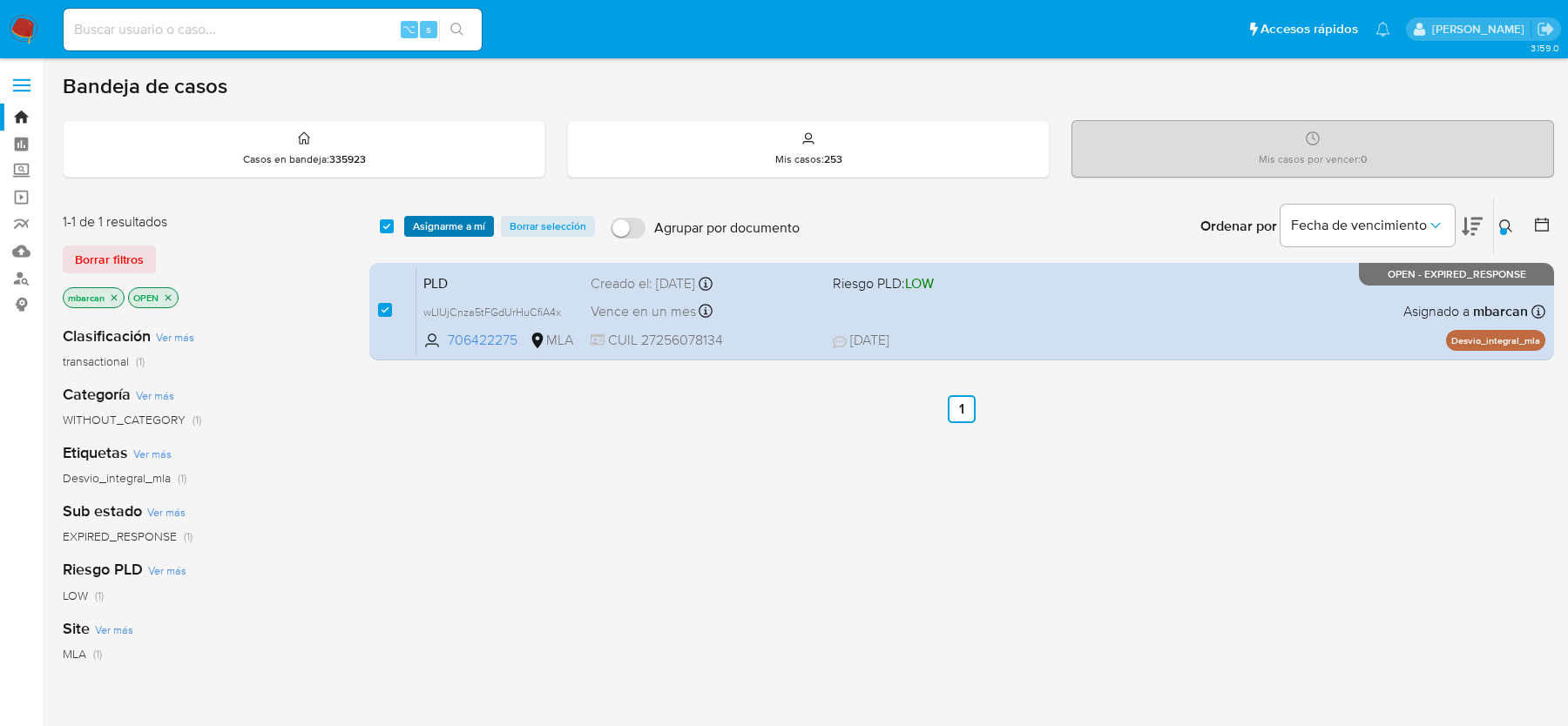
click at [438, 225] on span "Asignarme a mí" at bounding box center [449, 227] width 72 height 18
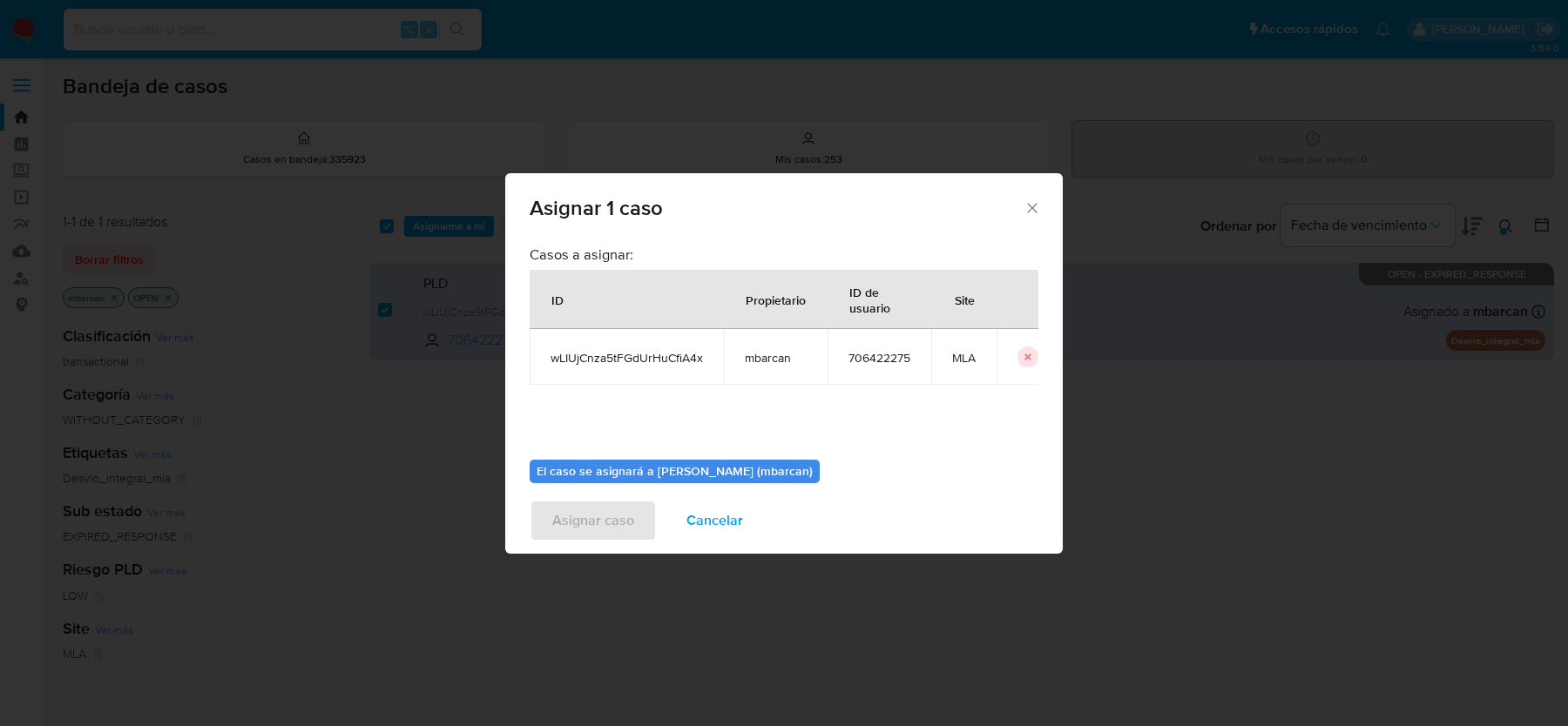
scroll to position [89, 0]
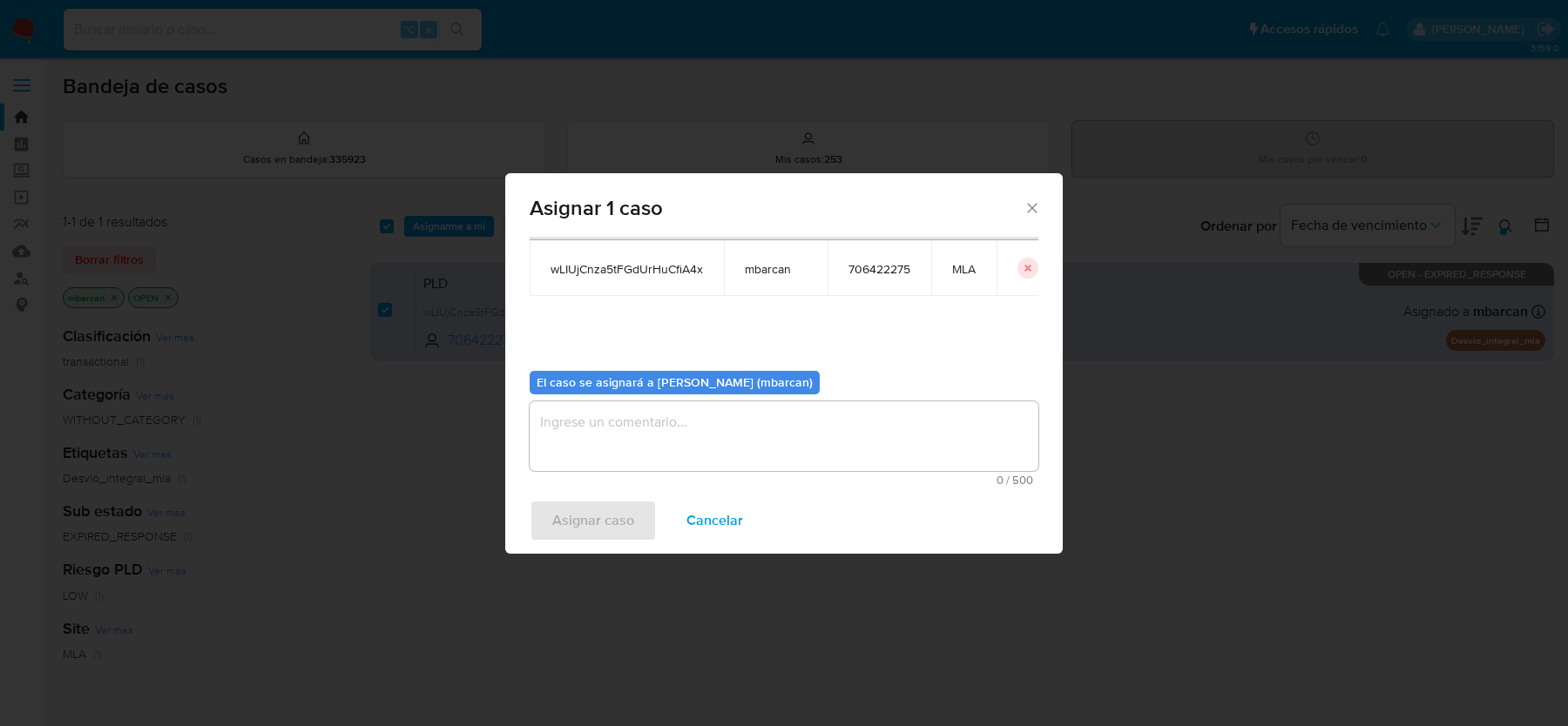
click at [770, 409] on textarea "assign-modal" at bounding box center [784, 436] width 509 height 69
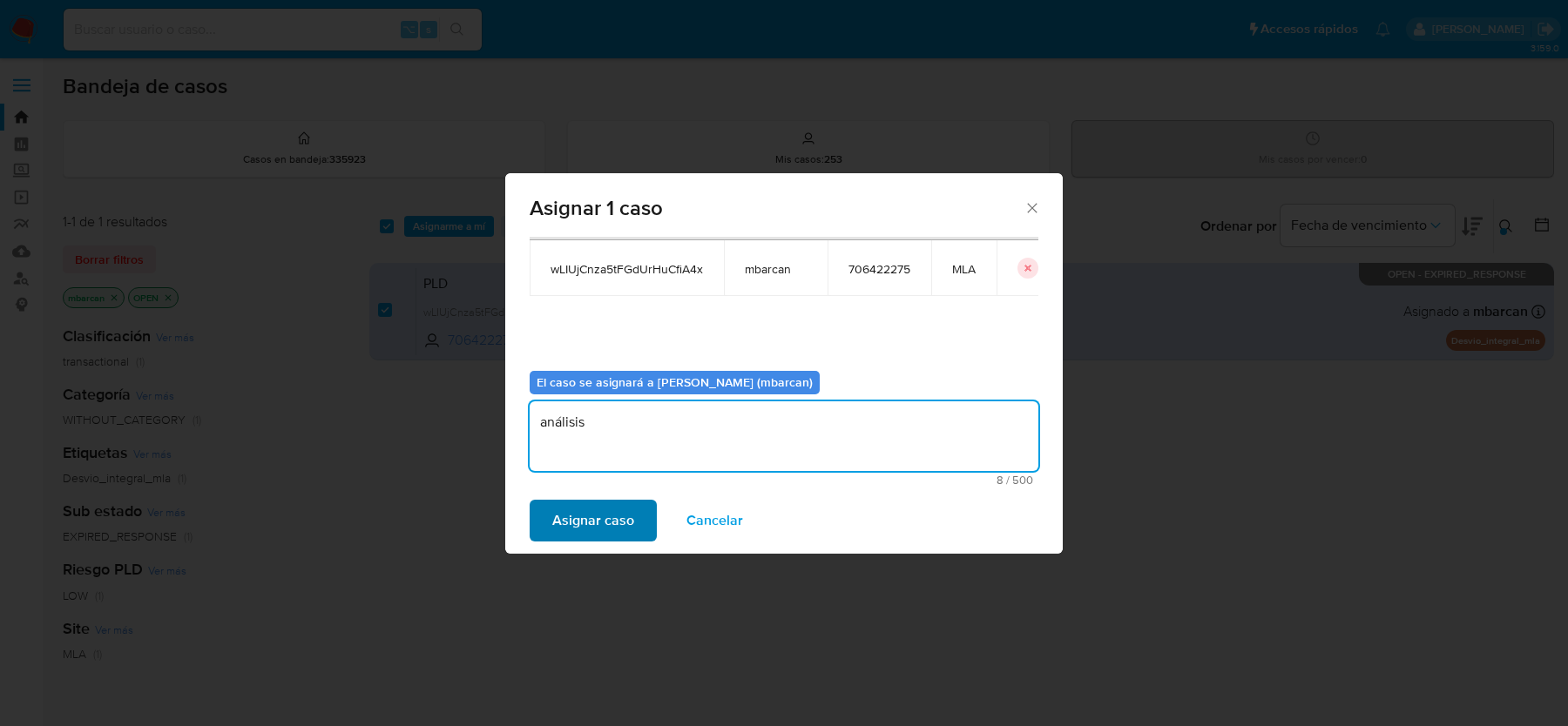
type textarea "análisis"
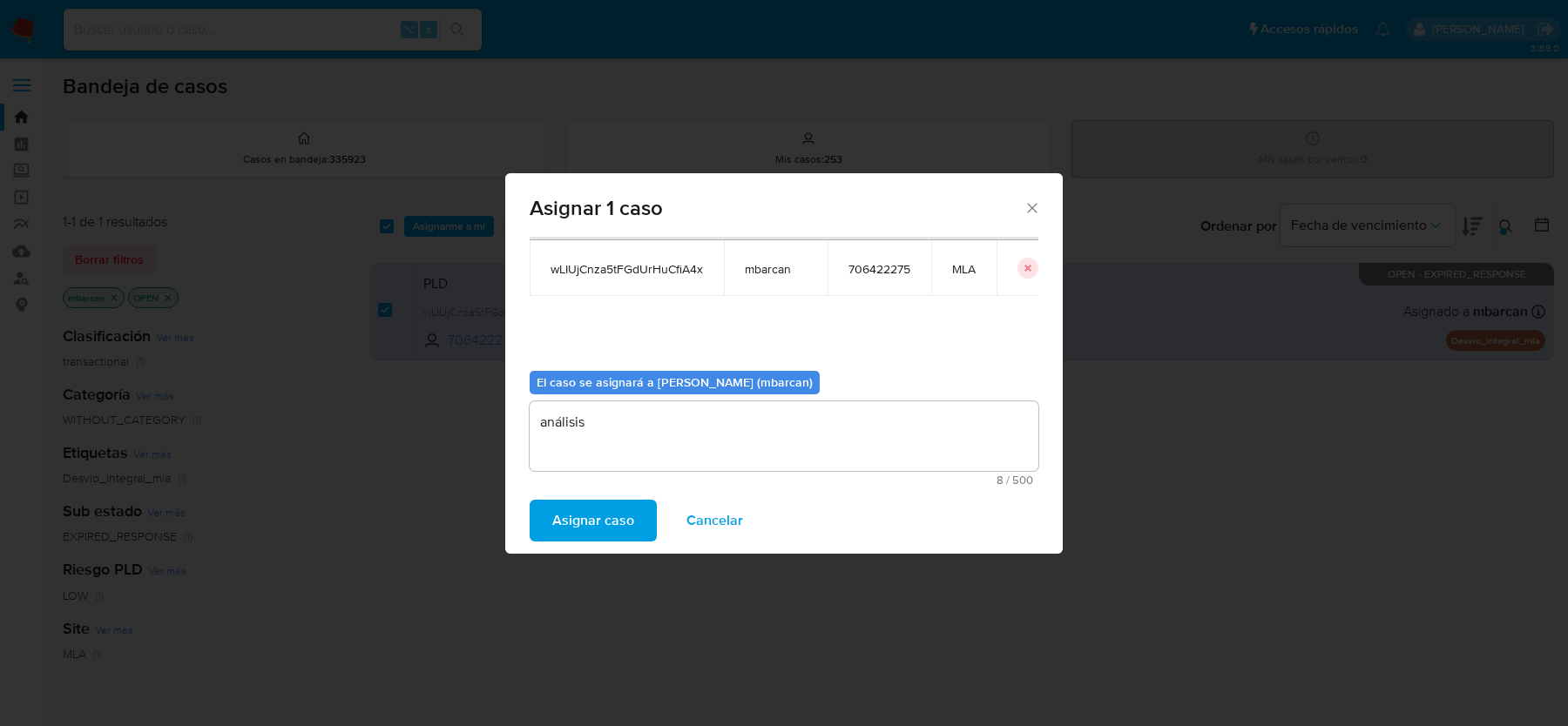
click at [624, 511] on span "Asignar caso" at bounding box center [594, 520] width 82 height 38
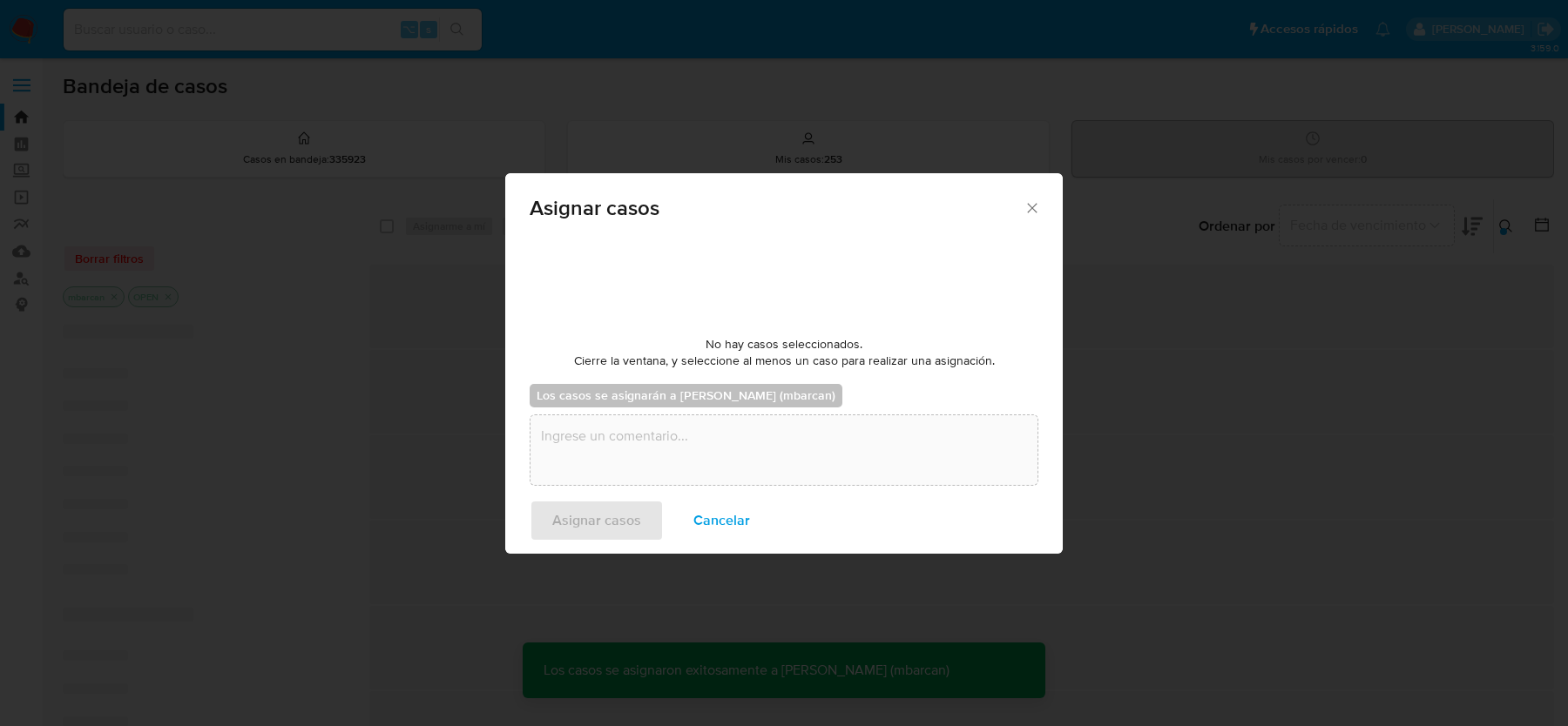
checkbox input "false"
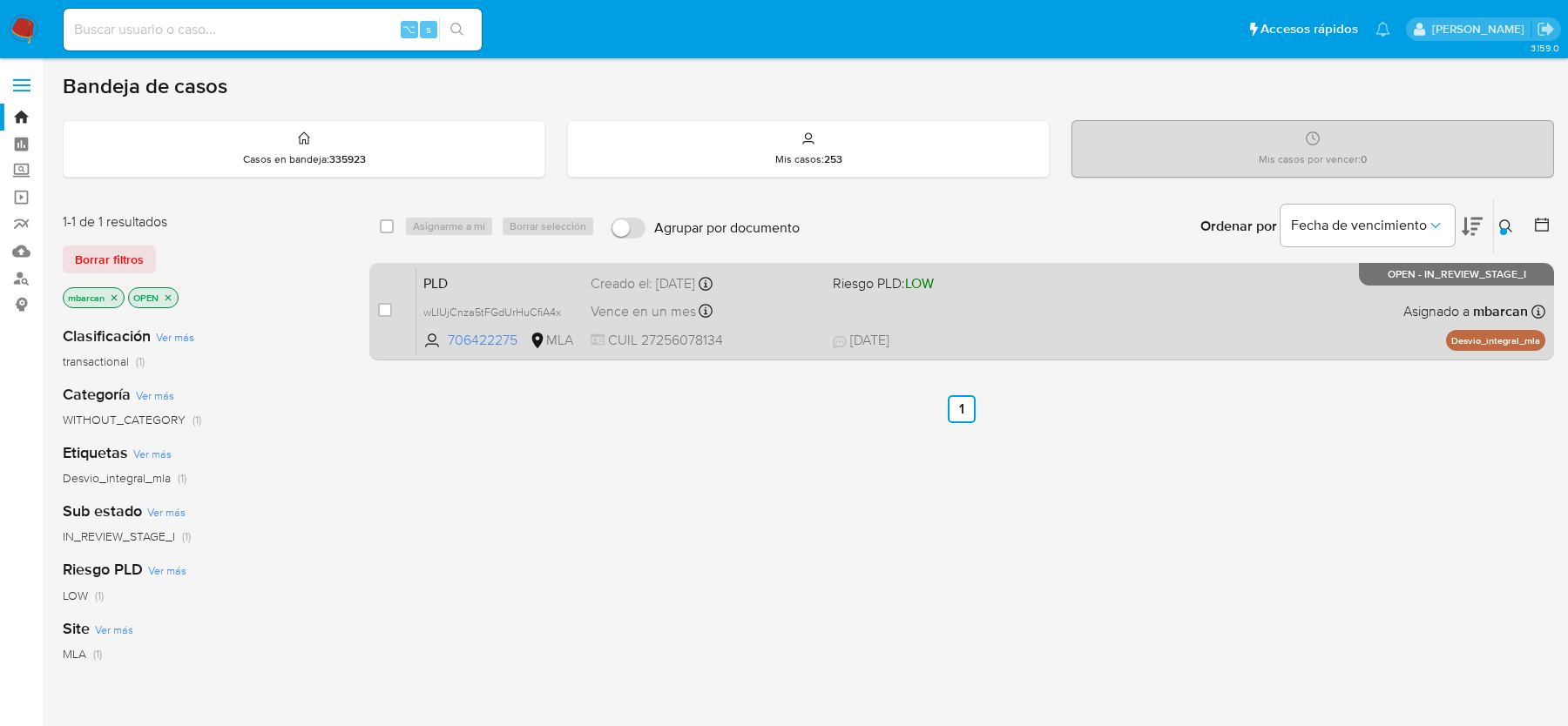
click at [507, 268] on div "PLD wLIUjCnza5tFGdUrHuCfiA4x 706422275 MLA Riesgo PLD: LOW Creado el: 12/08/202…" at bounding box center [981, 311] width 1128 height 88
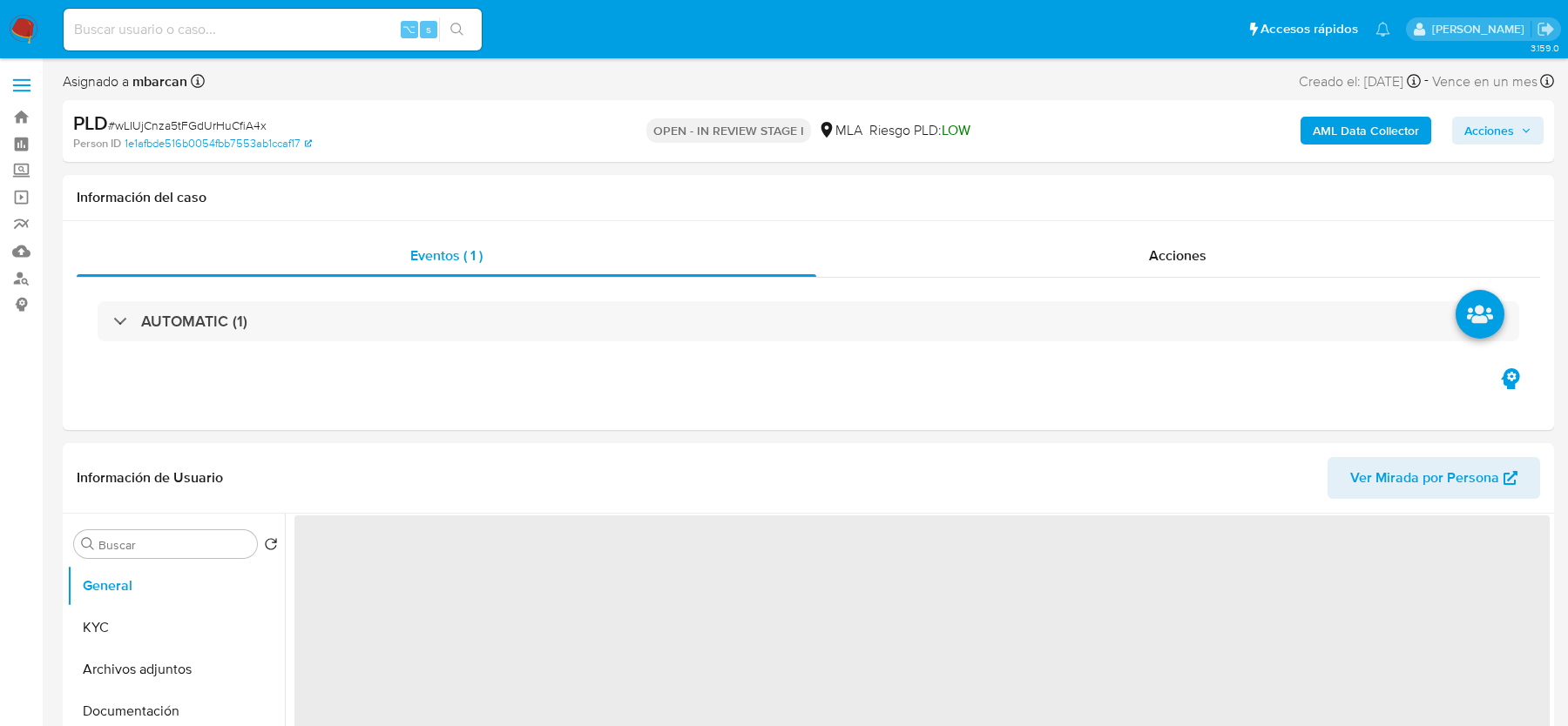
select select "10"
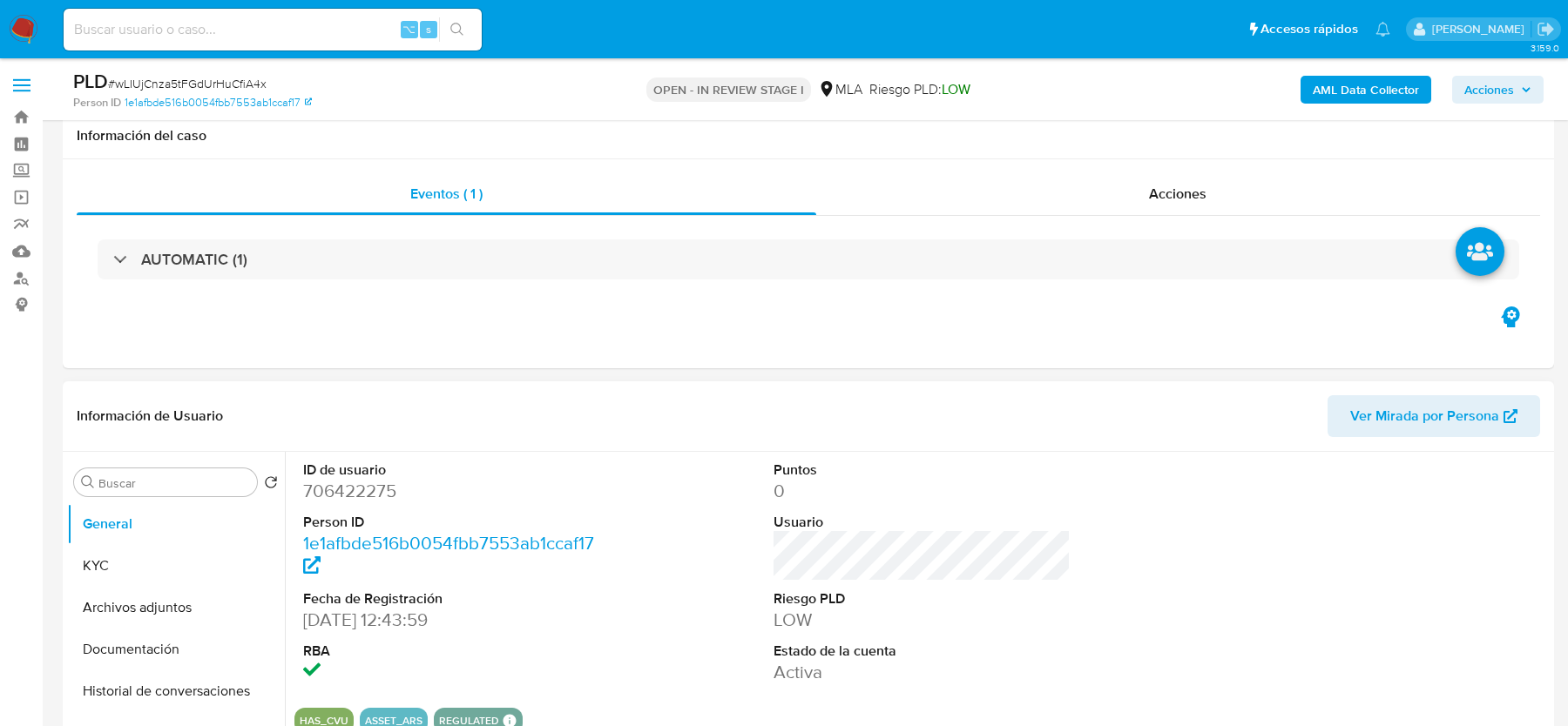
scroll to position [432, 0]
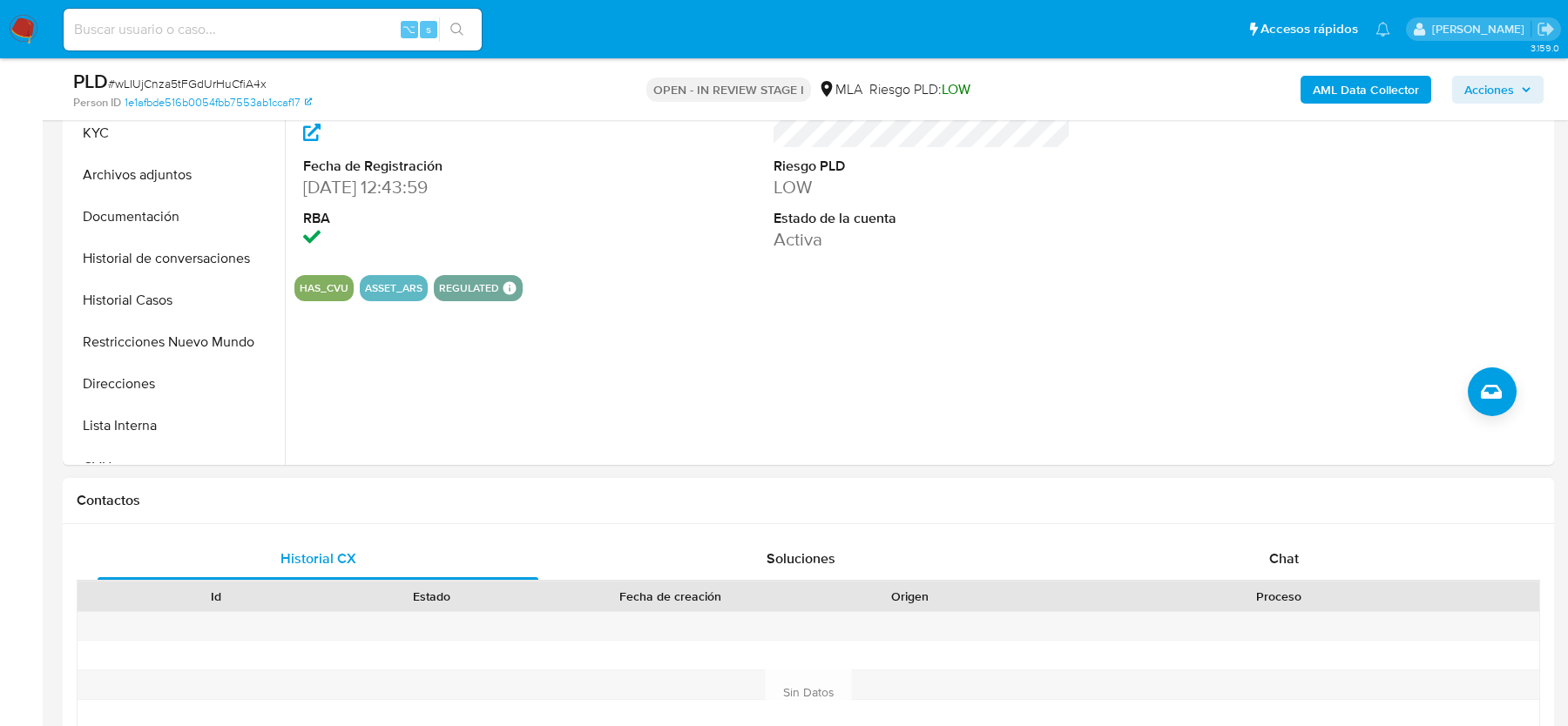
click at [1272, 612] on div at bounding box center [1278, 626] width 521 height 28
click at [1272, 559] on span "Chat" at bounding box center [1283, 559] width 29 height 20
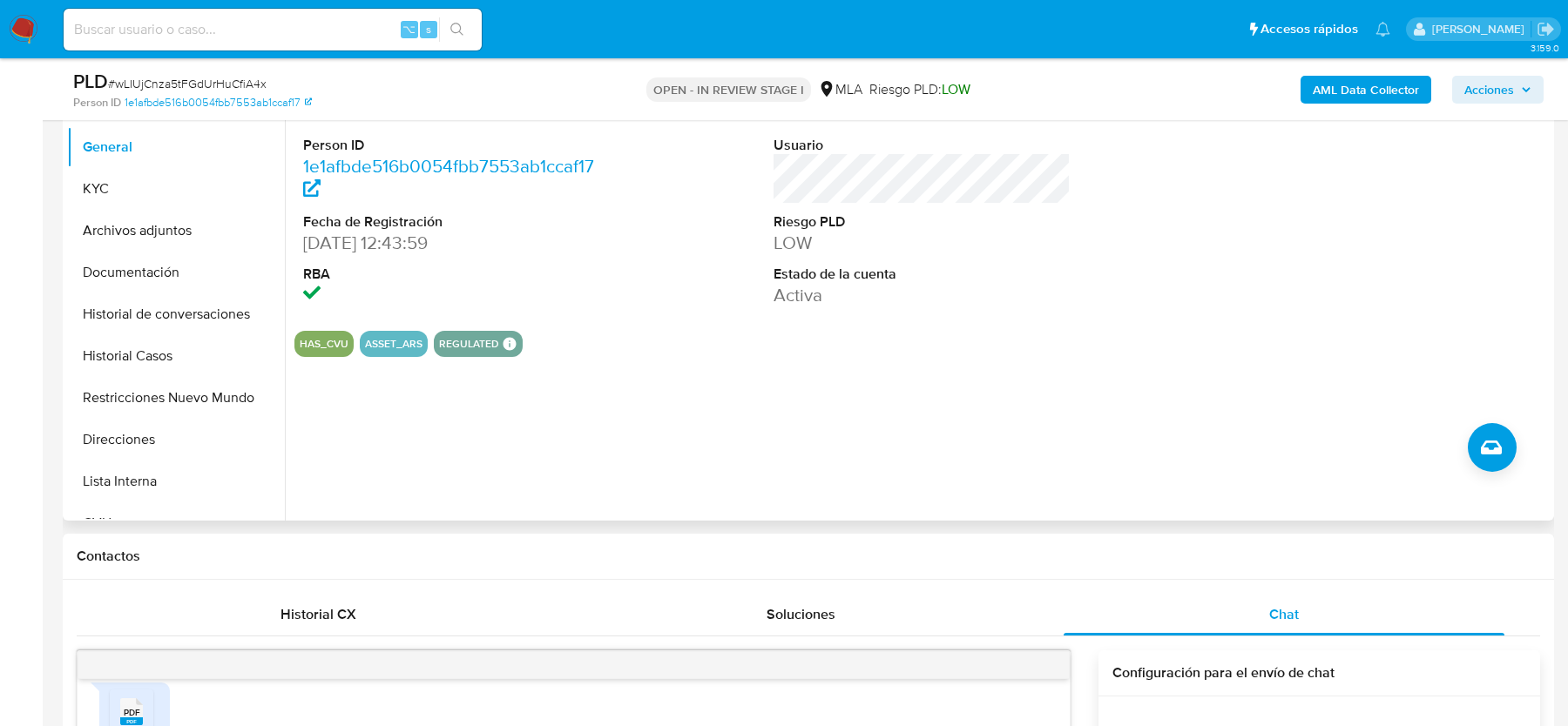
scroll to position [233, 0]
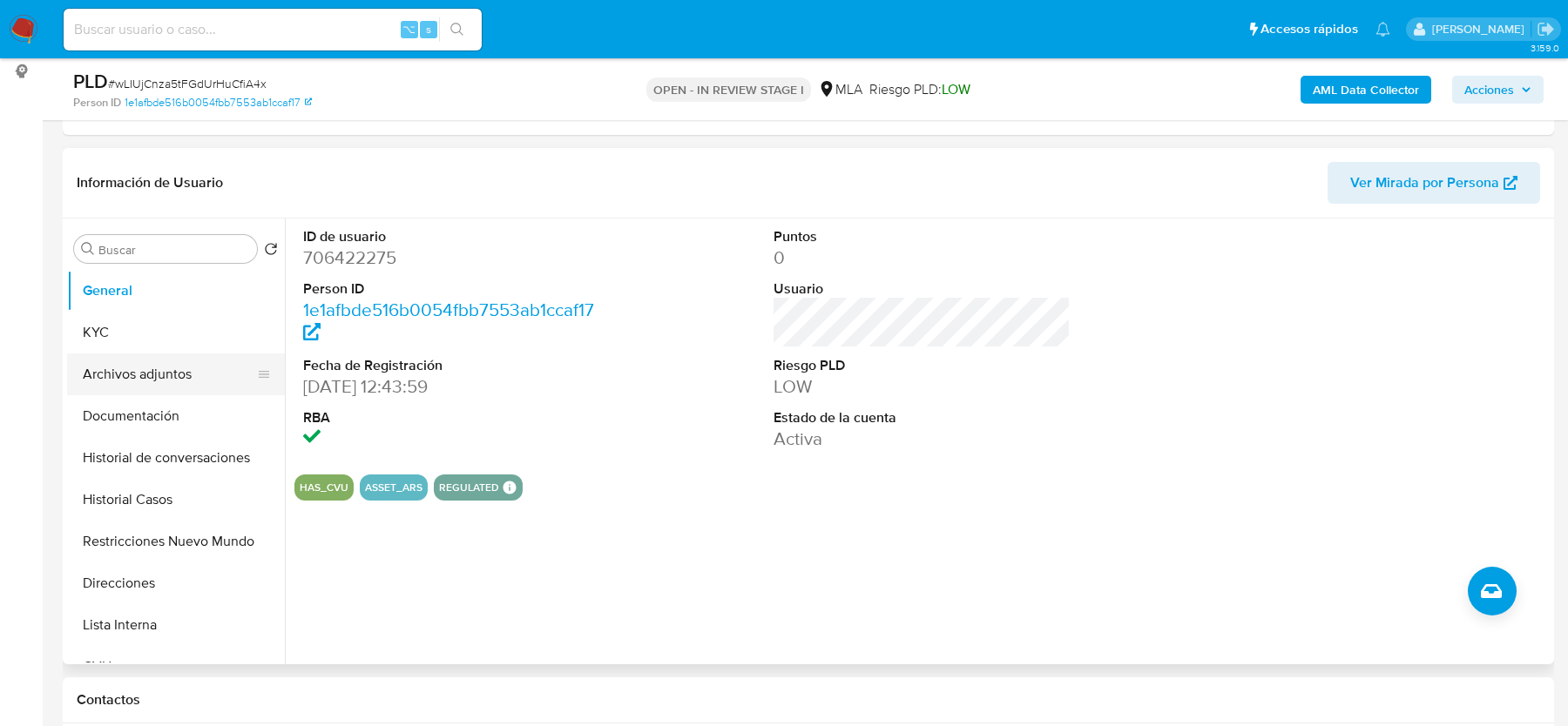
click at [182, 375] on button "Archivos adjuntos" at bounding box center [168, 374] width 204 height 42
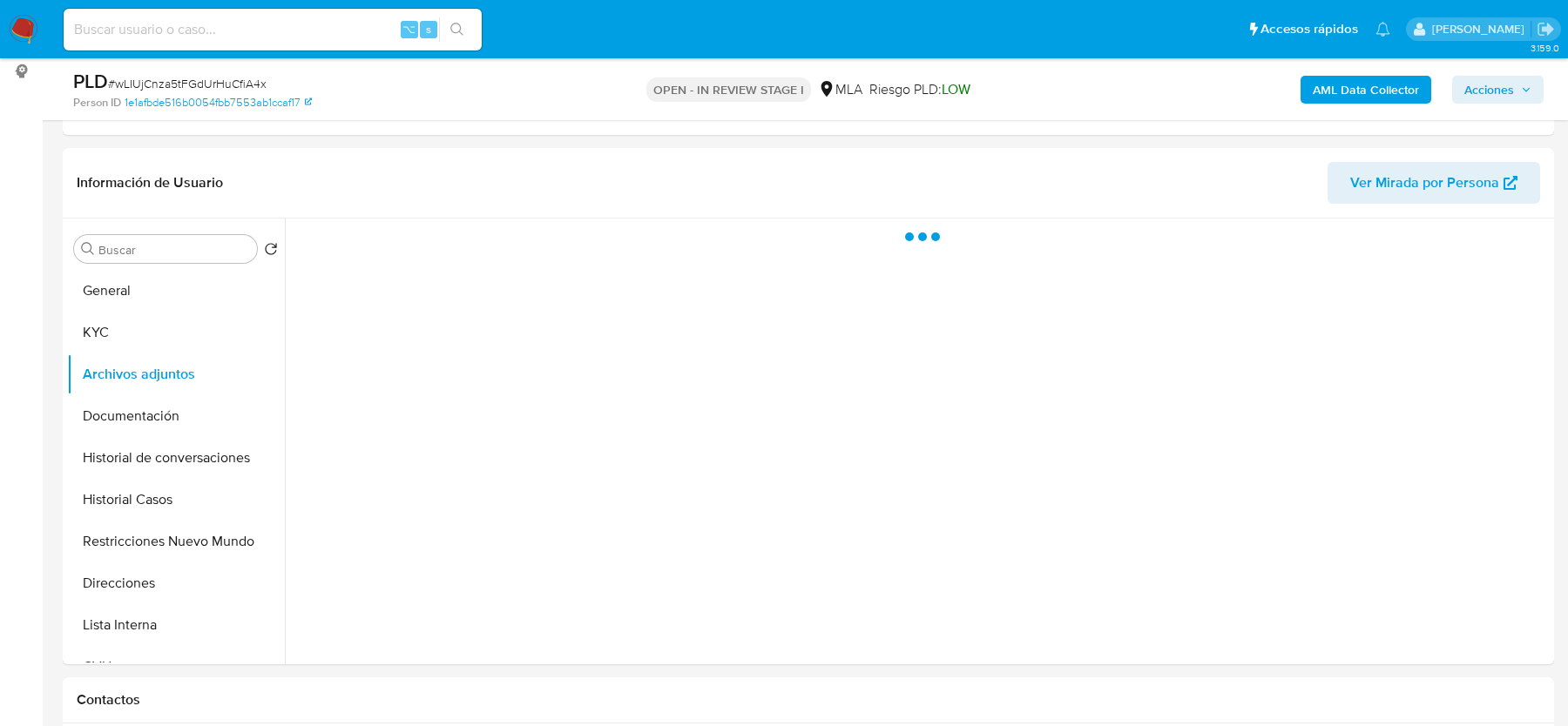
drag, startPoint x: 1492, startPoint y: 97, endPoint x: 1481, endPoint y: 97, distance: 11.0
click at [1492, 97] on span "Acciones" at bounding box center [1489, 89] width 50 height 28
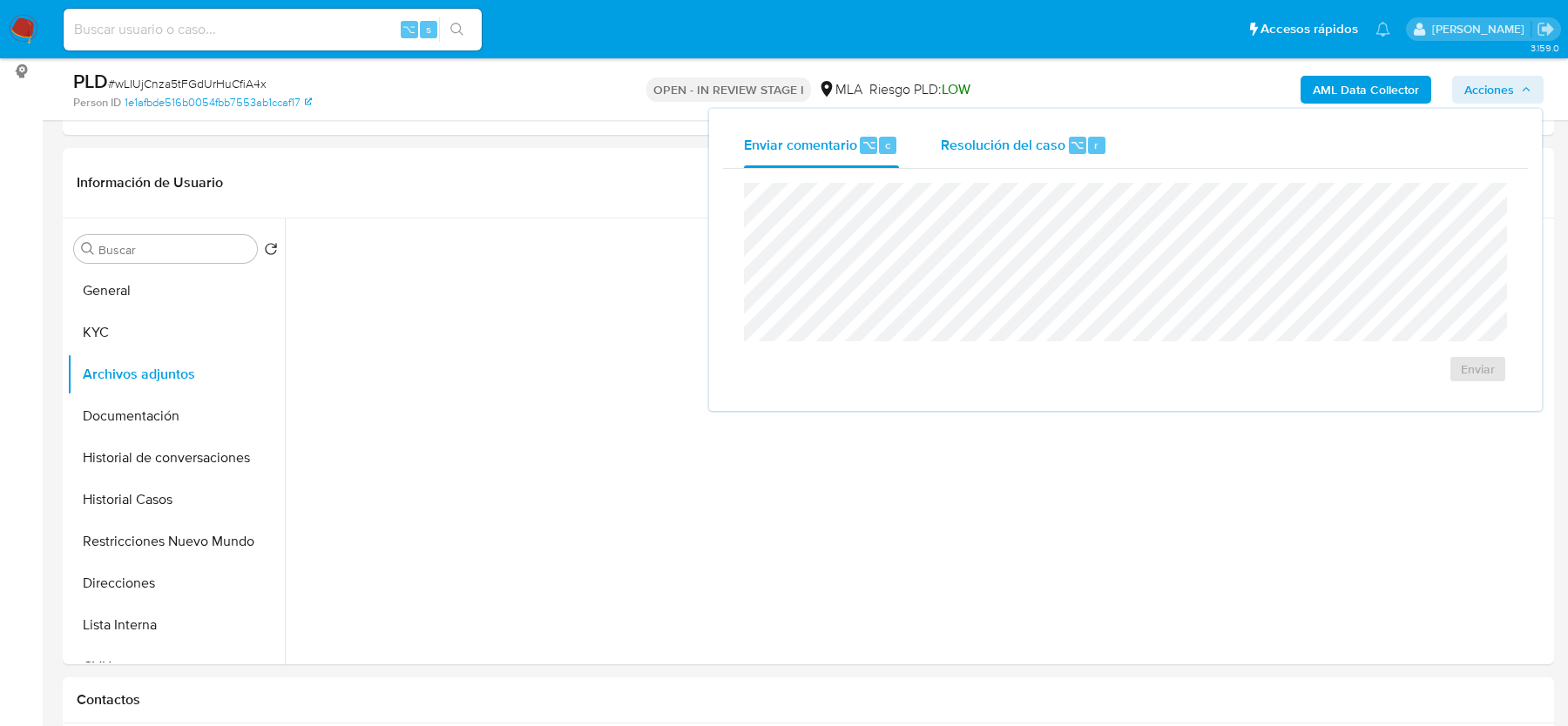
click at [1045, 140] on span "Resolución del caso" at bounding box center [1003, 144] width 125 height 20
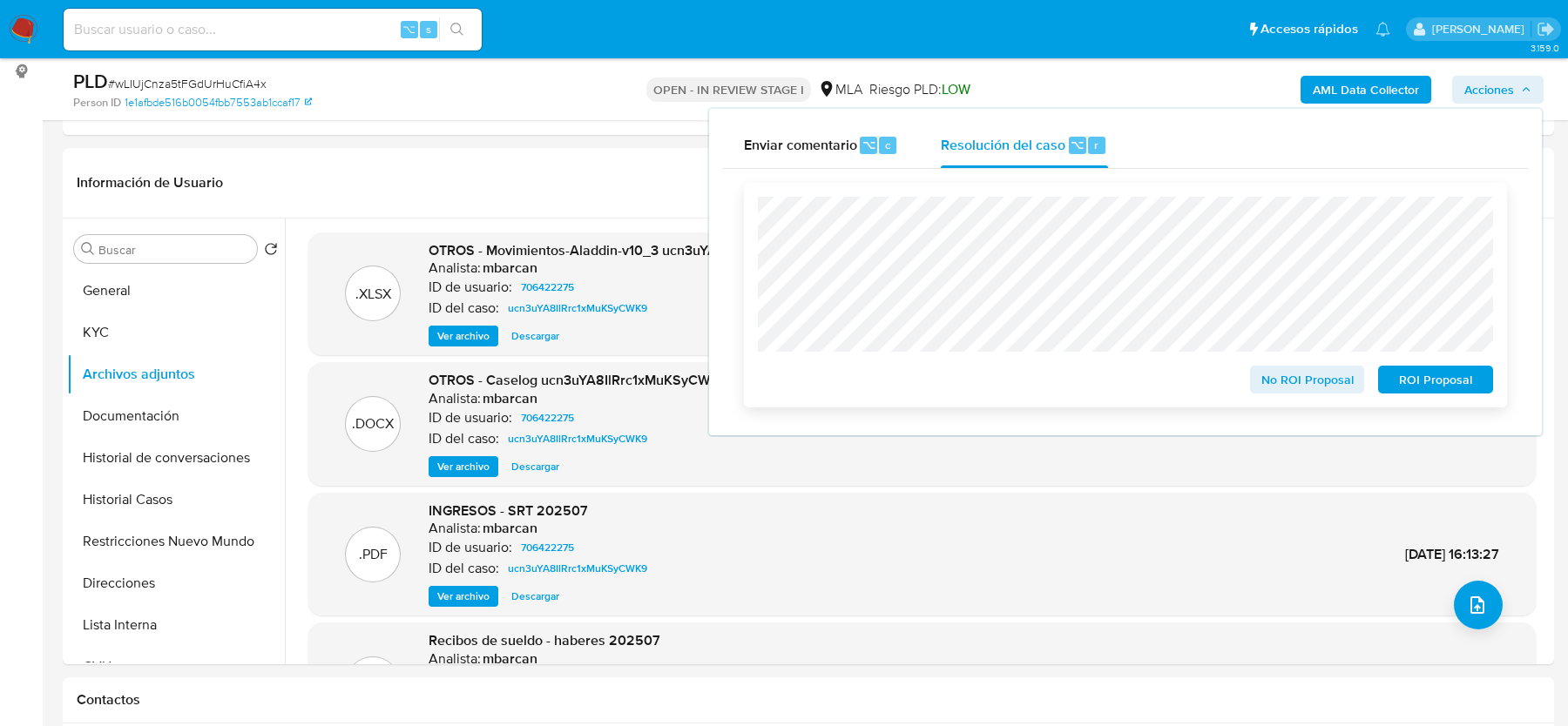
click at [1306, 373] on span "No ROI Proposal" at bounding box center [1307, 379] width 91 height 24
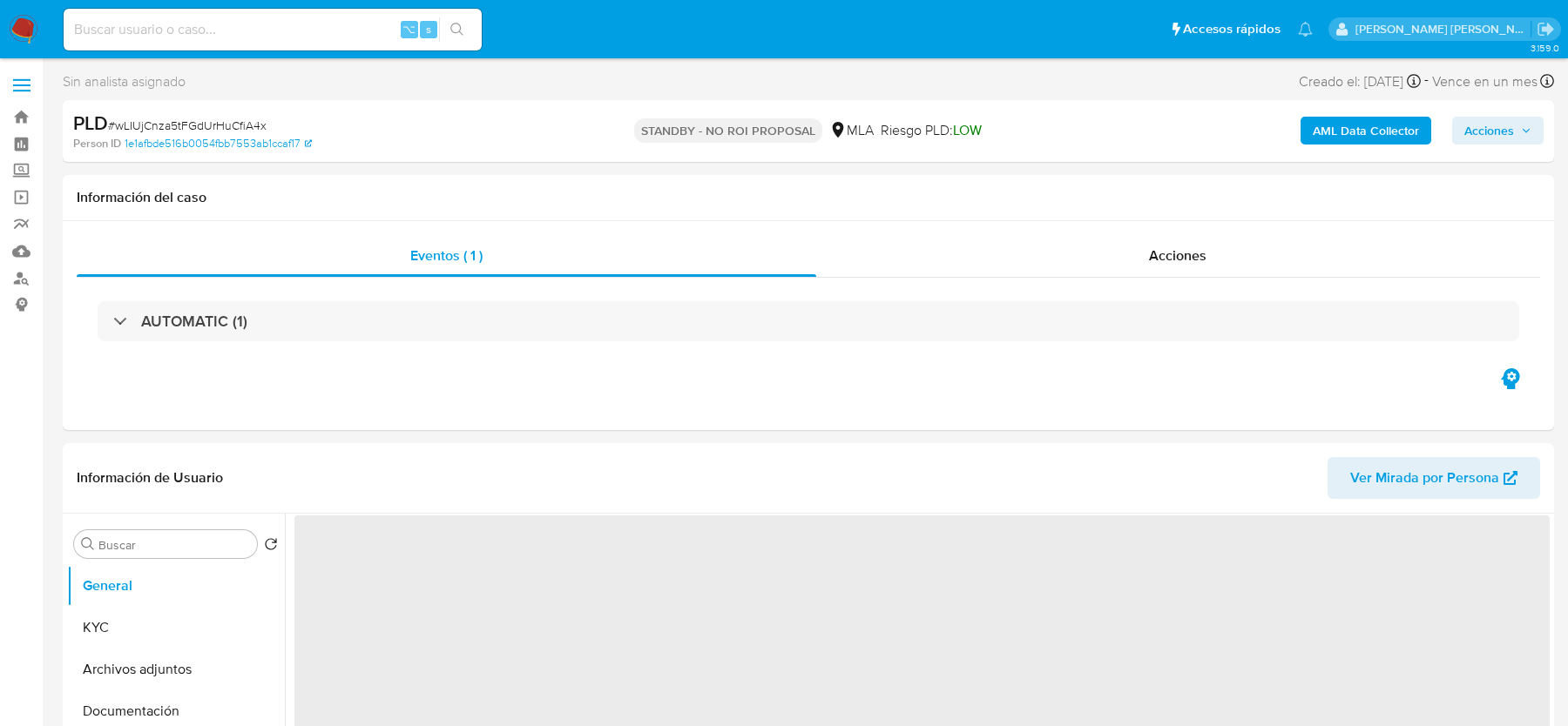
select select "10"
